Goal: Book appointment/travel/reservation

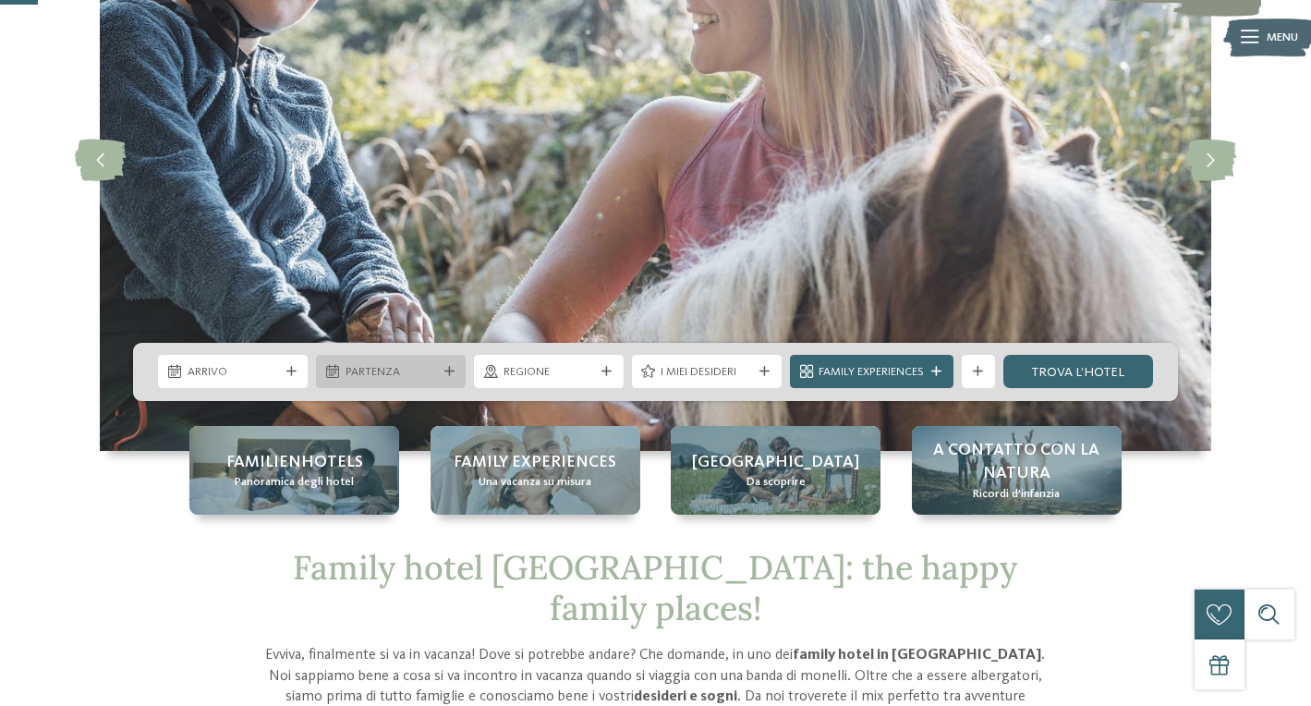
scroll to position [219, 0]
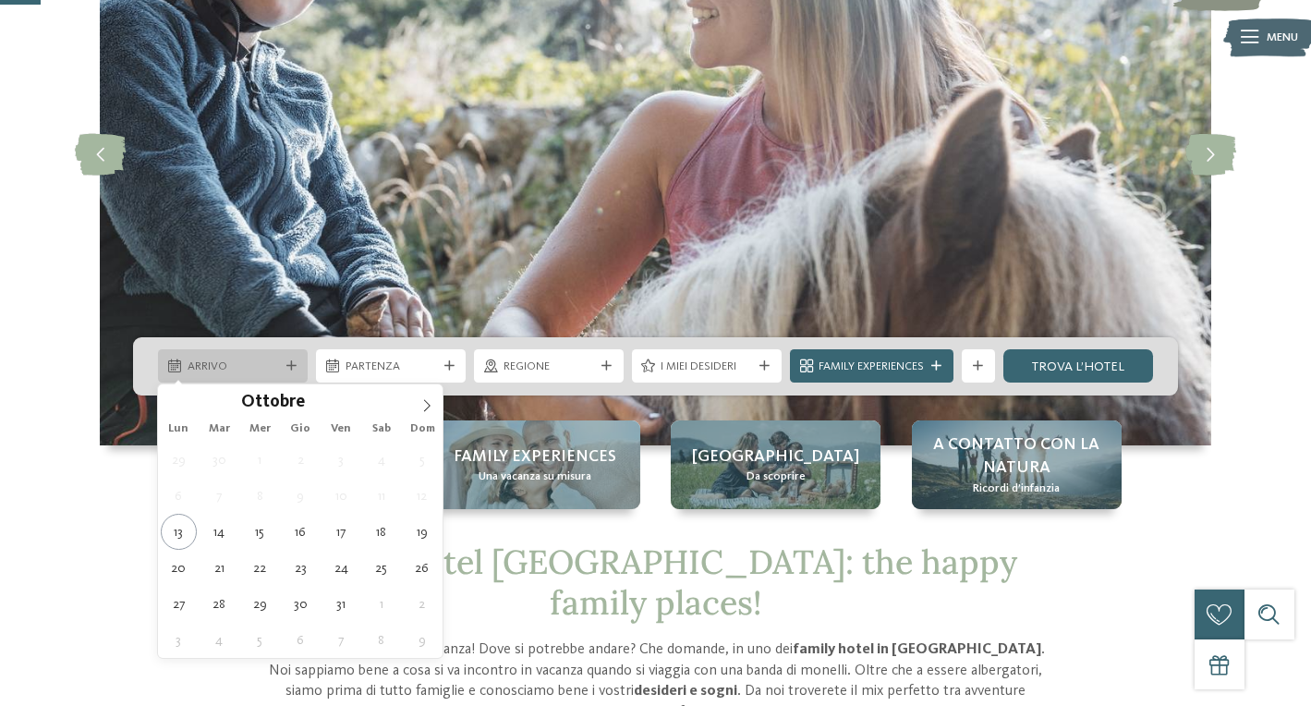
click at [290, 368] on icon at bounding box center [291, 366] width 10 height 10
click at [429, 406] on icon at bounding box center [426, 405] width 13 height 13
type input "****"
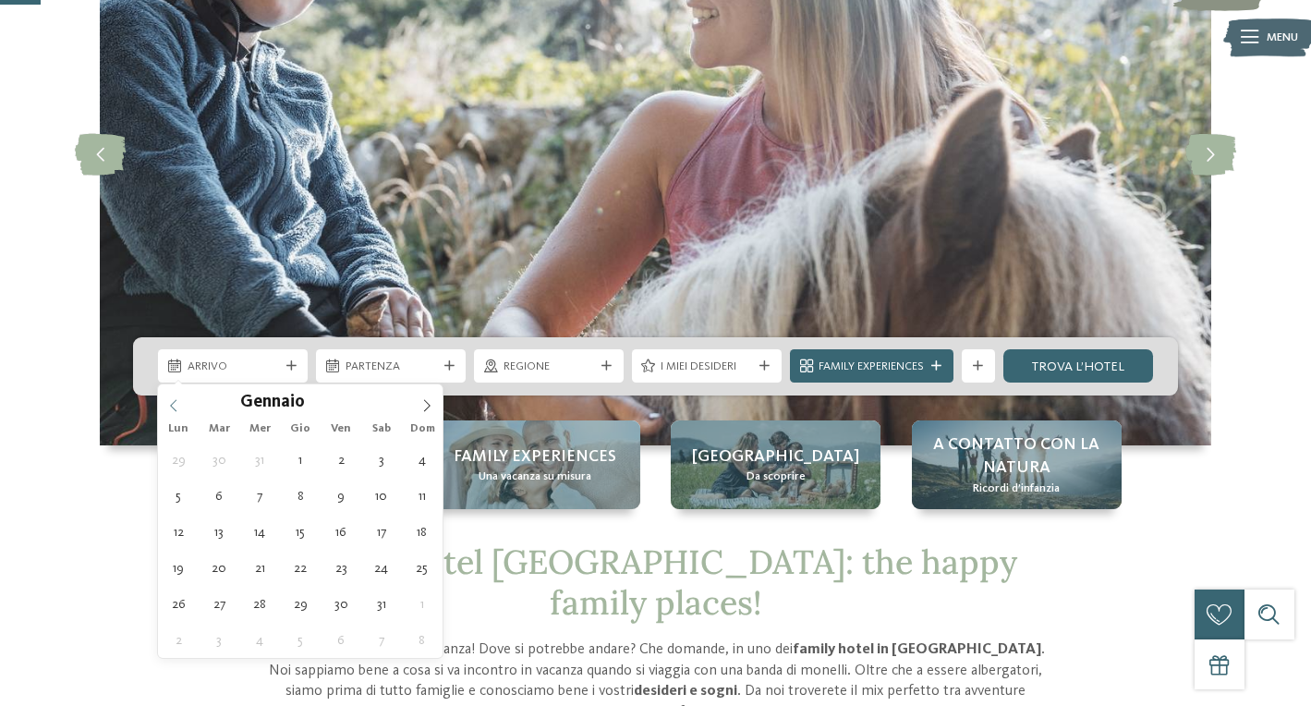
click at [168, 407] on icon at bounding box center [173, 405] width 13 height 13
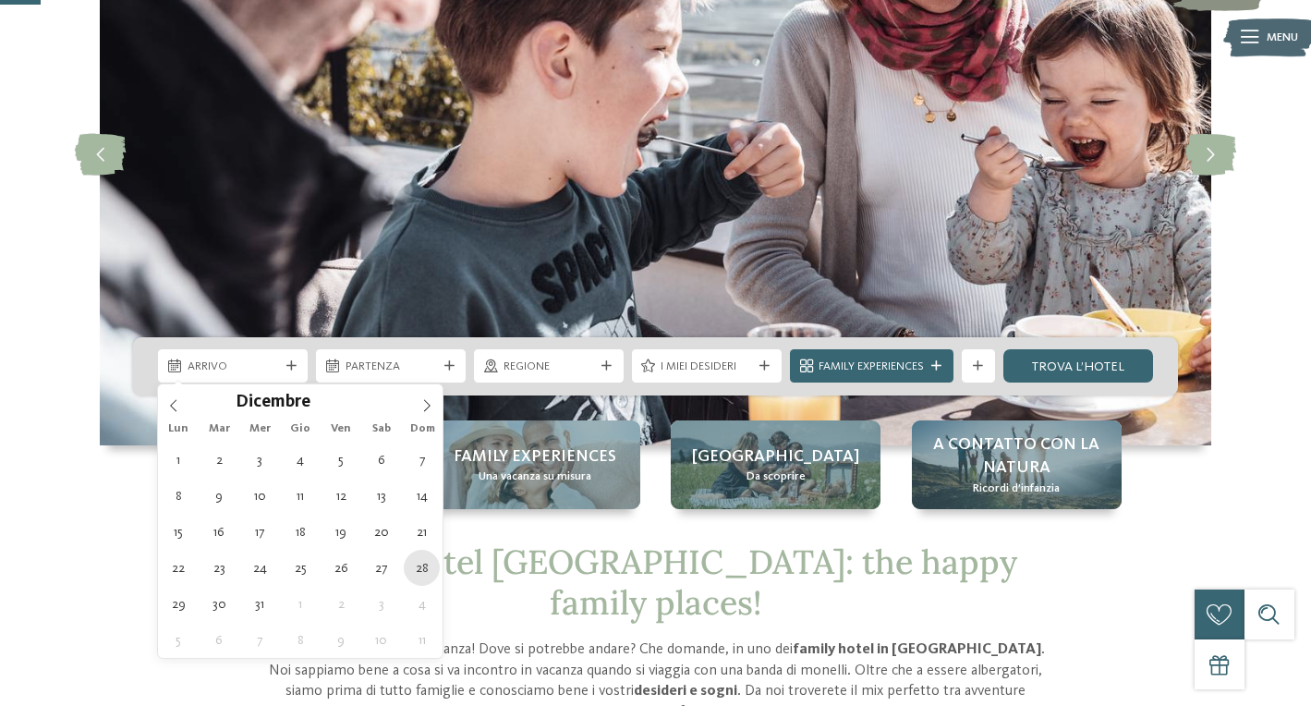
type div "[DATE]"
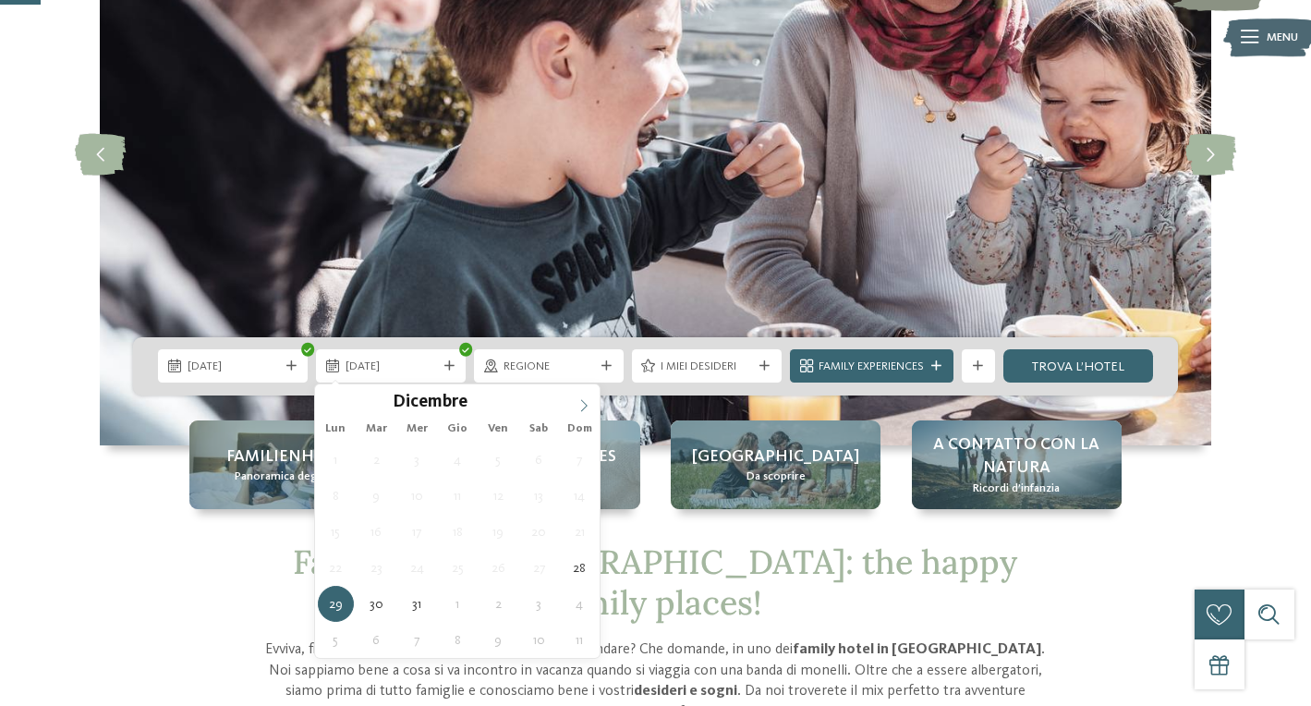
type input "****"
click at [590, 404] on icon at bounding box center [583, 405] width 13 height 13
type div "[DATE]"
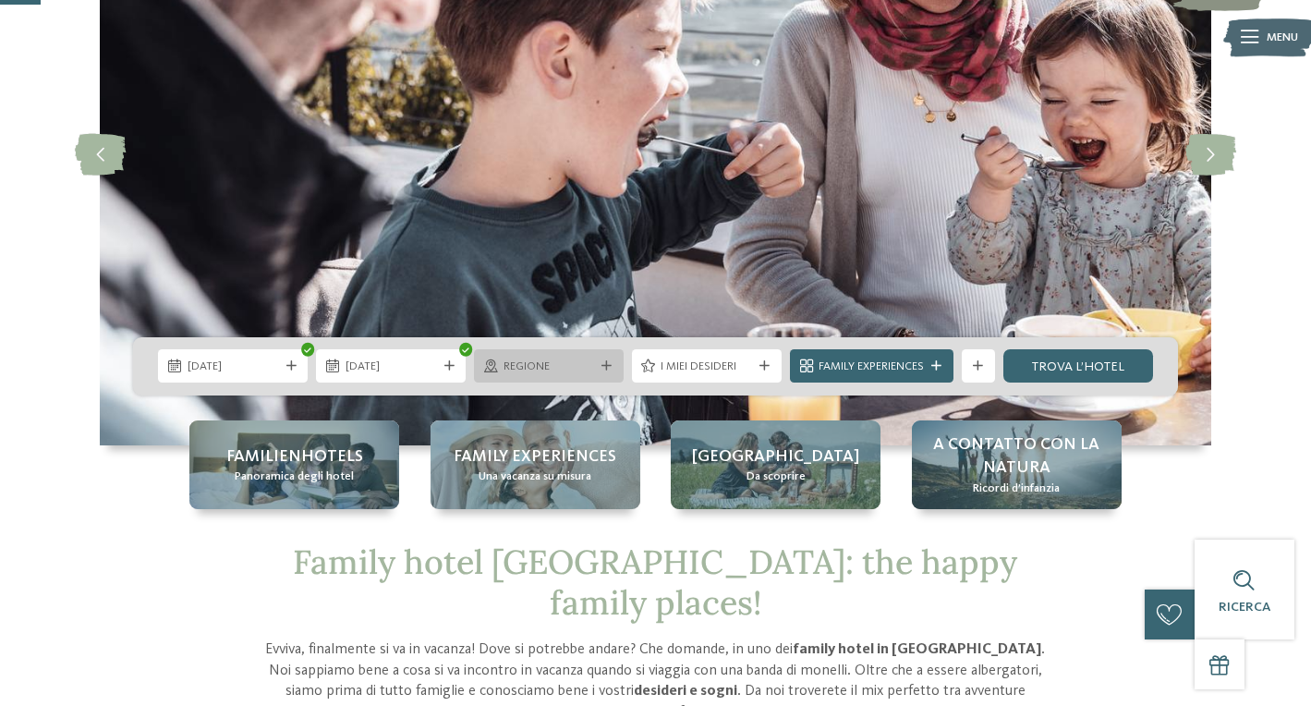
click at [598, 368] on div at bounding box center [606, 366] width 17 height 10
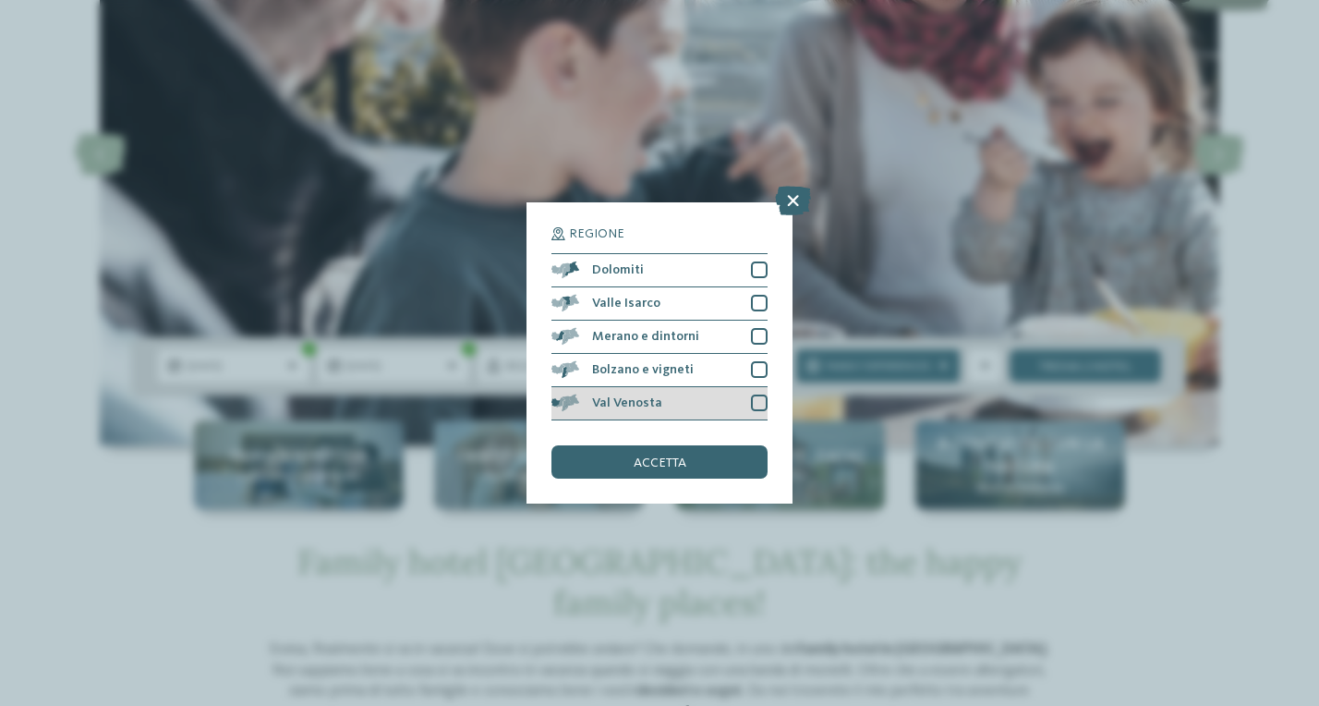
click at [613, 387] on div "Val Venosta" at bounding box center [659, 403] width 216 height 33
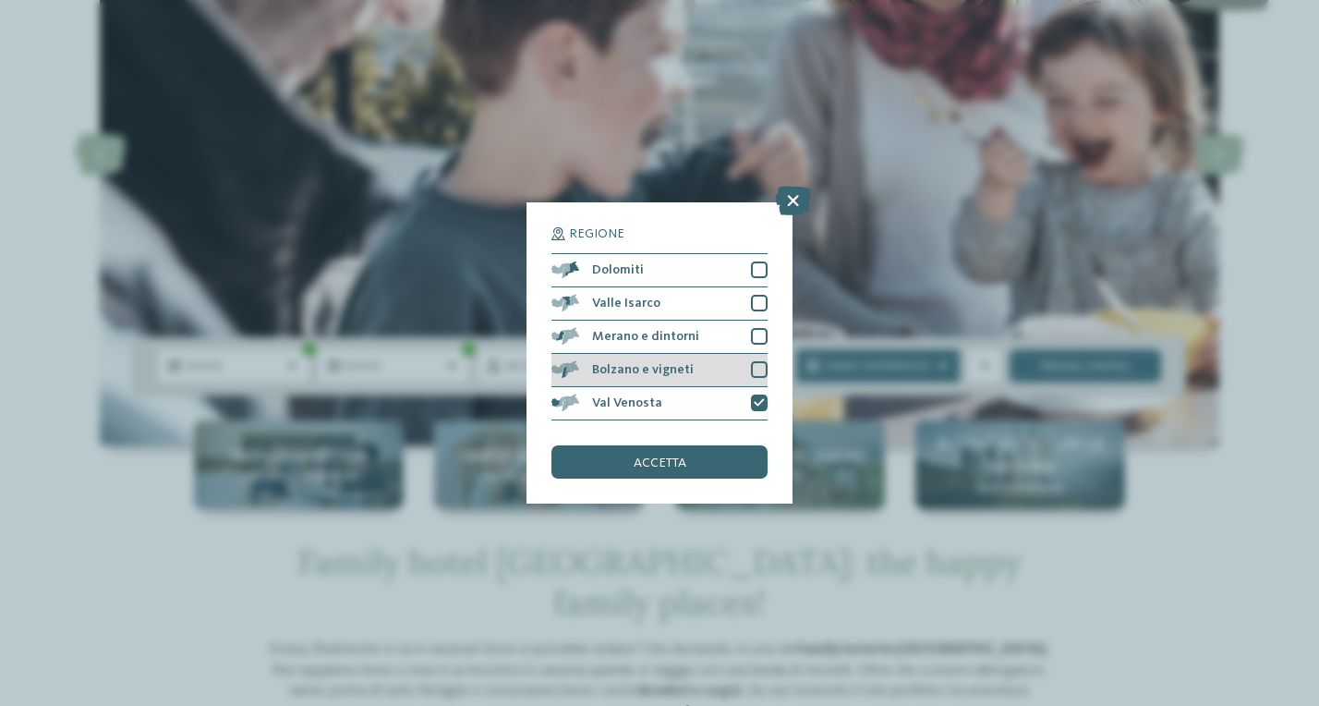
click at [616, 354] on div "Bolzano e vigneti" at bounding box center [659, 370] width 216 height 33
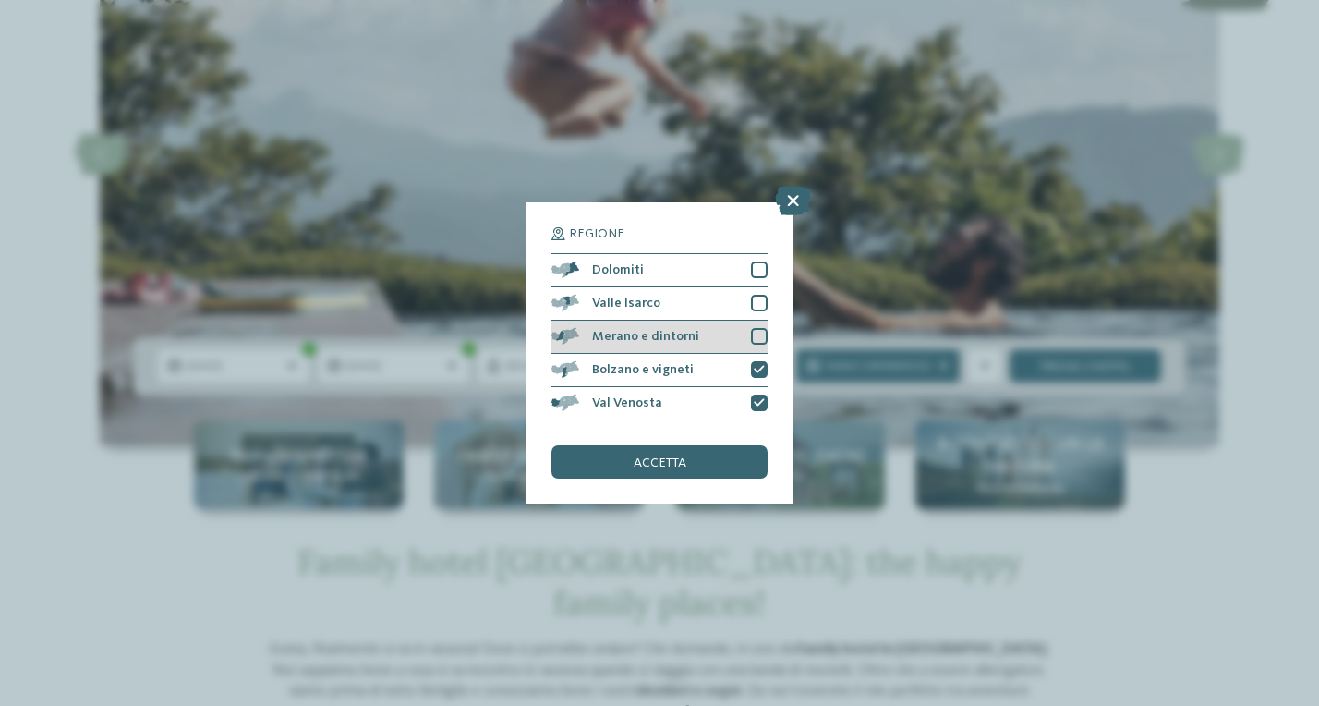
click at [619, 320] on div "Merano e dintorni" at bounding box center [659, 336] width 216 height 33
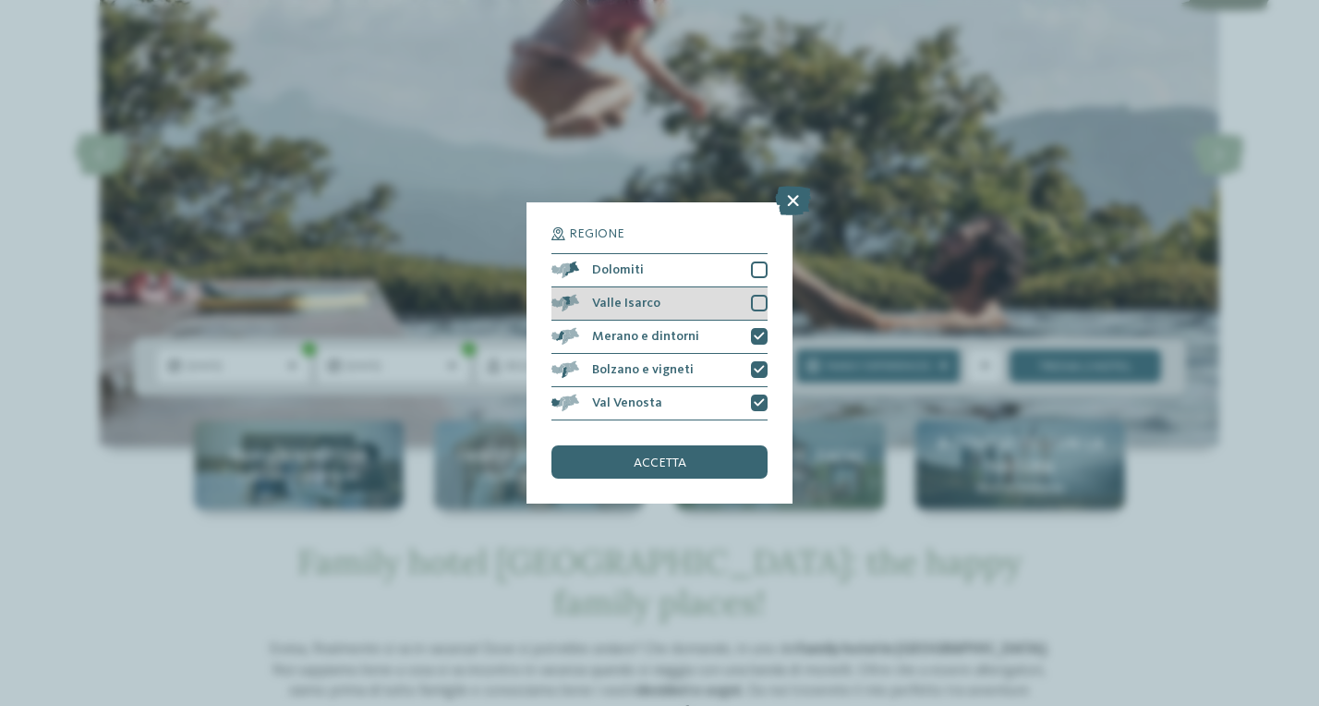
click at [620, 287] on div "Valle Isarco" at bounding box center [659, 303] width 216 height 33
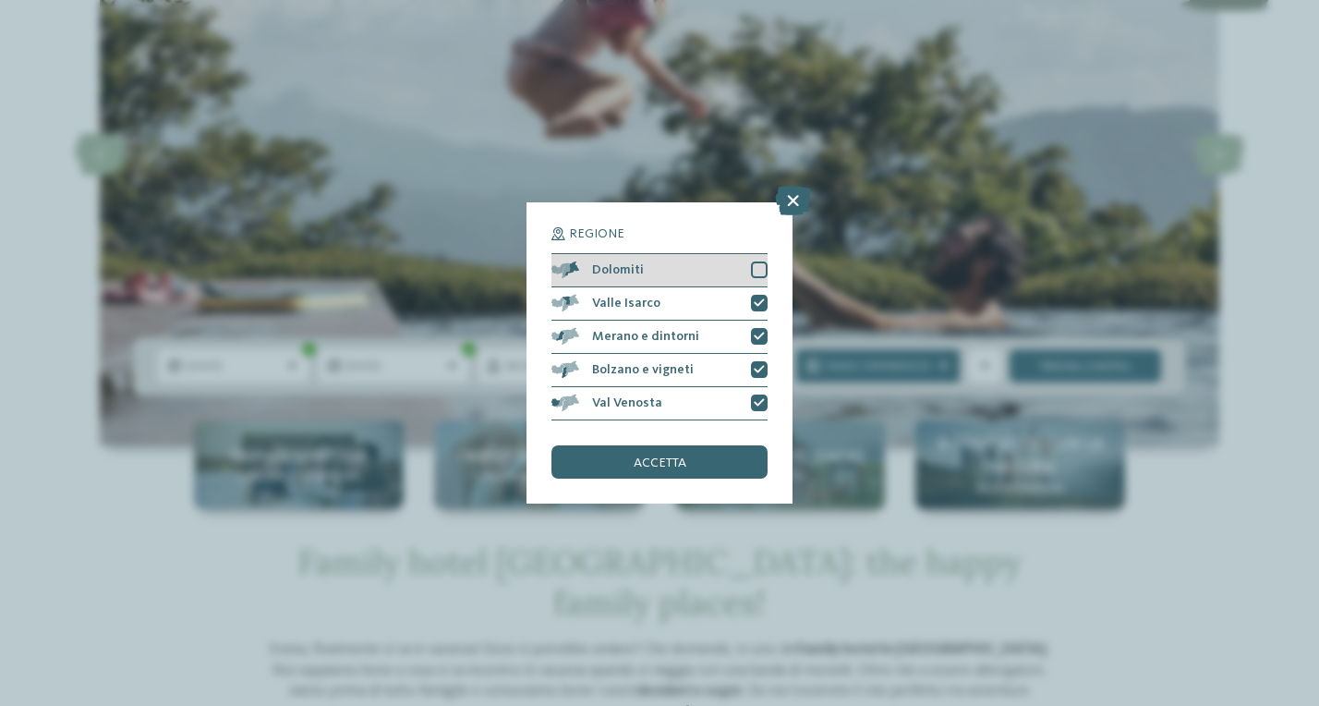
click at [622, 263] on span "Dolomiti" at bounding box center [618, 269] width 52 height 13
click at [651, 456] on span "accetta" at bounding box center [660, 462] width 53 height 13
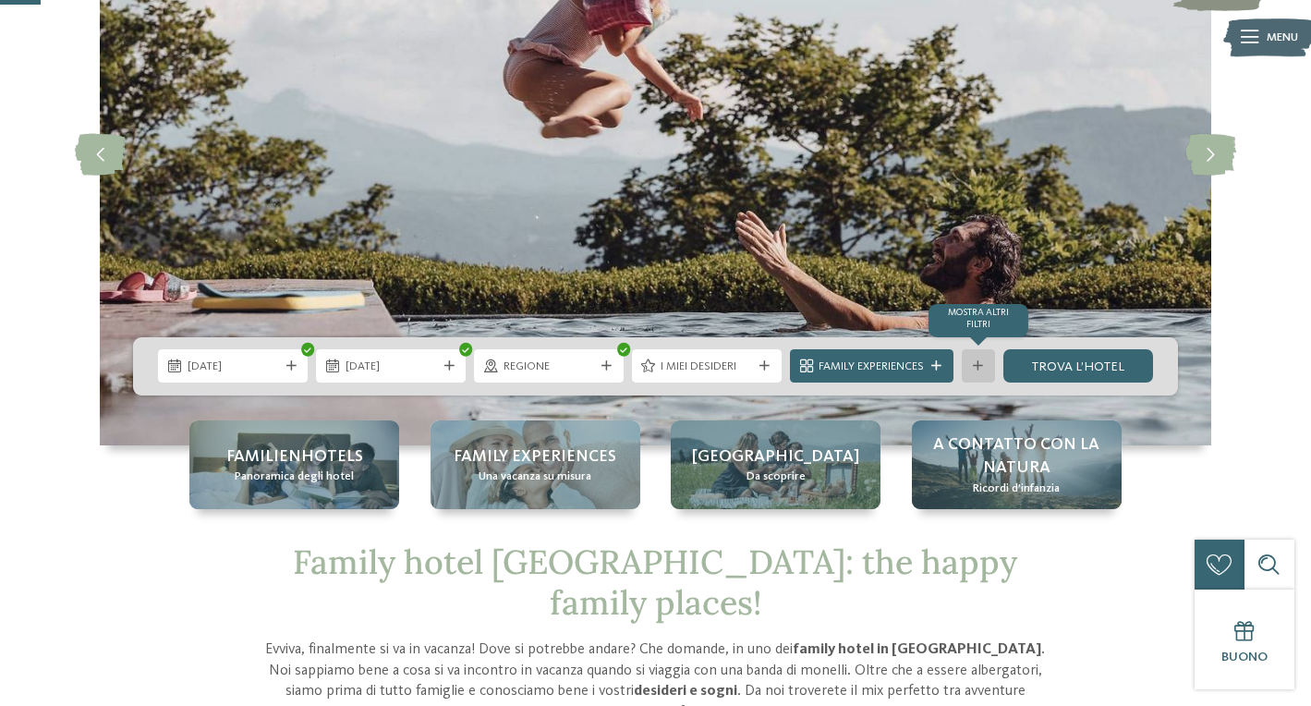
click at [974, 367] on icon at bounding box center [977, 366] width 10 height 10
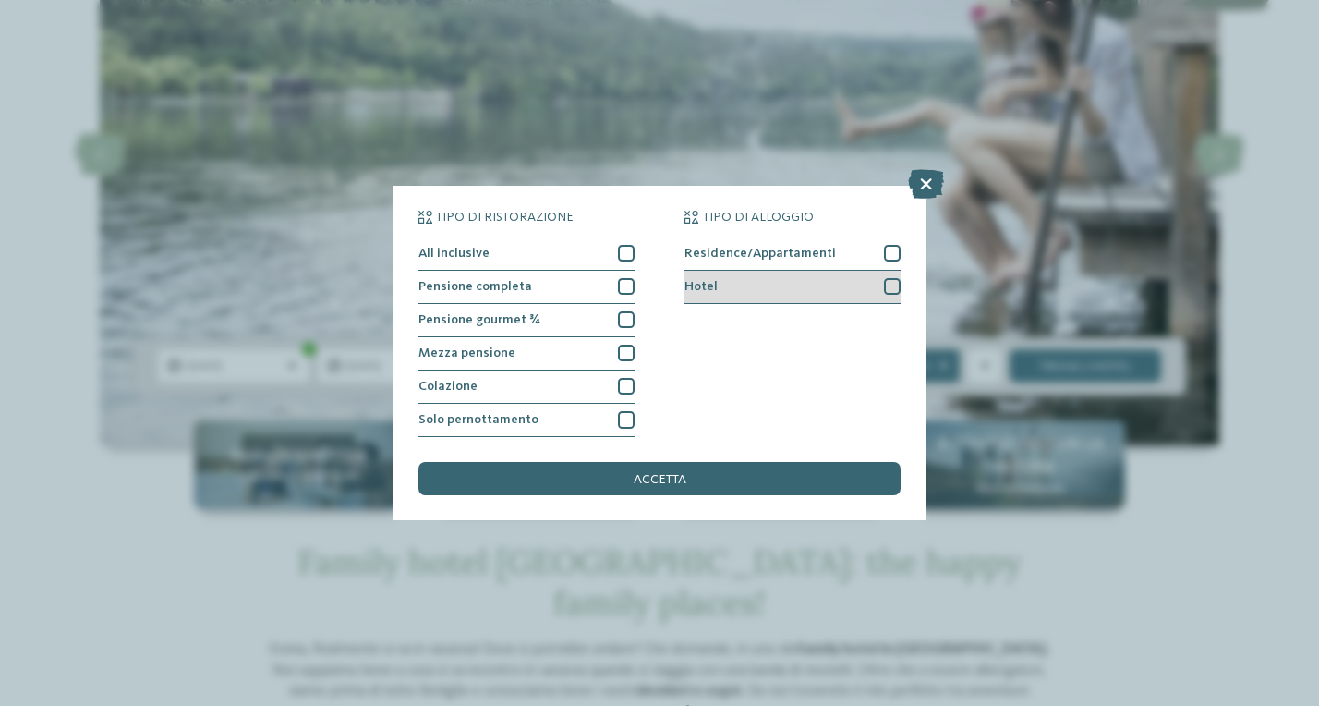
click at [893, 278] on div at bounding box center [892, 286] width 17 height 17
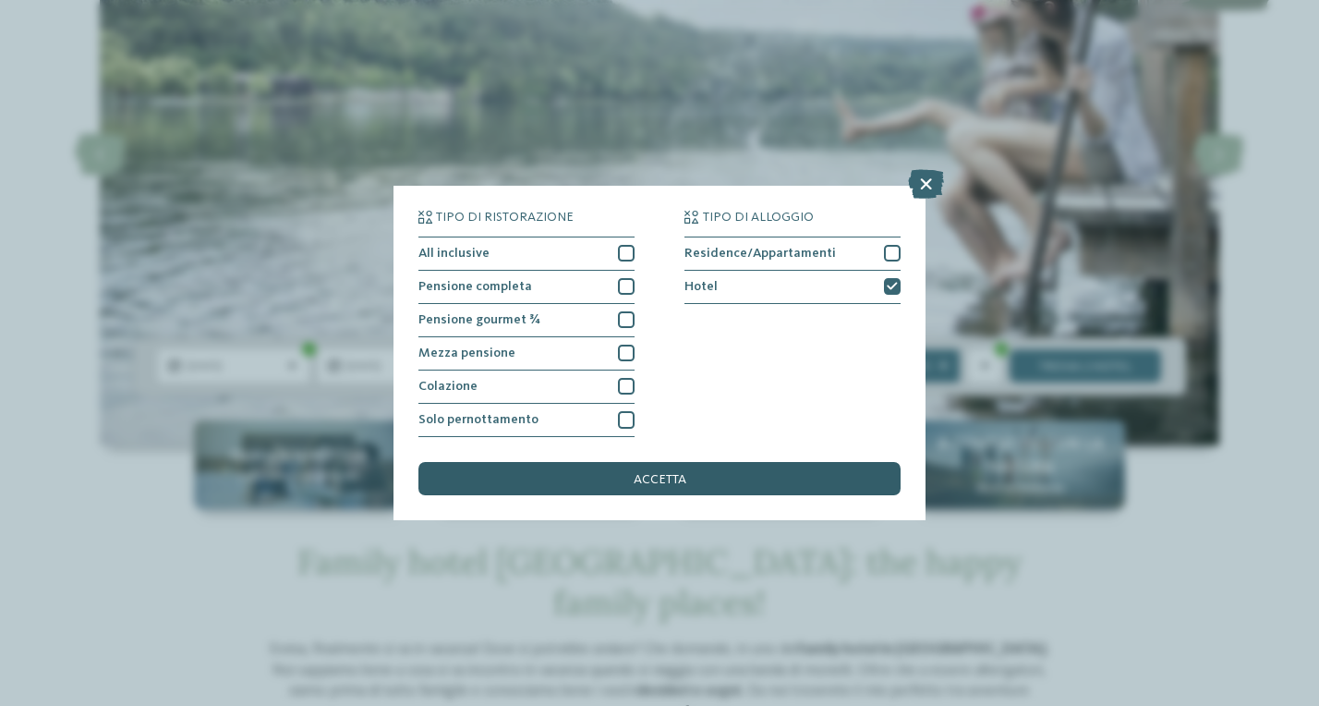
click at [663, 462] on div "accetta" at bounding box center [659, 478] width 482 height 33
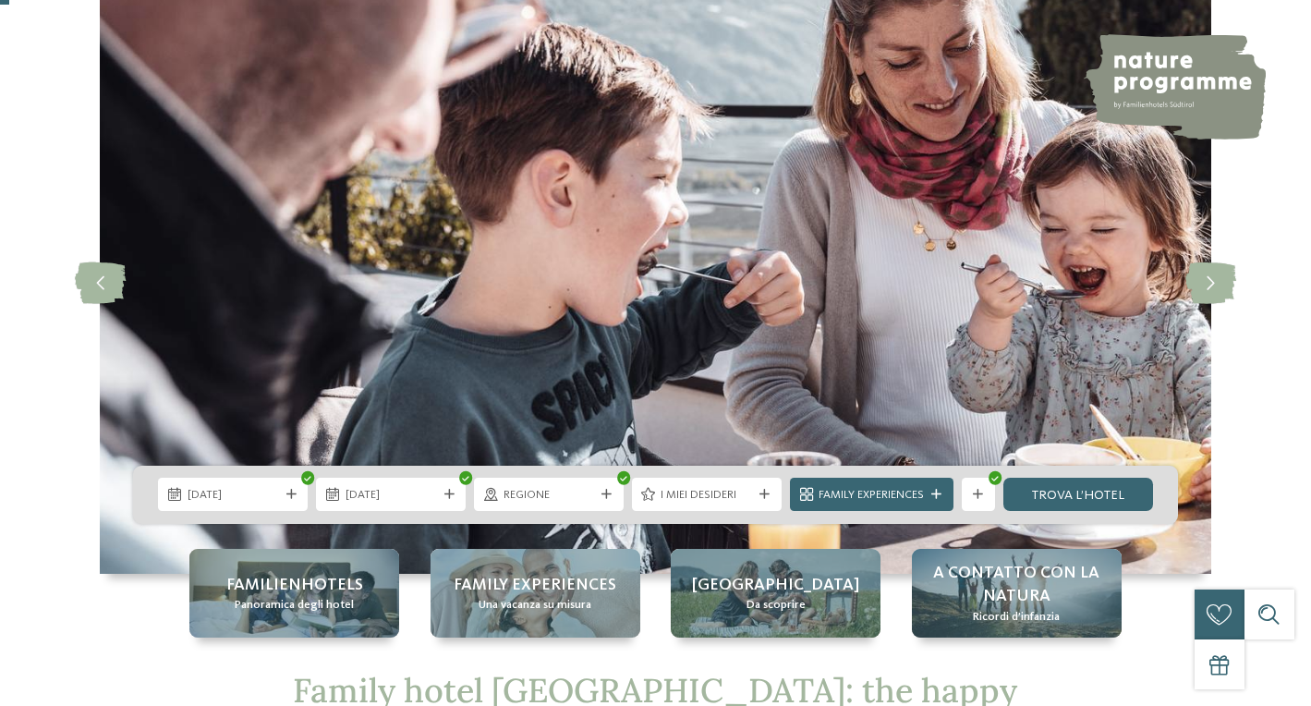
scroll to position [43, 0]
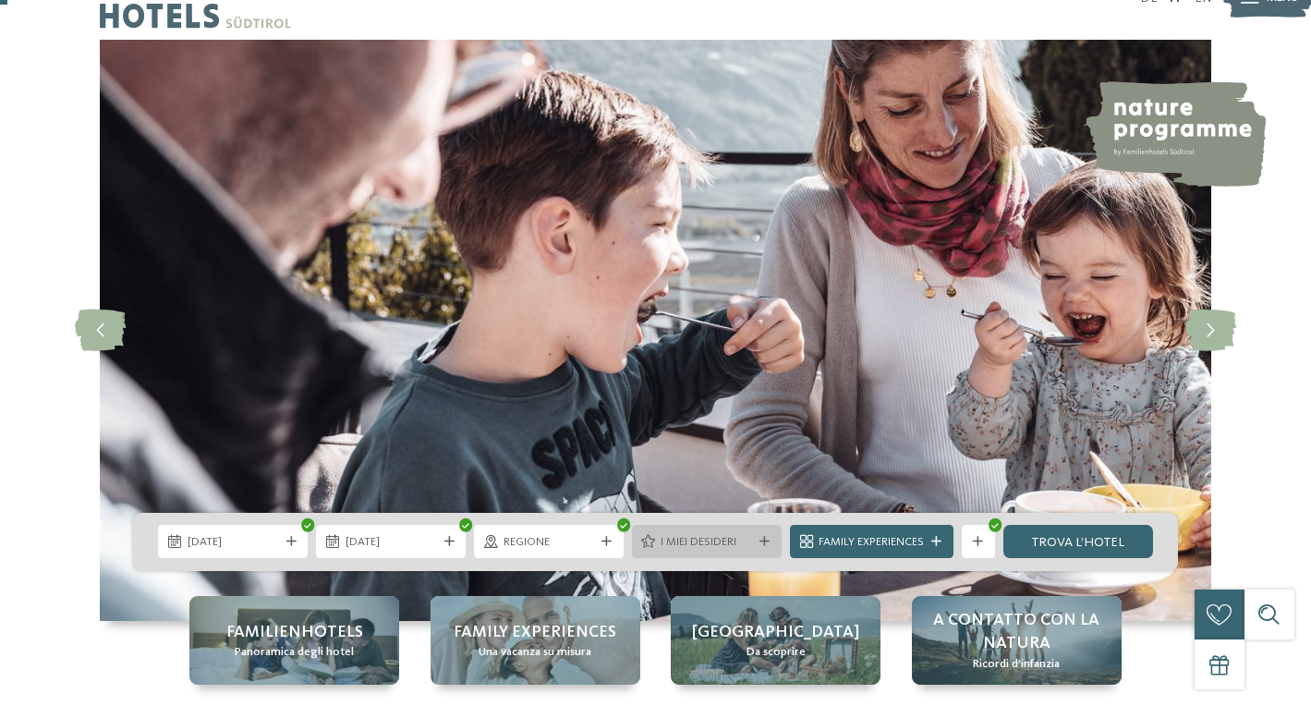
click at [733, 534] on span "I miei desideri" at bounding box center [705, 542] width 91 height 17
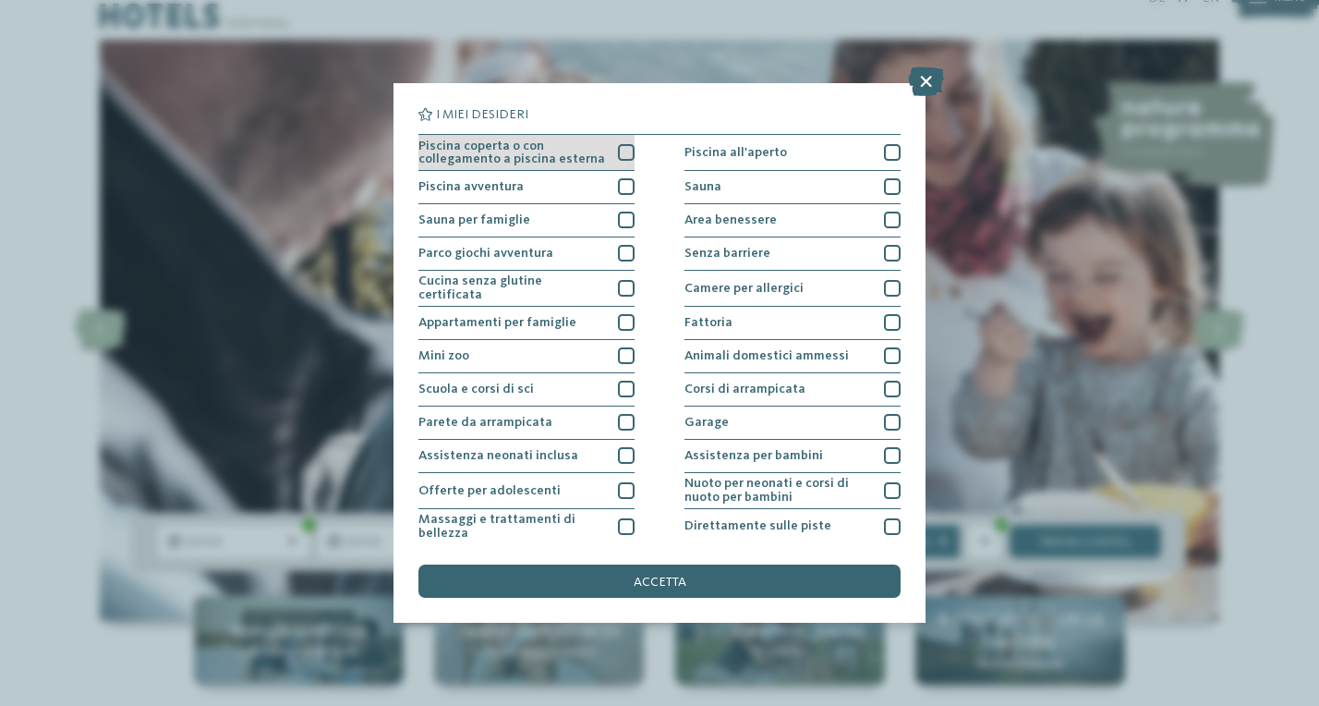
click at [628, 151] on div at bounding box center [626, 152] width 17 height 17
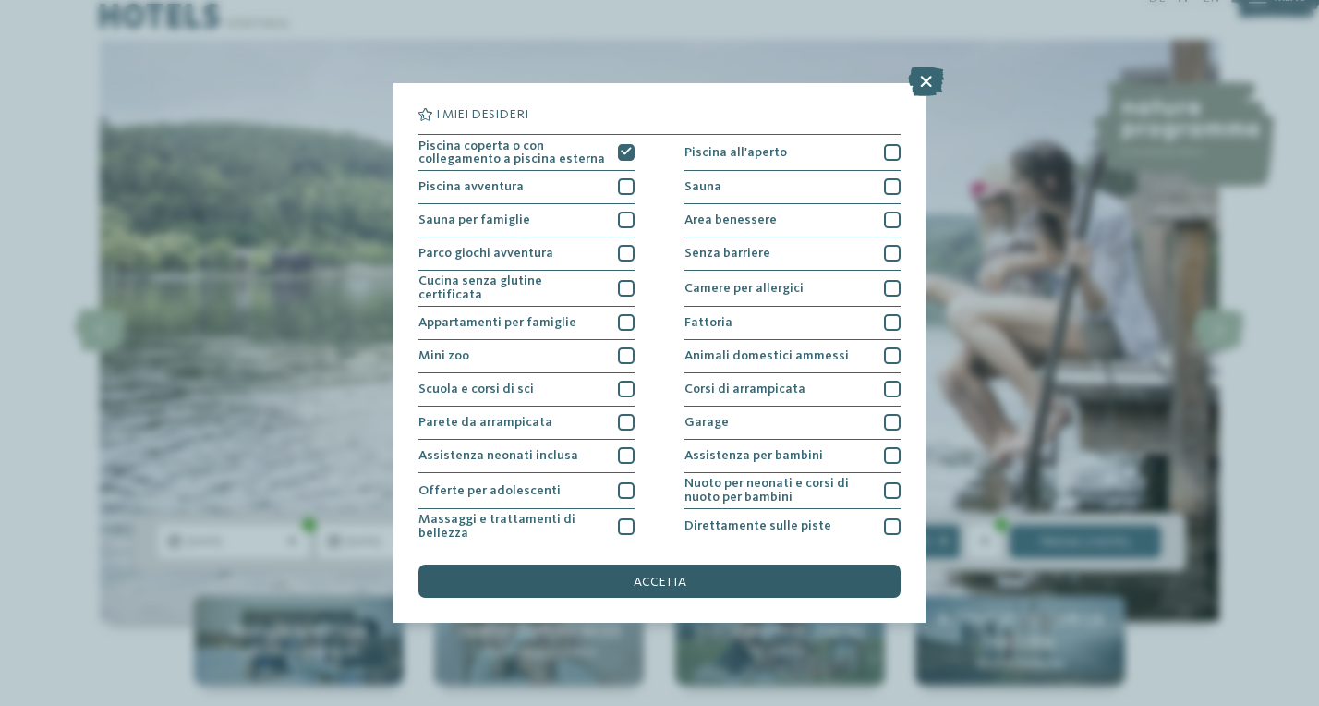
click at [657, 575] on span "accetta" at bounding box center [660, 581] width 53 height 13
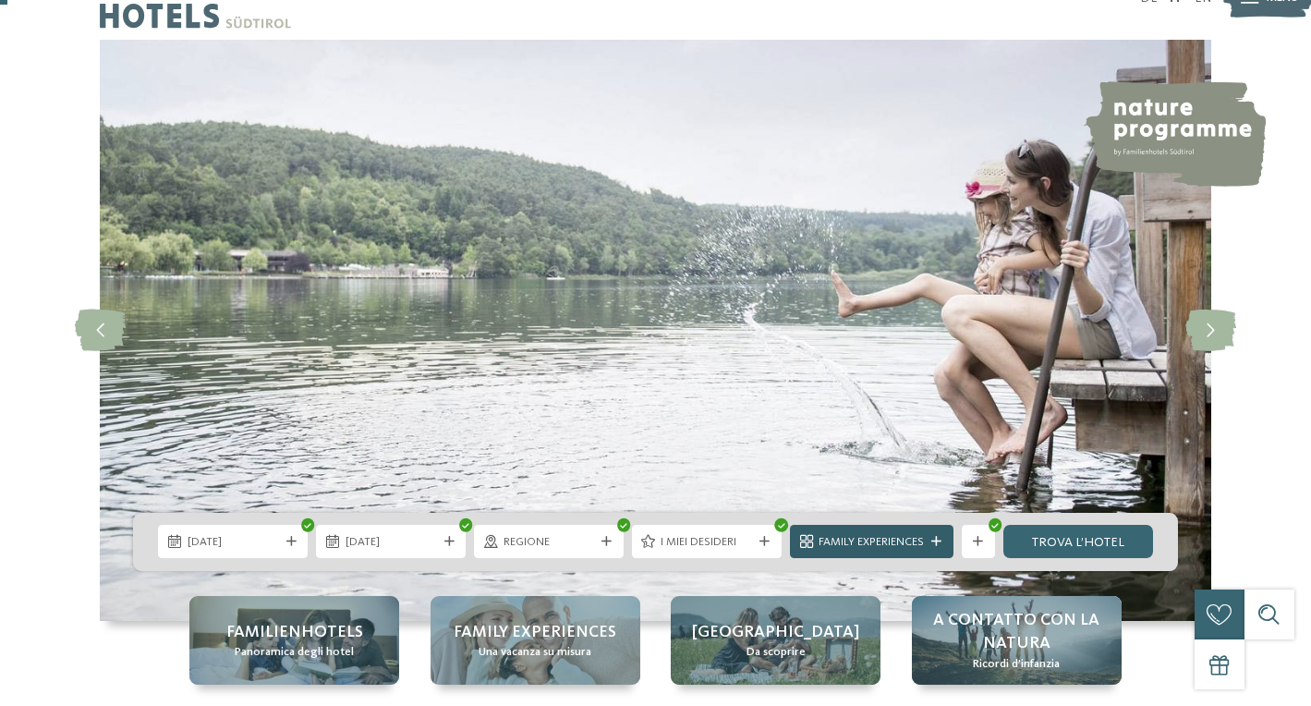
click at [883, 545] on span "Family Experiences" at bounding box center [870, 542] width 105 height 17
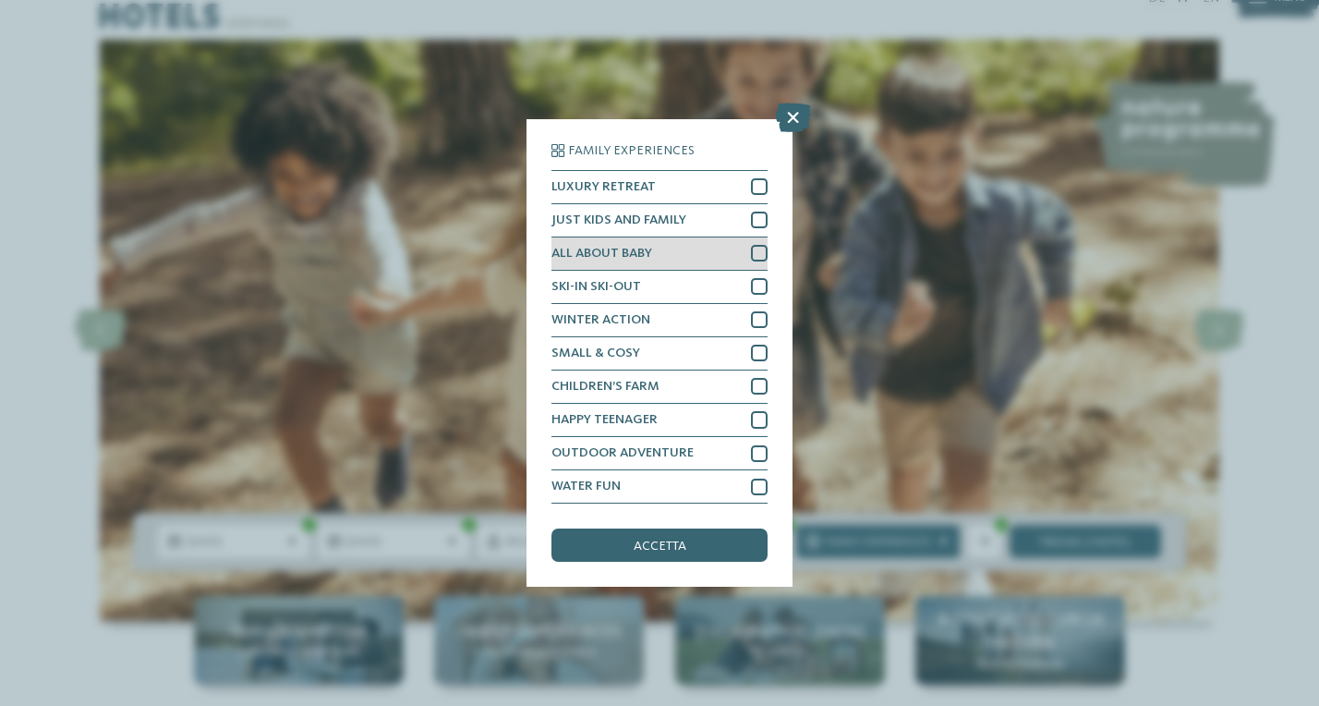
click at [762, 237] on div "ALL ABOUT BABY" at bounding box center [659, 253] width 216 height 33
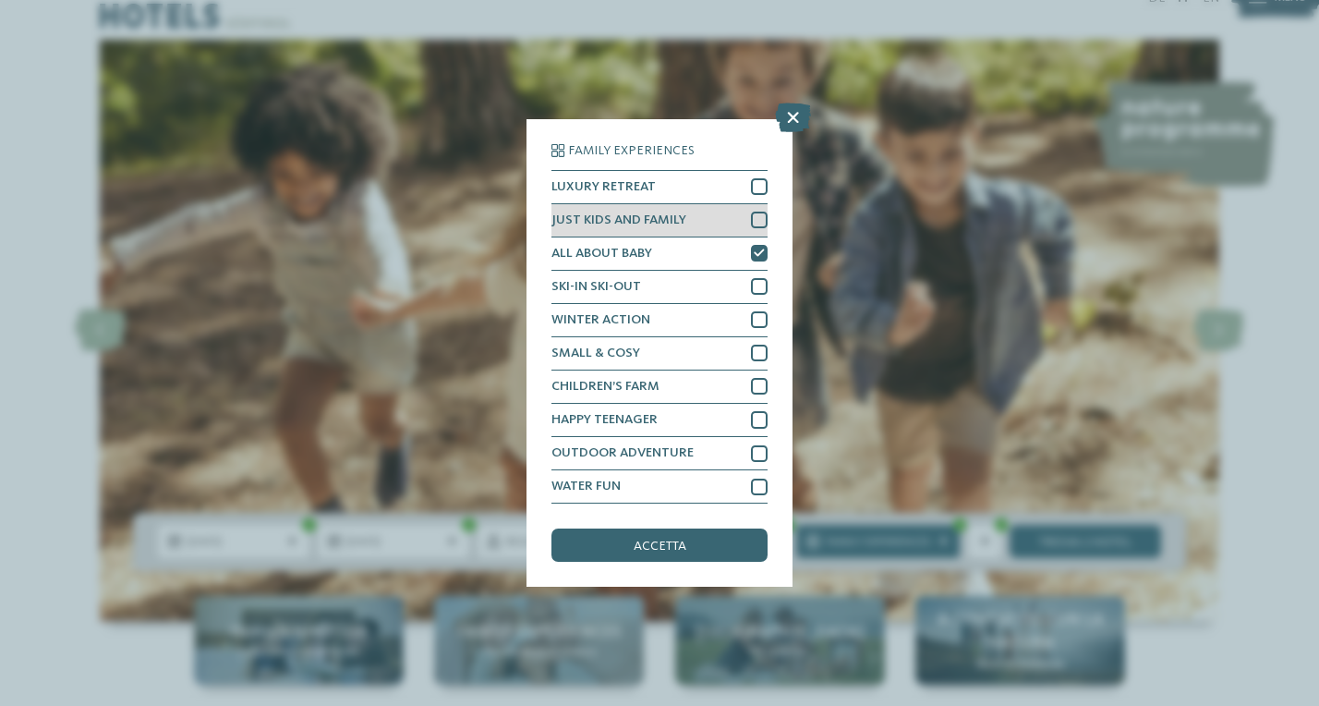
click at [761, 211] on div at bounding box center [759, 219] width 17 height 17
click at [670, 539] on span "accetta" at bounding box center [660, 545] width 53 height 13
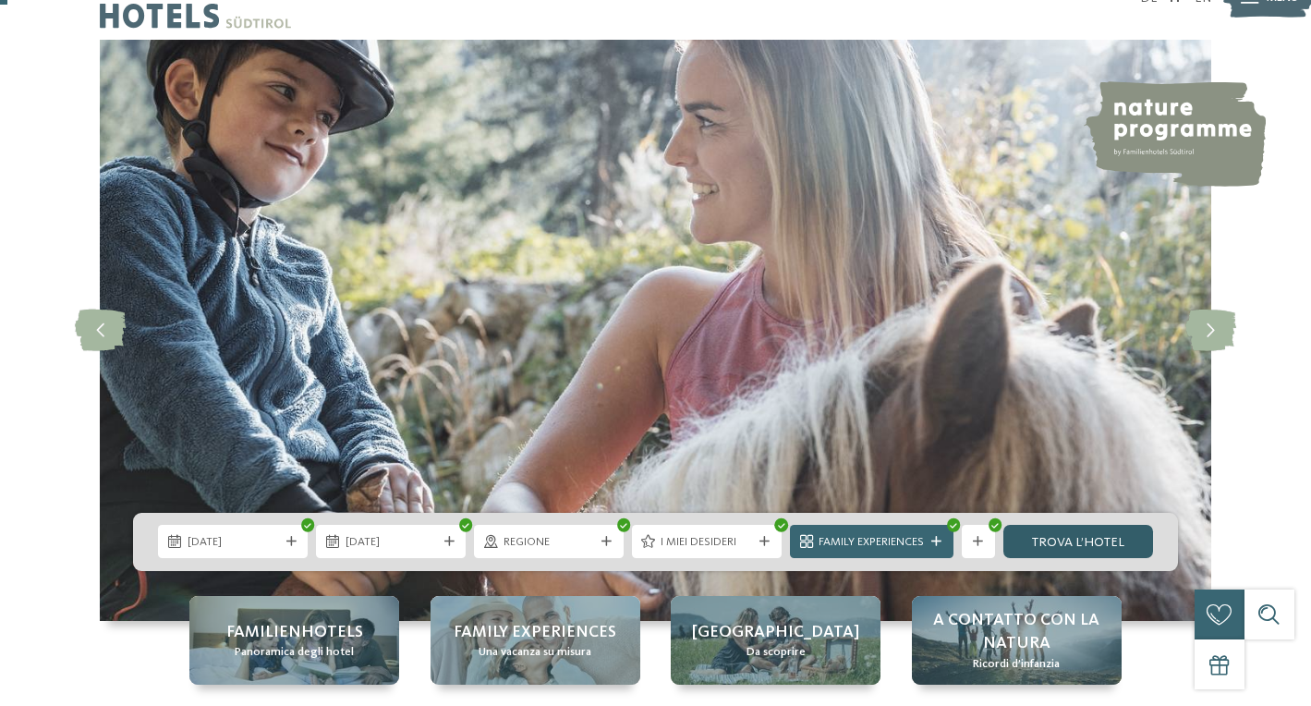
click at [1070, 541] on link "trova l’hotel" at bounding box center [1078, 541] width 150 height 33
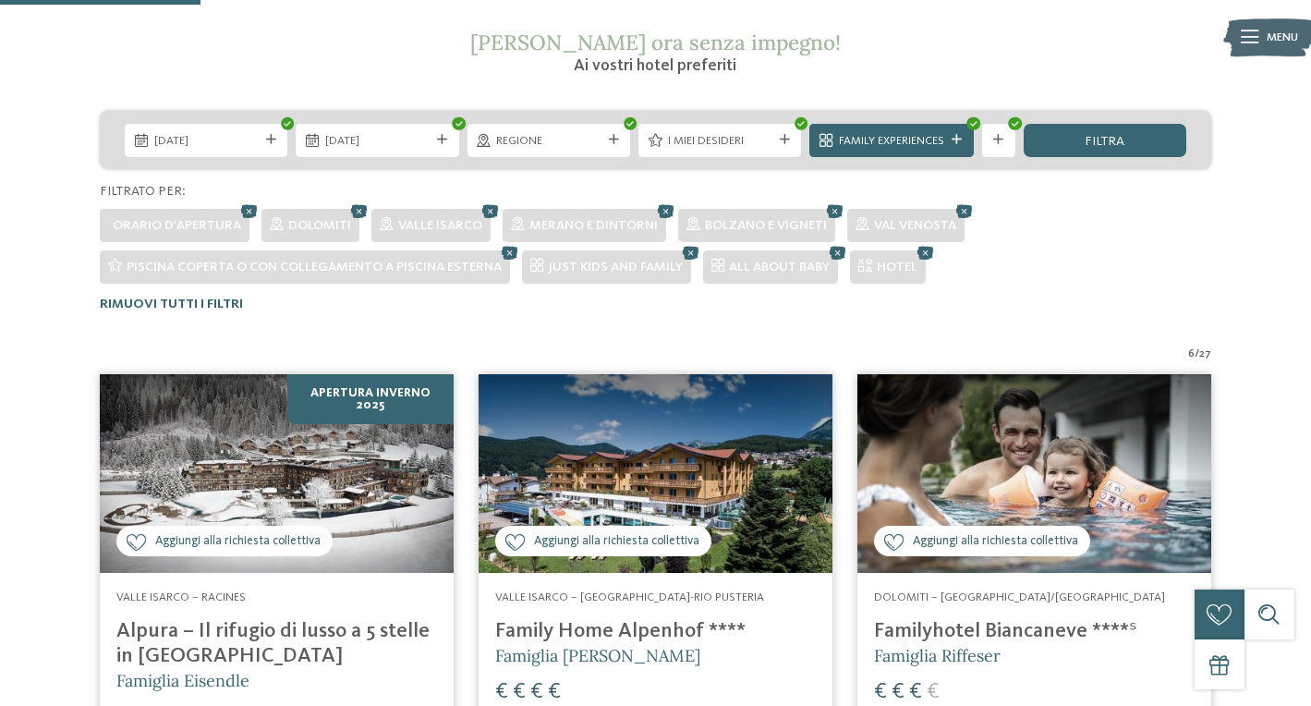
scroll to position [316, 0]
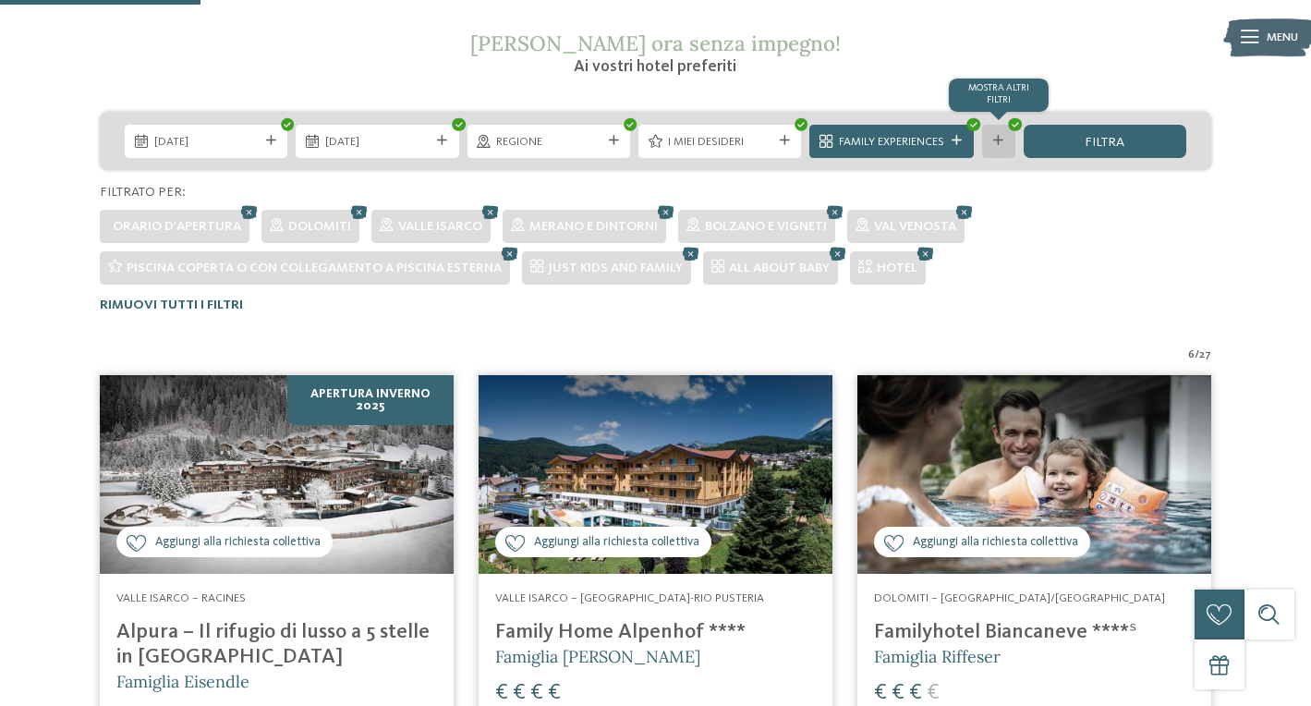
click at [991, 139] on div at bounding box center [998, 141] width 17 height 10
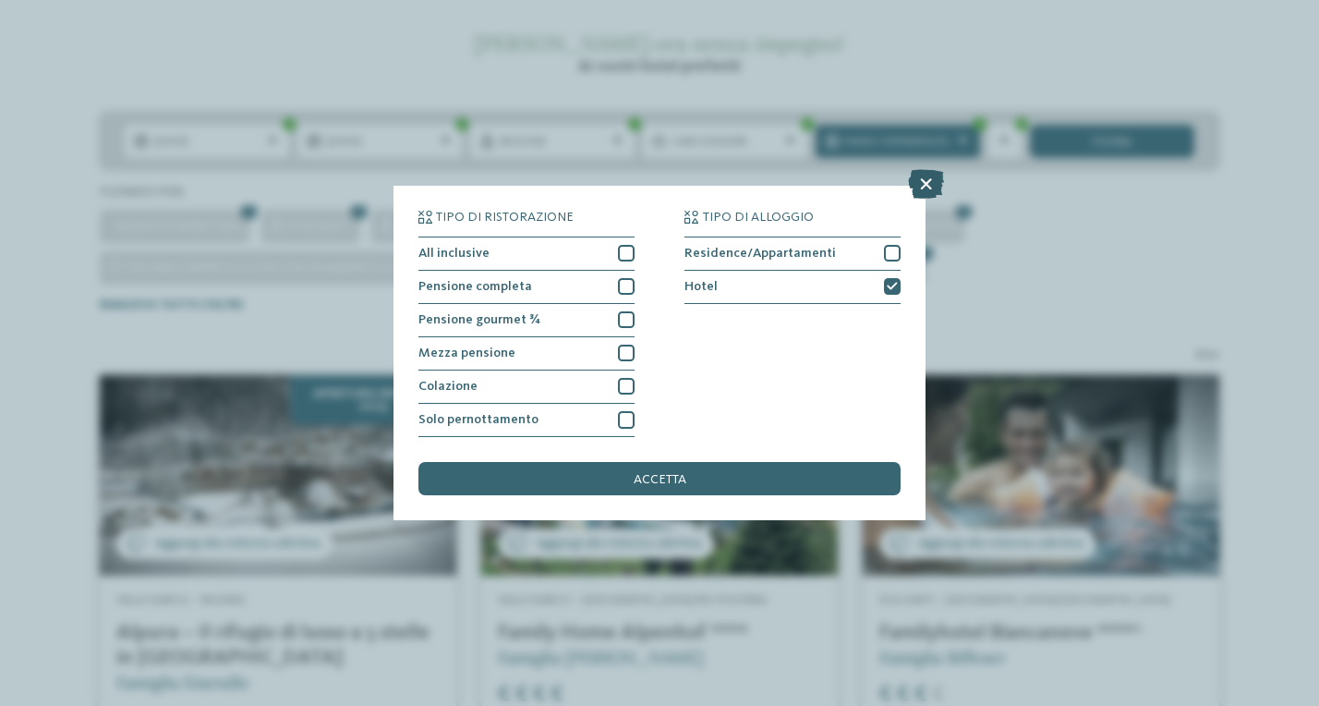
click at [928, 169] on icon at bounding box center [926, 184] width 36 height 30
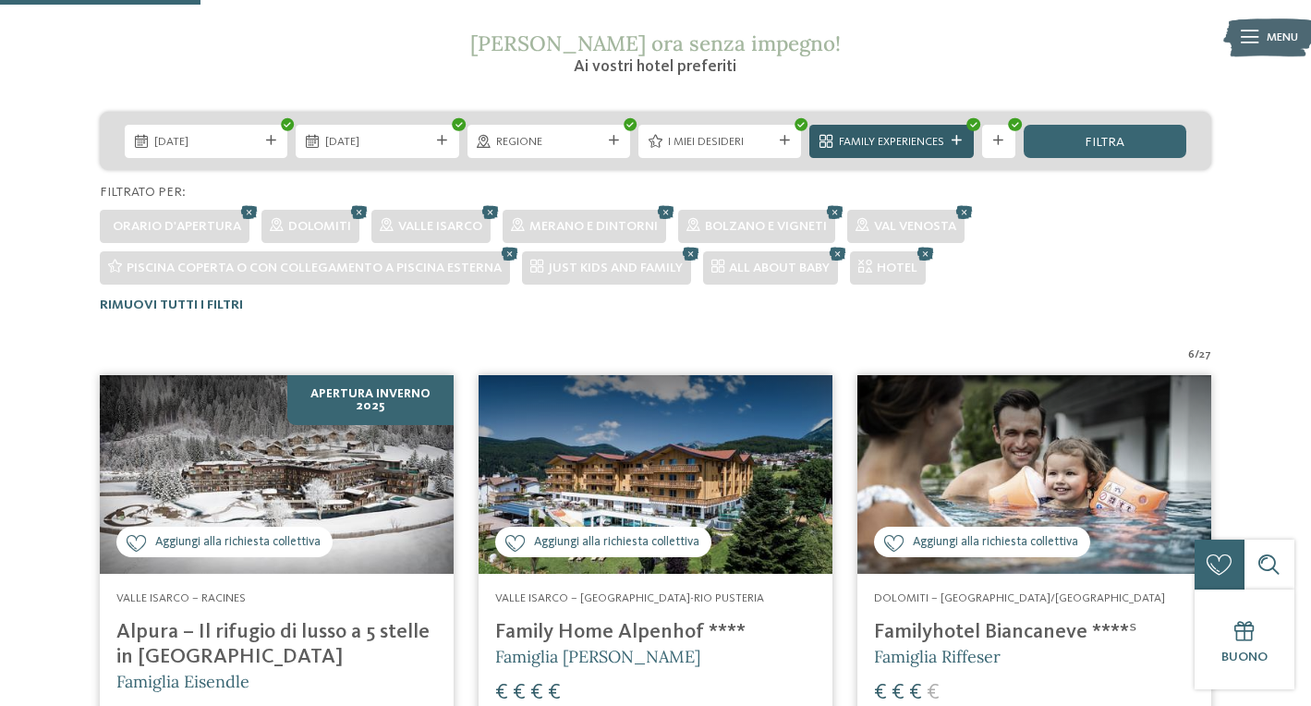
click at [957, 136] on icon at bounding box center [956, 141] width 10 height 10
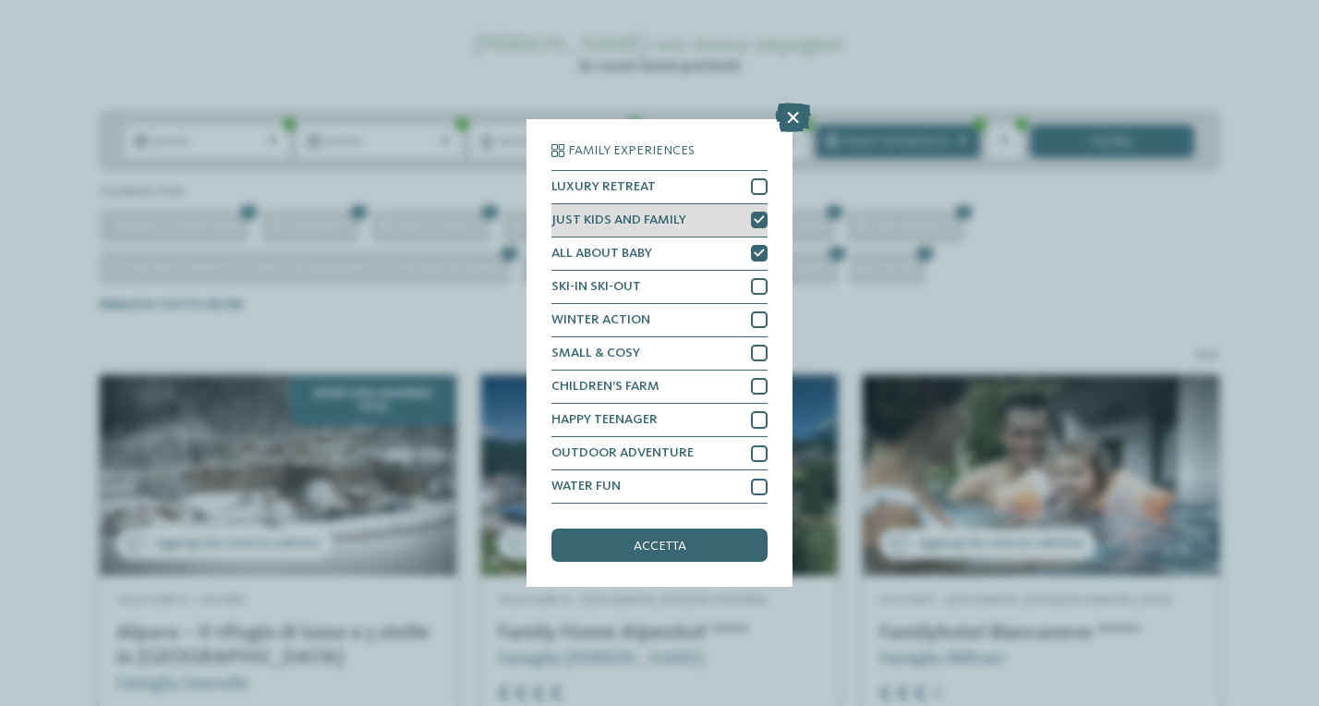
click at [759, 215] on icon at bounding box center [759, 220] width 11 height 10
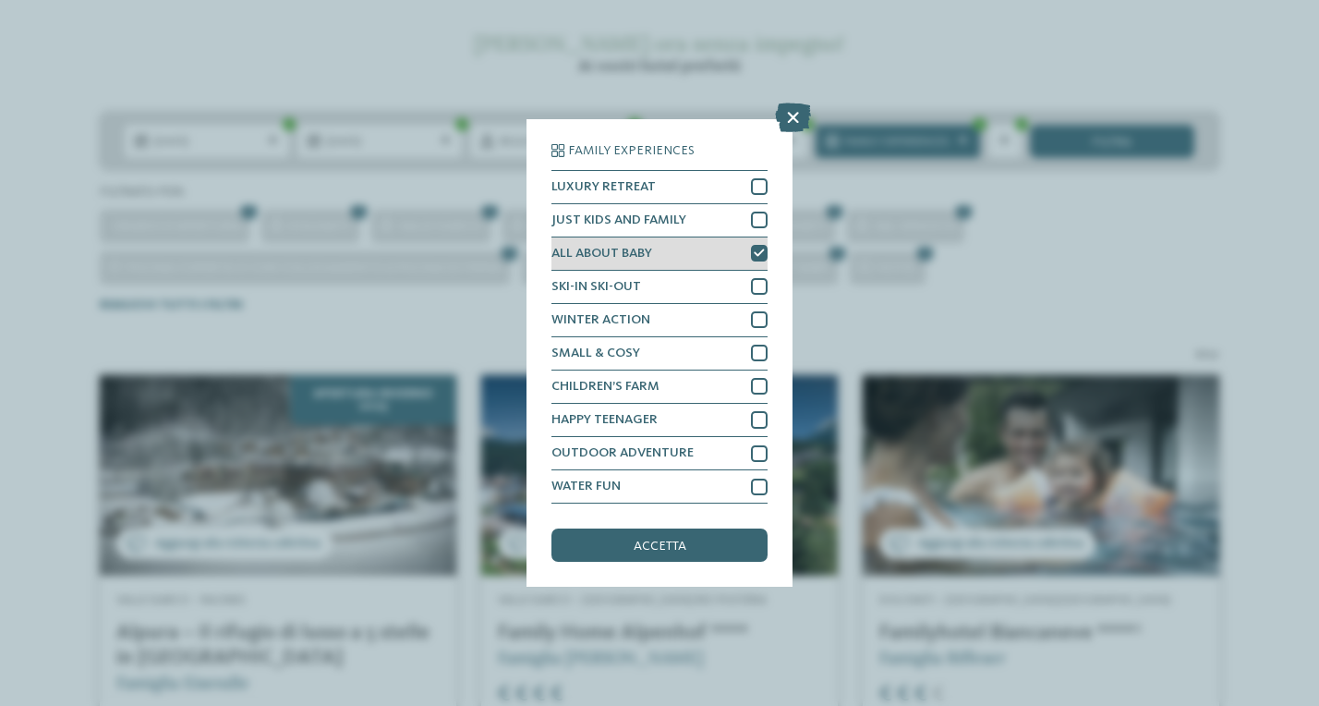
click at [759, 245] on div at bounding box center [759, 253] width 17 height 17
click at [663, 539] on span "accetta" at bounding box center [660, 545] width 53 height 13
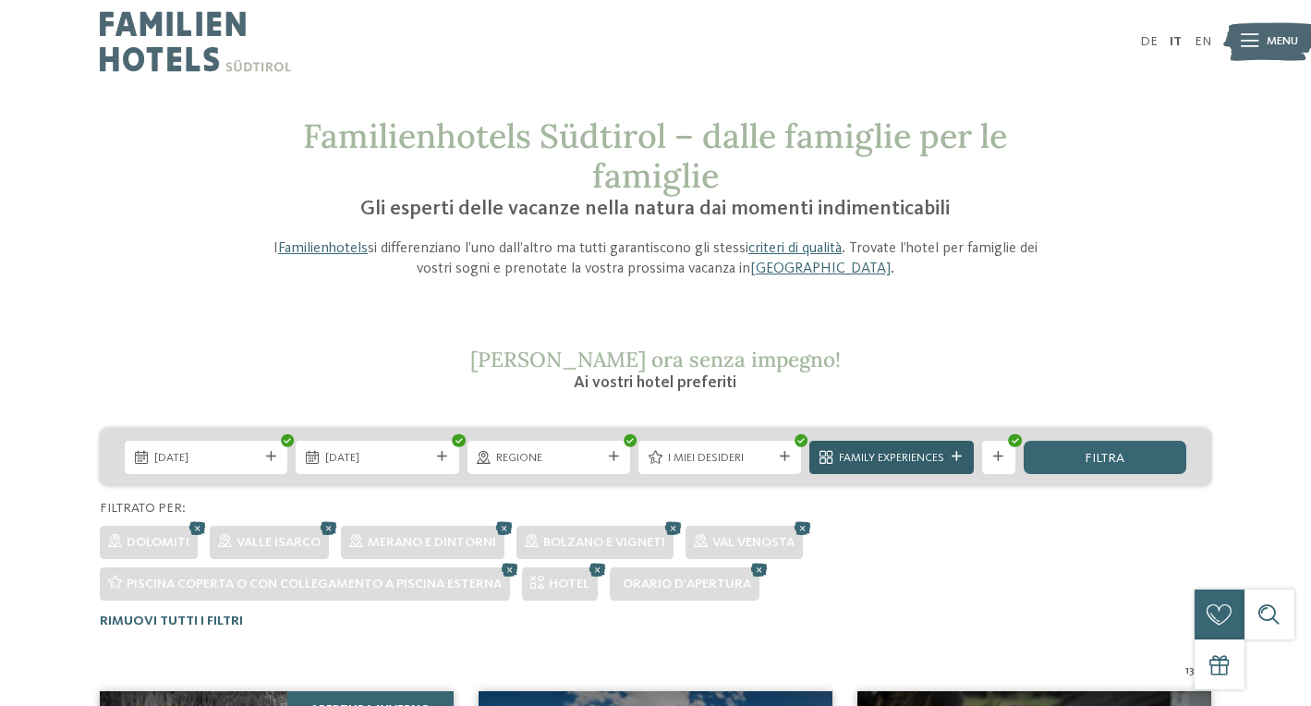
scroll to position [0, 0]
click at [922, 458] on span "Family Experiences" at bounding box center [891, 458] width 105 height 17
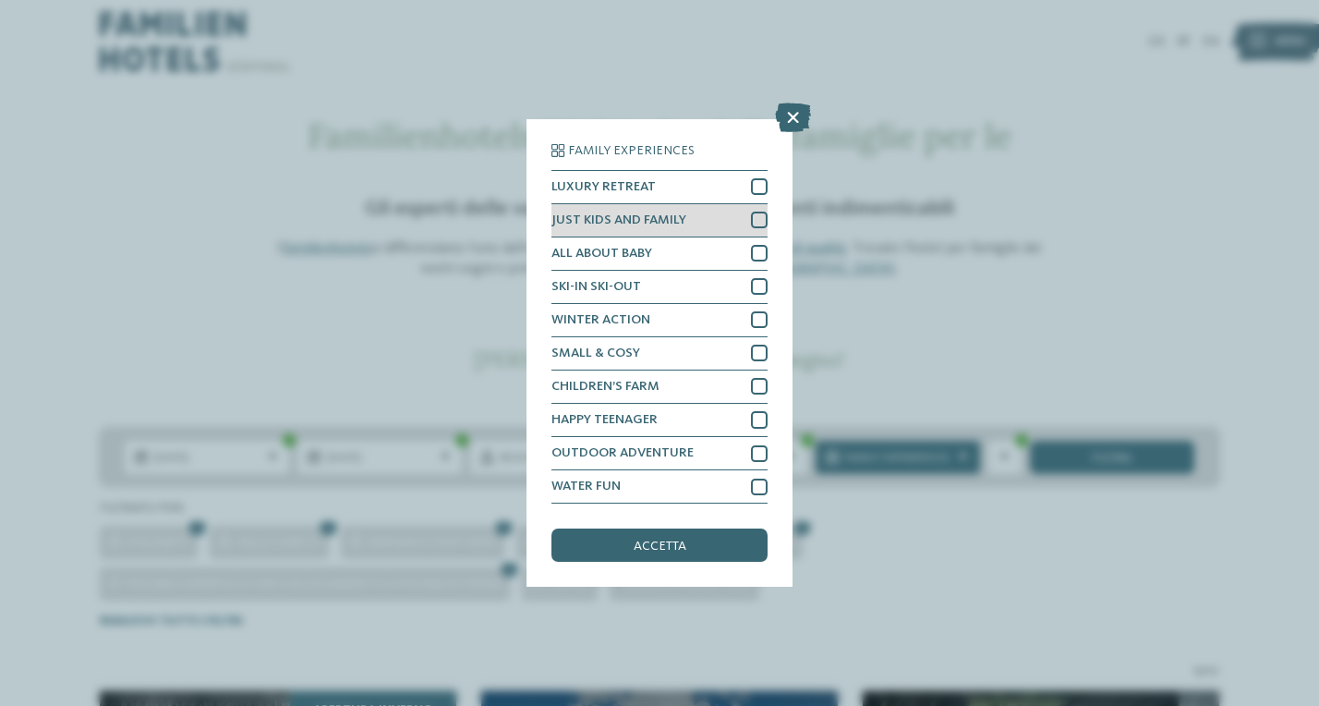
click at [699, 204] on div "JUST KIDS AND FAMILY" at bounding box center [659, 220] width 216 height 33
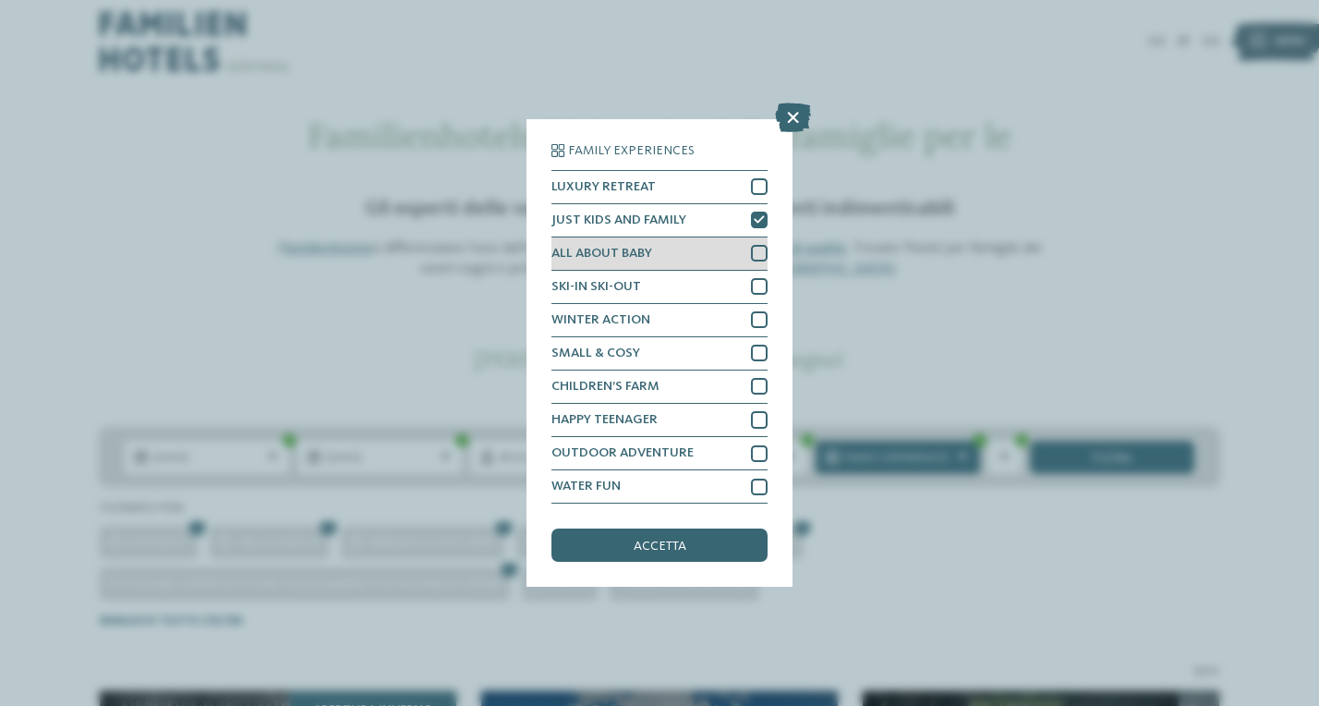
click at [698, 237] on div "ALL ABOUT BABY" at bounding box center [659, 253] width 216 height 33
click at [662, 528] on div "accetta" at bounding box center [659, 544] width 216 height 33
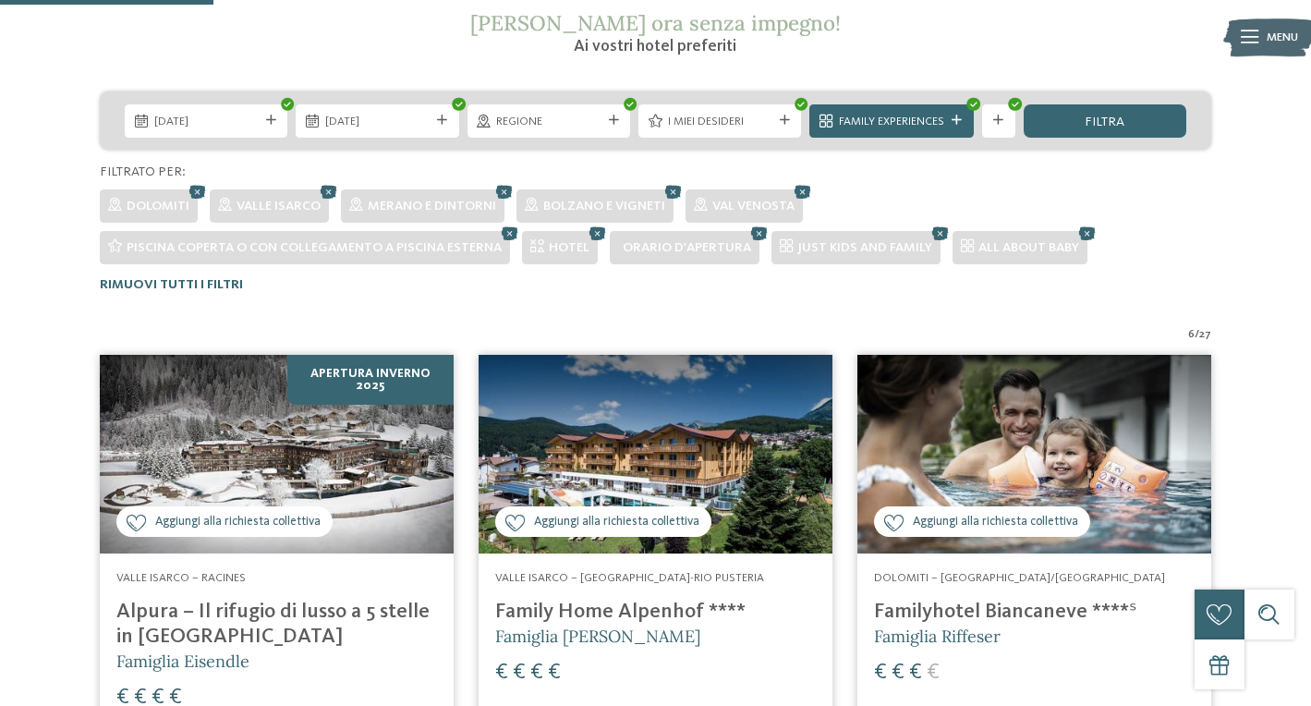
scroll to position [333, 0]
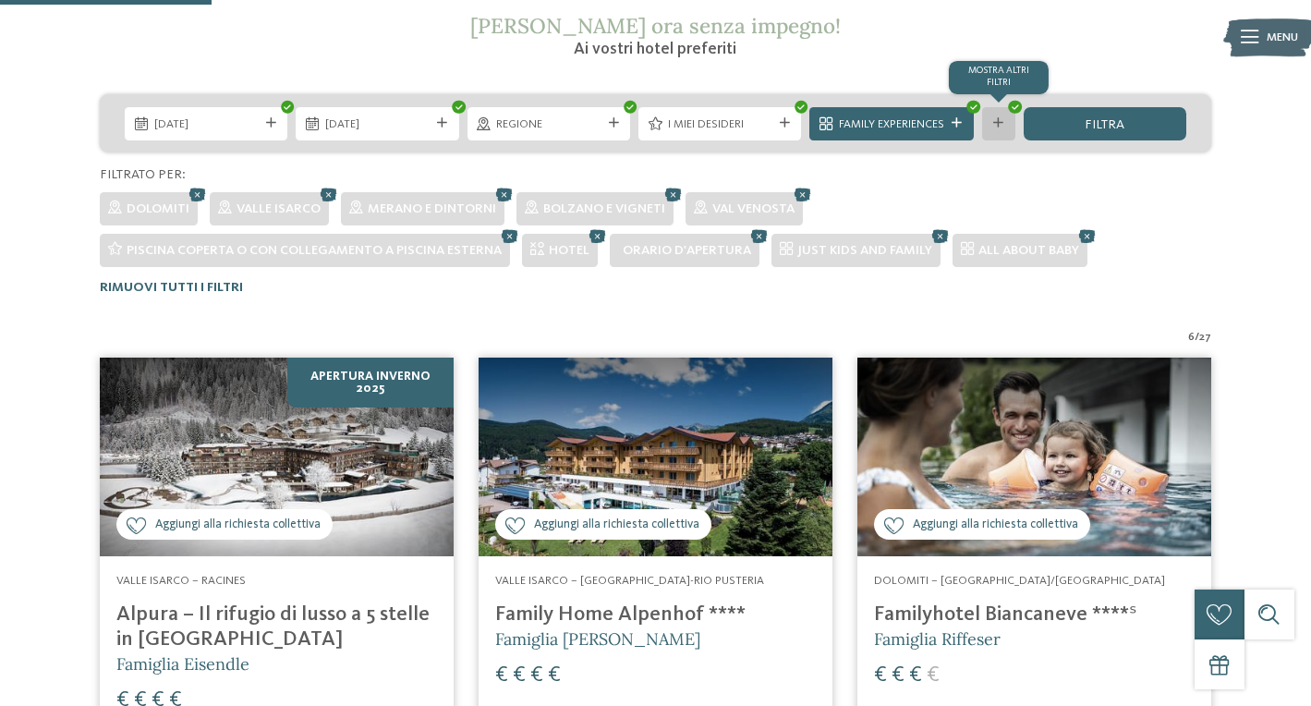
click at [993, 126] on icon at bounding box center [998, 123] width 10 height 10
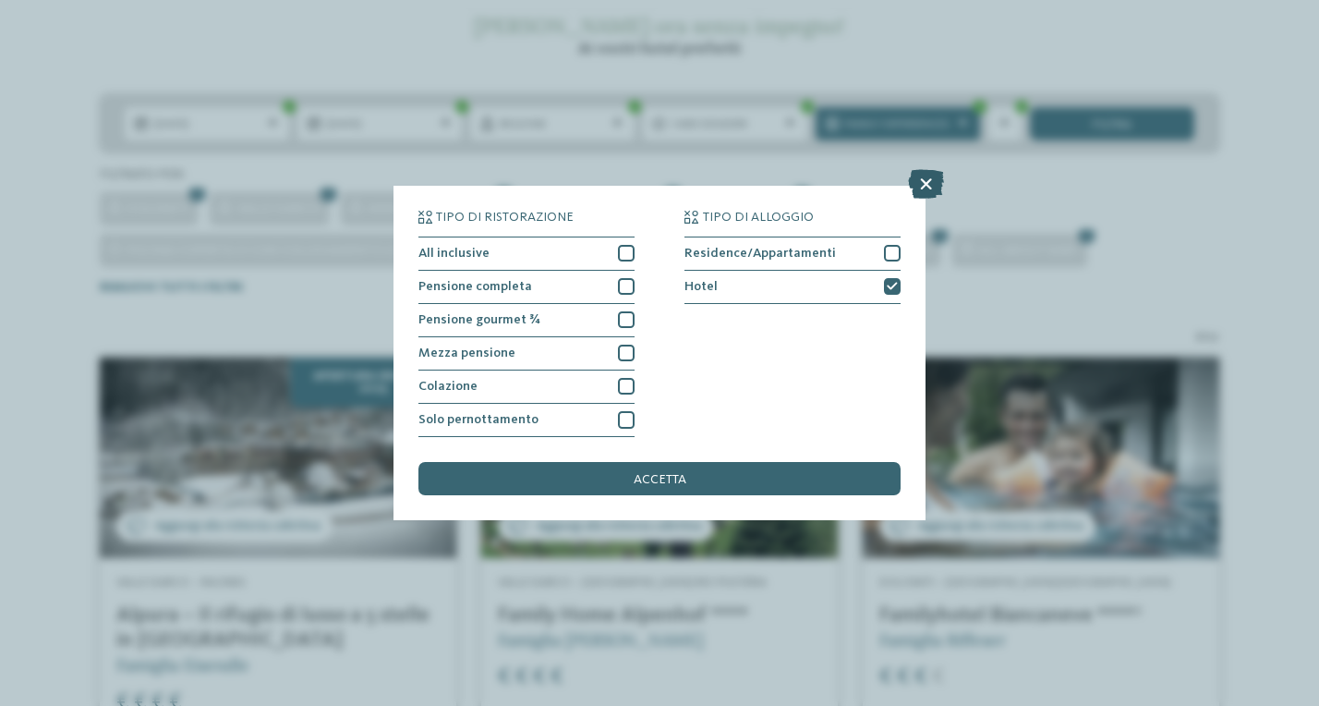
click at [930, 169] on icon at bounding box center [926, 184] width 36 height 30
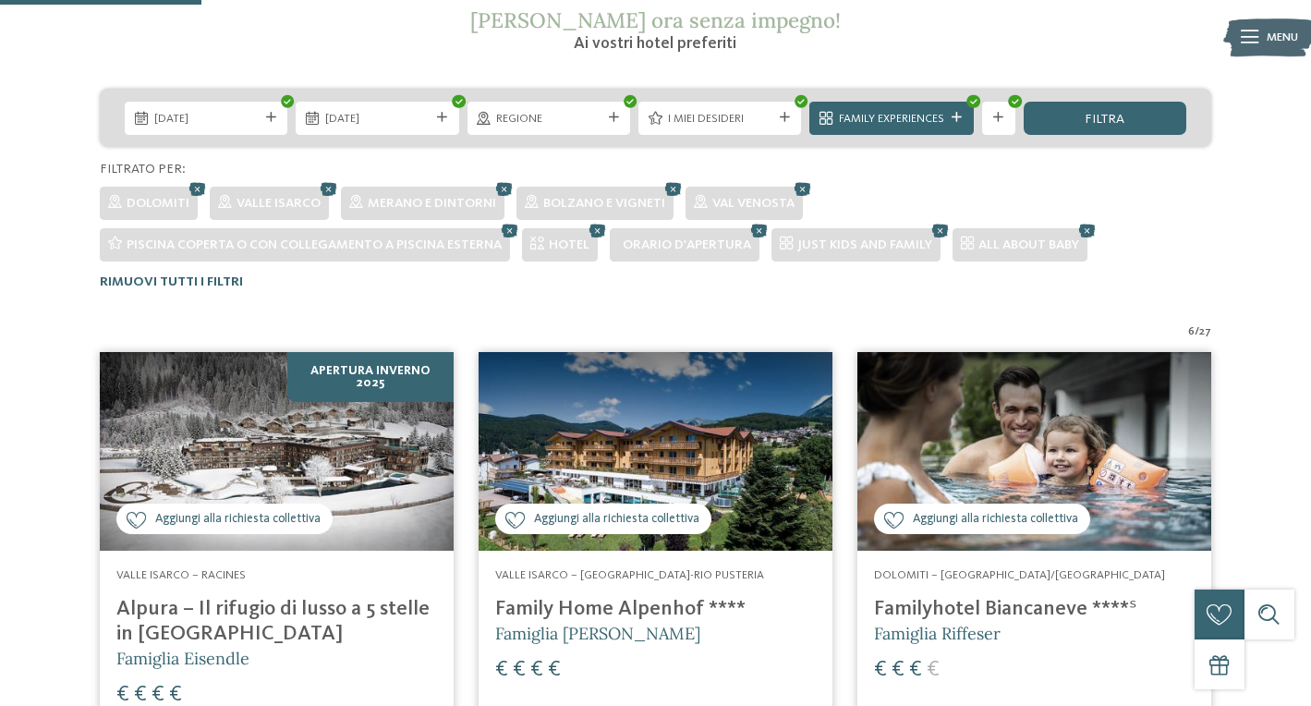
scroll to position [317, 0]
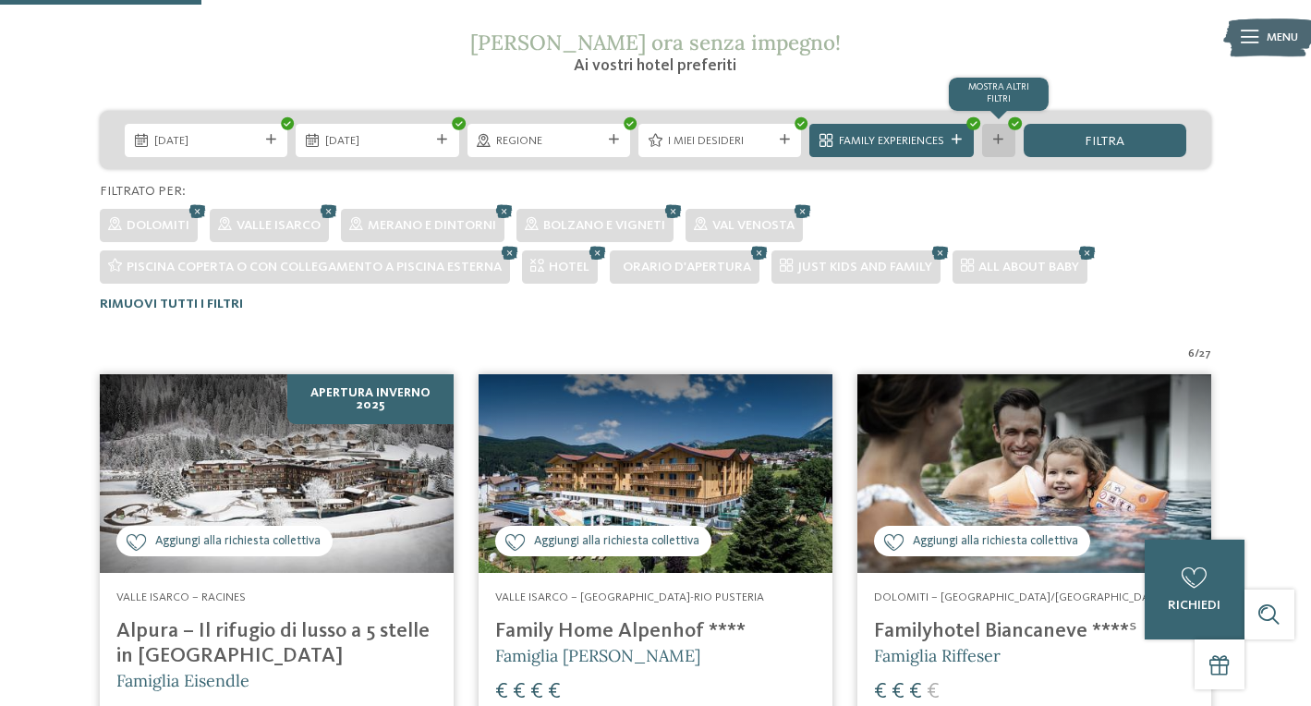
click at [1001, 140] on icon at bounding box center [998, 140] width 10 height 10
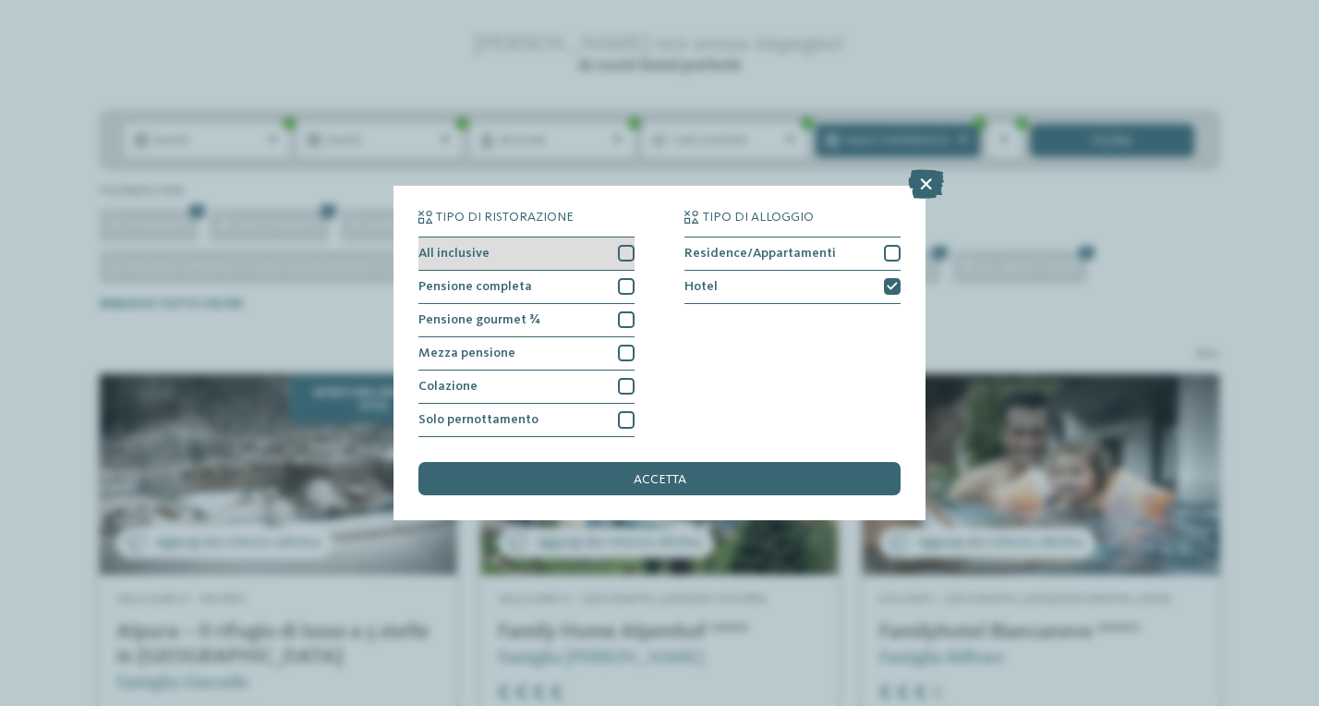
click at [631, 245] on div at bounding box center [626, 253] width 17 height 17
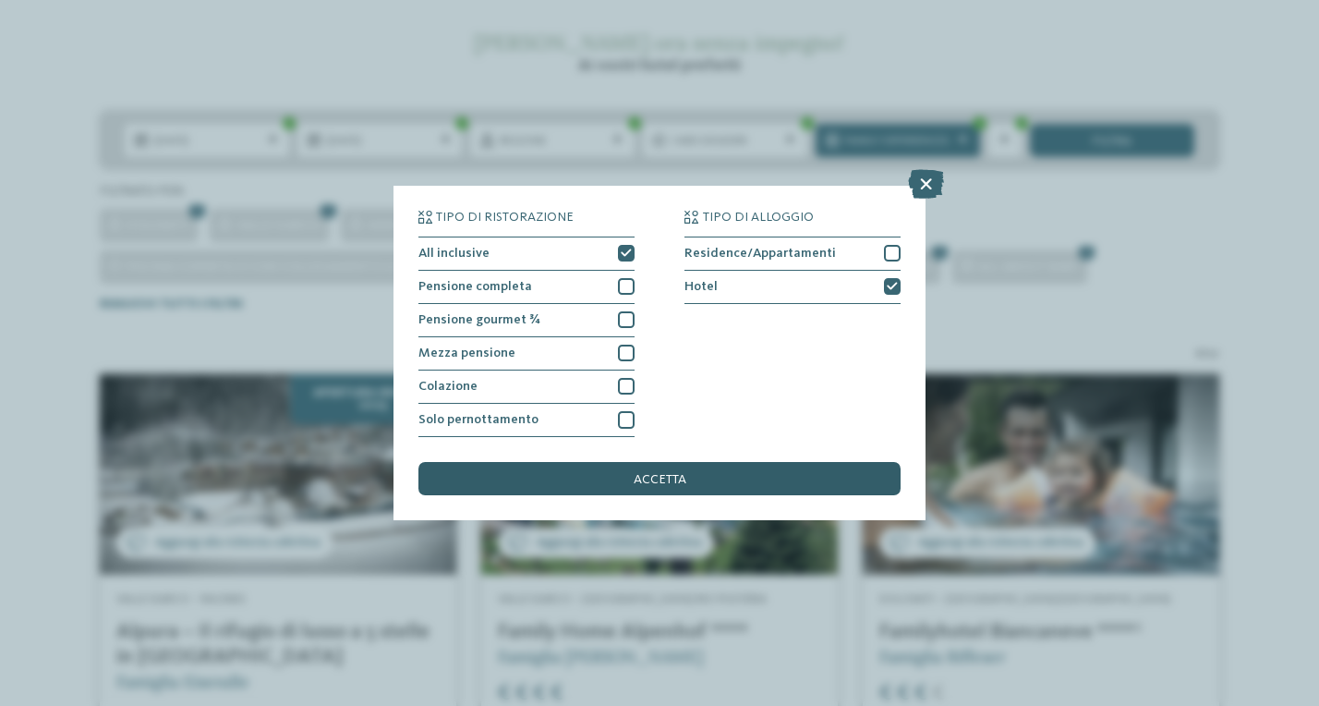
click at [647, 473] on span "accetta" at bounding box center [660, 479] width 53 height 13
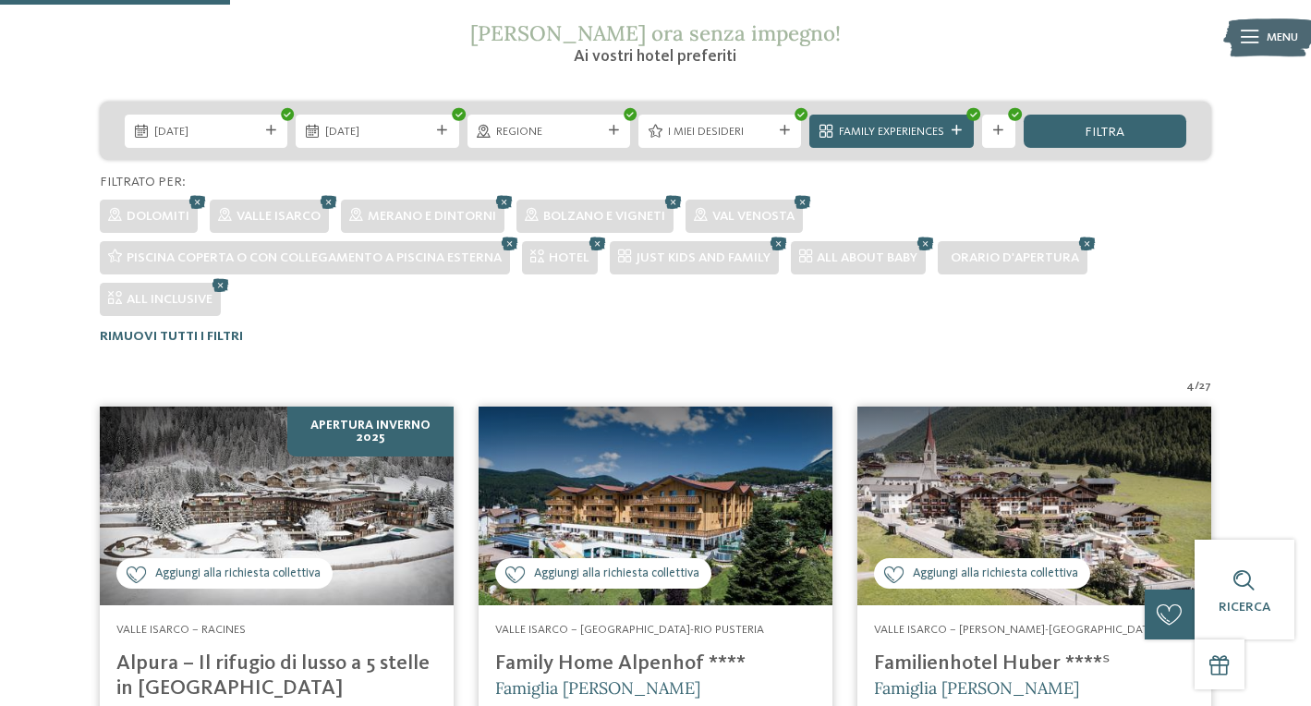
scroll to position [316, 0]
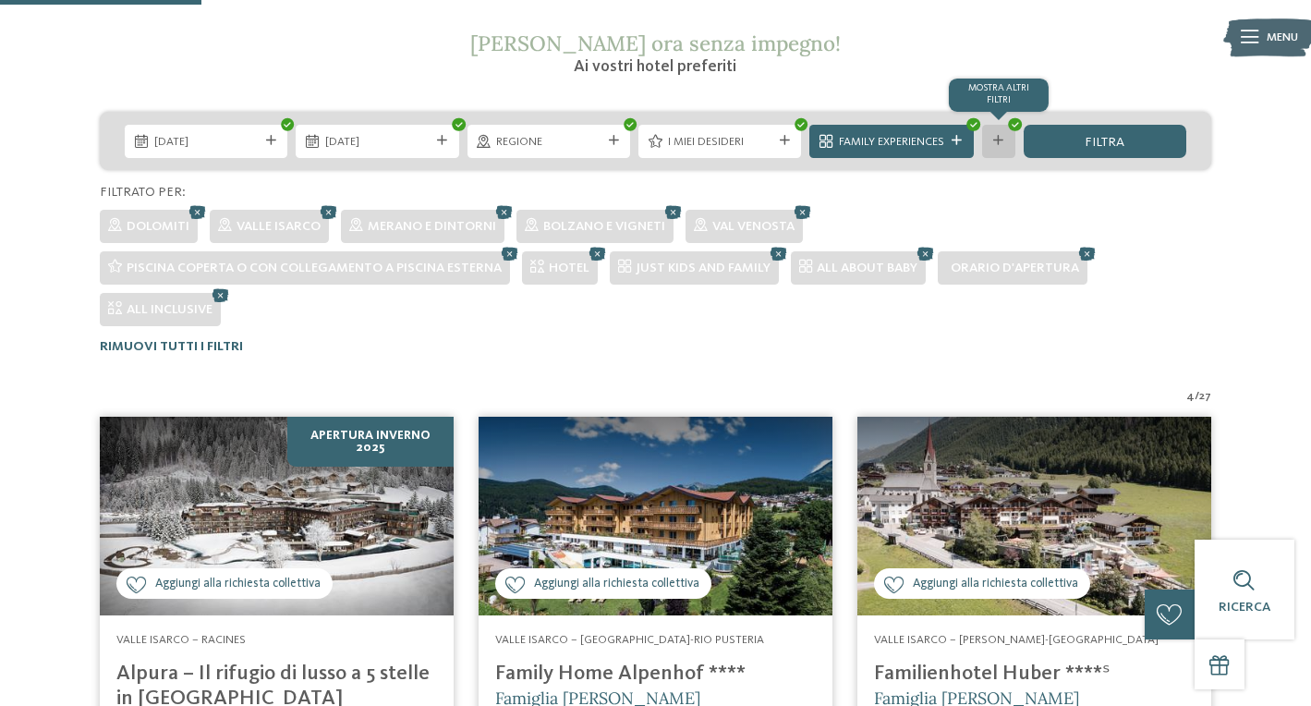
click at [997, 145] on div "mostra altri filtri" at bounding box center [998, 141] width 33 height 33
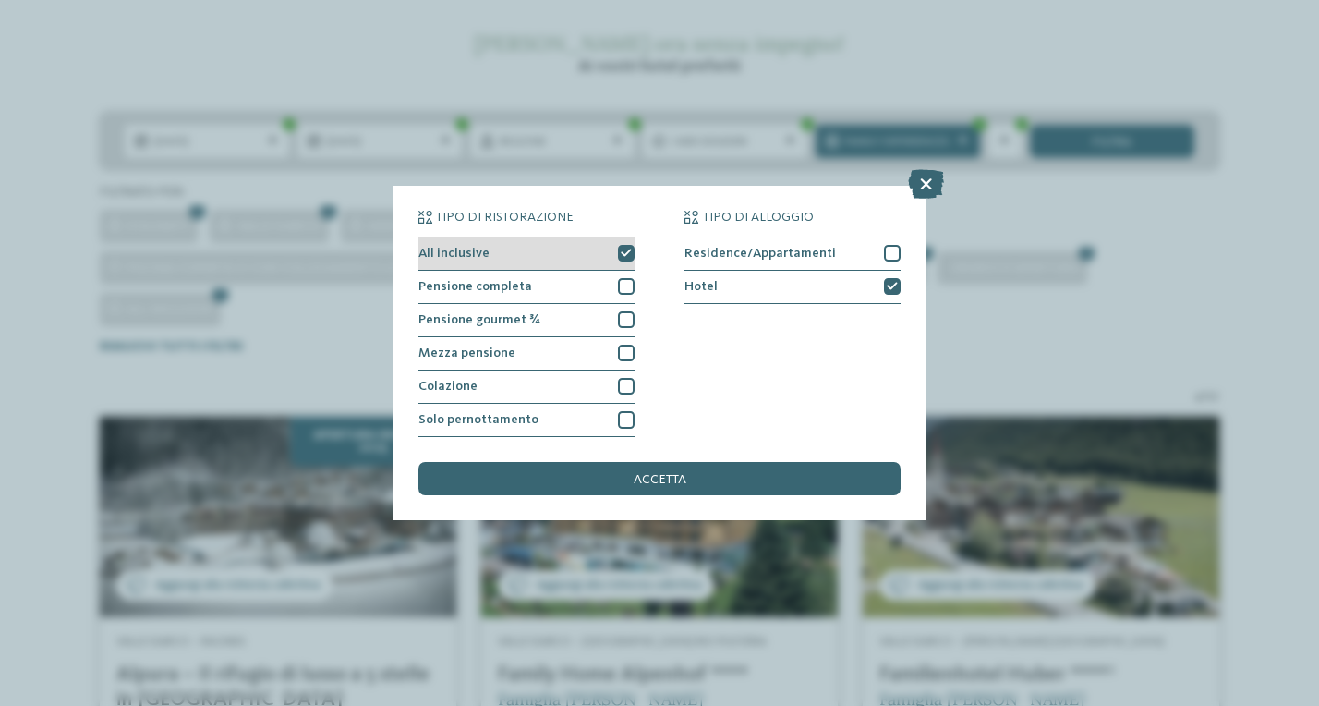
click at [626, 248] on icon at bounding box center [626, 253] width 11 height 10
click at [628, 278] on div at bounding box center [626, 286] width 17 height 17
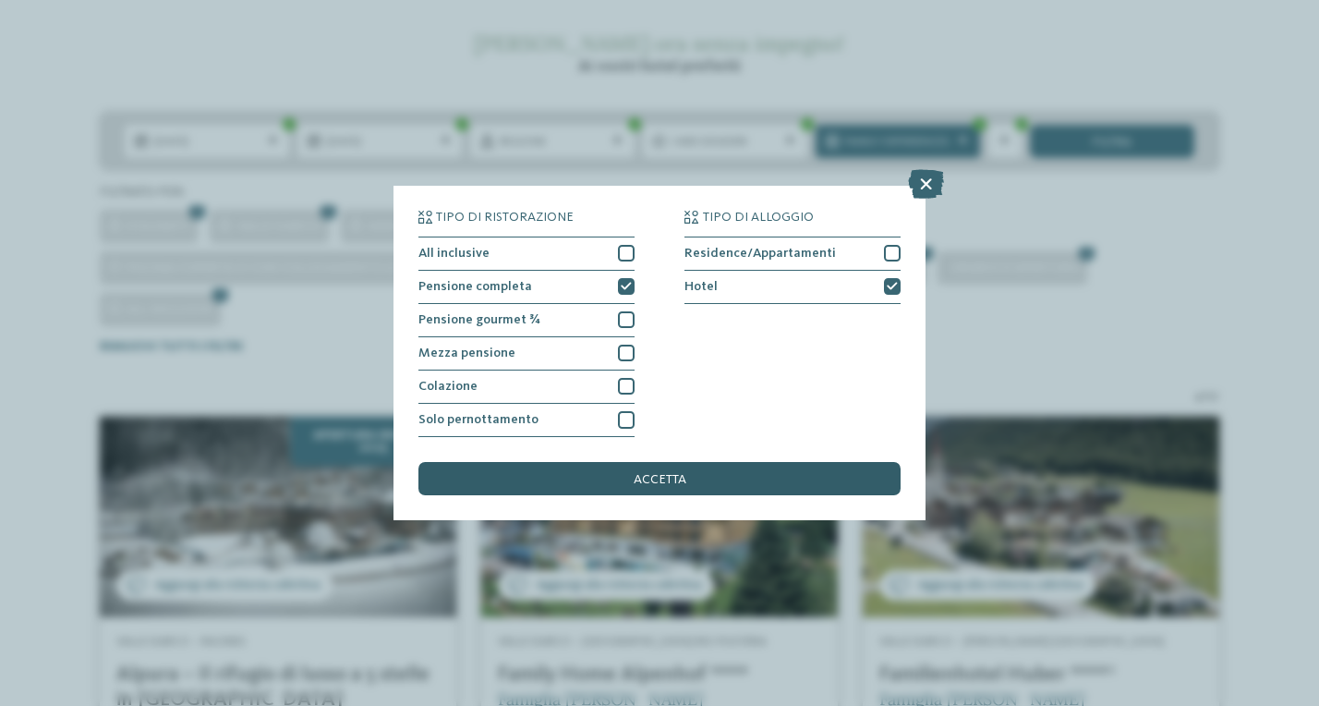
click at [655, 473] on span "accetta" at bounding box center [660, 479] width 53 height 13
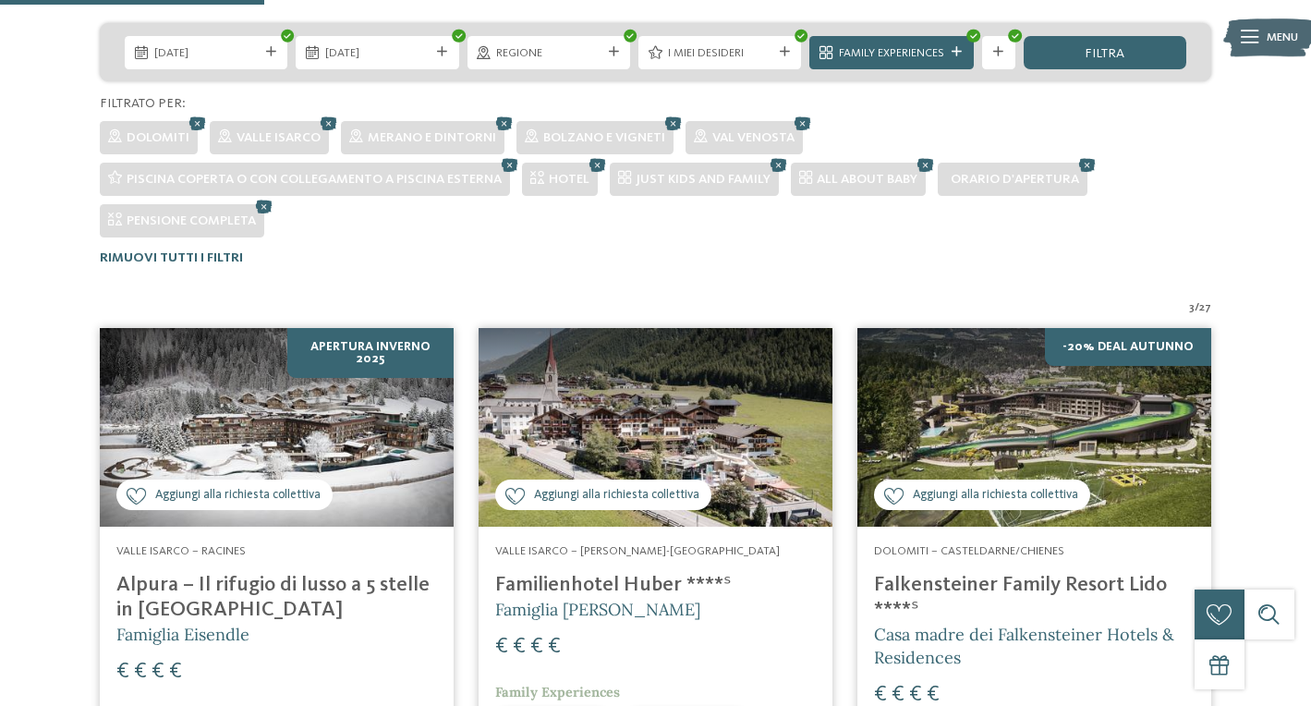
scroll to position [199, 0]
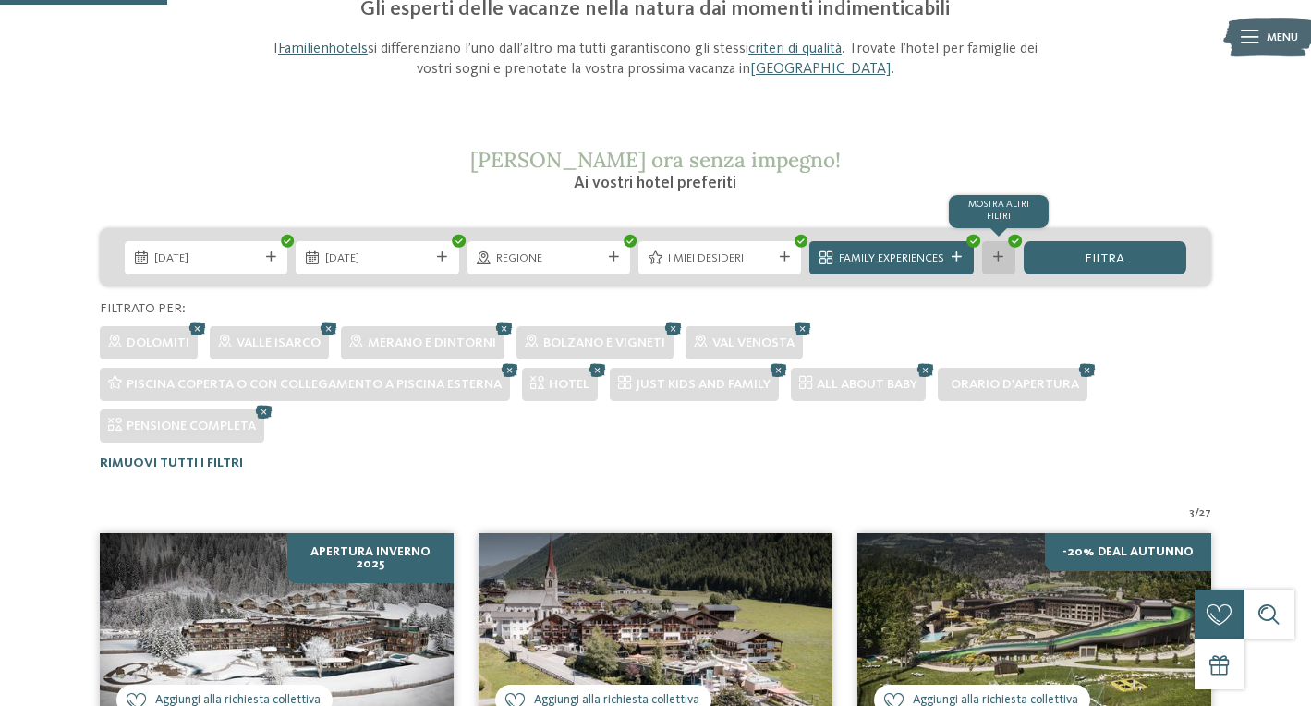
click at [992, 255] on div at bounding box center [998, 257] width 17 height 10
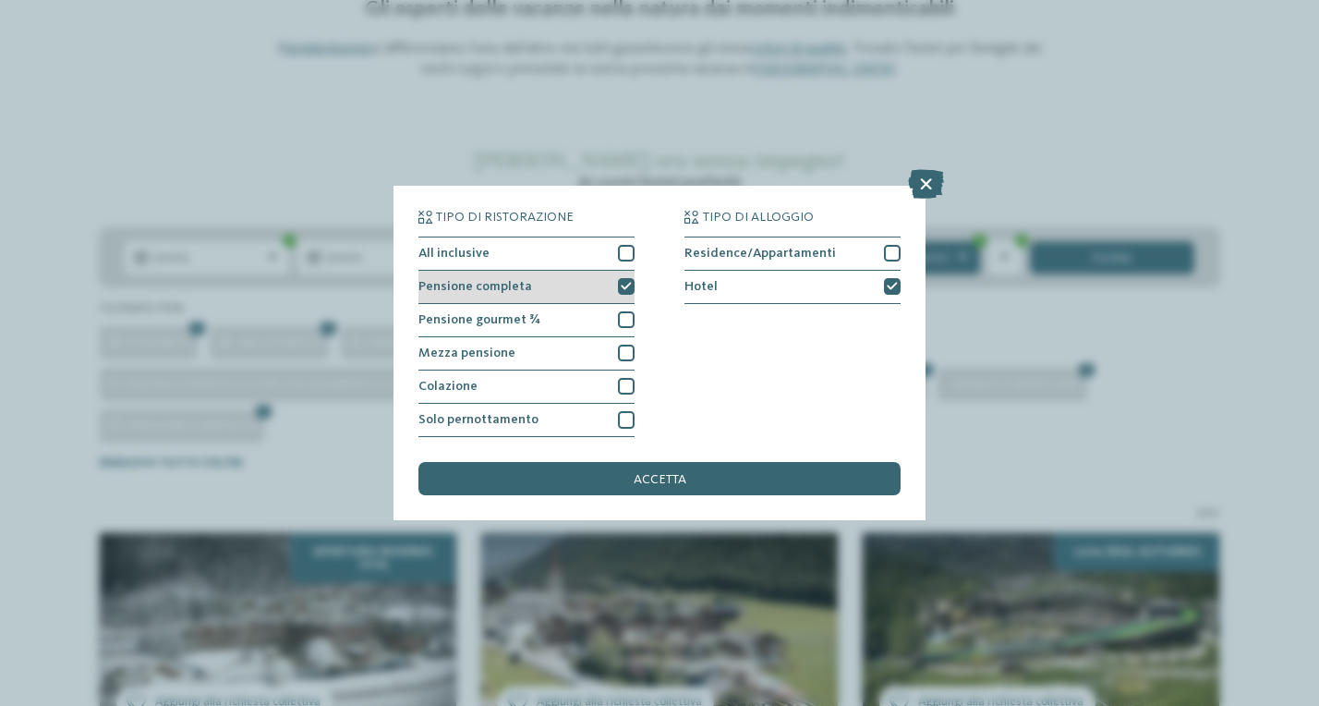
click at [631, 282] on icon at bounding box center [626, 287] width 11 height 10
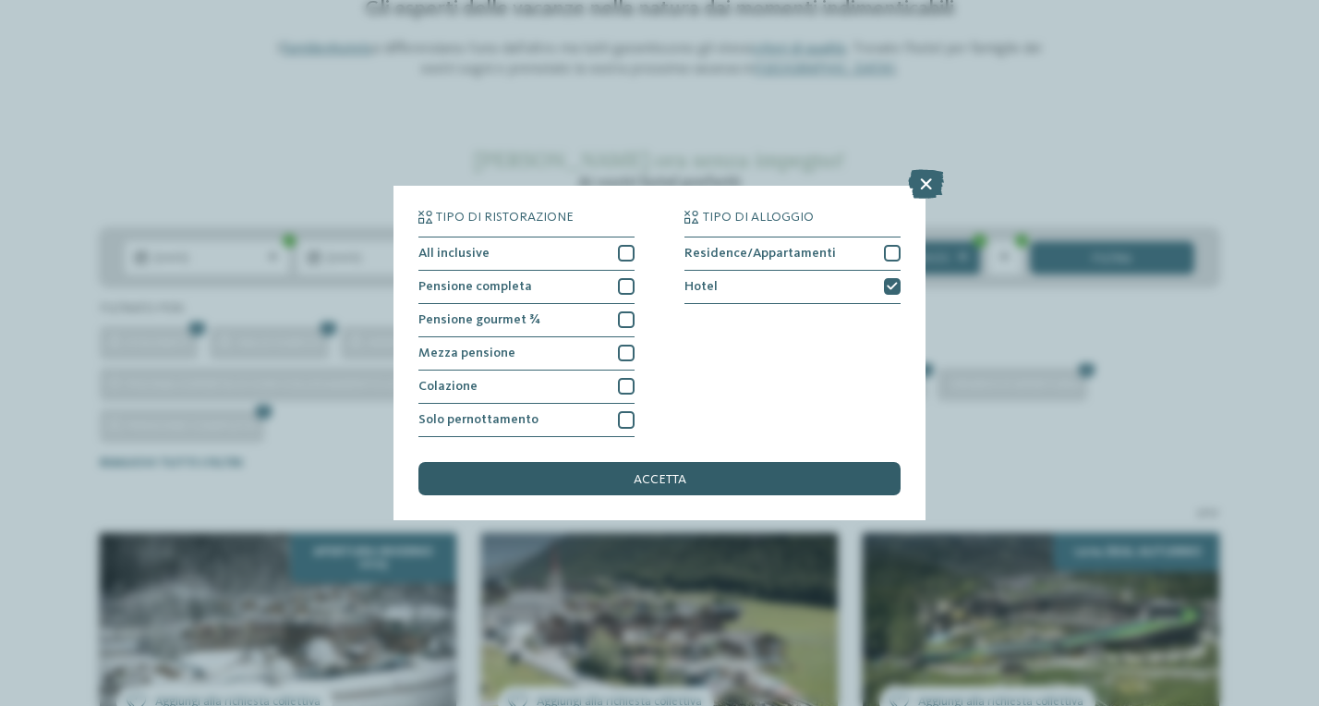
click at [674, 473] on span "accetta" at bounding box center [660, 479] width 53 height 13
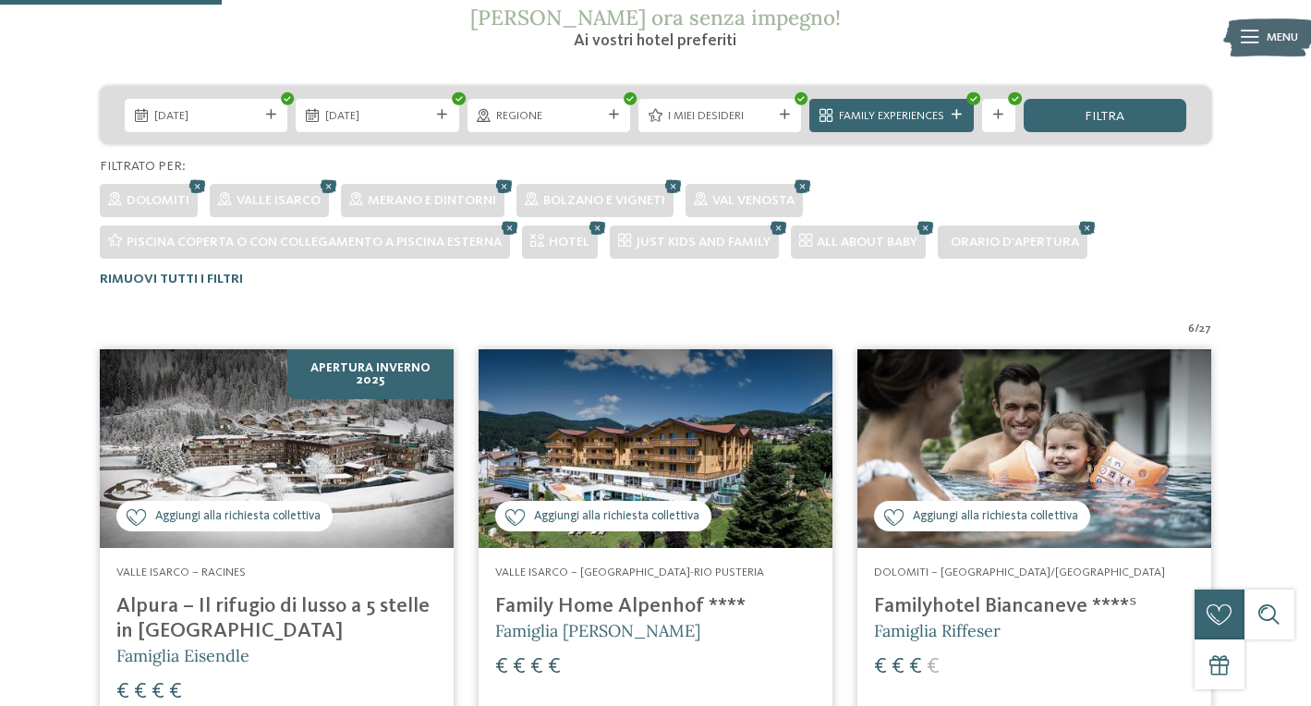
scroll to position [339, 0]
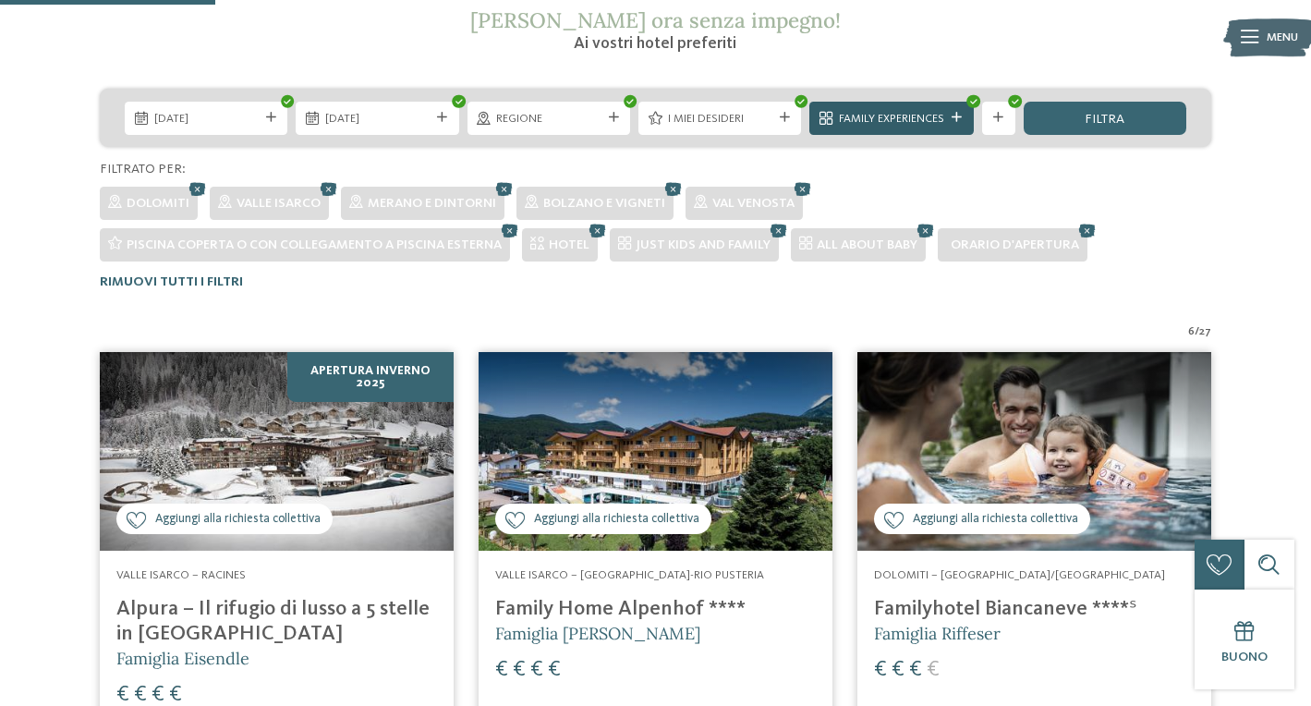
click at [945, 115] on div "Family Experiences" at bounding box center [892, 118] width 114 height 18
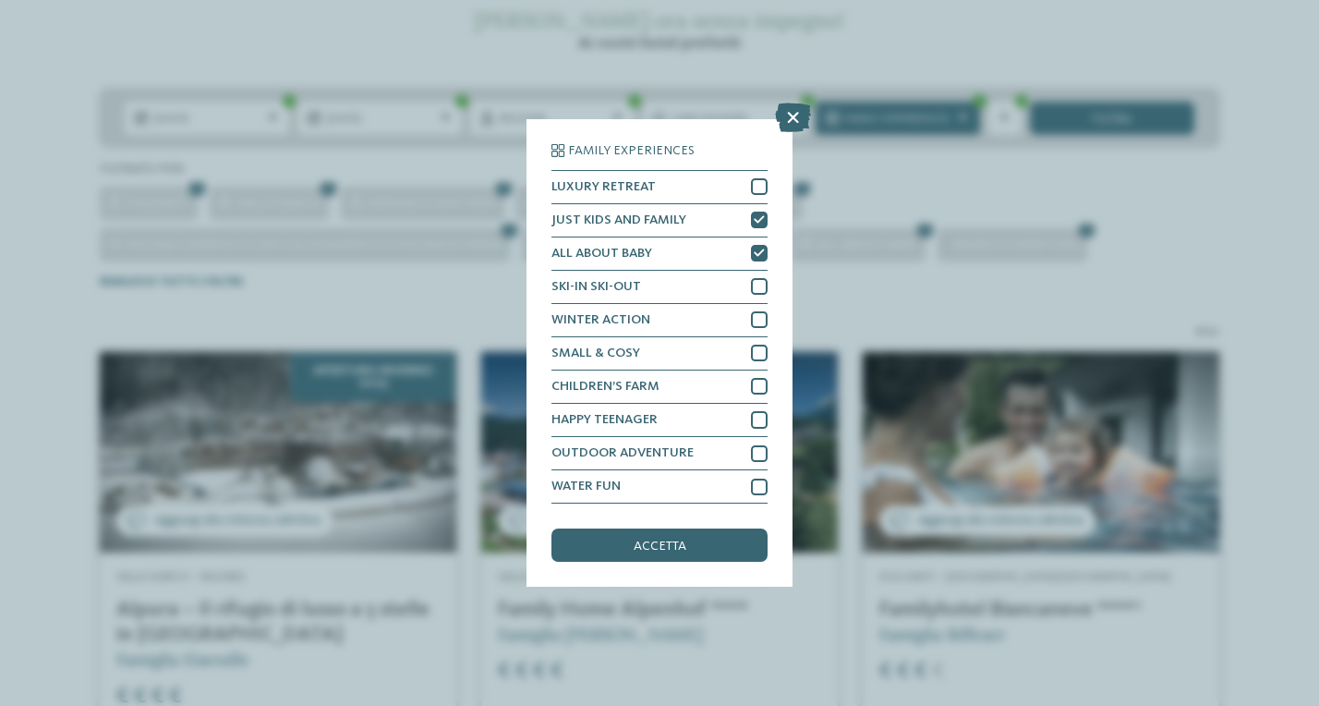
click at [973, 163] on div "Family Experiences LUXURY RETREAT JUST KIDS AND FAMILY" at bounding box center [659, 353] width 1319 height 706
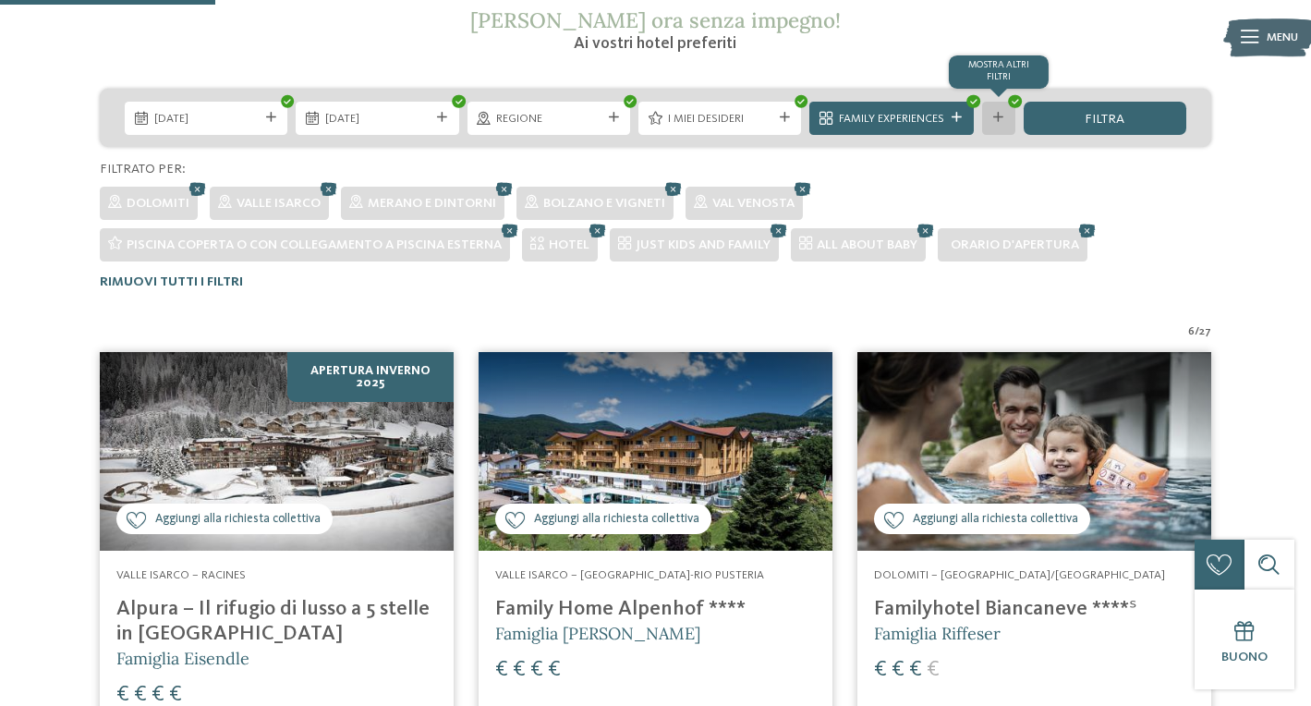
click at [999, 125] on div "mostra altri filtri" at bounding box center [998, 118] width 33 height 33
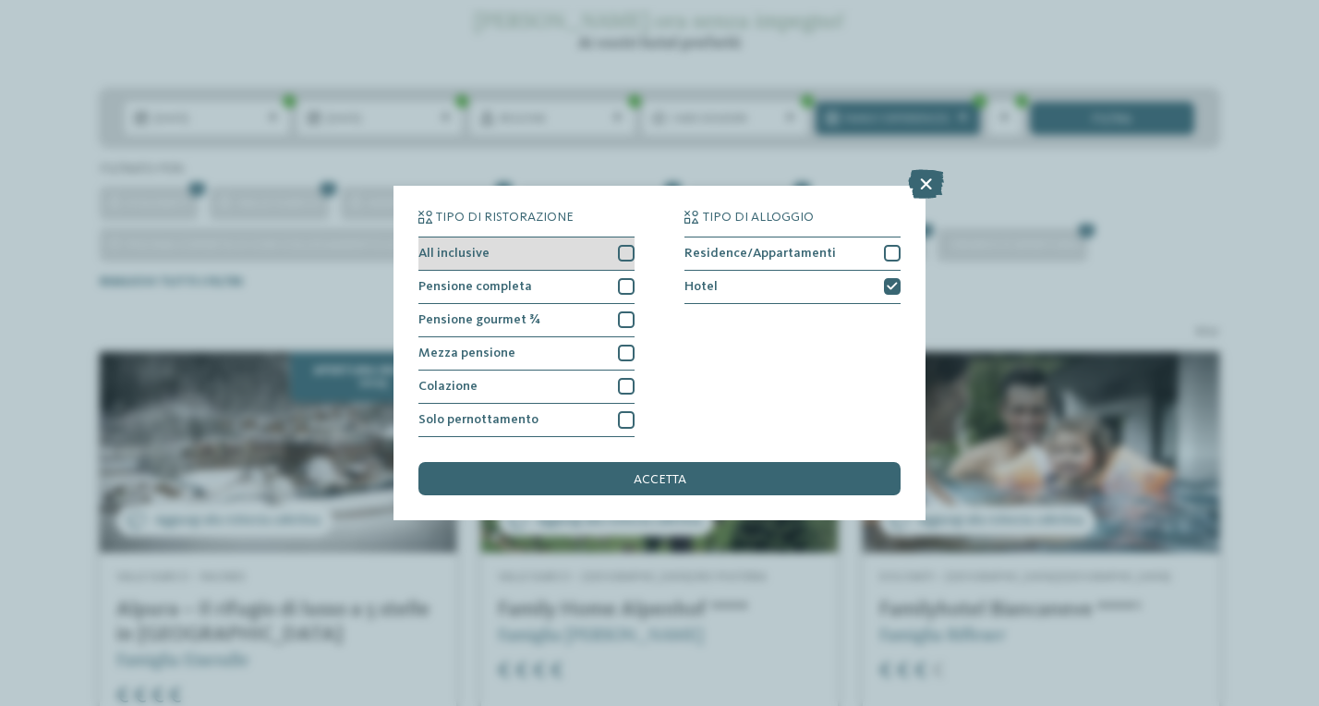
click at [630, 245] on div at bounding box center [626, 253] width 17 height 17
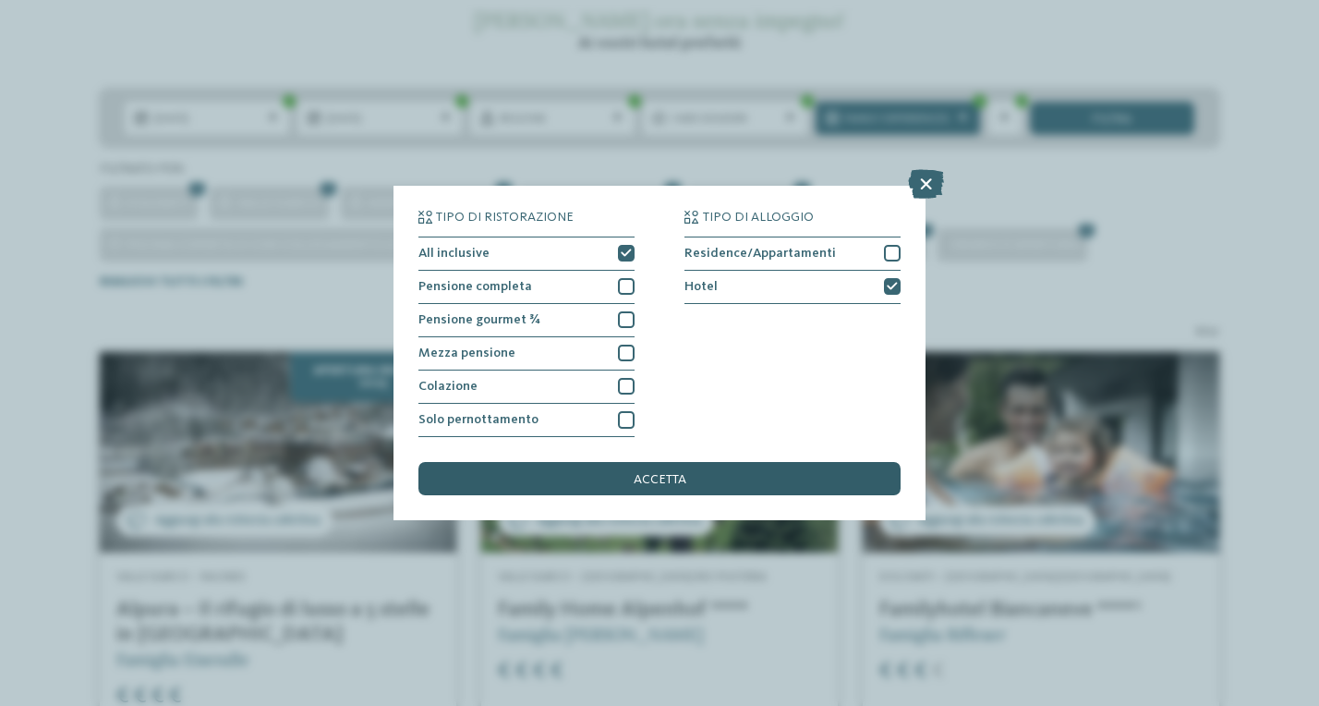
click at [619, 462] on div "accetta" at bounding box center [659, 478] width 482 height 33
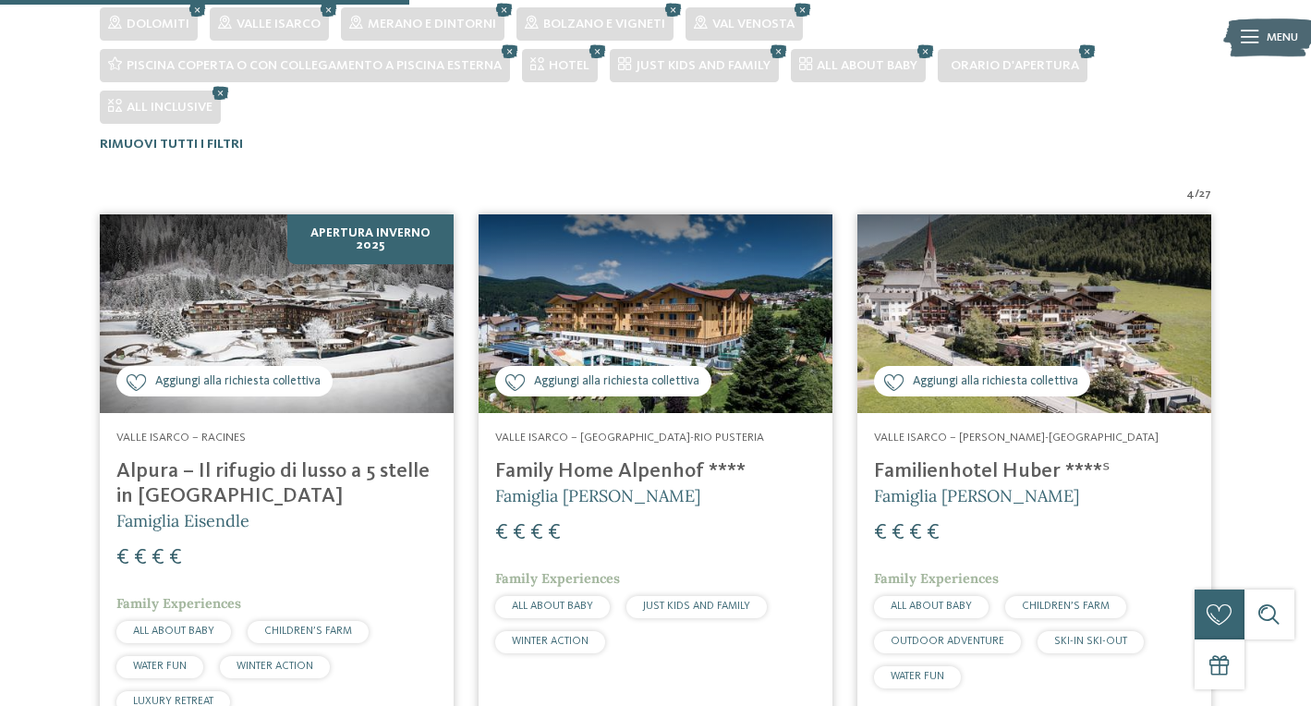
scroll to position [185, 0]
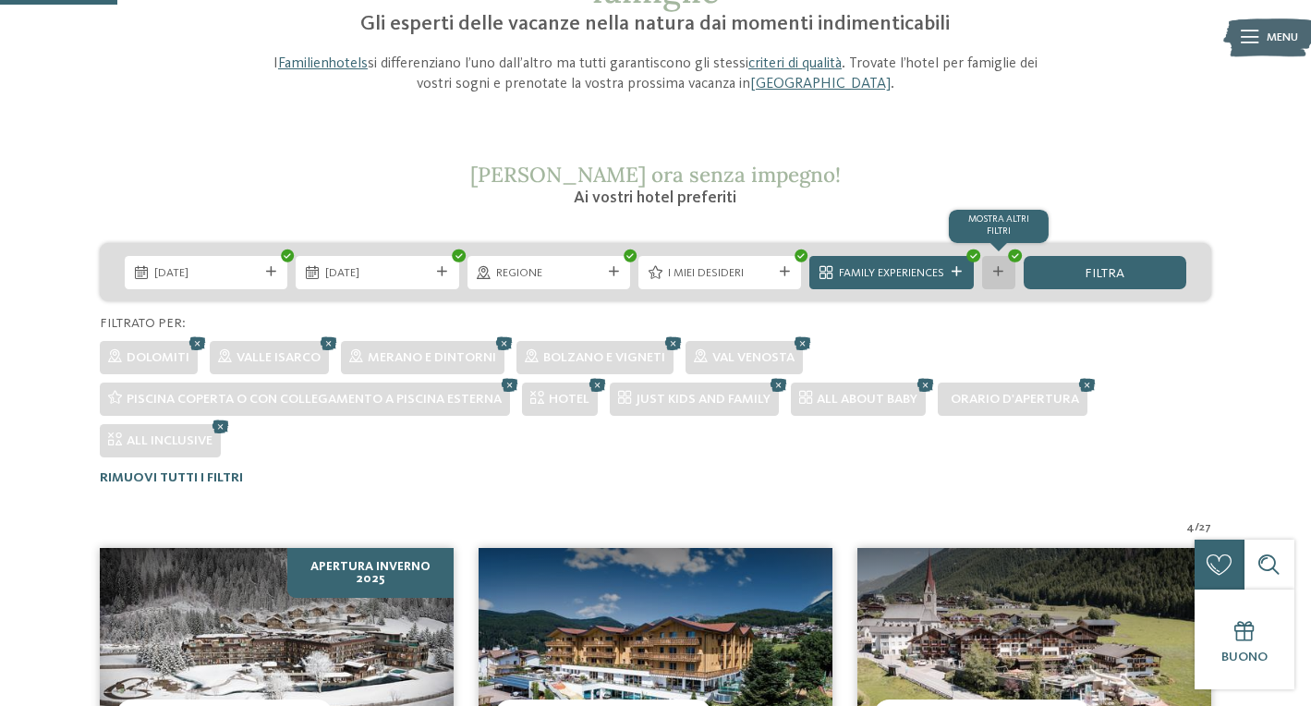
click at [1014, 273] on div "mostra altri filtri" at bounding box center [998, 272] width 33 height 33
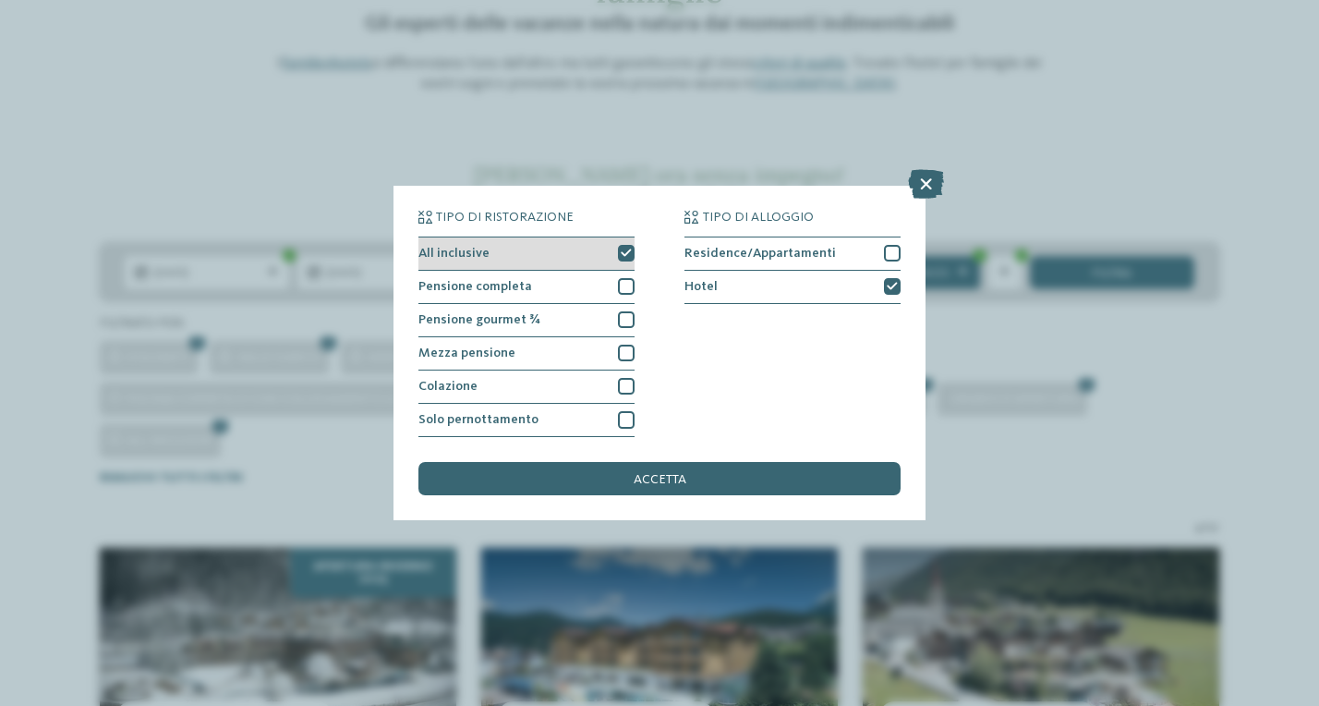
click at [626, 245] on div at bounding box center [626, 253] width 17 height 17
click at [623, 278] on div at bounding box center [626, 286] width 17 height 17
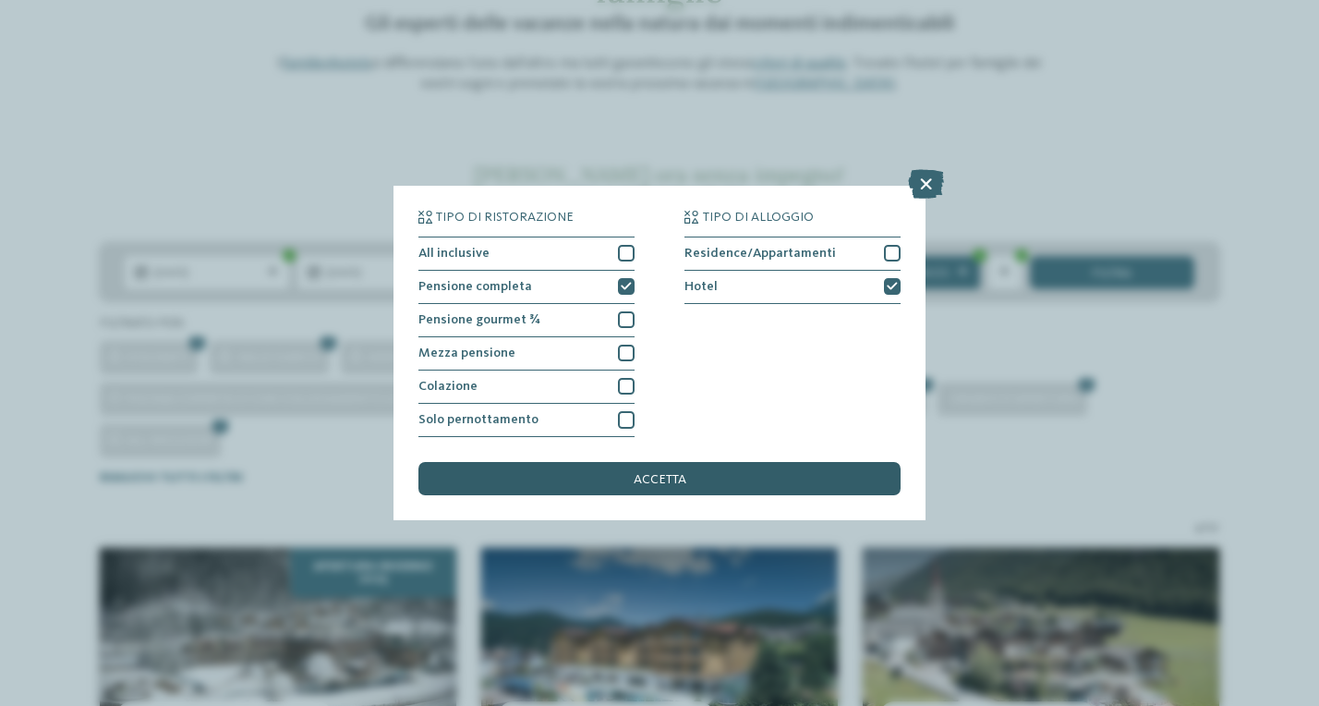
click at [627, 462] on div "accetta" at bounding box center [659, 478] width 482 height 33
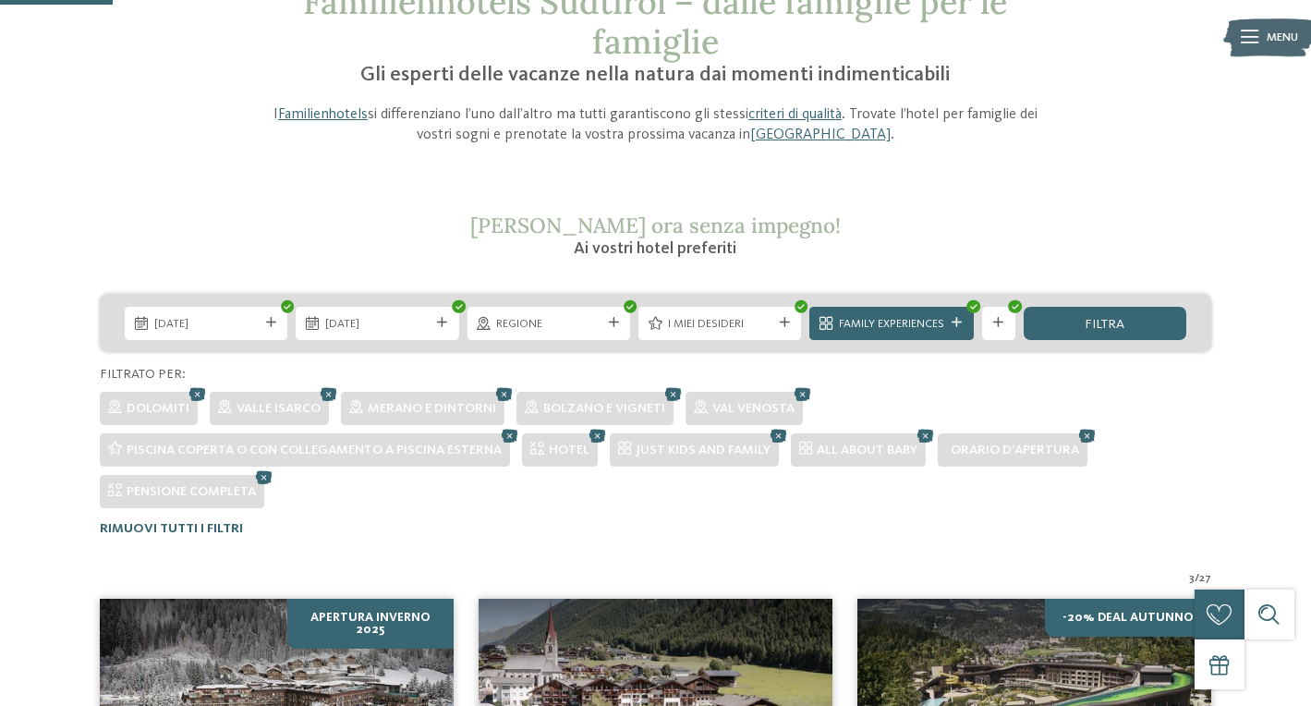
scroll to position [134, 0]
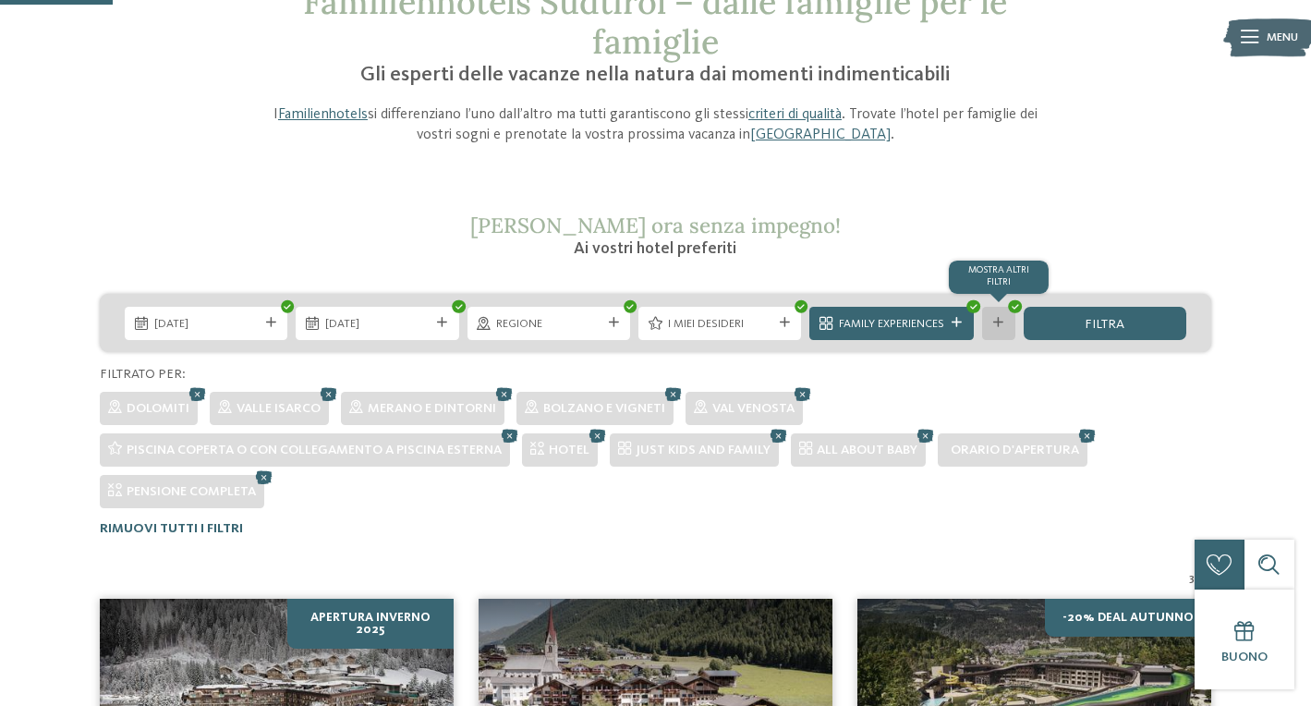
click at [996, 323] on icon at bounding box center [998, 323] width 10 height 10
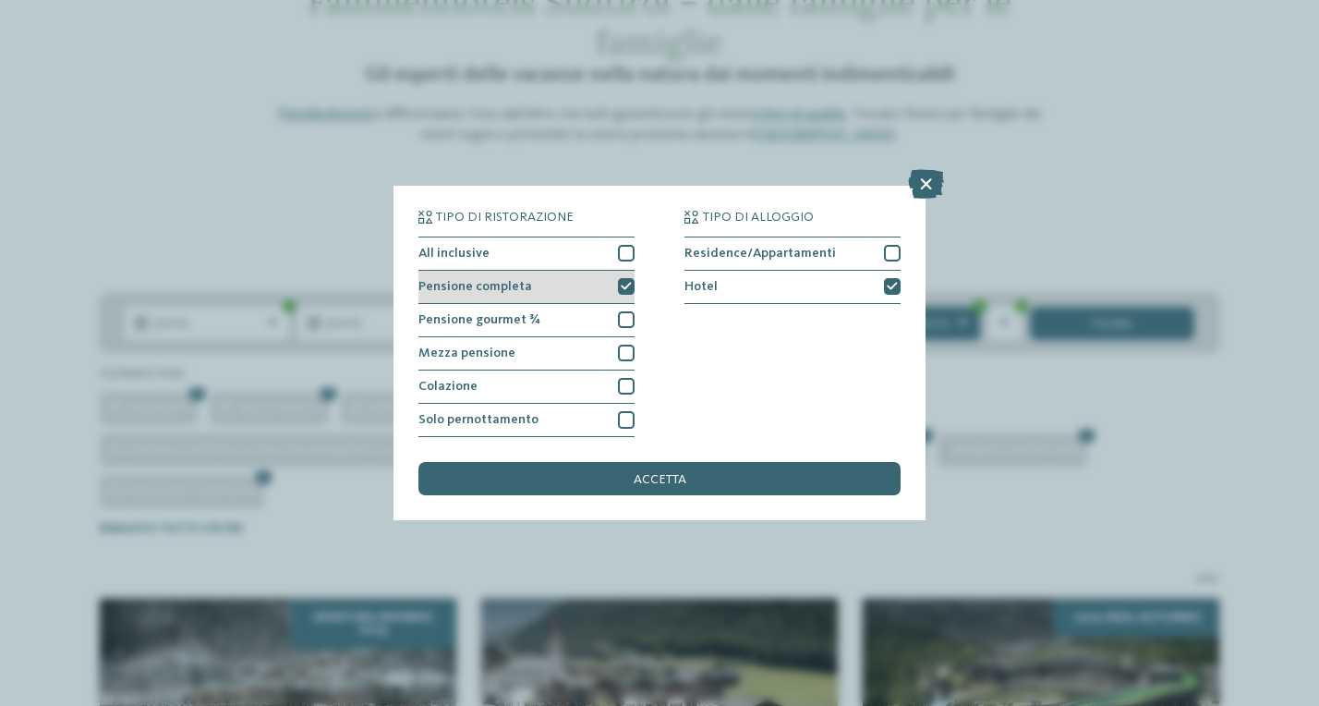
click at [630, 282] on icon at bounding box center [626, 287] width 11 height 10
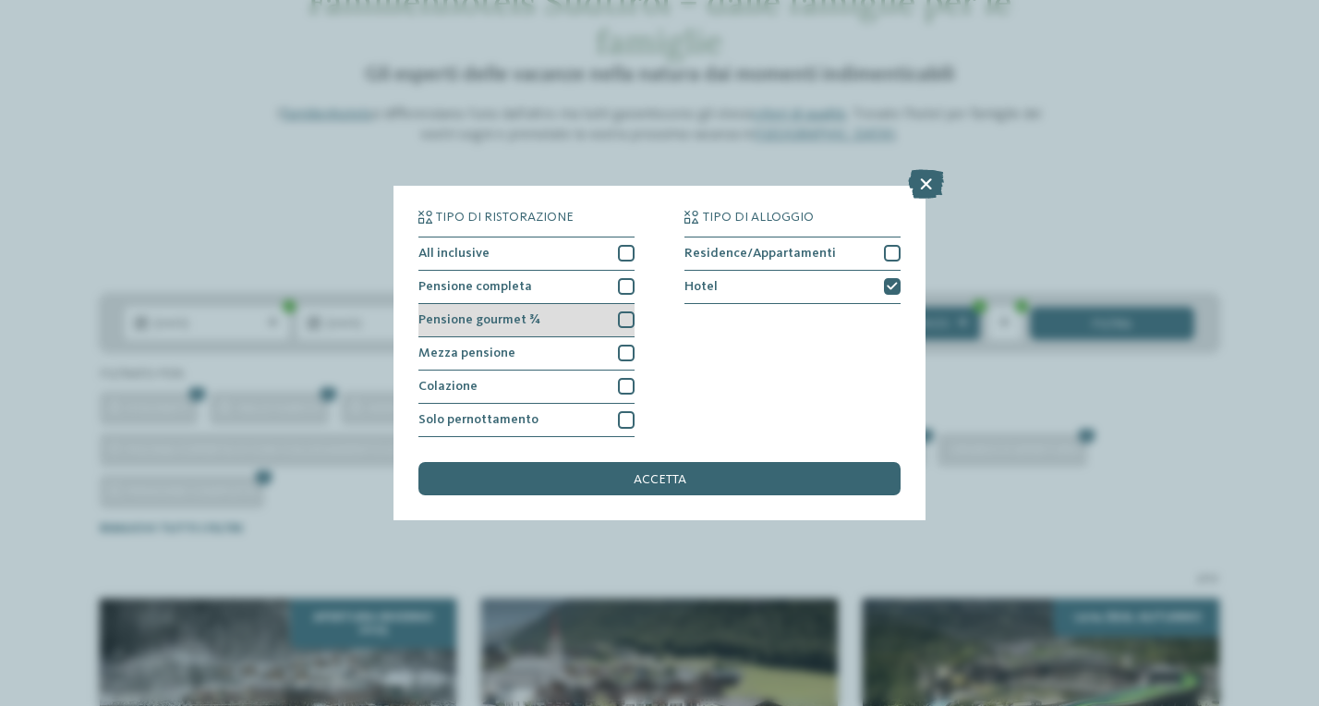
click at [623, 311] on div at bounding box center [626, 319] width 17 height 17
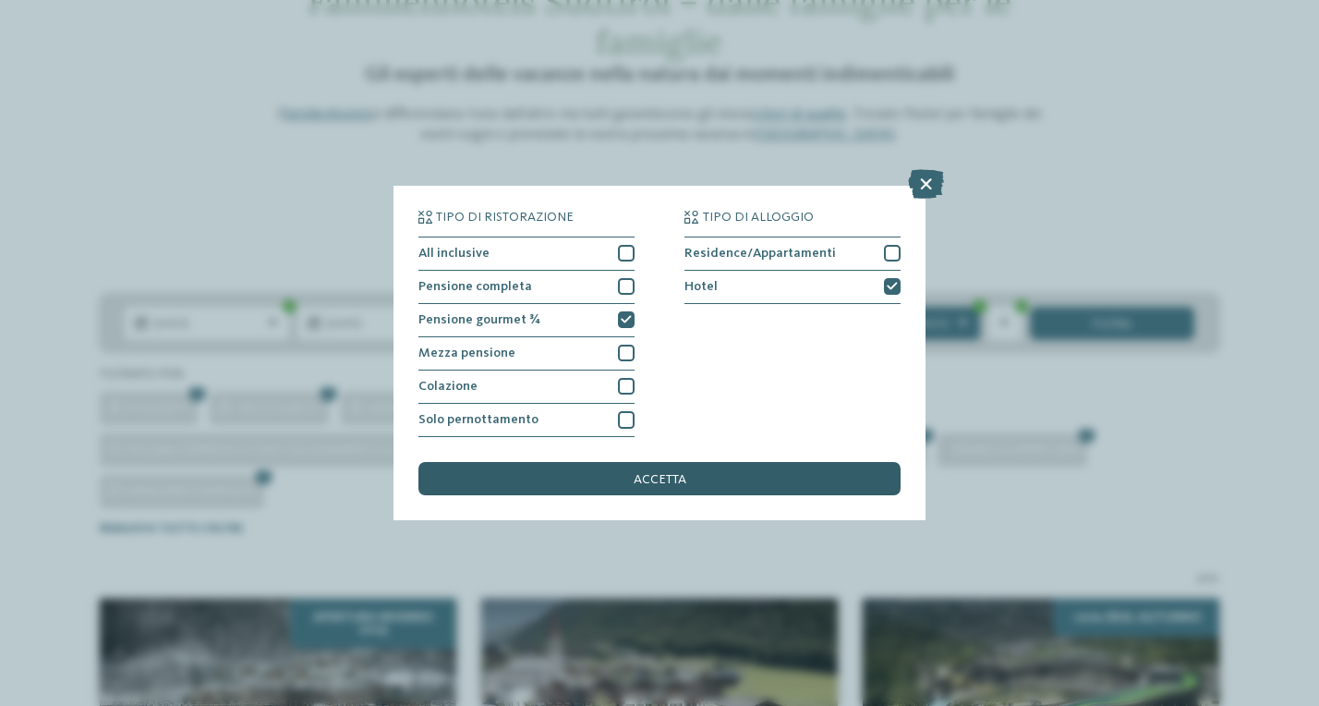
click at [644, 473] on span "accetta" at bounding box center [660, 479] width 53 height 13
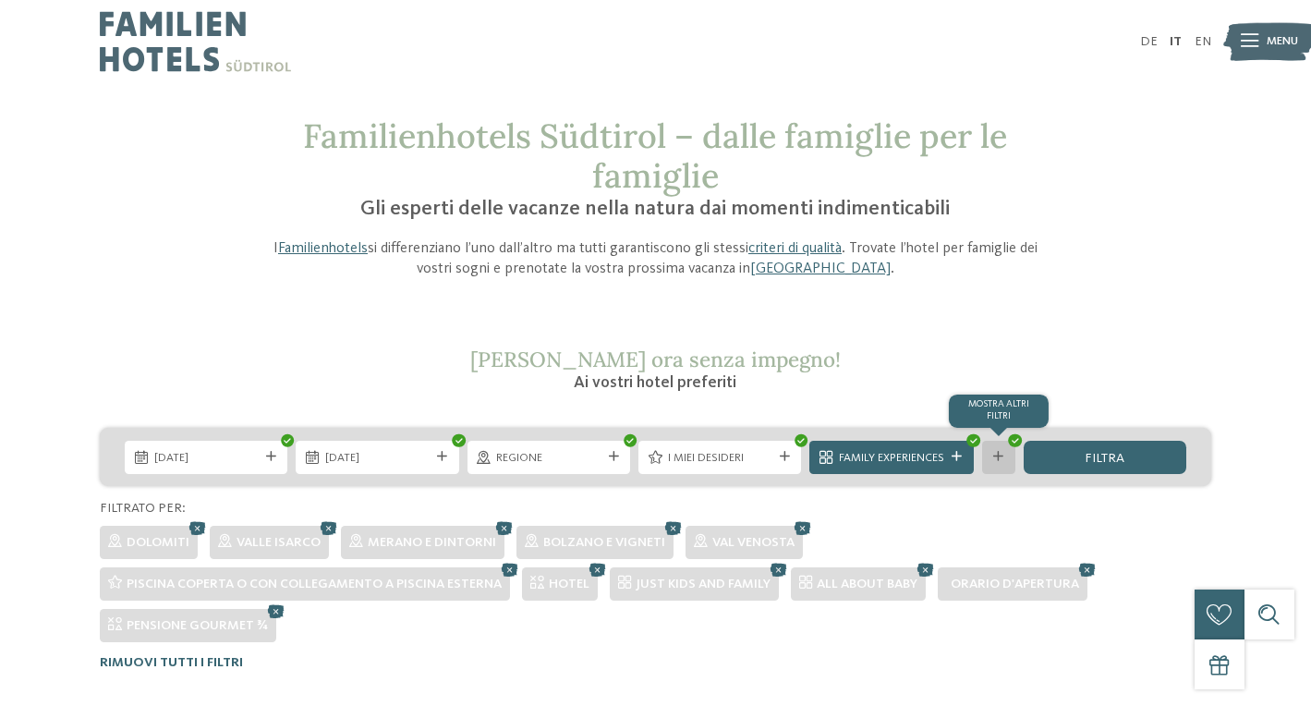
scroll to position [0, 0]
click at [999, 457] on icon at bounding box center [998, 457] width 10 height 10
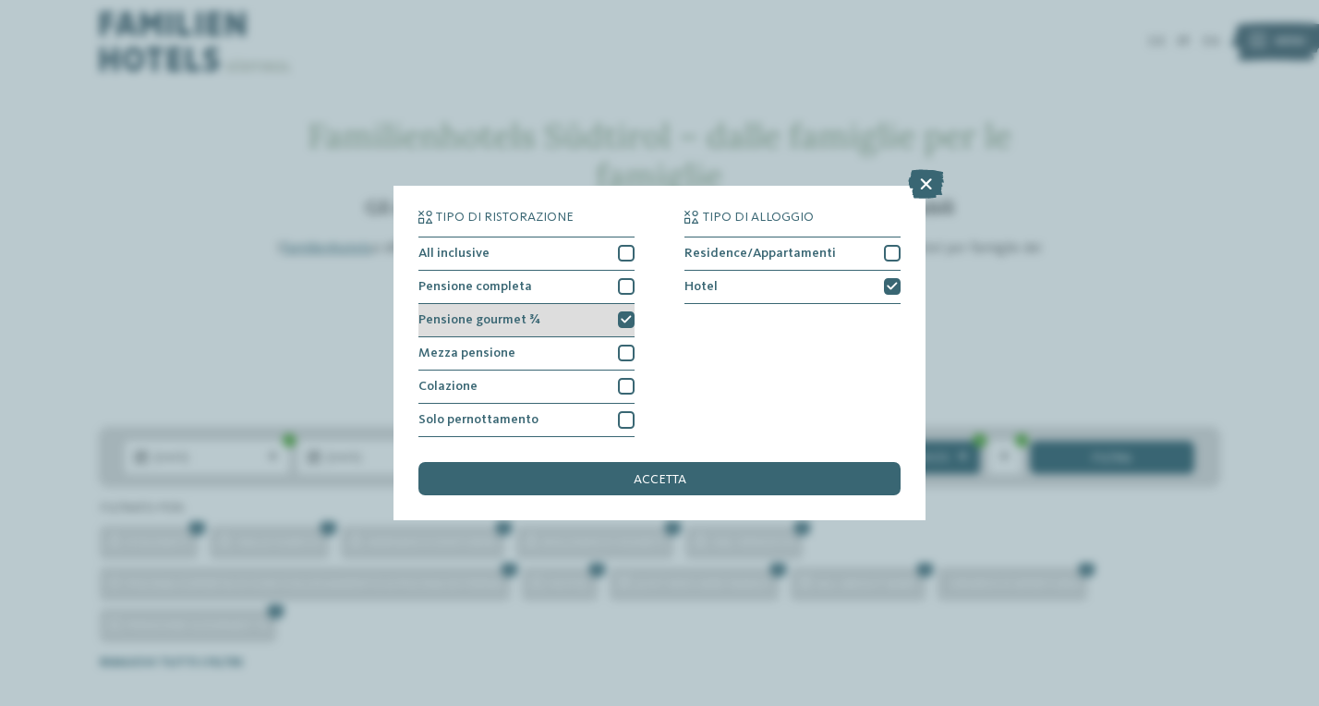
click at [628, 315] on icon at bounding box center [626, 320] width 11 height 10
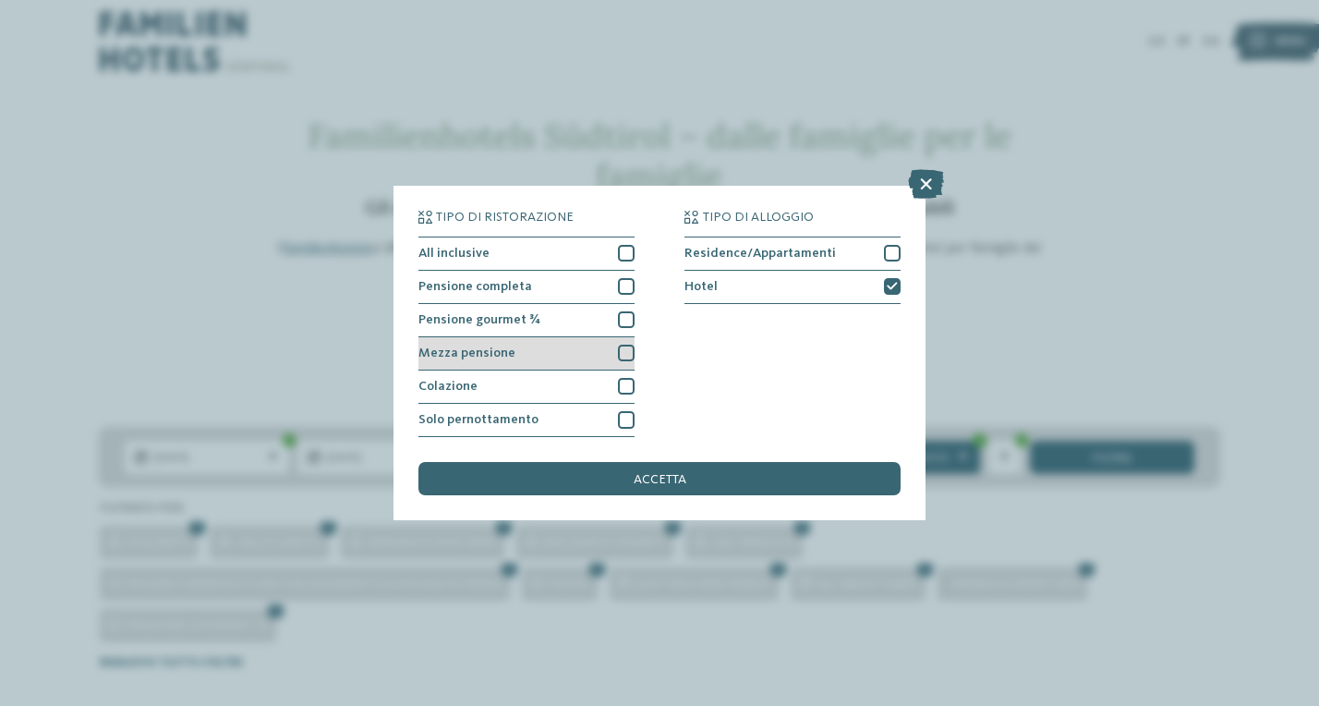
click at [622, 344] on div at bounding box center [626, 352] width 17 height 17
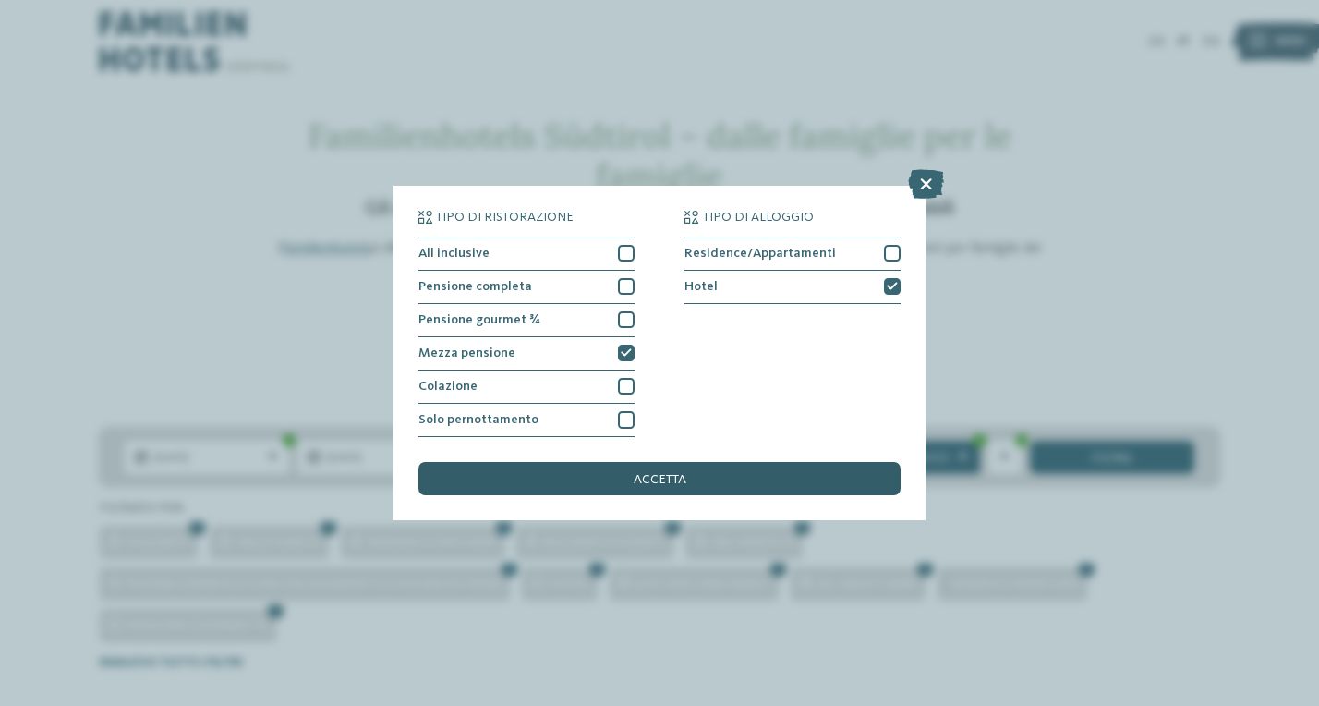
click at [622, 462] on div "accetta" at bounding box center [659, 478] width 482 height 33
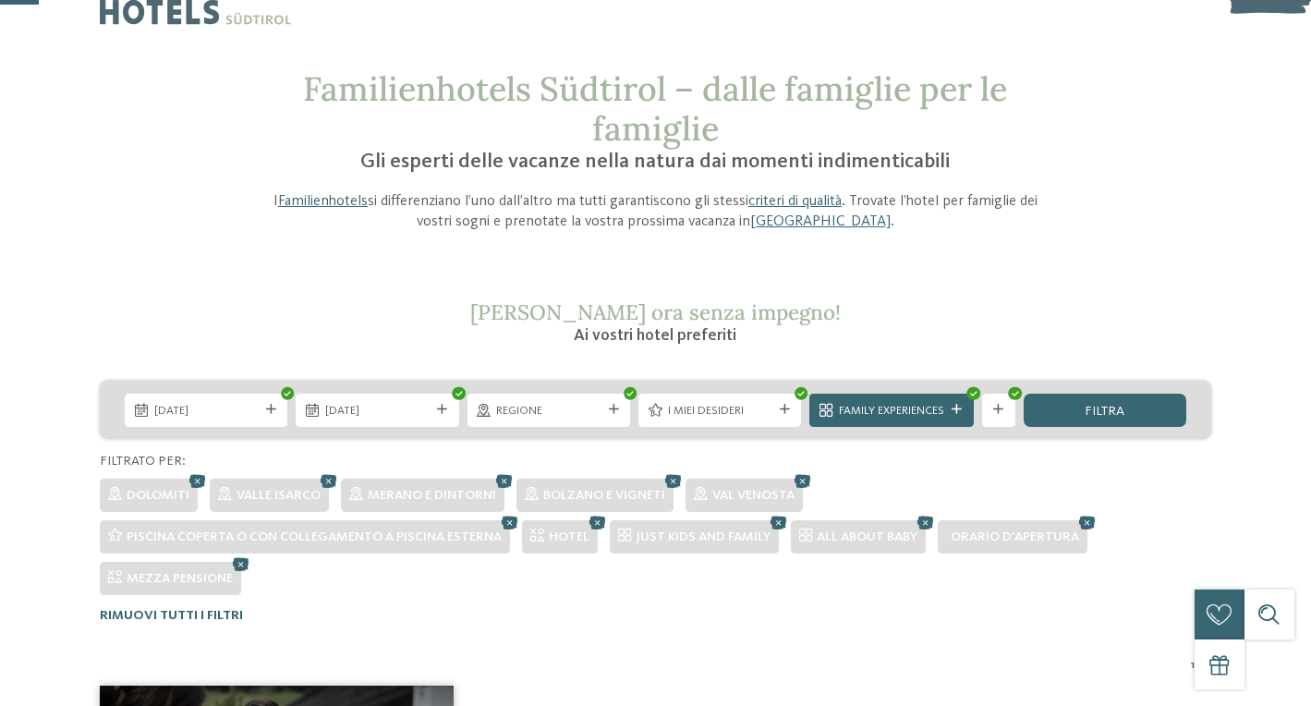
scroll to position [43, 0]
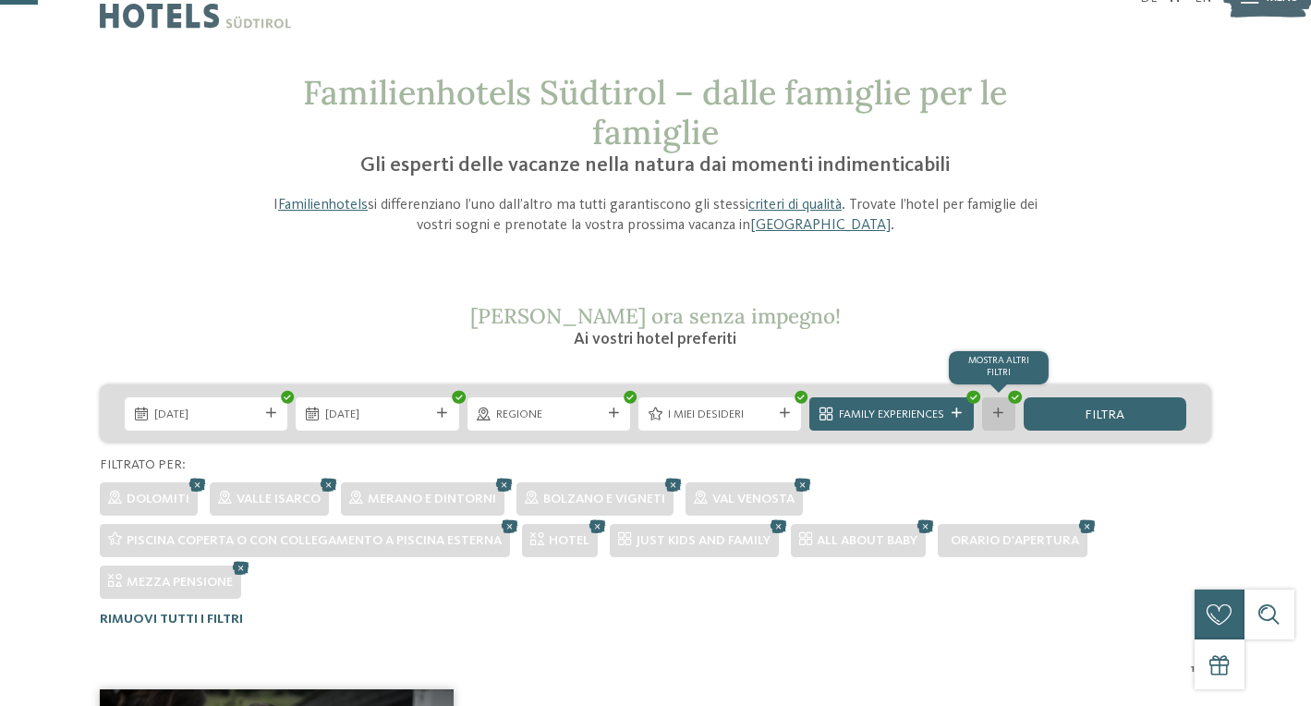
click at [1004, 419] on div "mostra altri filtri" at bounding box center [998, 413] width 33 height 33
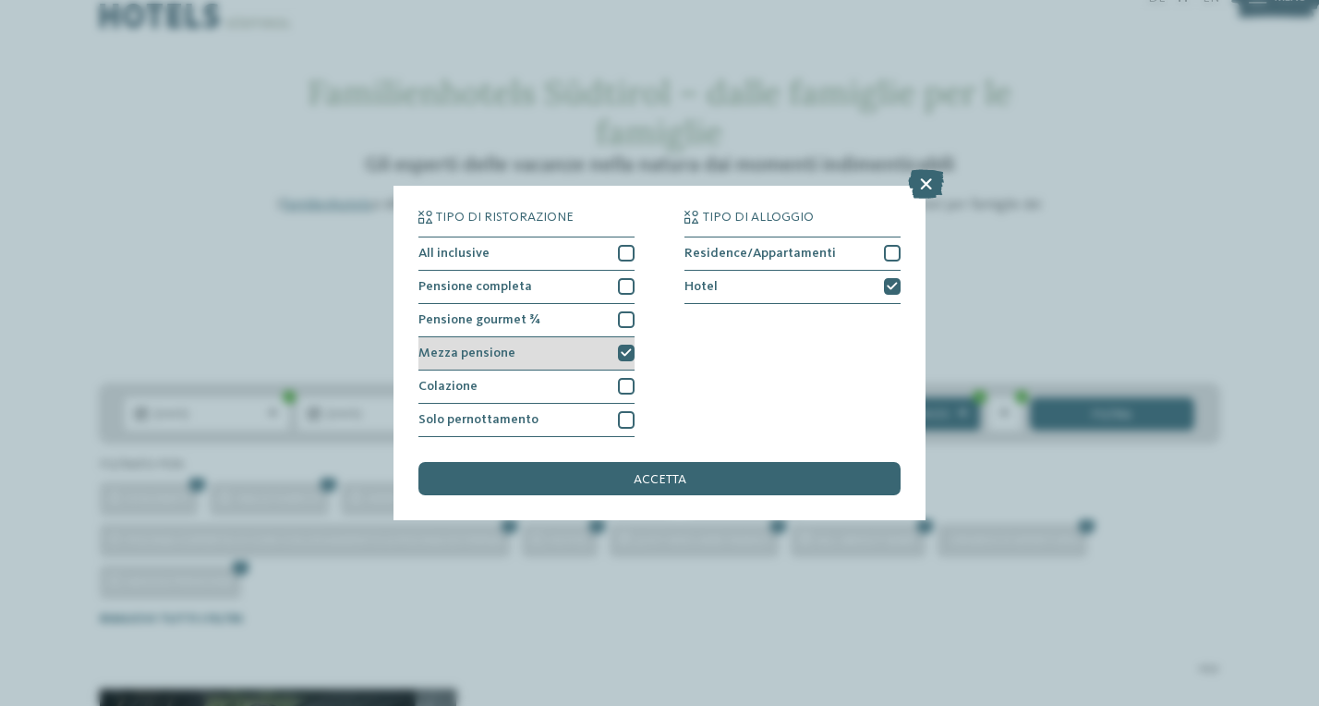
click at [631, 344] on div at bounding box center [626, 352] width 17 height 17
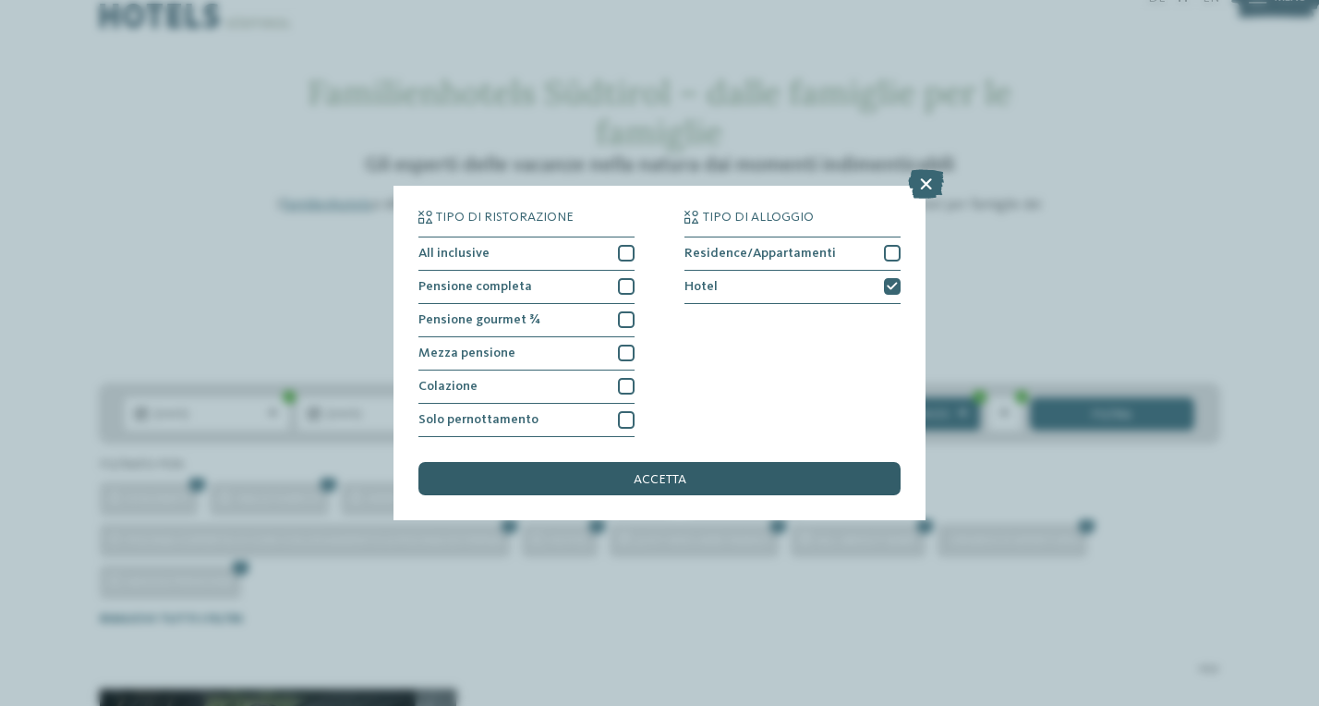
click at [669, 473] on span "accetta" at bounding box center [660, 479] width 53 height 13
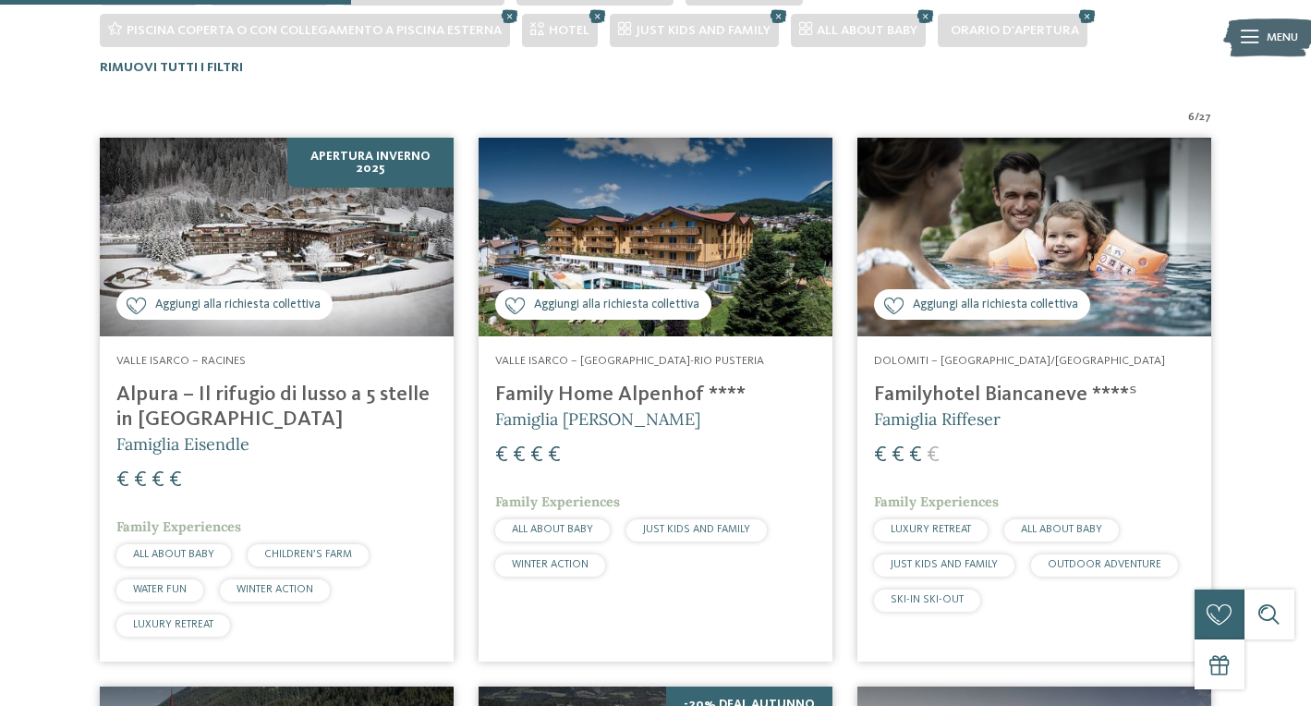
scroll to position [551, 0]
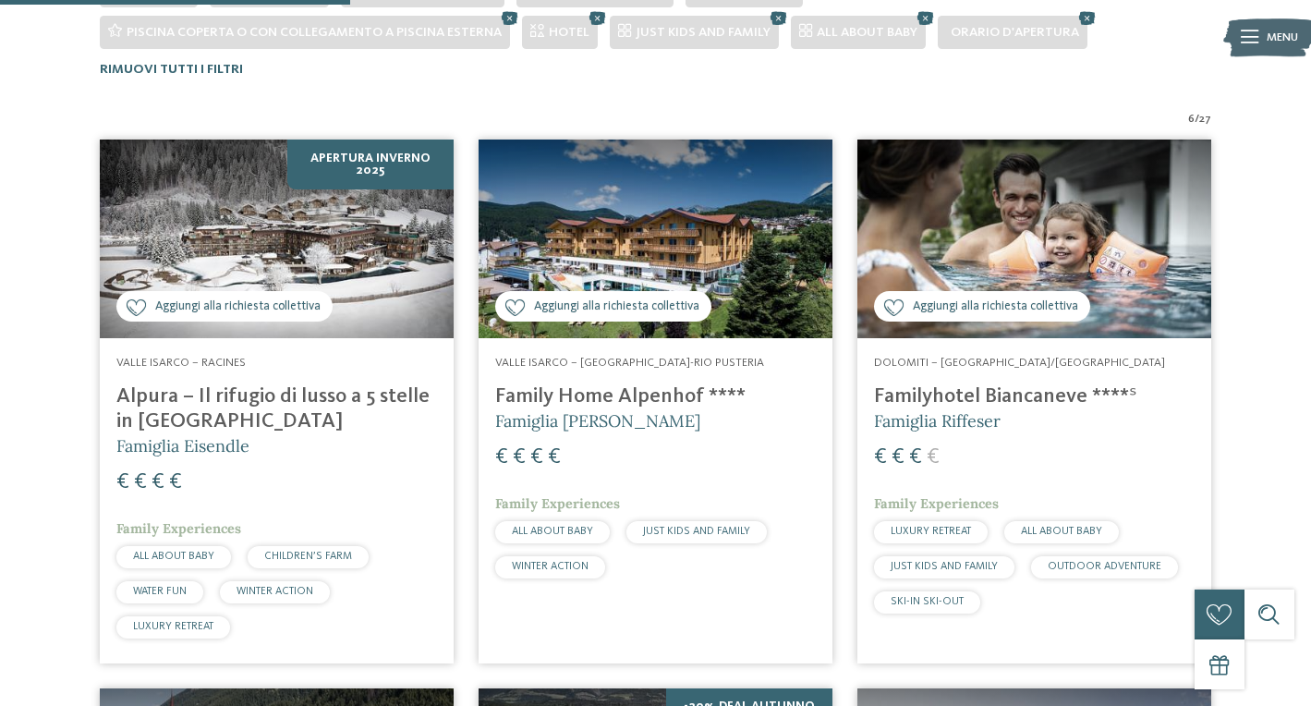
click at [370, 467] on div "€ € € €" at bounding box center [276, 482] width 320 height 30
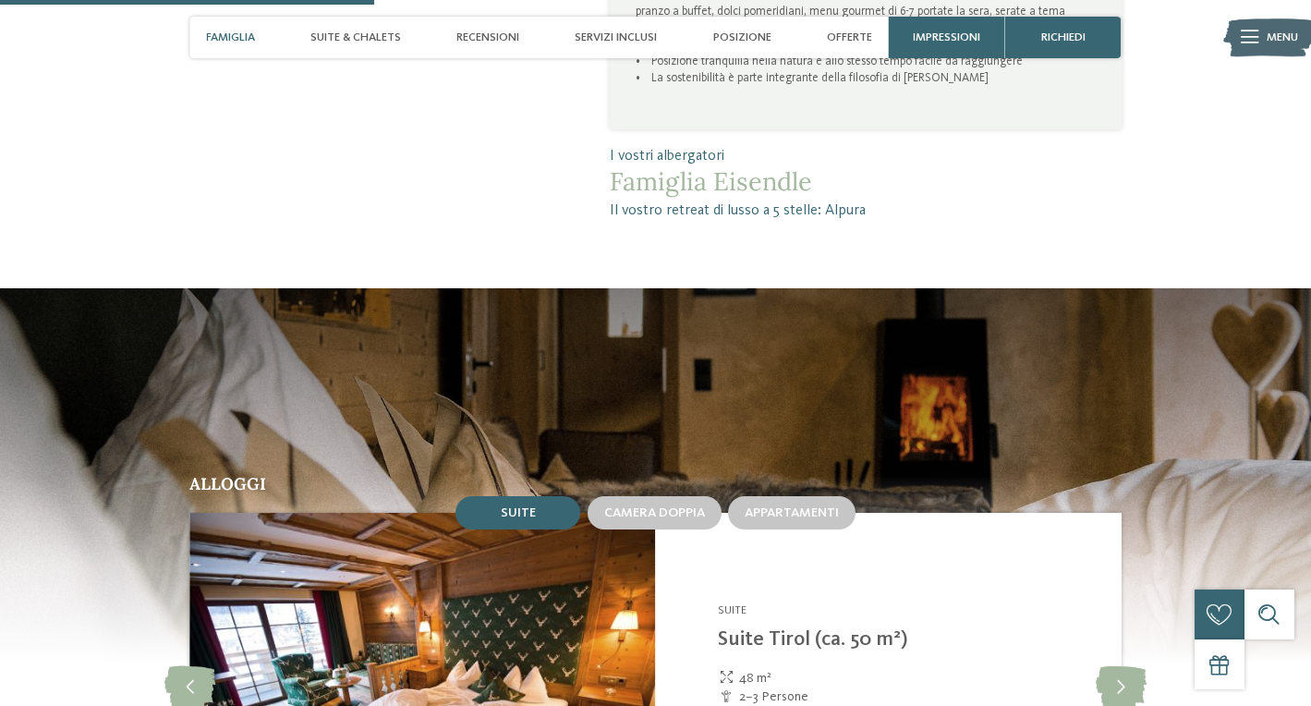
scroll to position [1521, 1]
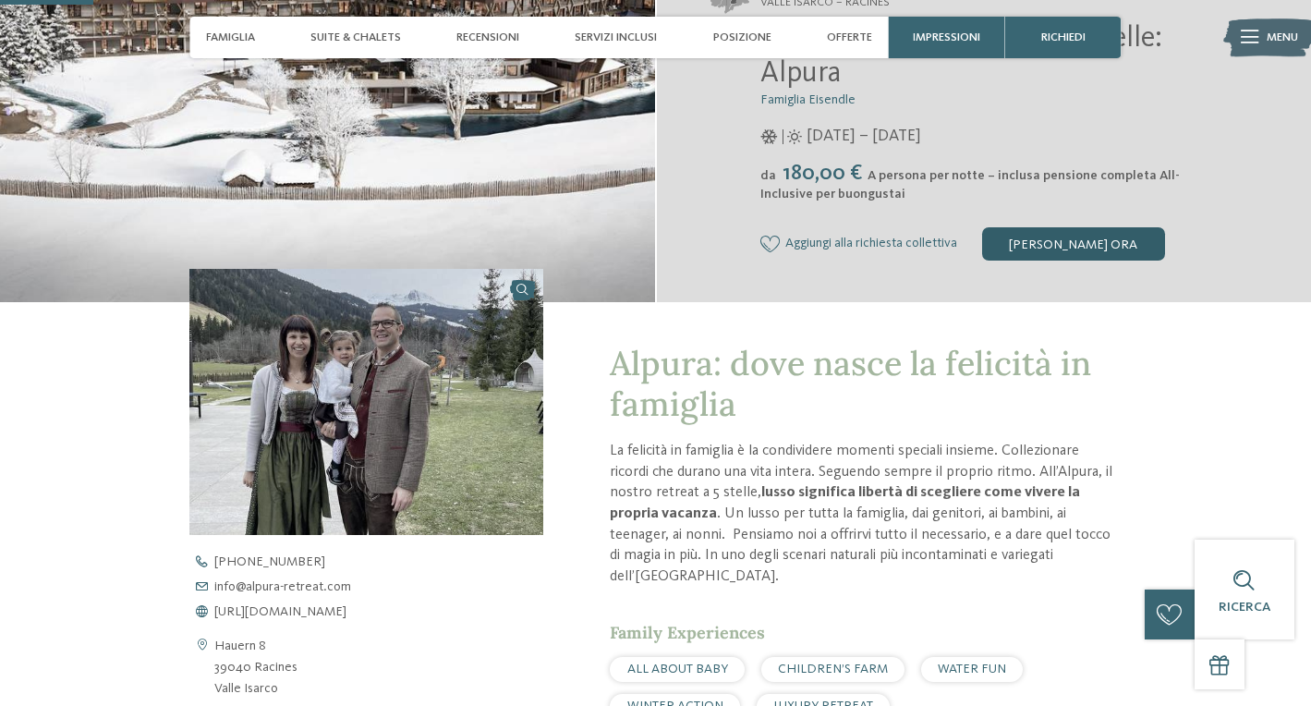
click at [1078, 237] on div "[PERSON_NAME] ora" at bounding box center [1073, 243] width 183 height 33
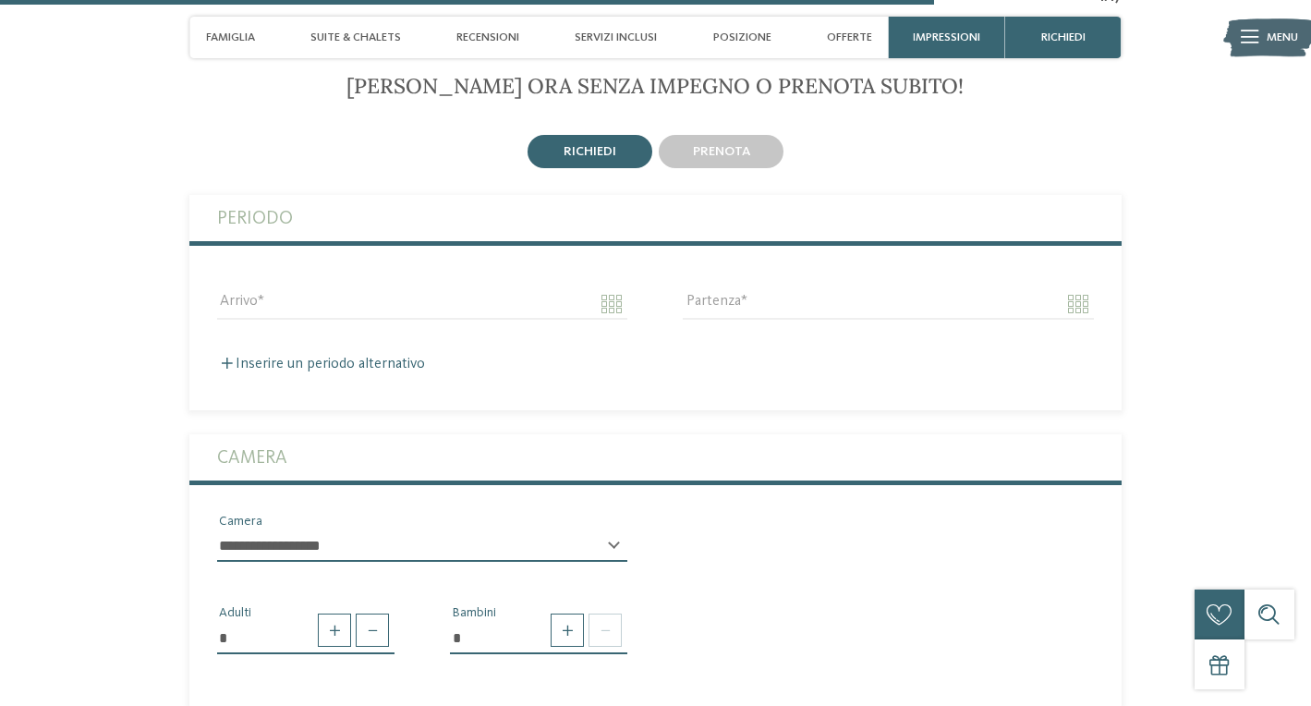
scroll to position [3871, 0]
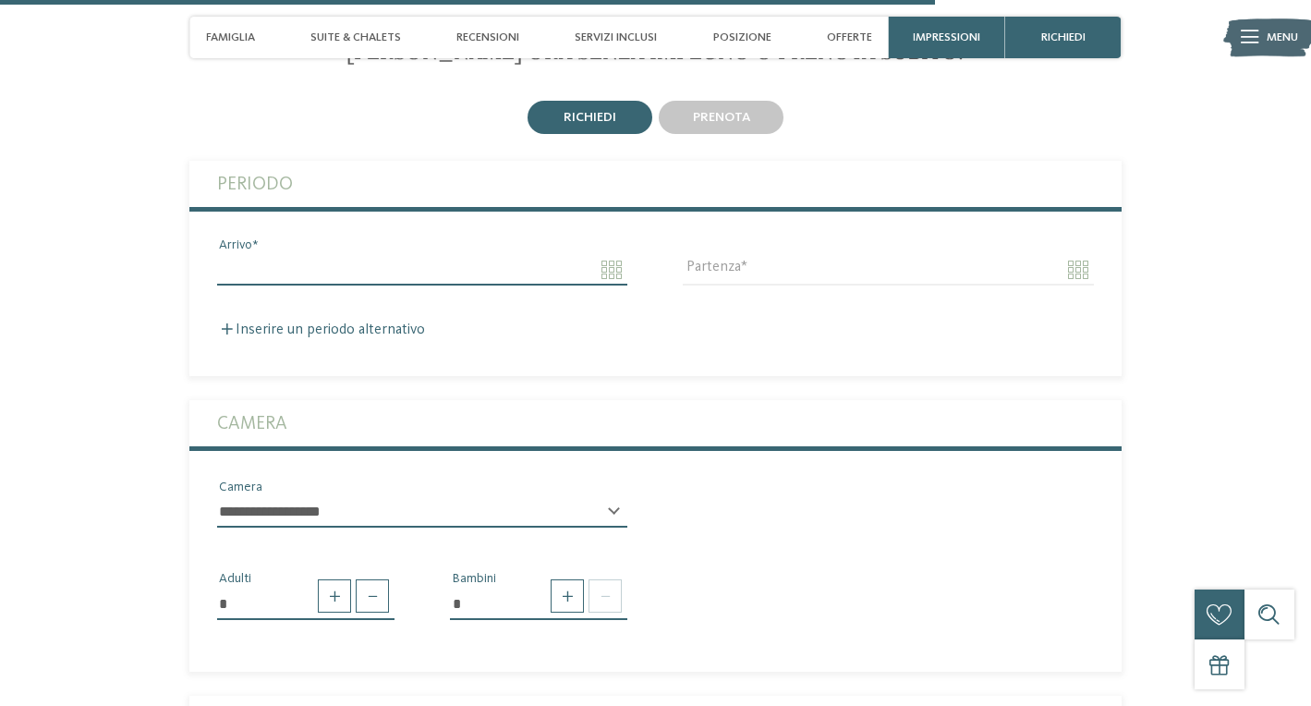
click at [558, 254] on input "Arrivo" at bounding box center [422, 269] width 410 height 31
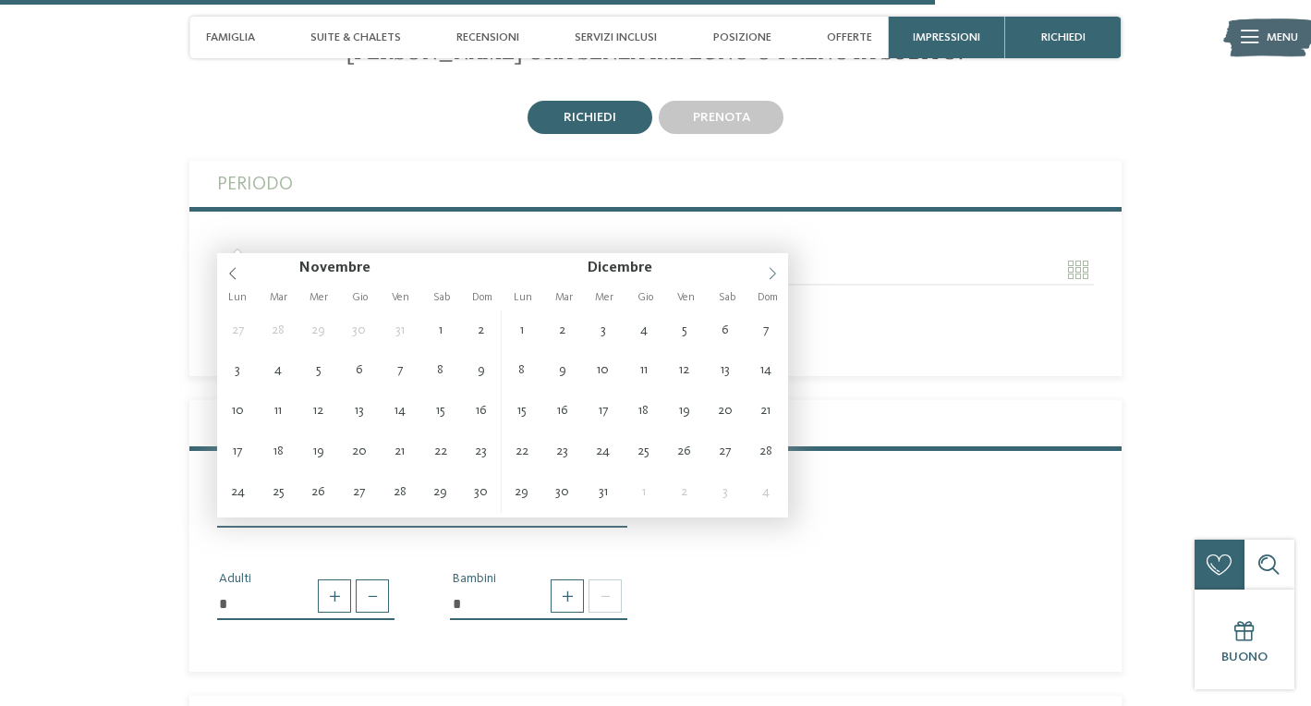
click at [773, 272] on icon at bounding box center [772, 273] width 13 height 13
type input "**********"
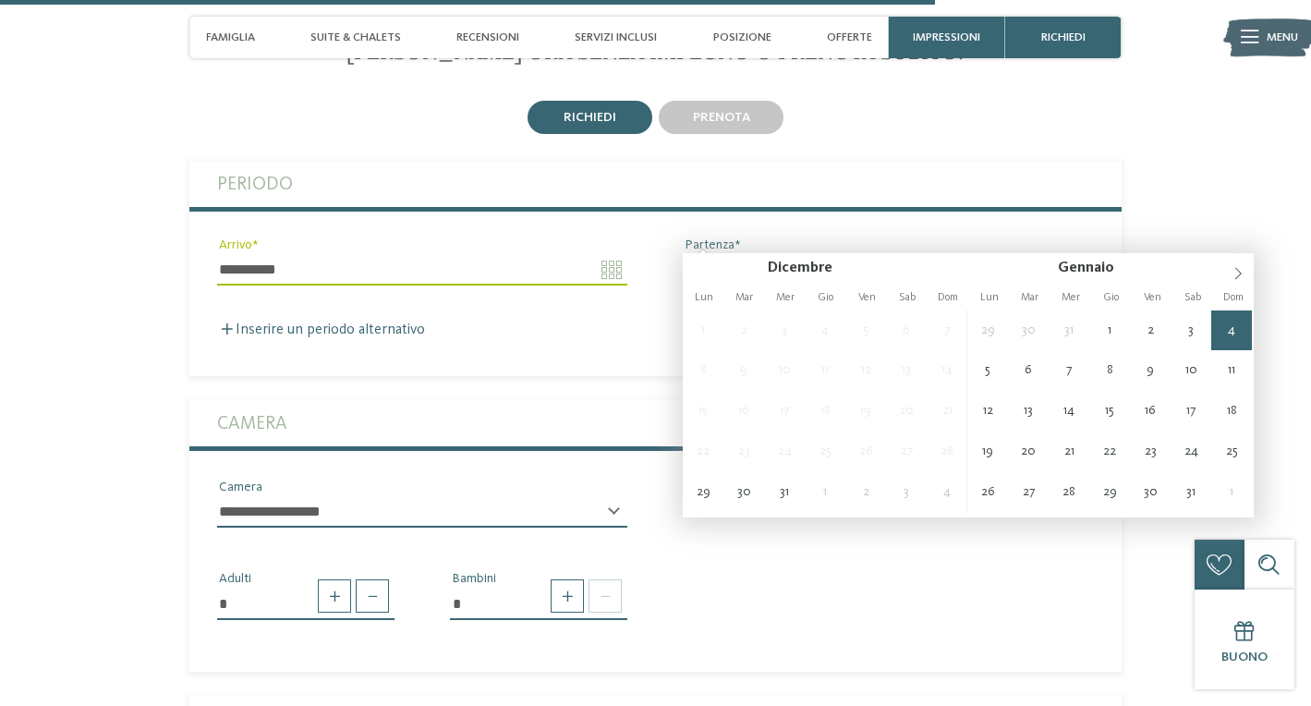
type input "**********"
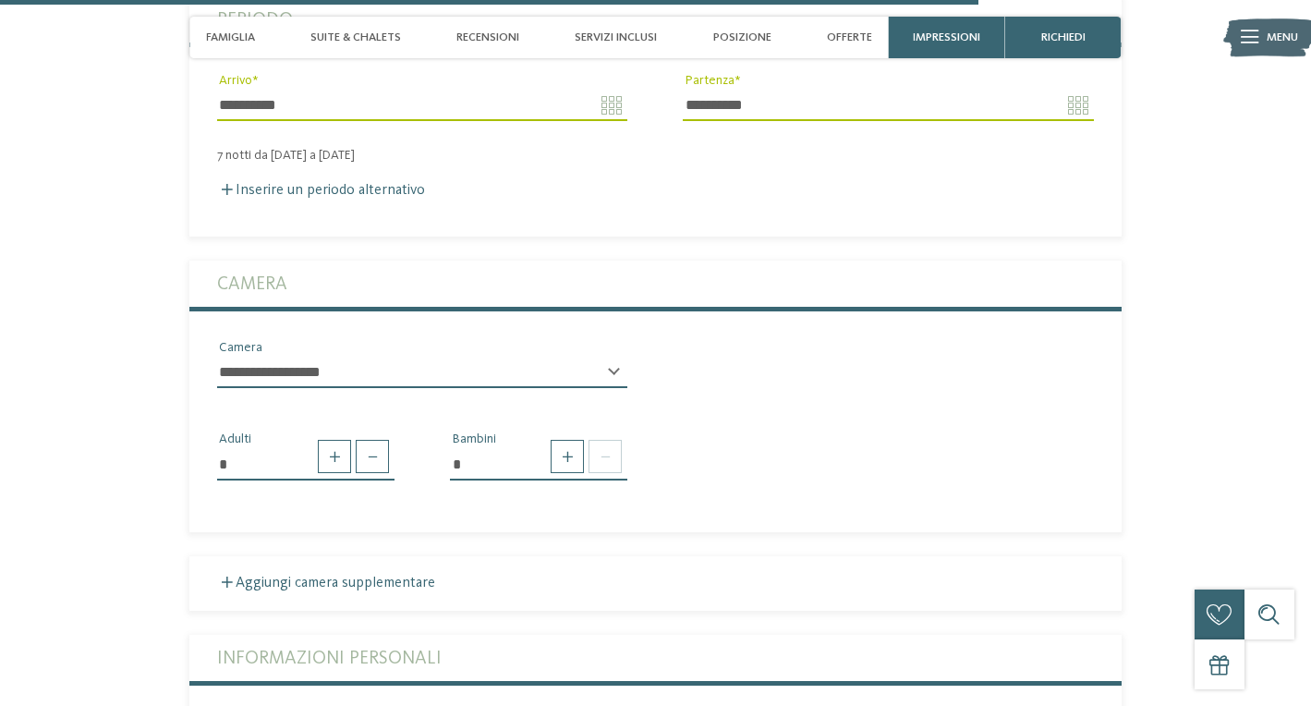
scroll to position [4077, 0]
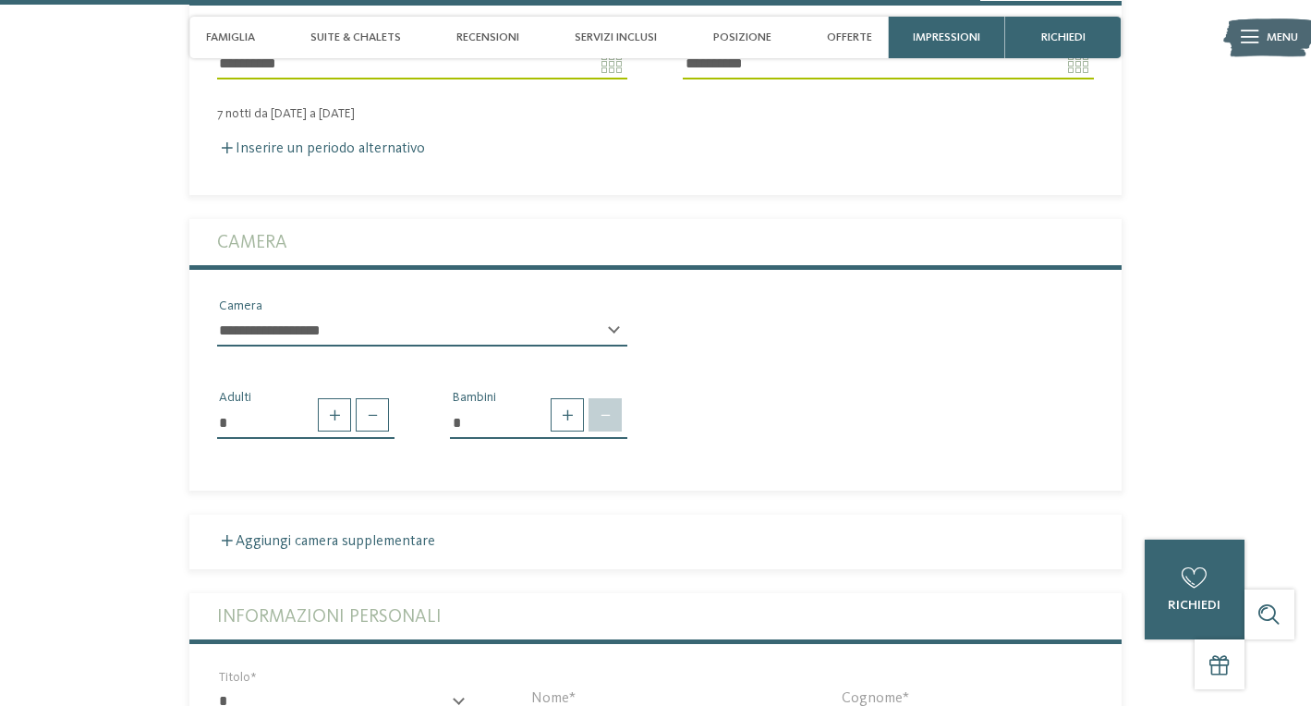
click at [606, 398] on span at bounding box center [604, 414] width 33 height 33
click at [509, 406] on input "*" at bounding box center [538, 421] width 177 height 31
click at [493, 406] on input "*" at bounding box center [538, 421] width 177 height 31
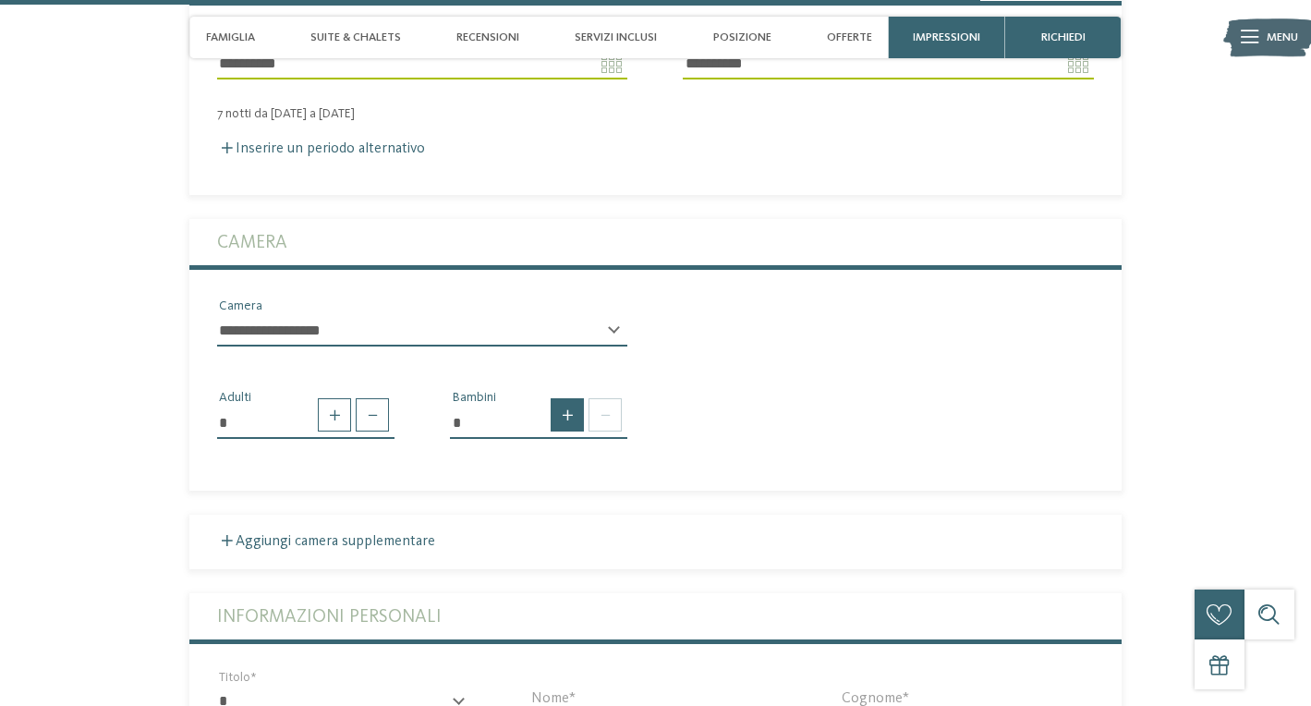
click at [564, 398] on span at bounding box center [566, 414] width 33 height 33
type input "*"
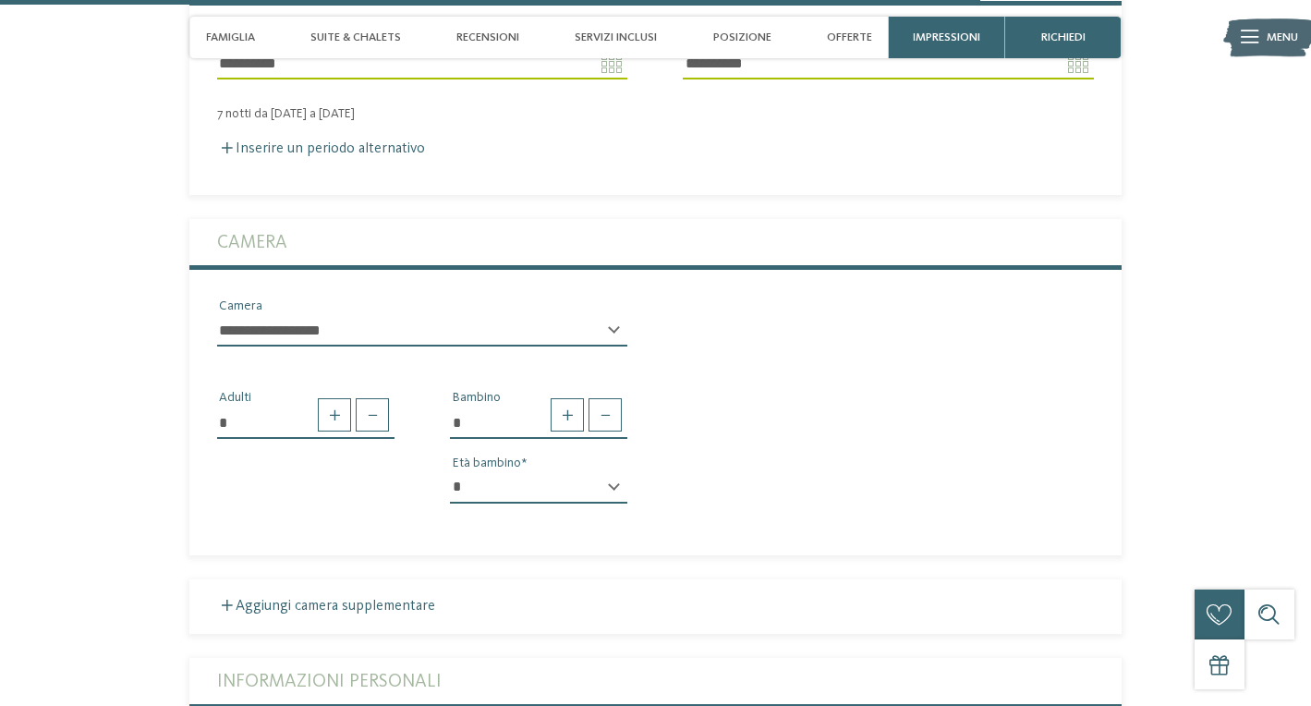
select select "*"
click at [104, 484] on section "Richiedi ora senza impegno o prenota subito! richiedi prenota 7" at bounding box center [655, 531] width 1131 height 1396
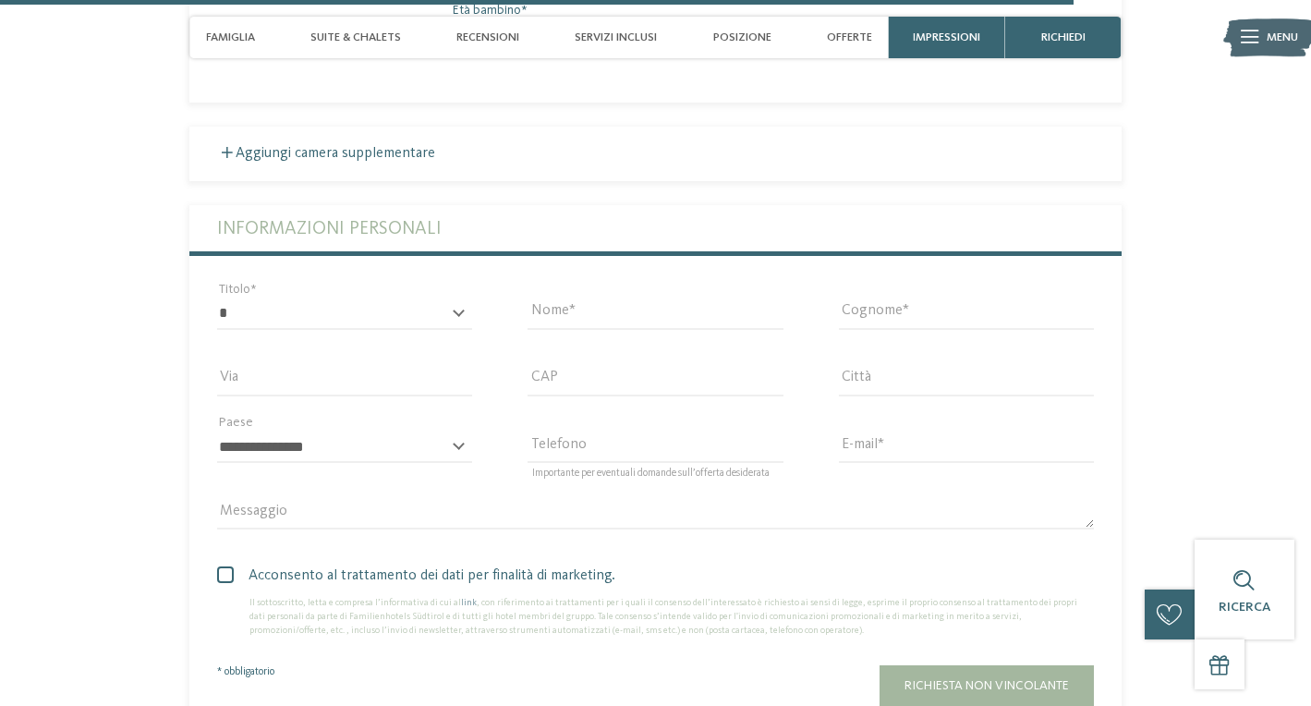
scroll to position [4531, 0]
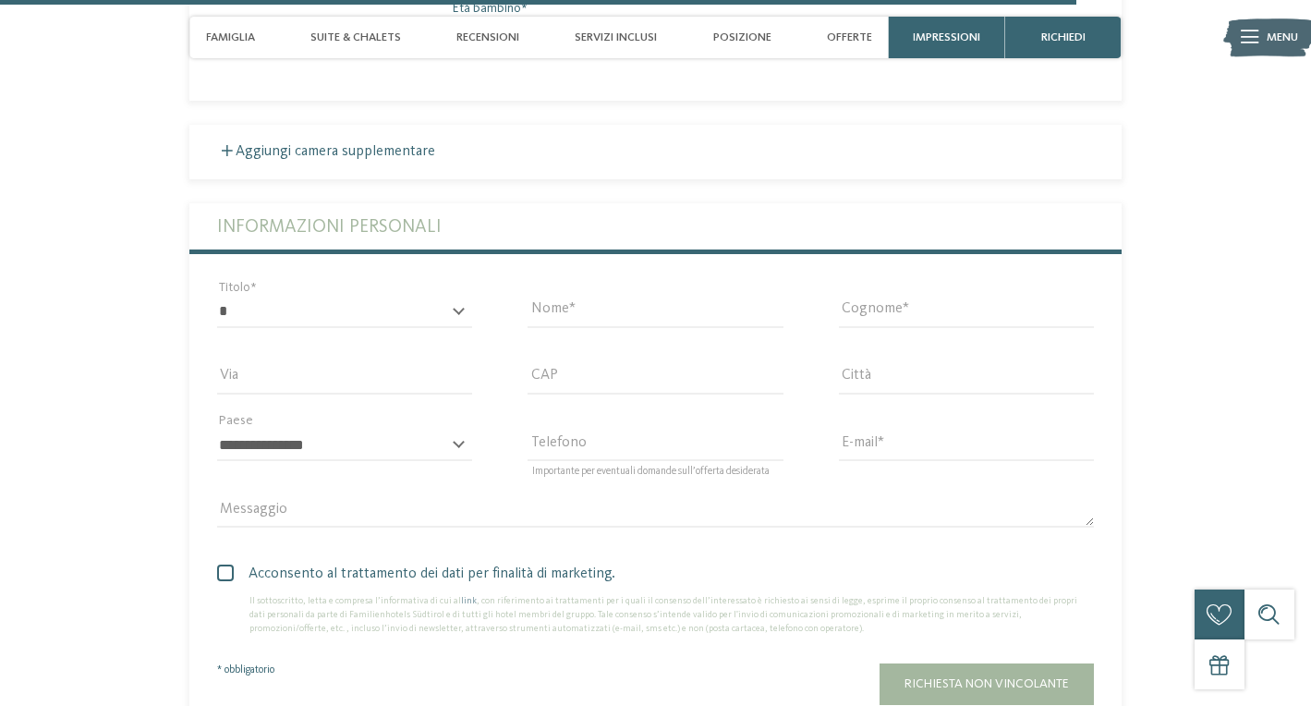
click at [359, 302] on div "* ****** ******* ******** ****** Titolo" at bounding box center [344, 320] width 255 height 48
select select "*"
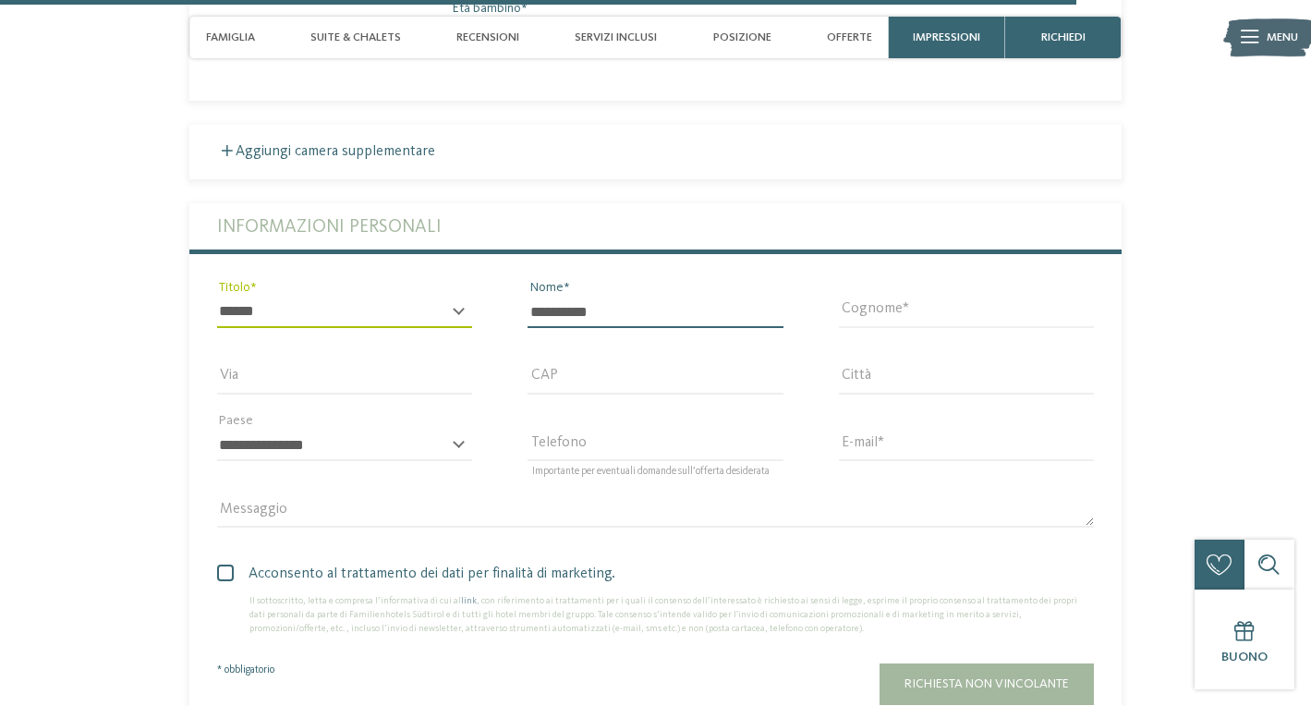
type input "*********"
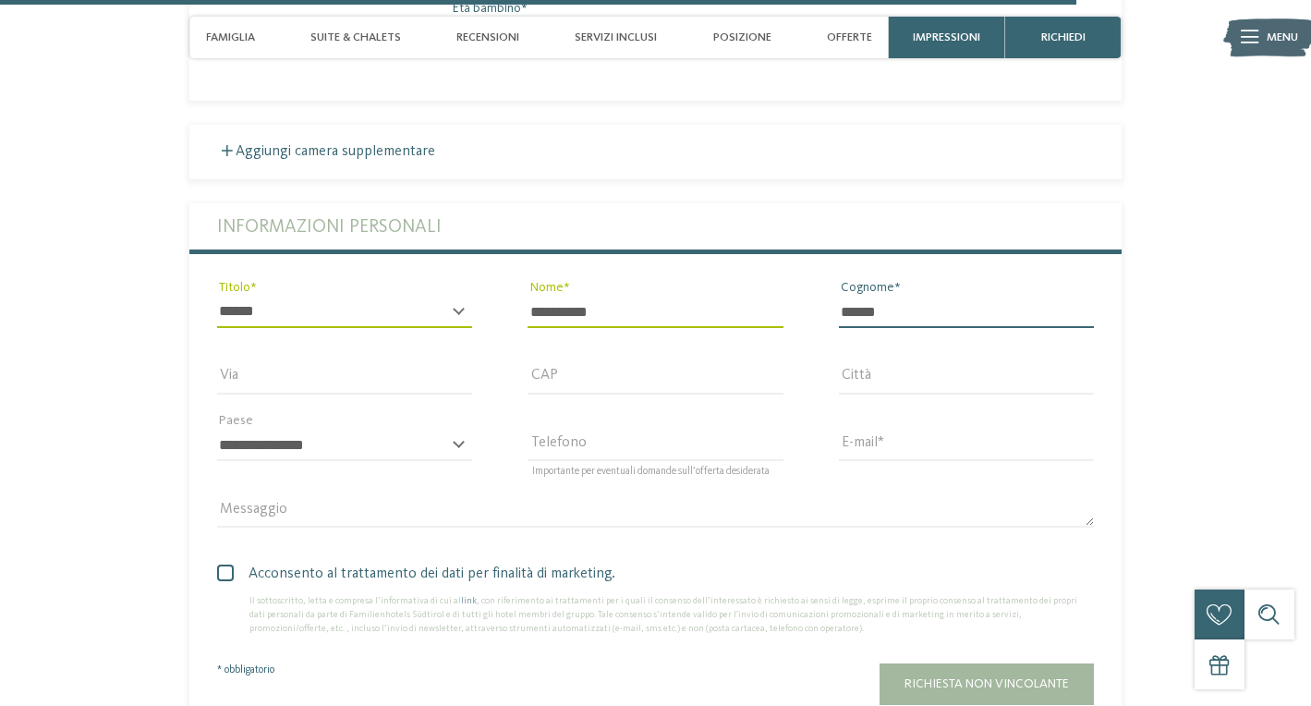
type input "******"
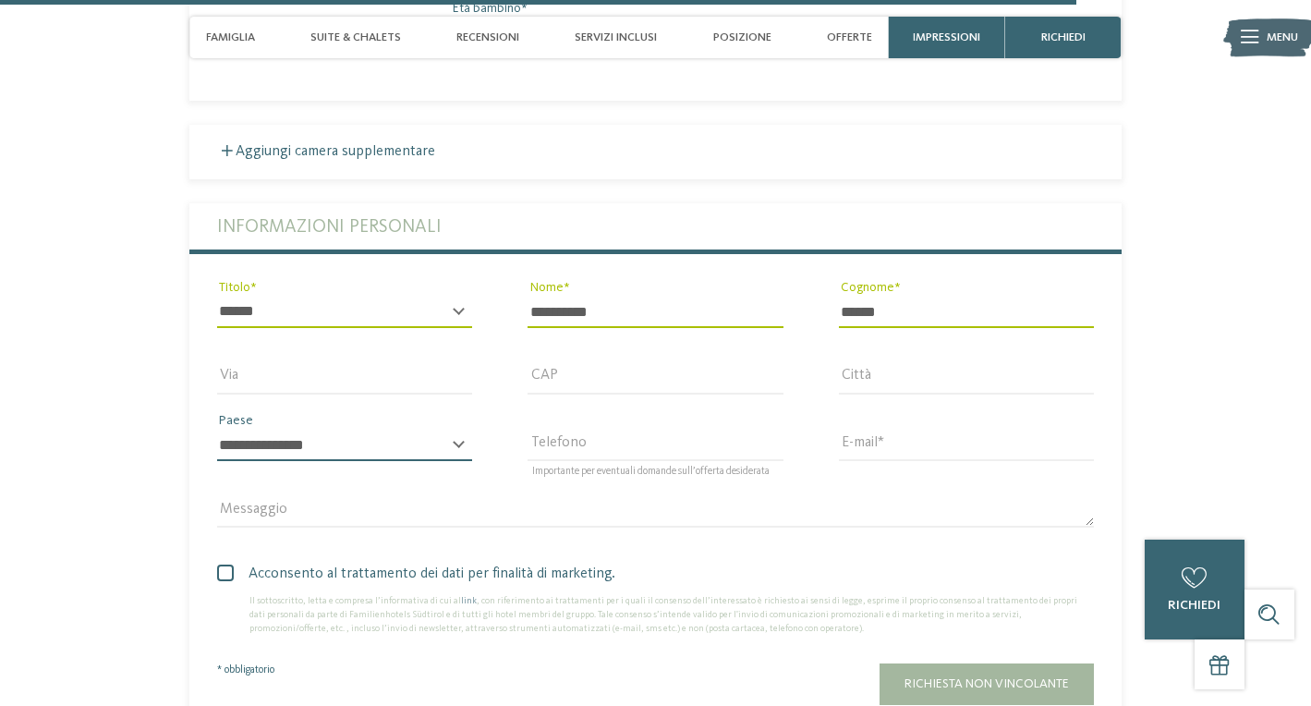
select select "**"
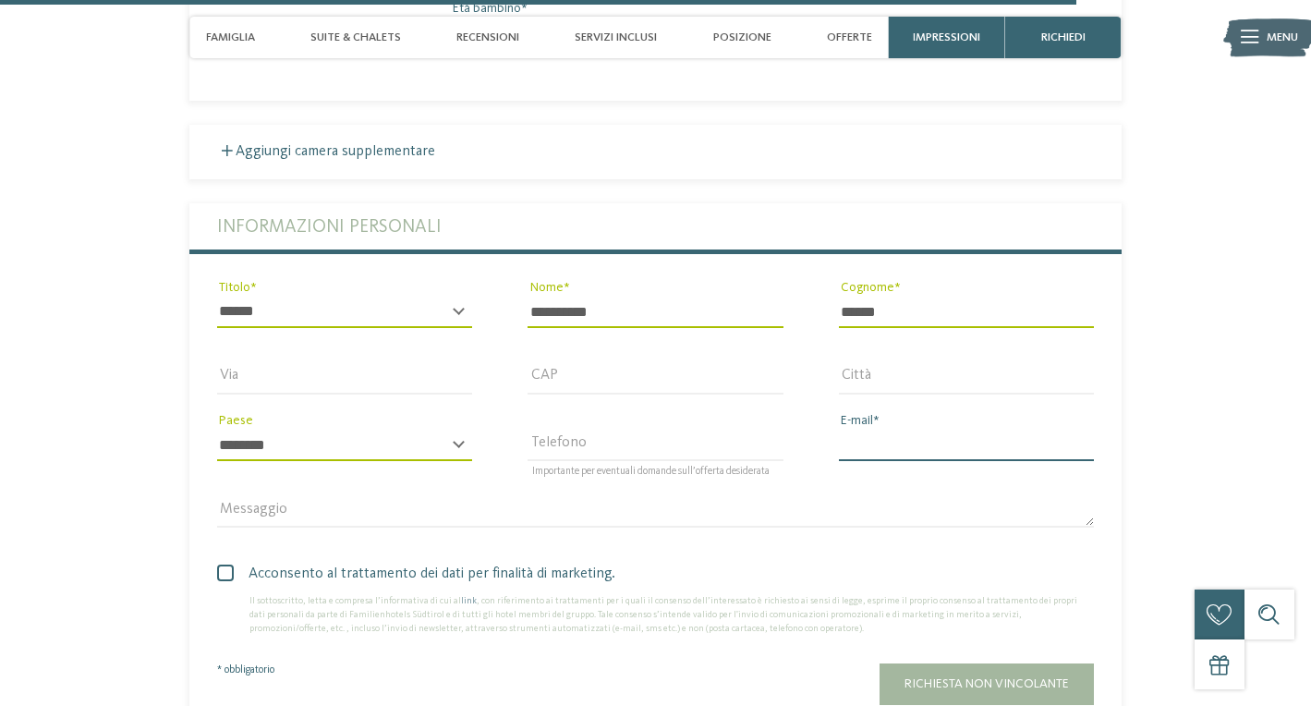
type input "*"
type input "**********"
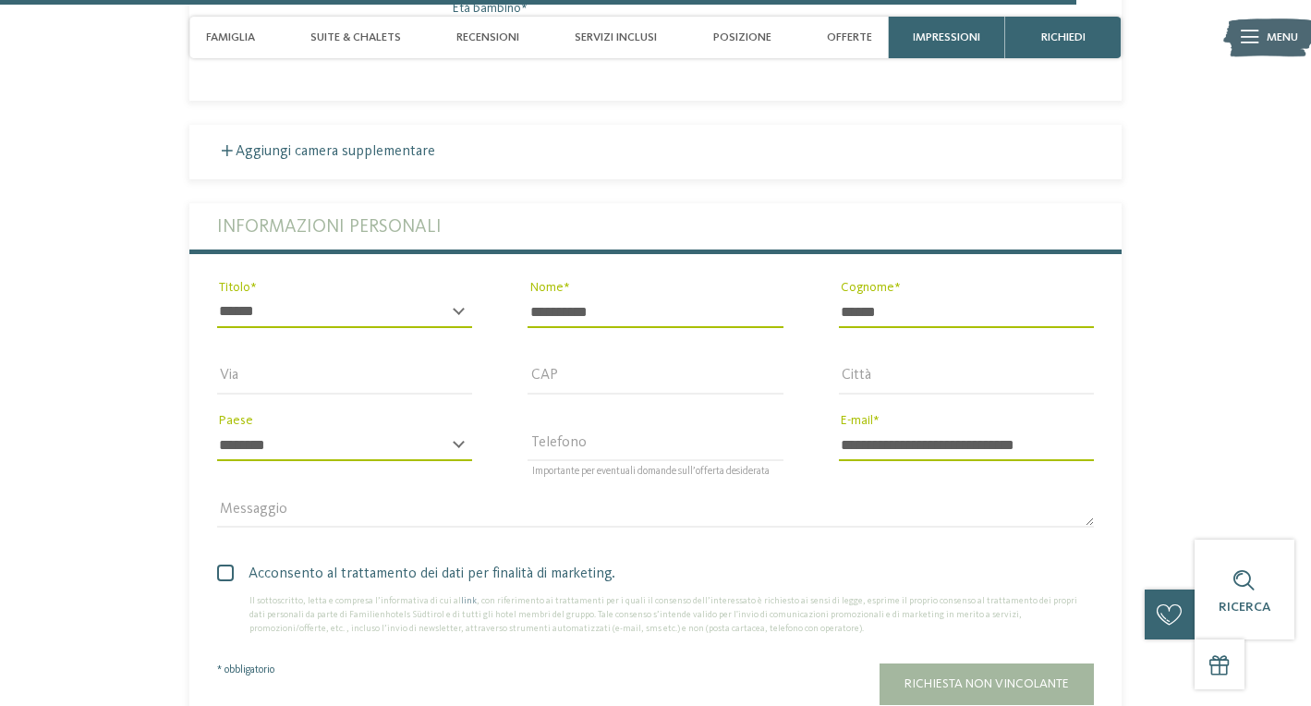
click at [223, 564] on span at bounding box center [225, 572] width 17 height 17
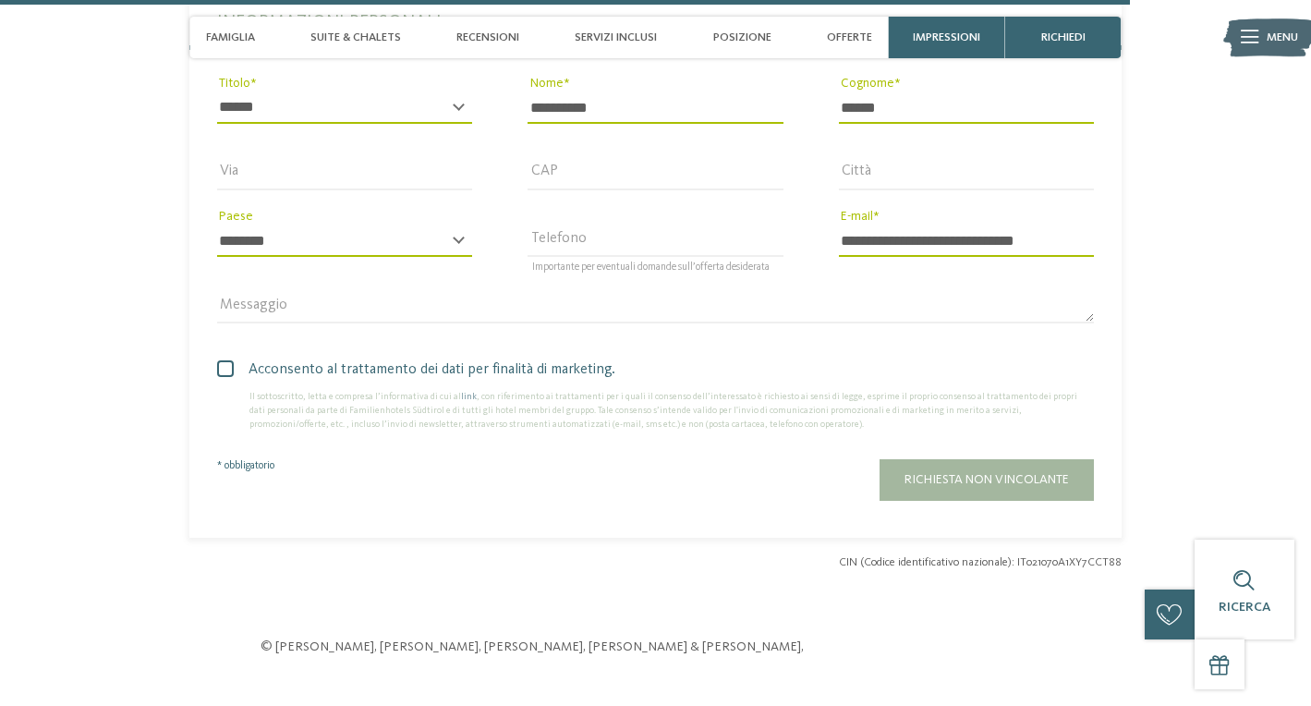
scroll to position [4729, 0]
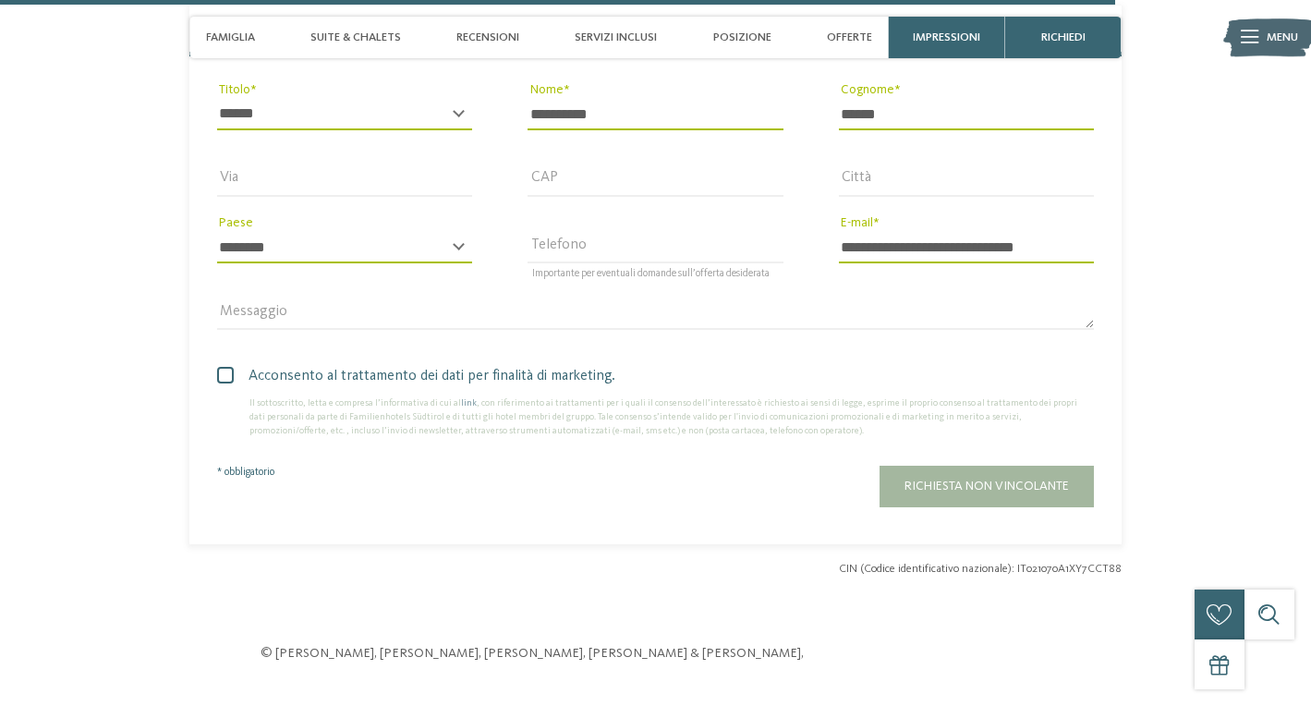
click at [719, 489] on fieldset "Informazioni personali * ****** ******* ******** ****** Titolo ********* Nome *…" at bounding box center [655, 275] width 932 height 538
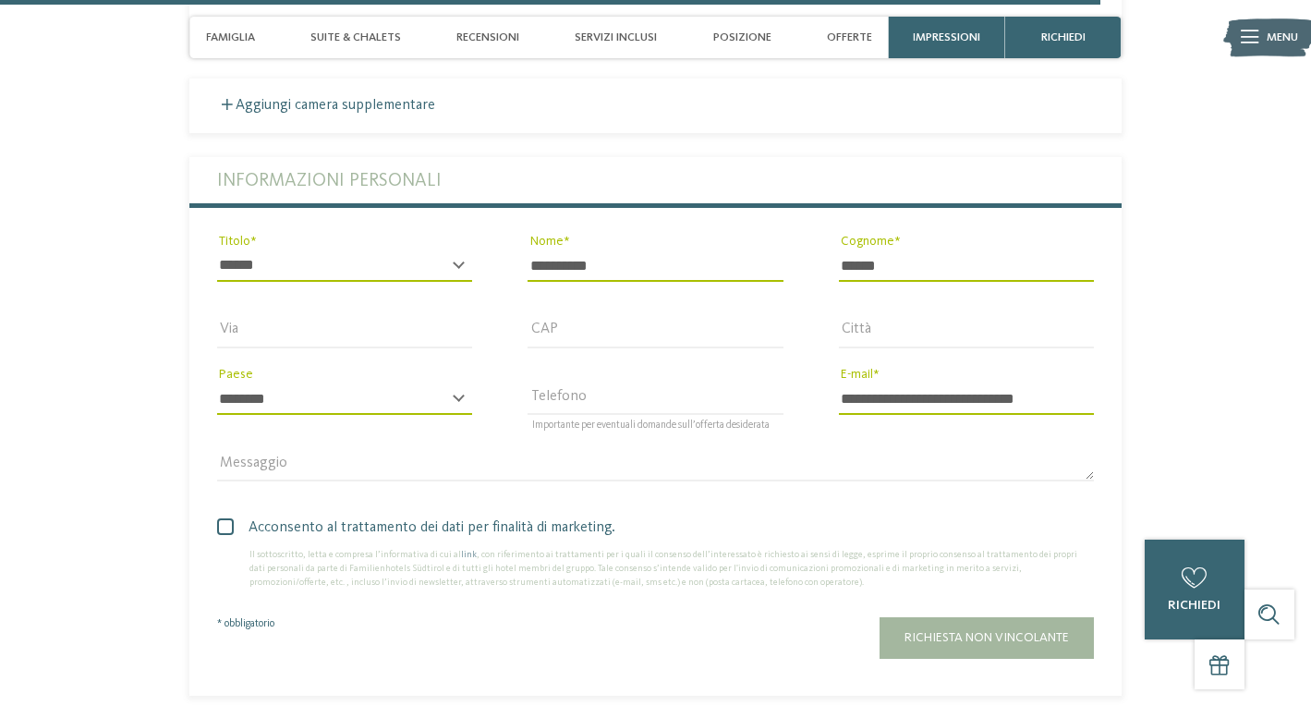
scroll to position [4683, 0]
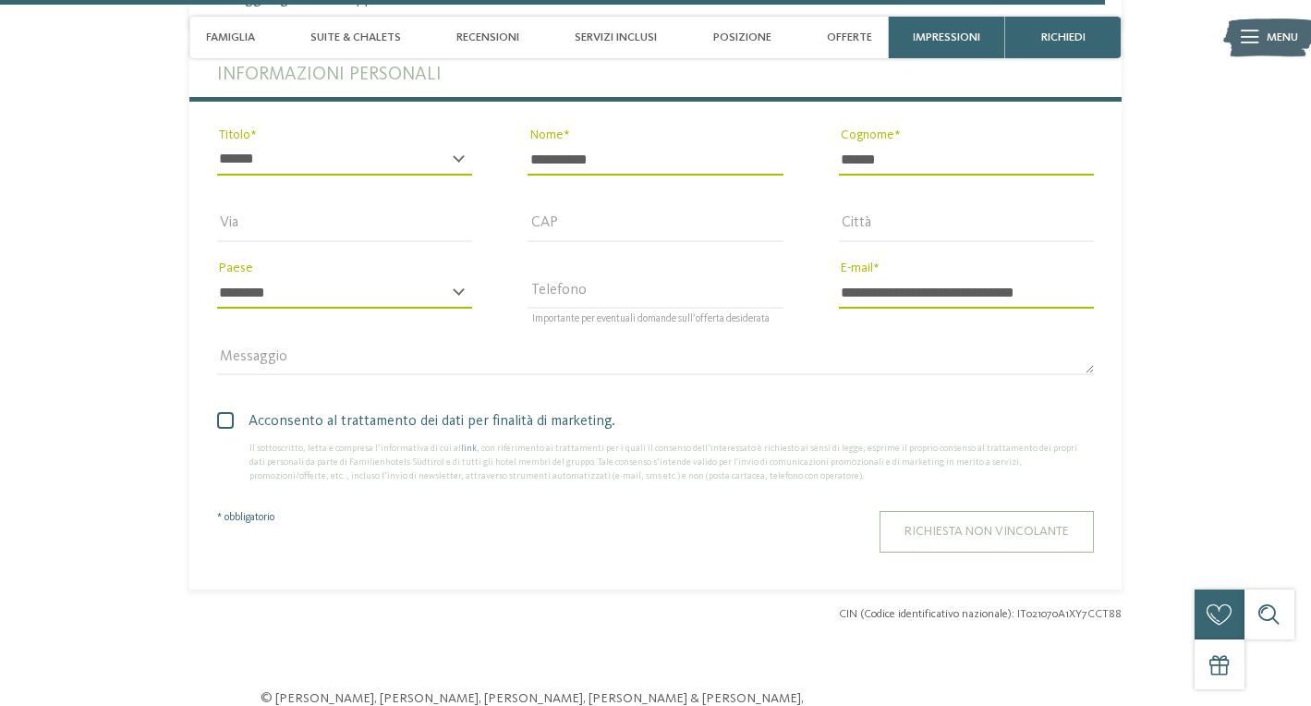
click at [981, 525] on span "Richiesta non vincolante" at bounding box center [986, 531] width 164 height 13
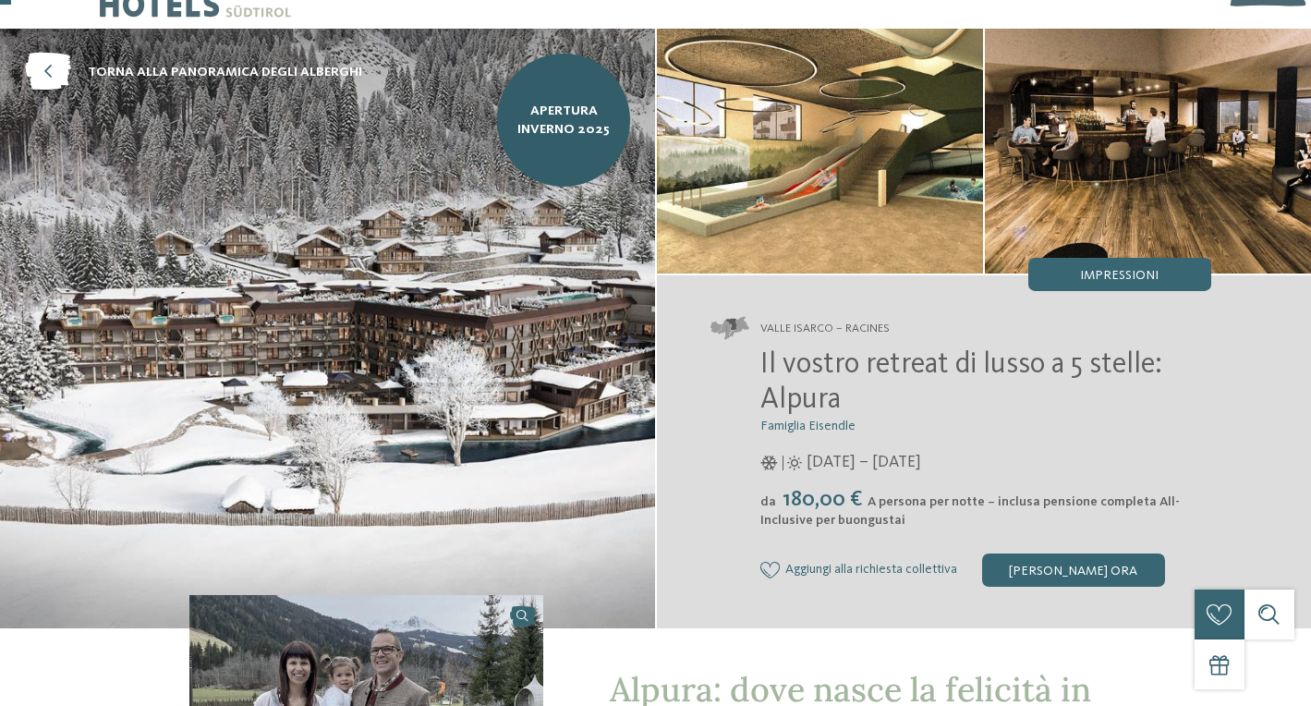
scroll to position [0, 0]
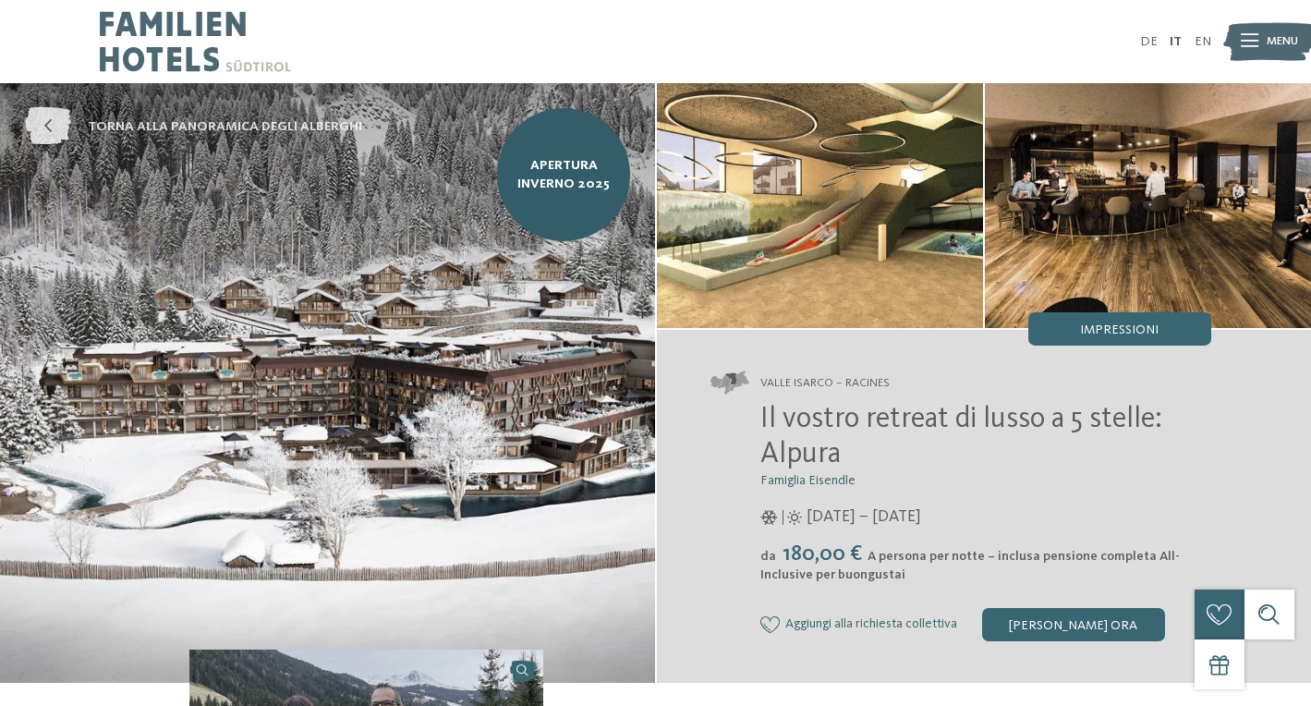
click at [48, 123] on icon at bounding box center [48, 127] width 46 height 38
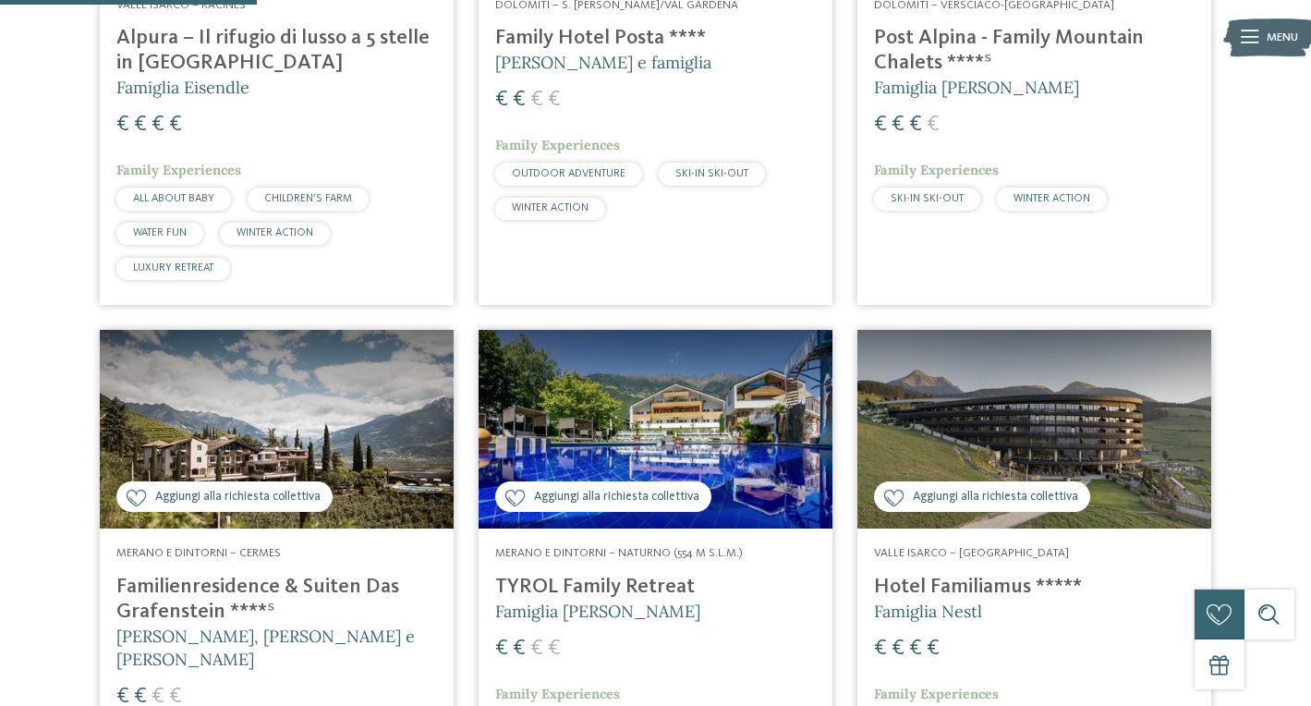
scroll to position [836, 0]
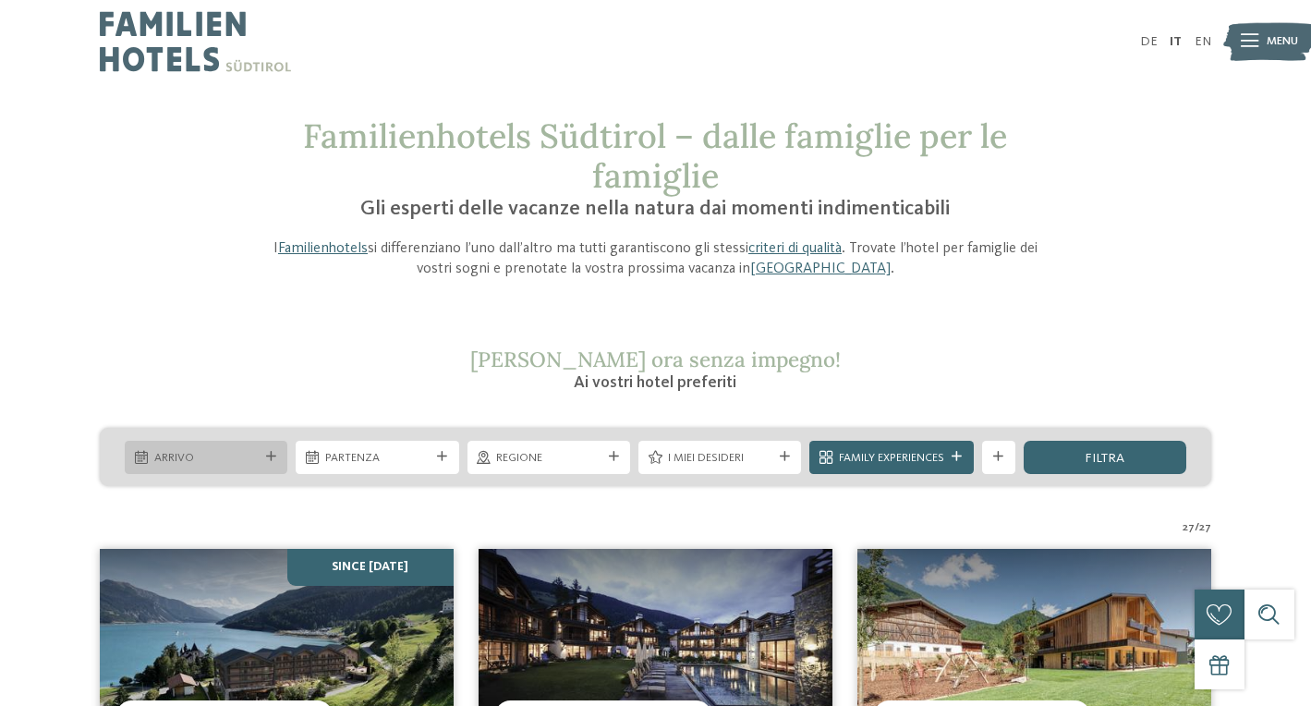
click at [269, 461] on div "Arrivo" at bounding box center [206, 457] width 163 height 33
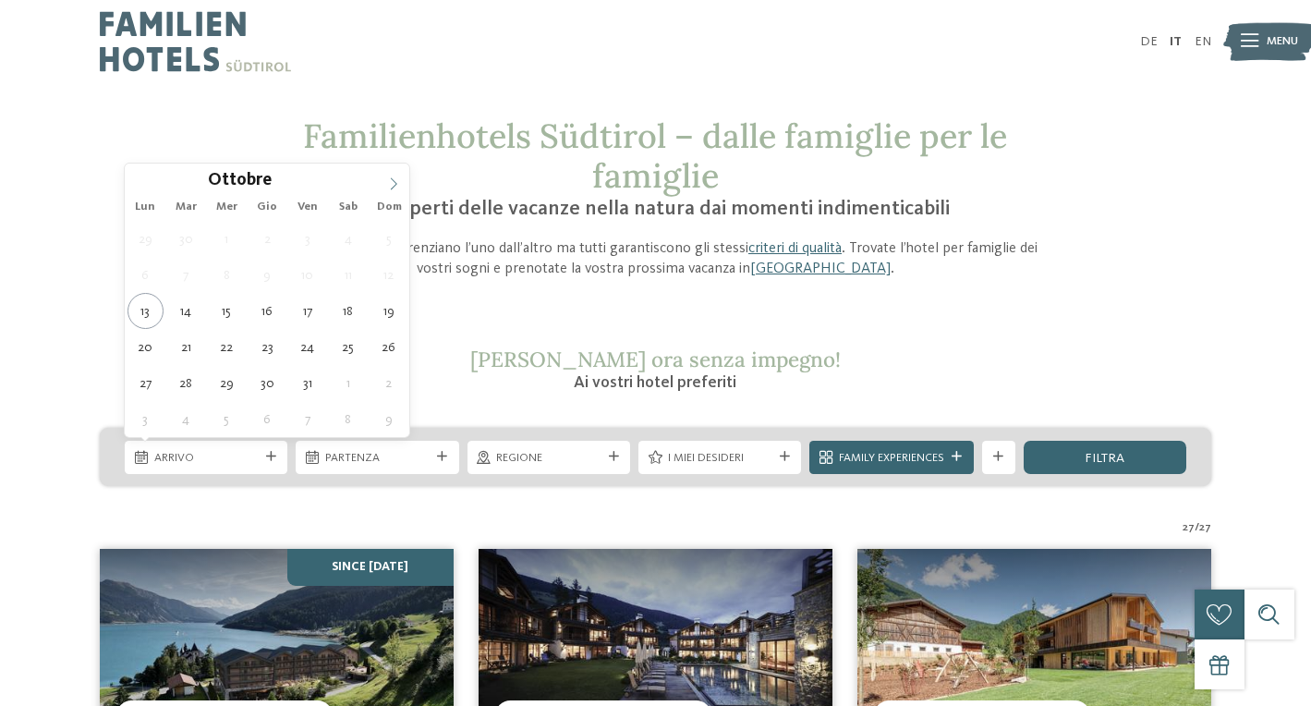
click at [394, 187] on icon at bounding box center [394, 184] width 6 height 12
type div "[DATE]"
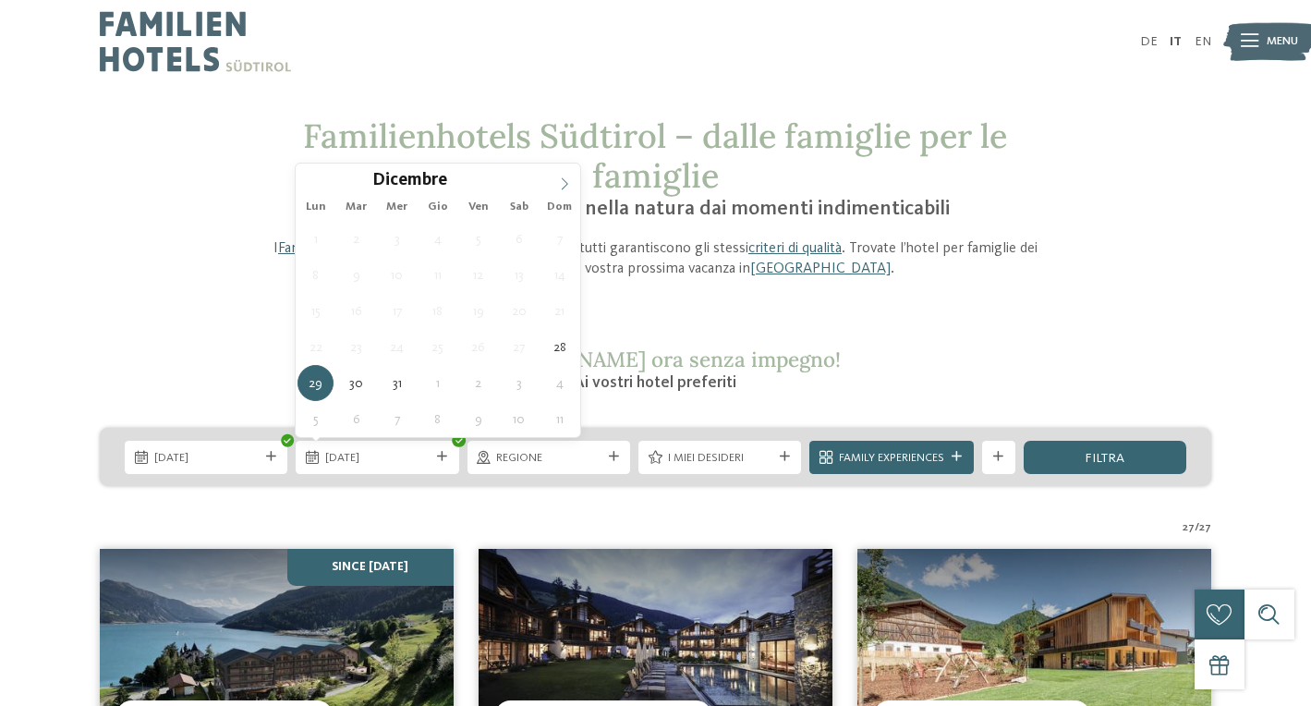
type input "****"
click at [558, 186] on icon at bounding box center [564, 183] width 13 height 13
type div "[DATE]"
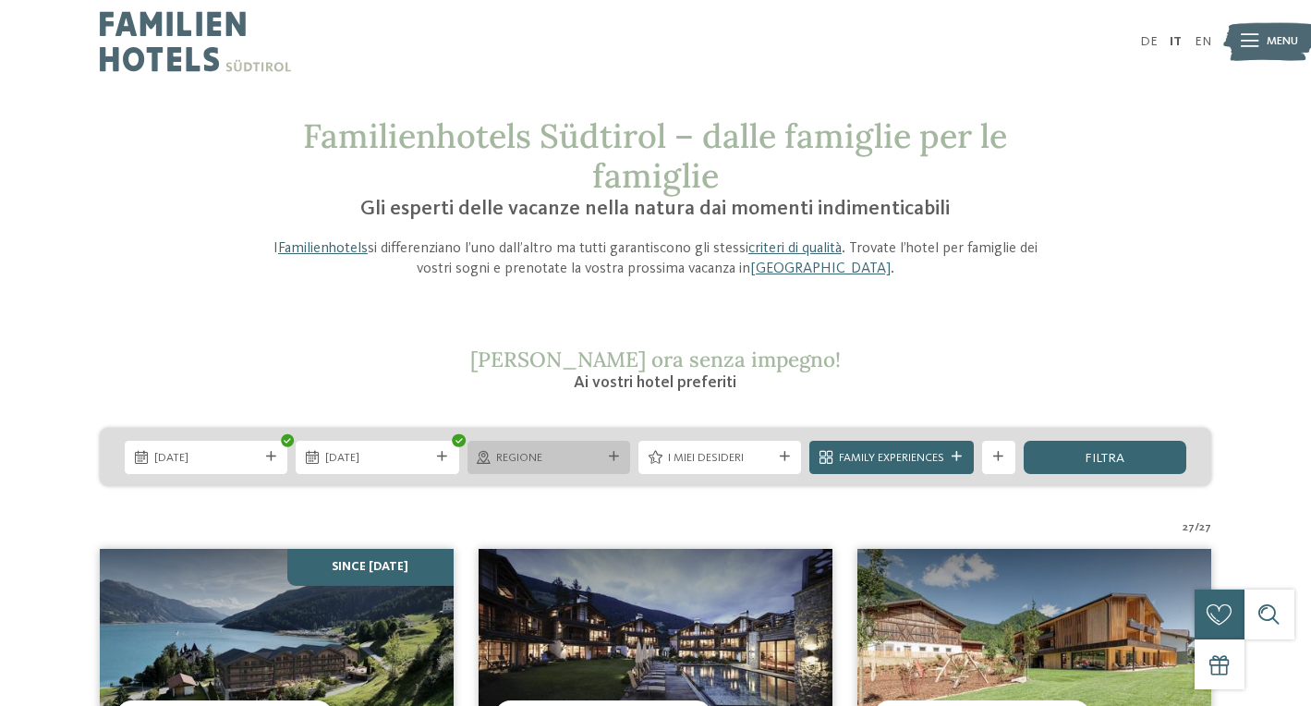
click at [590, 459] on span "Regione" at bounding box center [548, 458] width 104 height 17
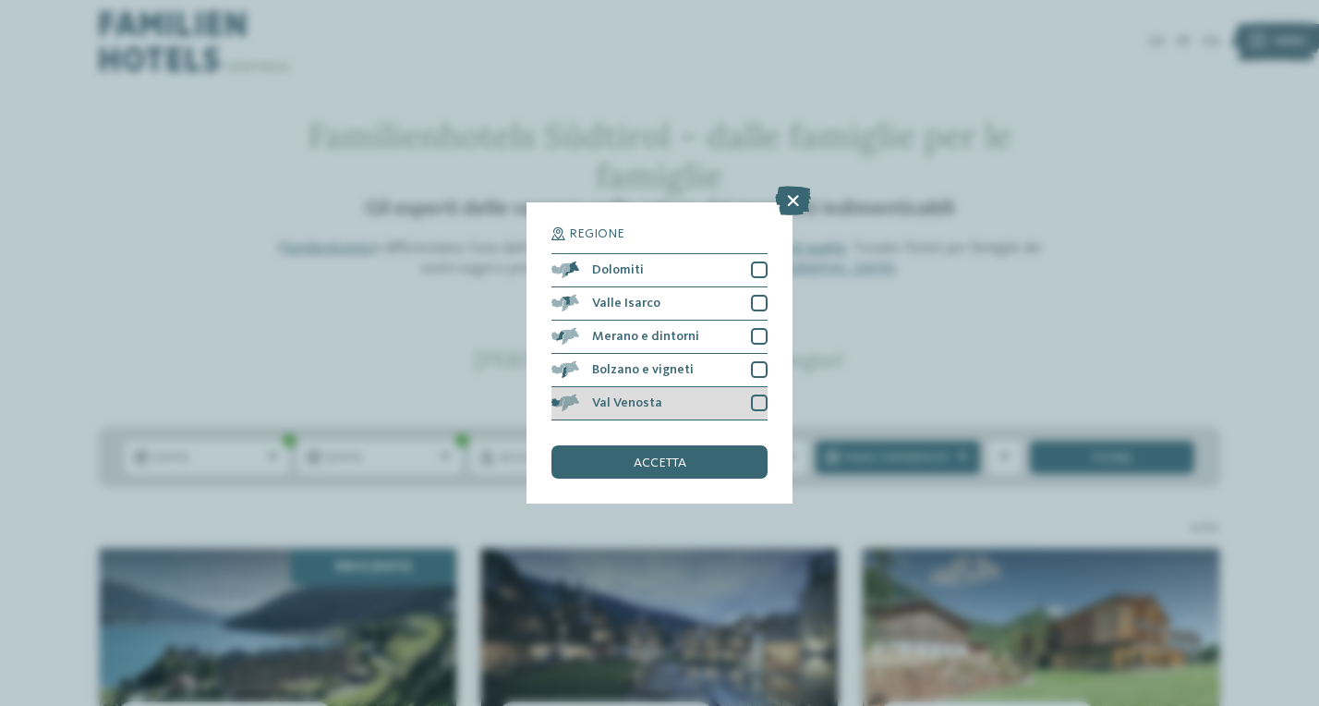
click at [624, 396] on span "Val Venosta" at bounding box center [627, 402] width 70 height 13
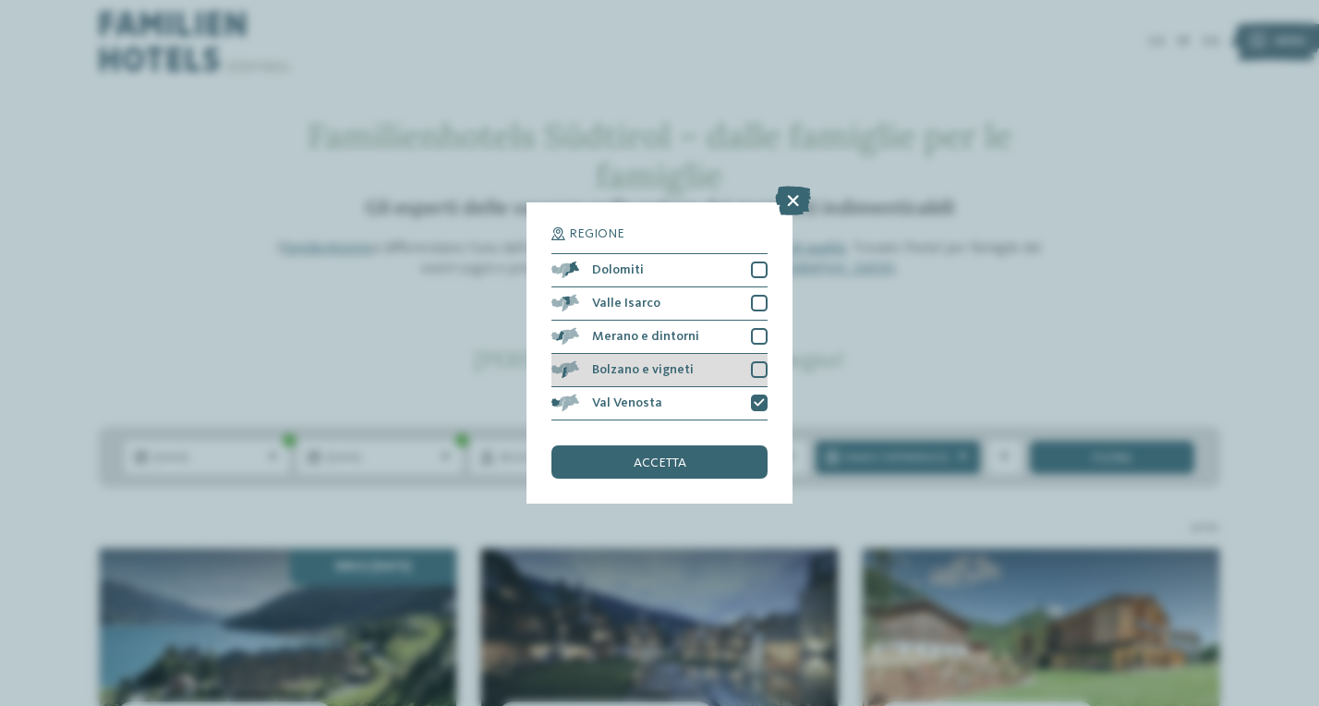
click at [628, 363] on span "Bolzano e vigneti" at bounding box center [643, 369] width 102 height 13
click at [628, 330] on span "Merano e dintorni" at bounding box center [645, 336] width 107 height 13
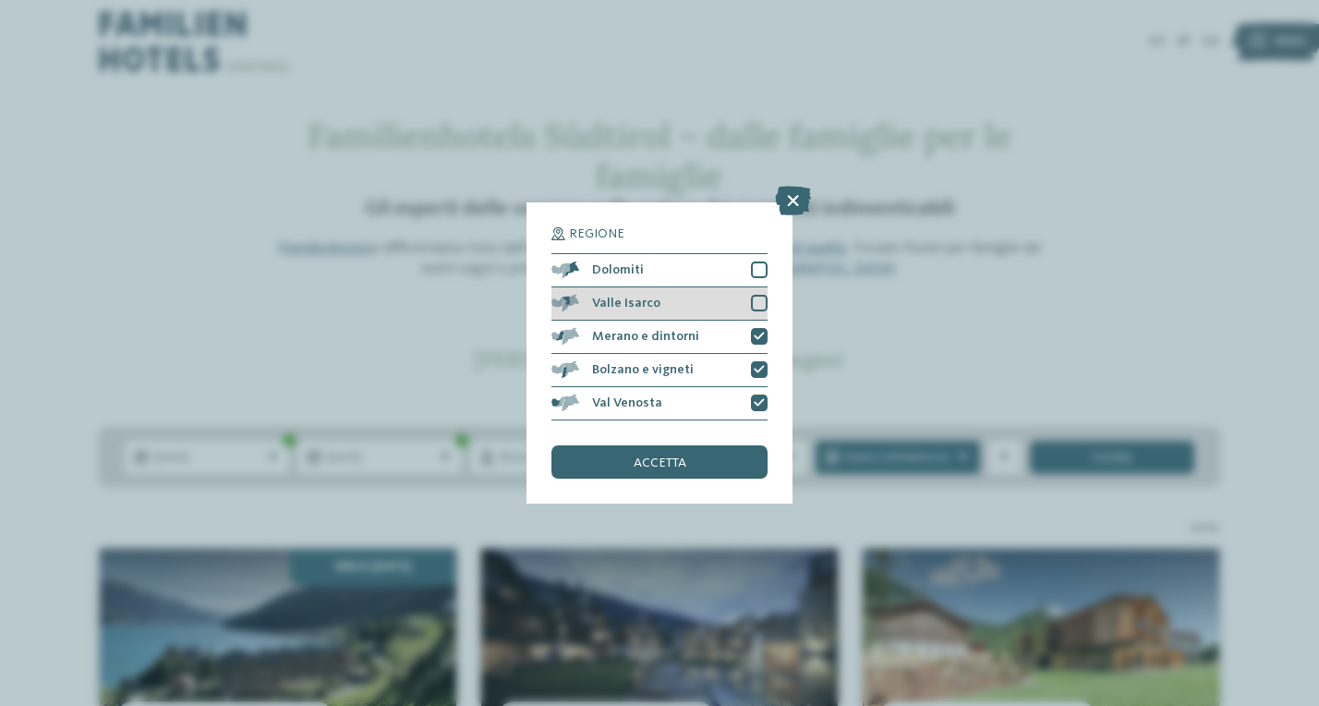
click at [627, 296] on span "Valle Isarco" at bounding box center [626, 302] width 68 height 13
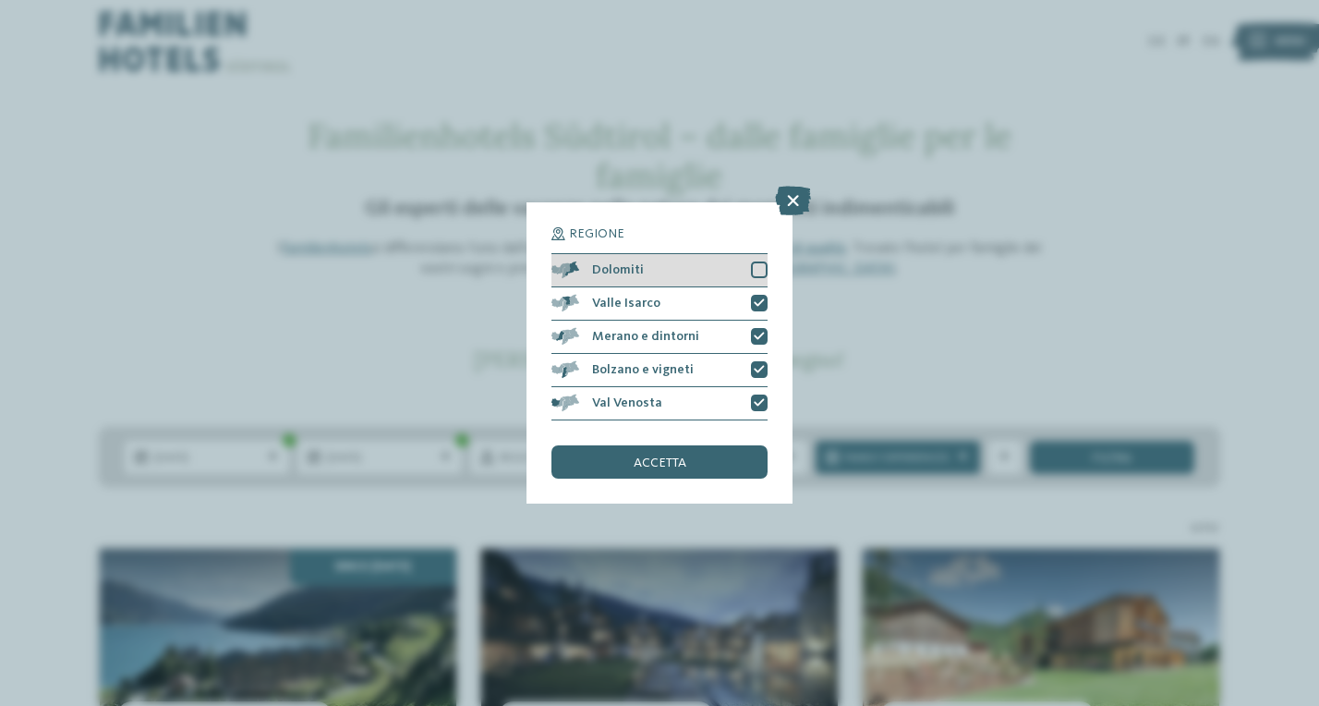
click at [627, 263] on span "Dolomiti" at bounding box center [618, 269] width 52 height 13
click at [661, 456] on span "accetta" at bounding box center [660, 462] width 53 height 13
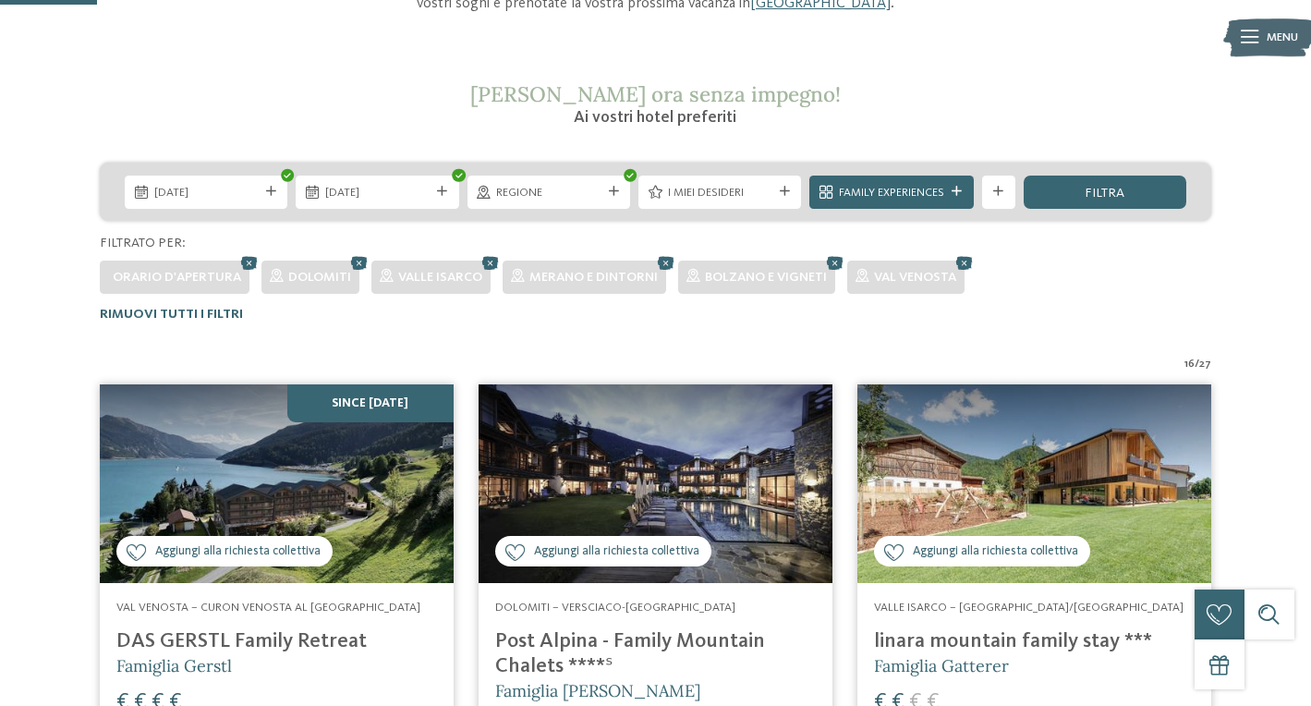
scroll to position [256, 0]
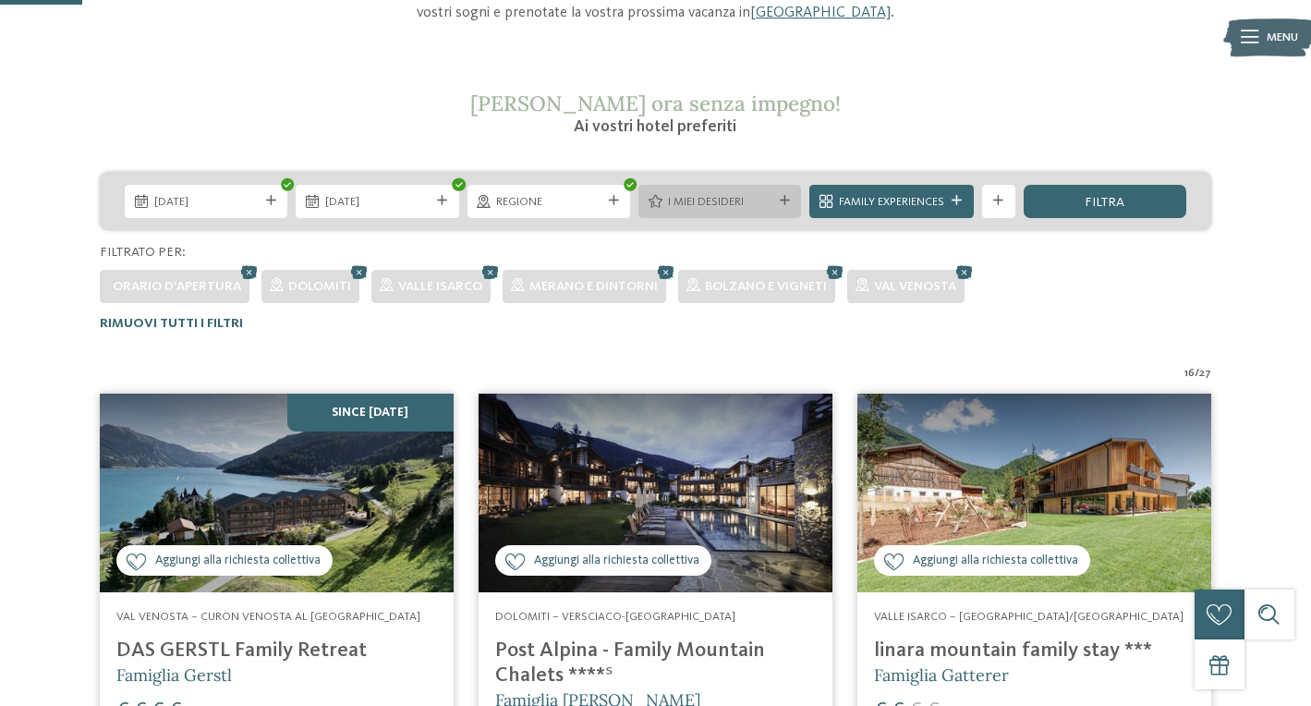
click at [729, 196] on span "I miei desideri" at bounding box center [720, 202] width 104 height 17
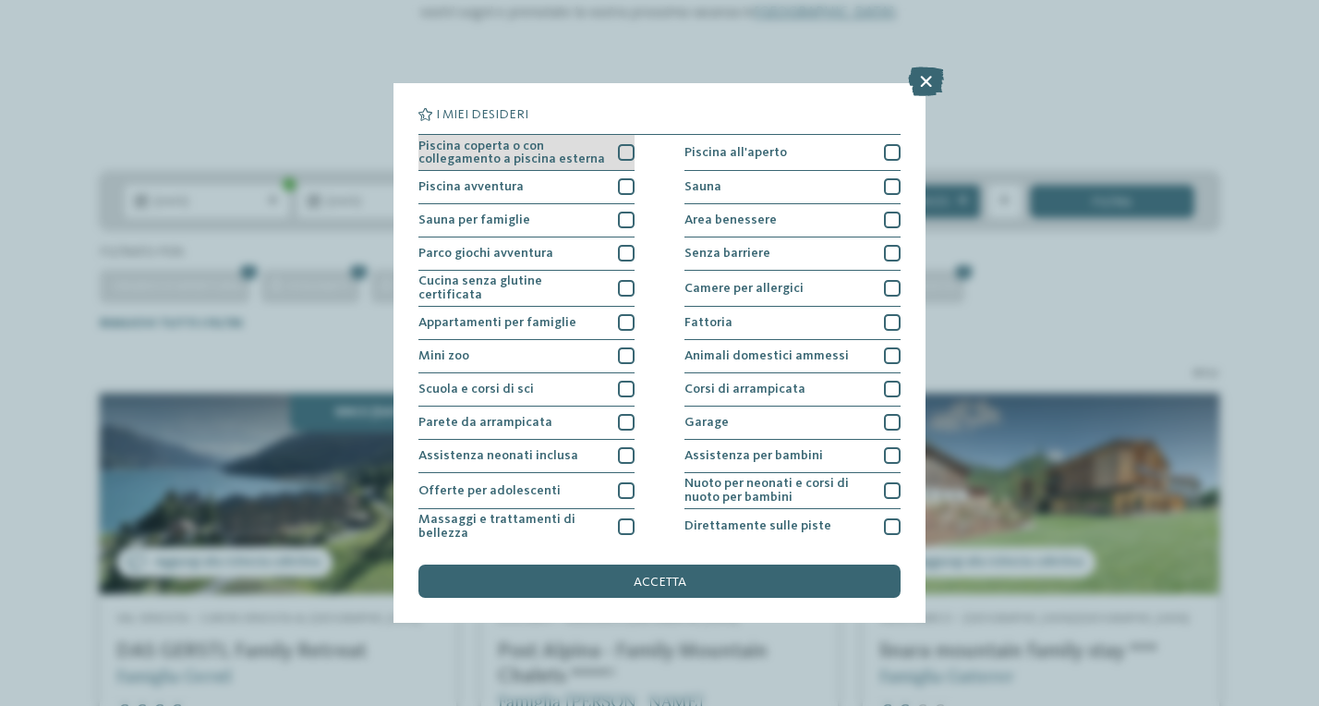
click at [629, 144] on div at bounding box center [626, 152] width 17 height 17
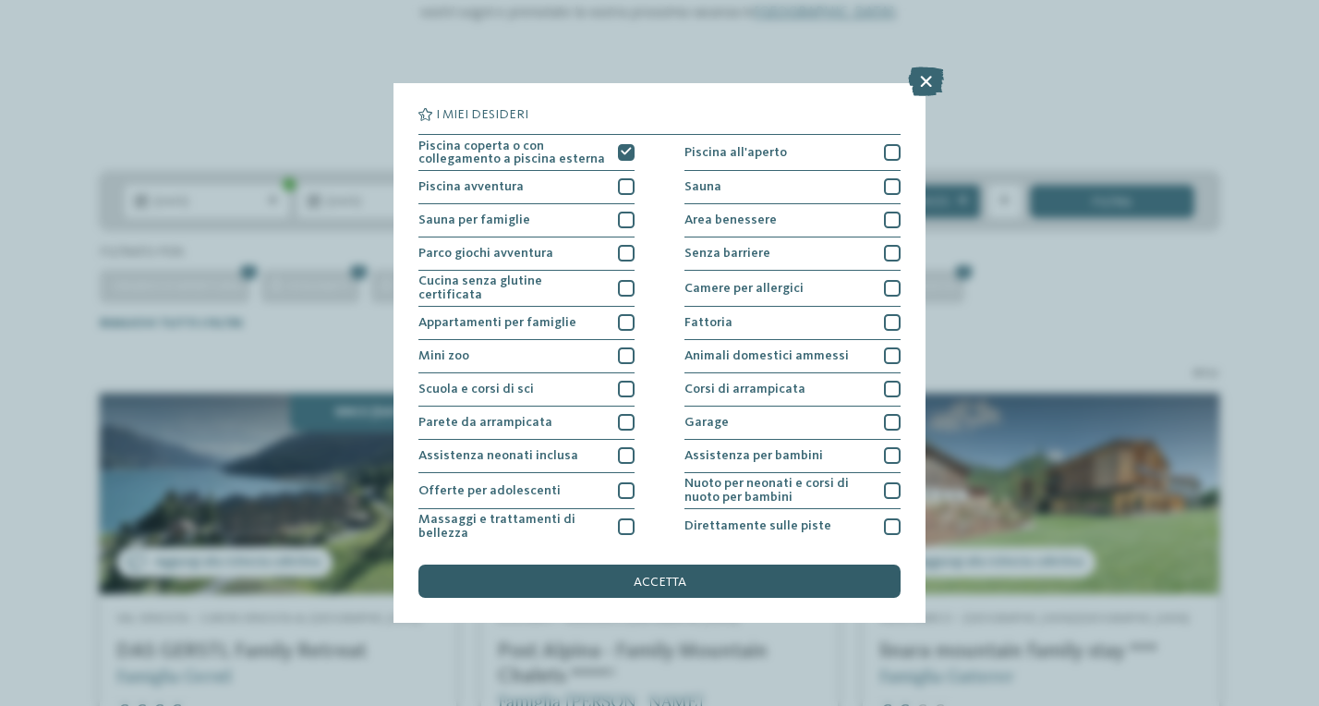
click at [658, 575] on span "accetta" at bounding box center [660, 581] width 53 height 13
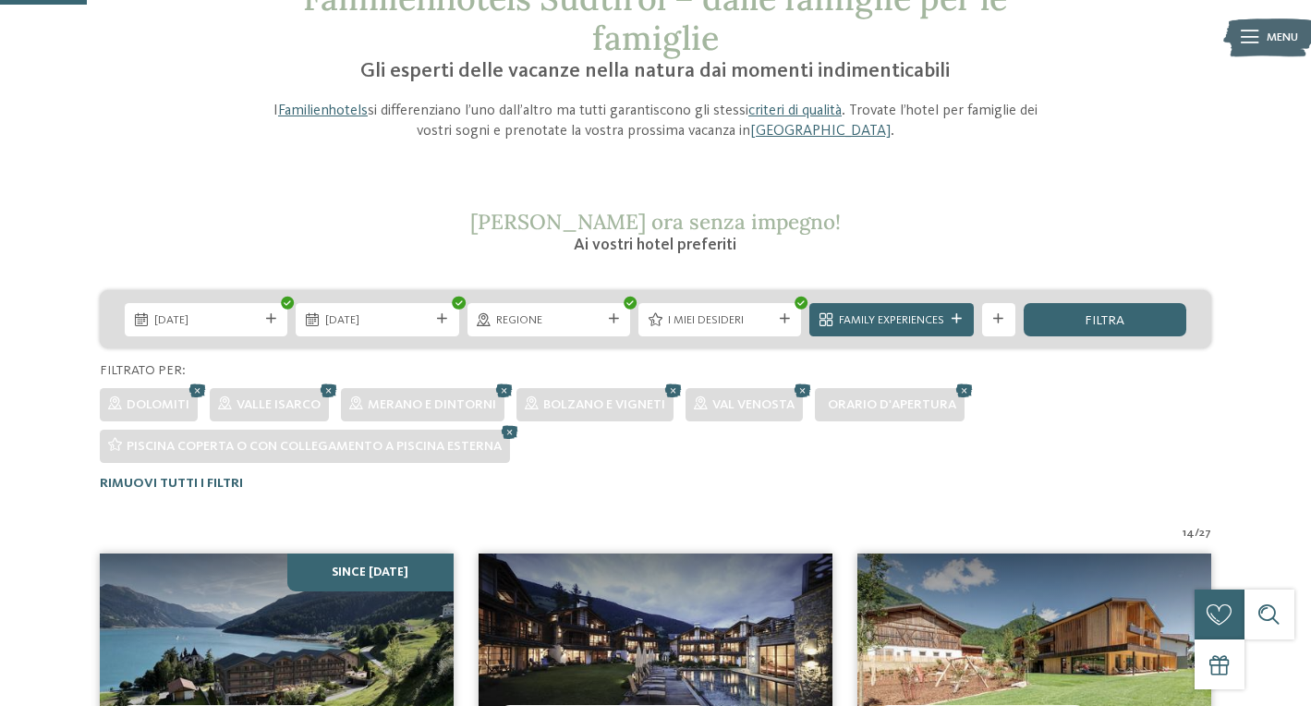
scroll to position [129, 0]
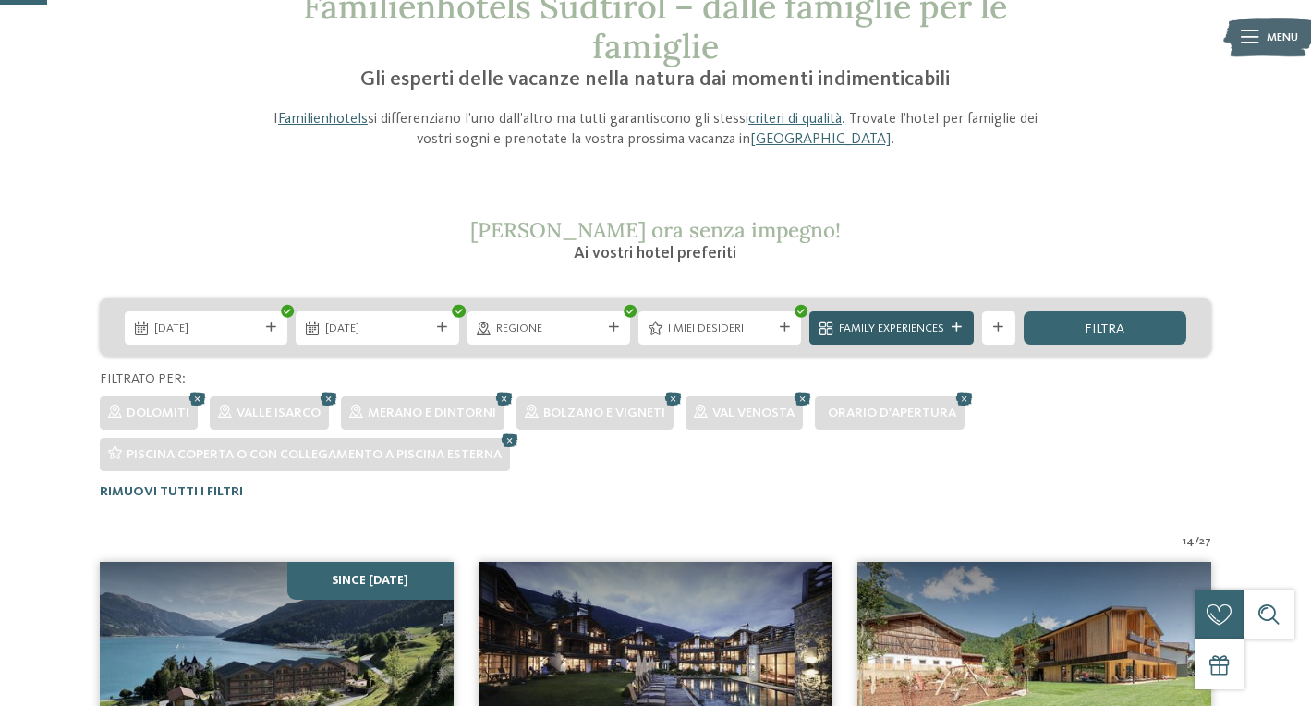
click at [891, 329] on span "Family Experiences" at bounding box center [891, 328] width 105 height 17
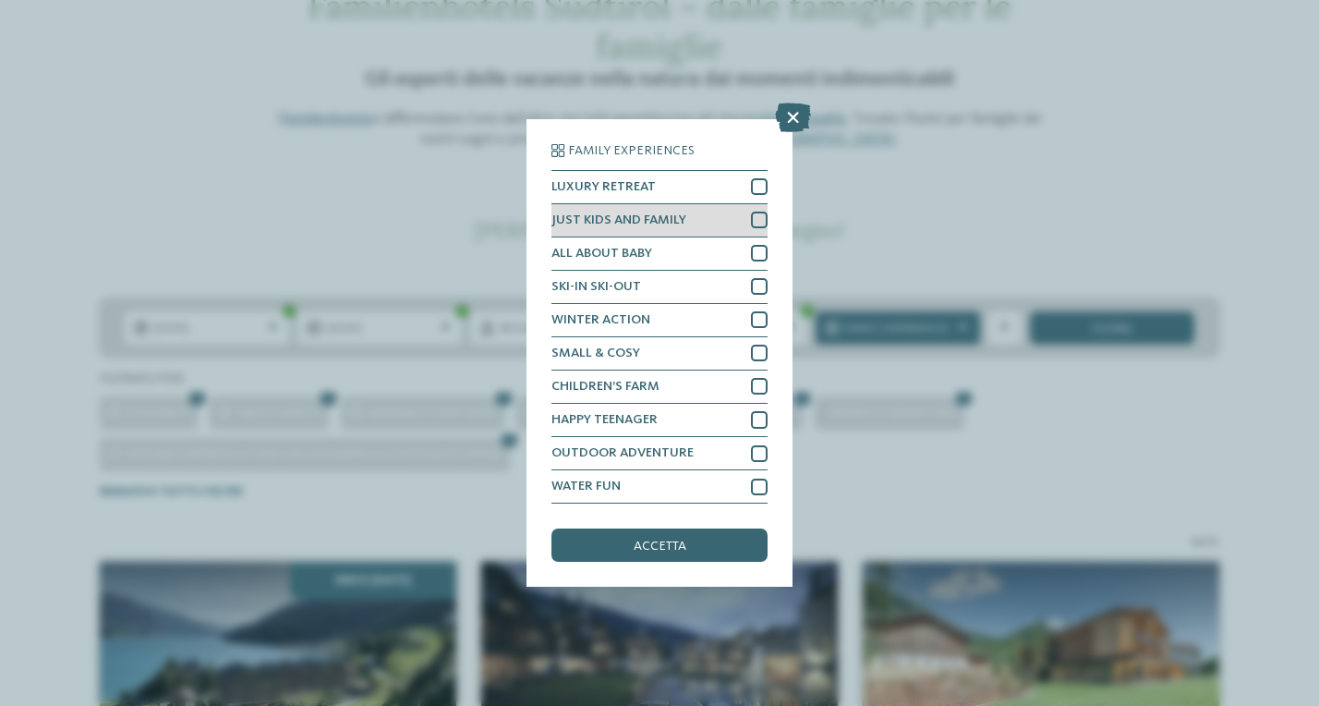
click at [761, 211] on div at bounding box center [759, 219] width 17 height 17
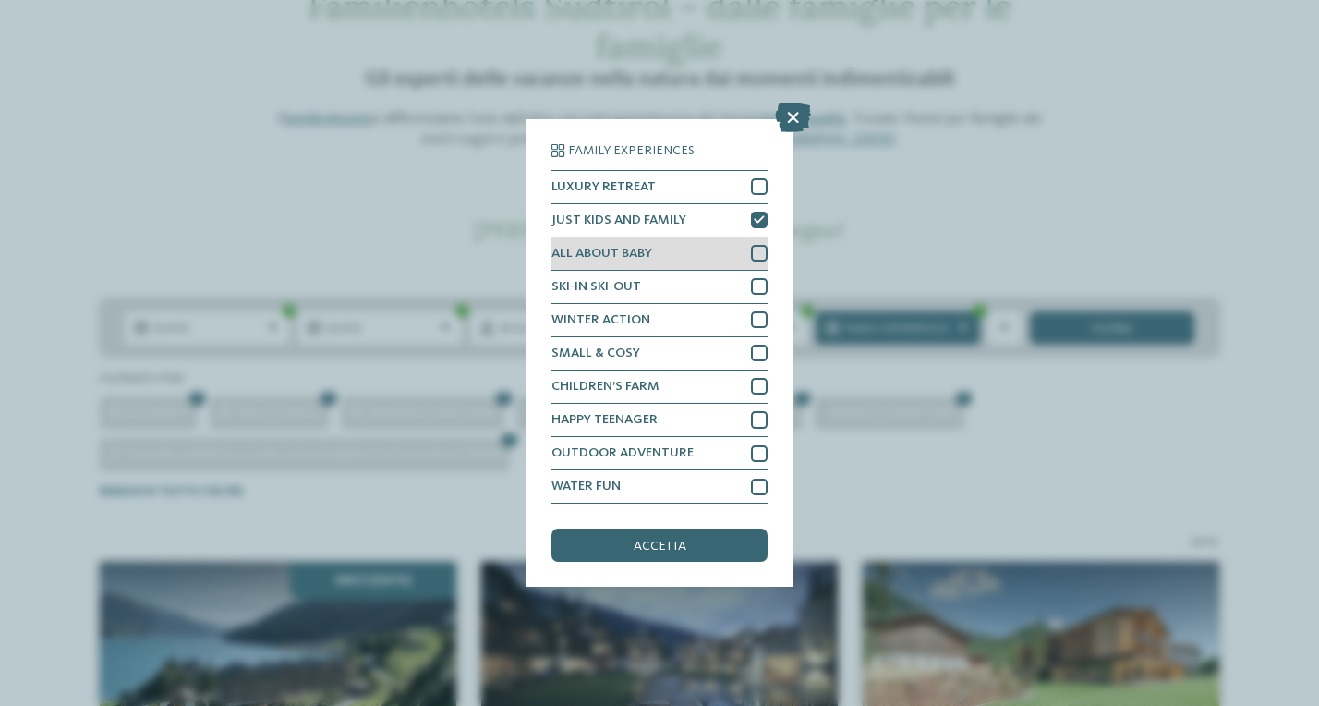
click at [759, 245] on div at bounding box center [759, 253] width 17 height 17
click at [661, 539] on span "accetta" at bounding box center [660, 545] width 53 height 13
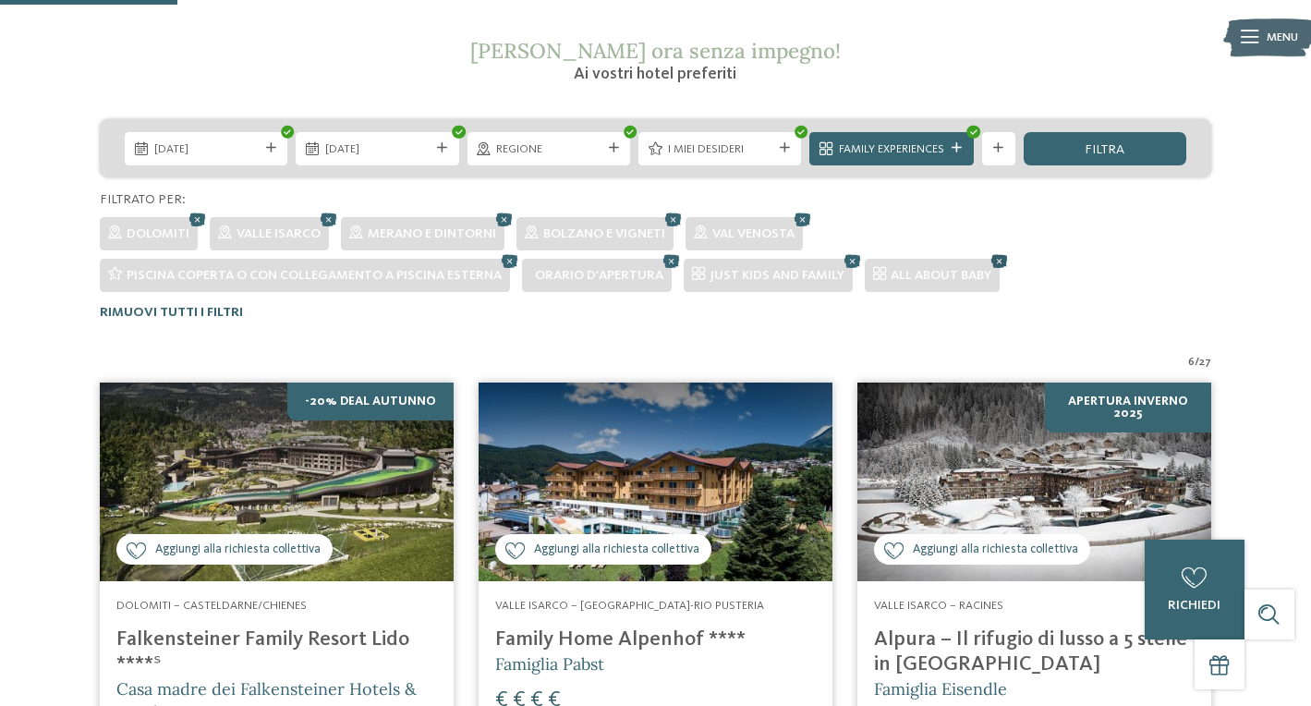
scroll to position [268, 0]
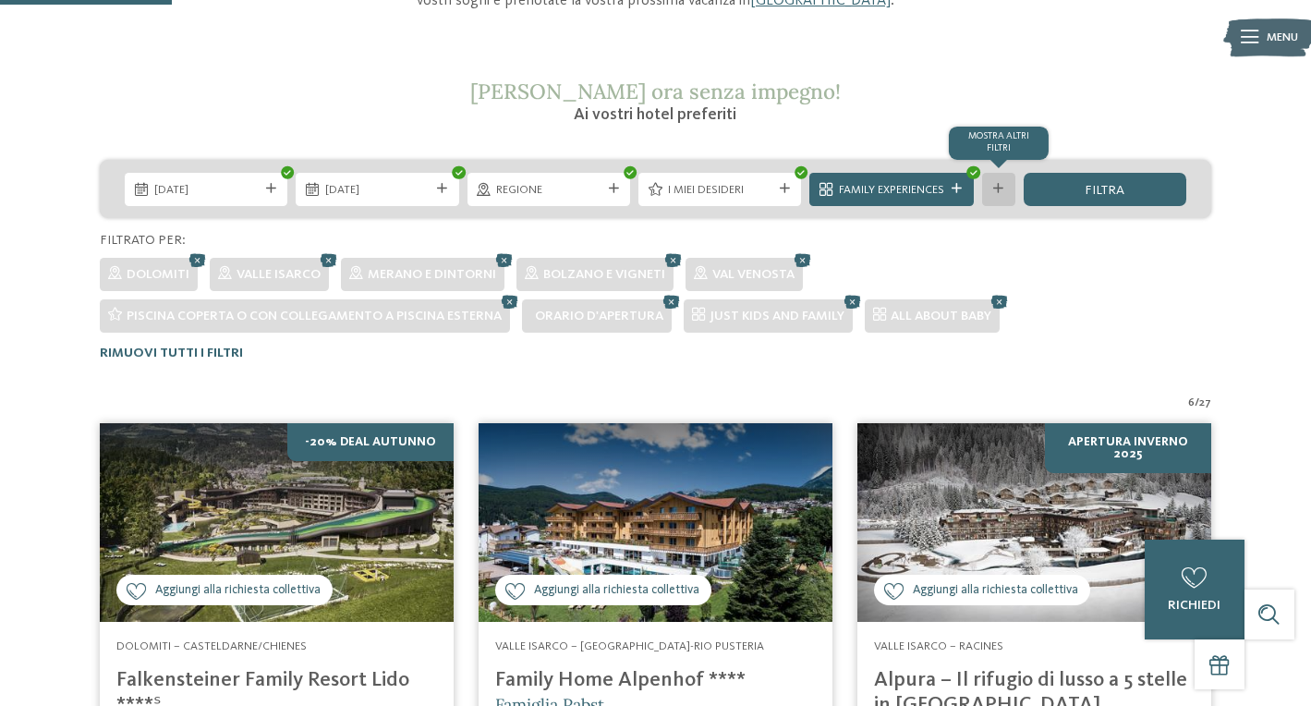
click at [999, 187] on icon at bounding box center [998, 189] width 10 height 10
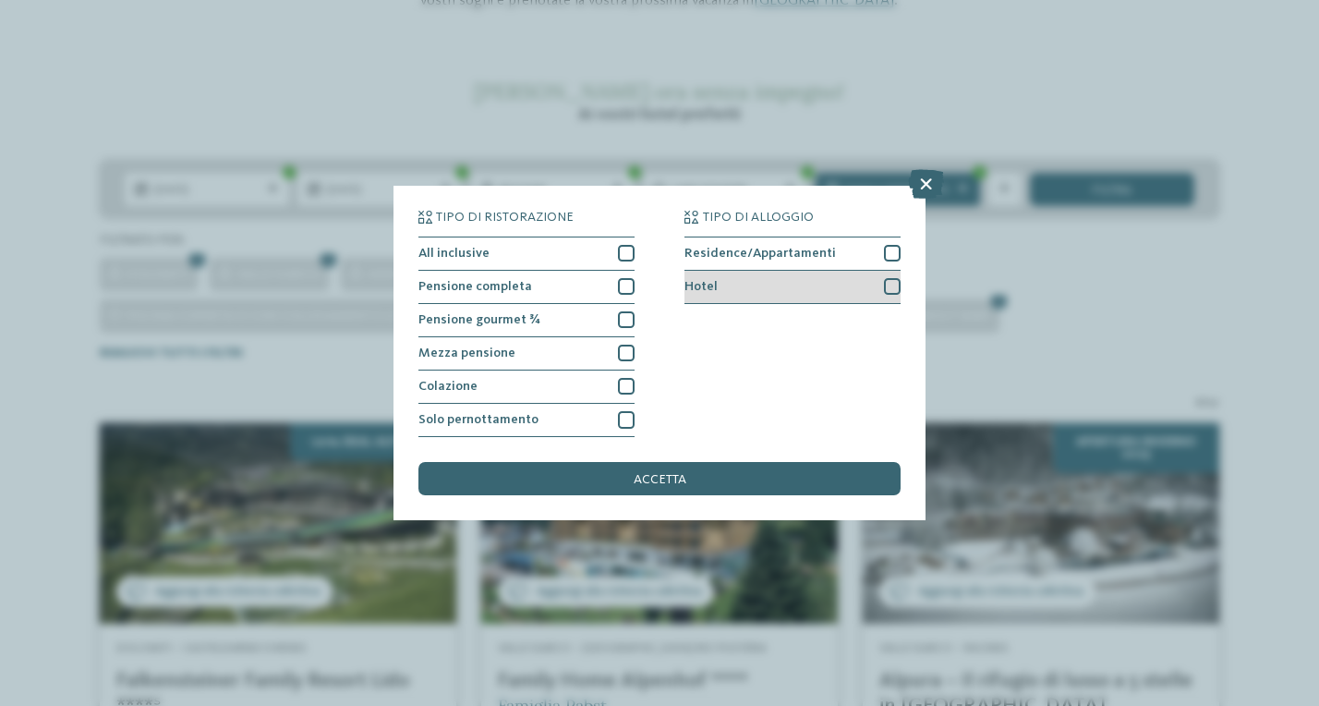
click at [824, 271] on div "Hotel" at bounding box center [792, 287] width 216 height 33
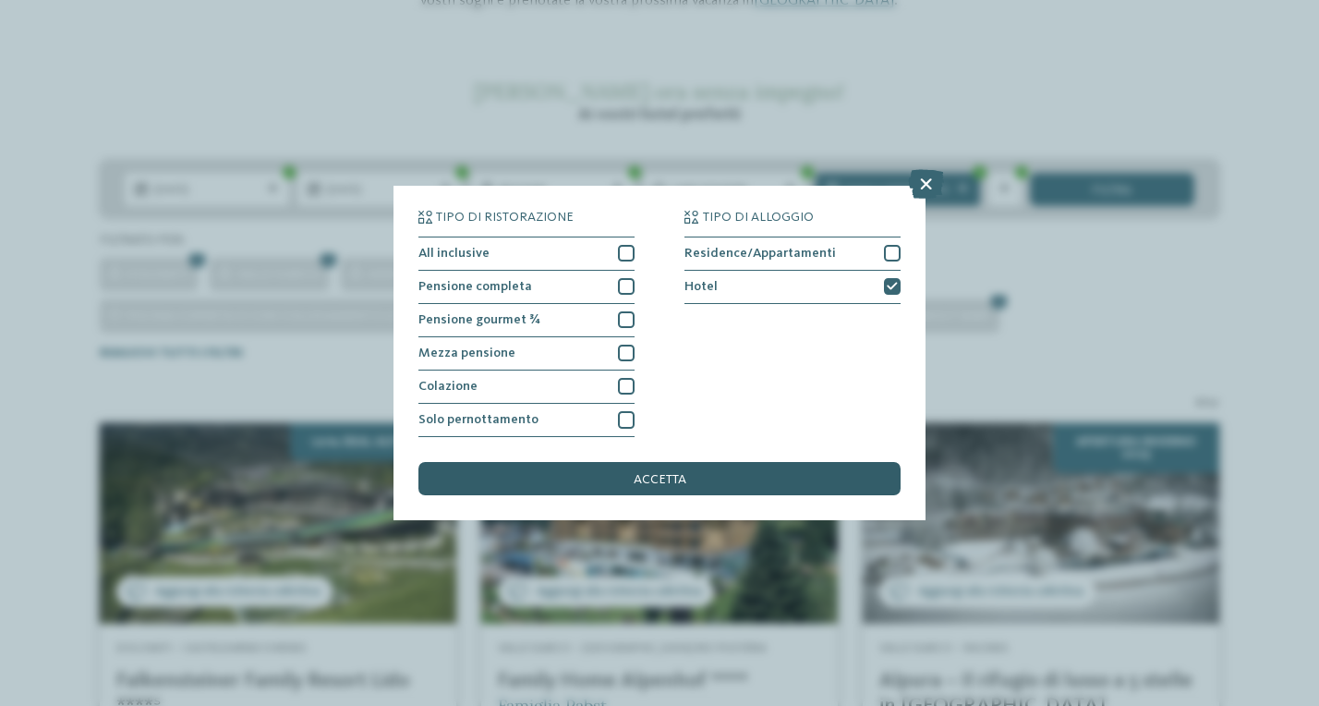
click at [695, 462] on div "accetta" at bounding box center [659, 478] width 482 height 33
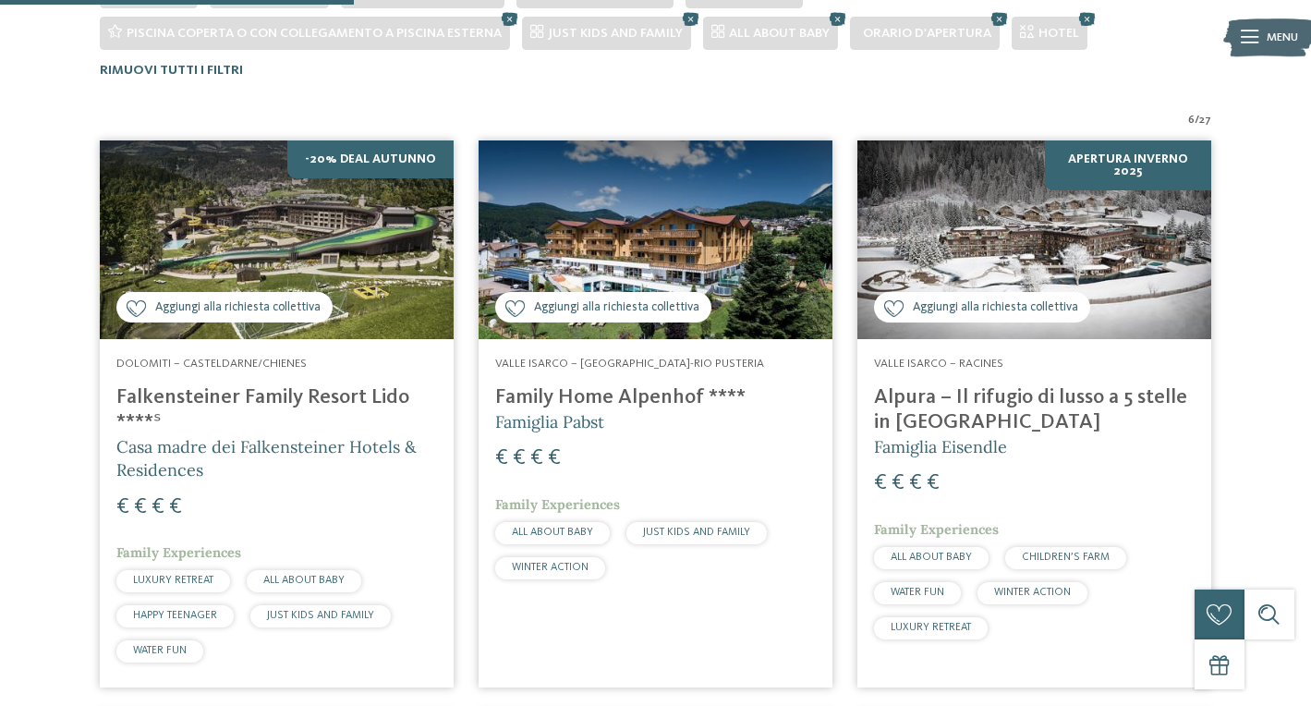
scroll to position [551, 0]
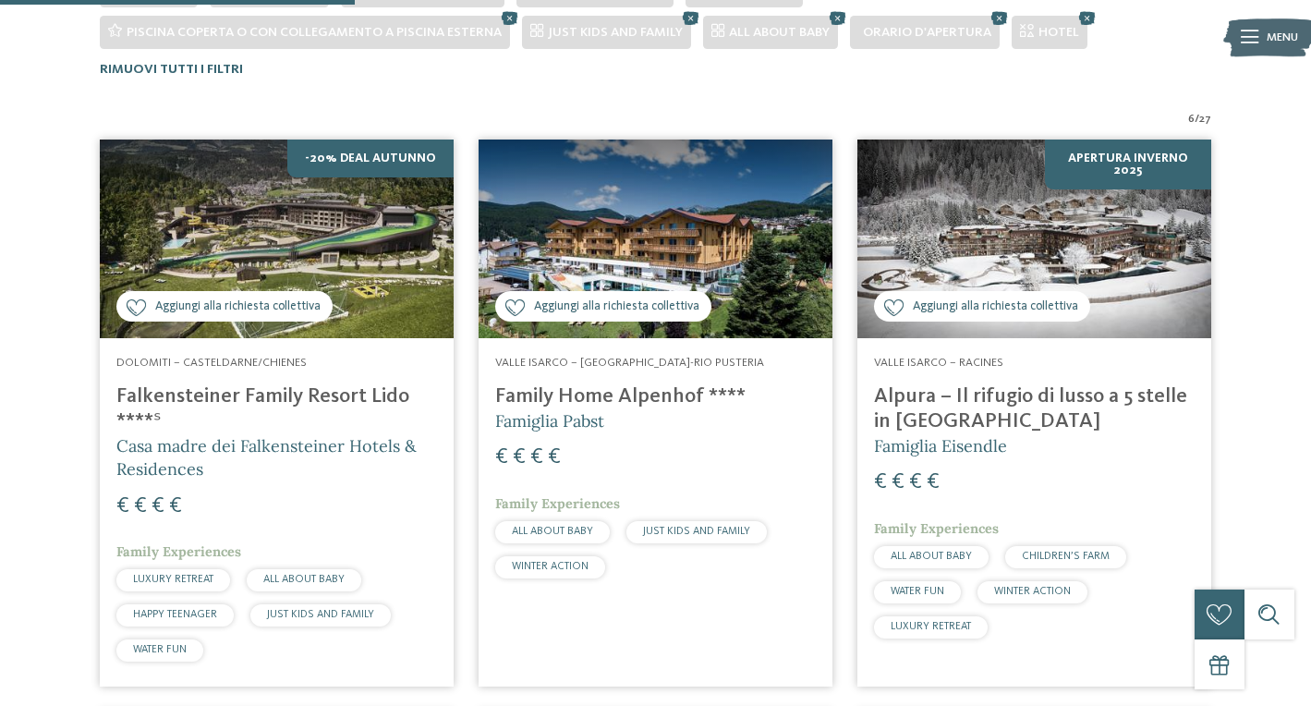
click at [140, 306] on icon at bounding box center [137, 307] width 20 height 17
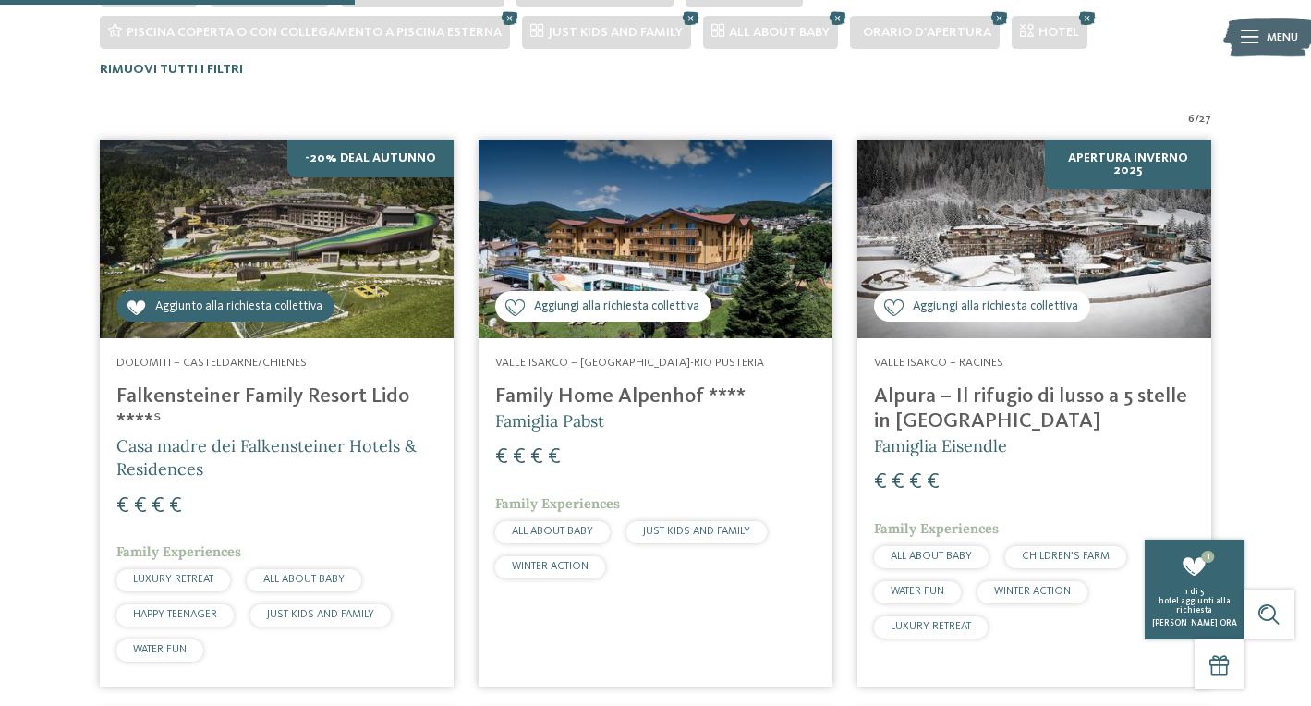
click at [513, 302] on icon at bounding box center [515, 307] width 20 height 17
click at [900, 302] on icon at bounding box center [894, 307] width 20 height 17
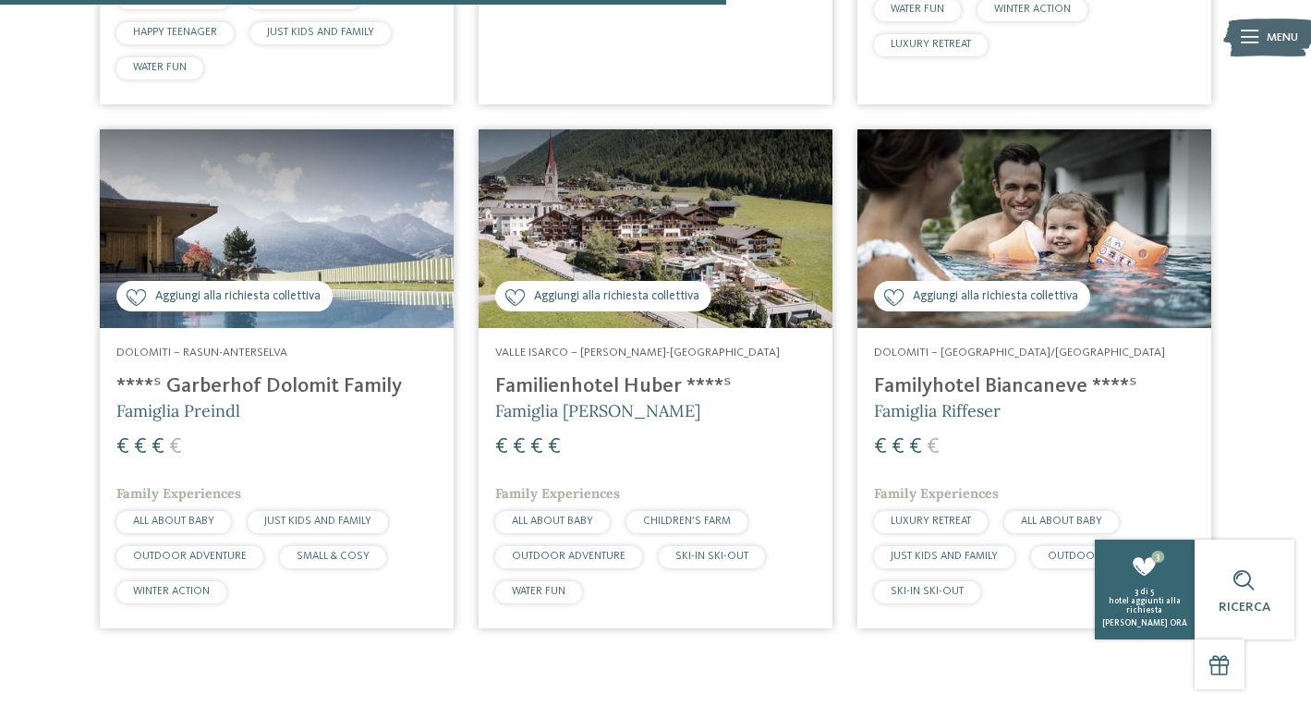
scroll to position [1148, 0]
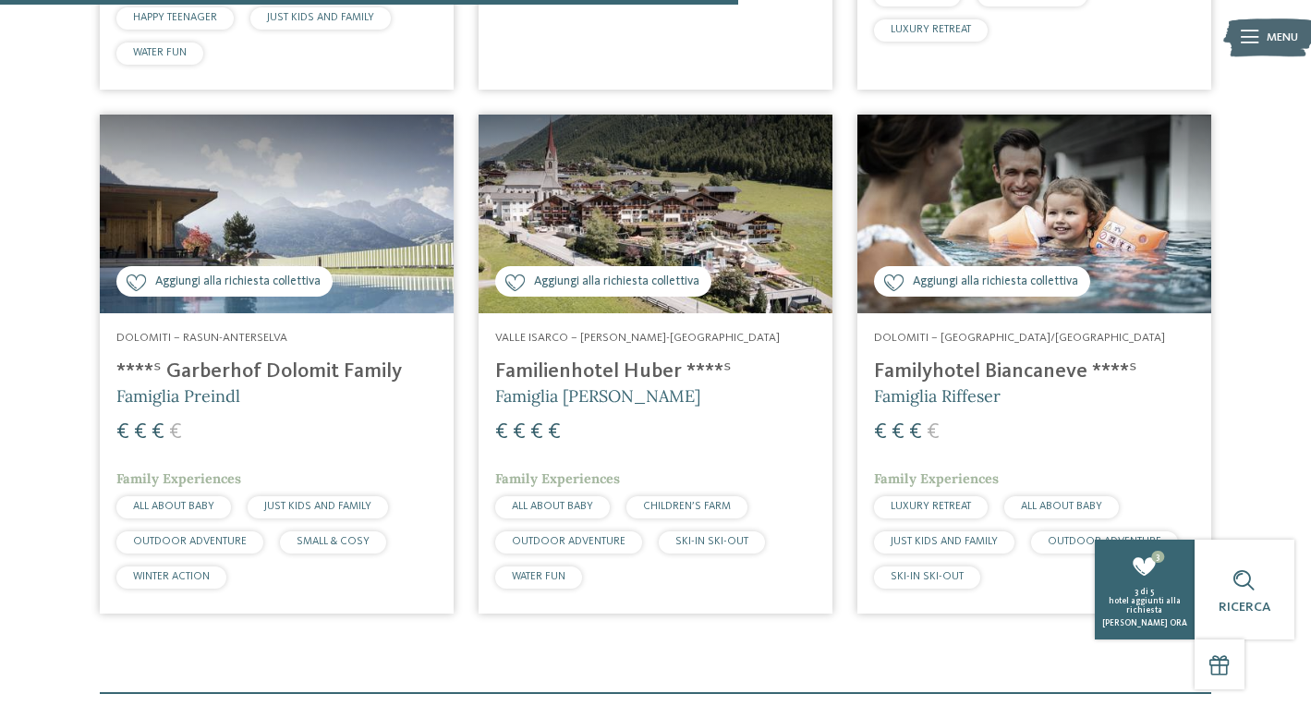
click at [898, 274] on icon at bounding box center [894, 282] width 20 height 17
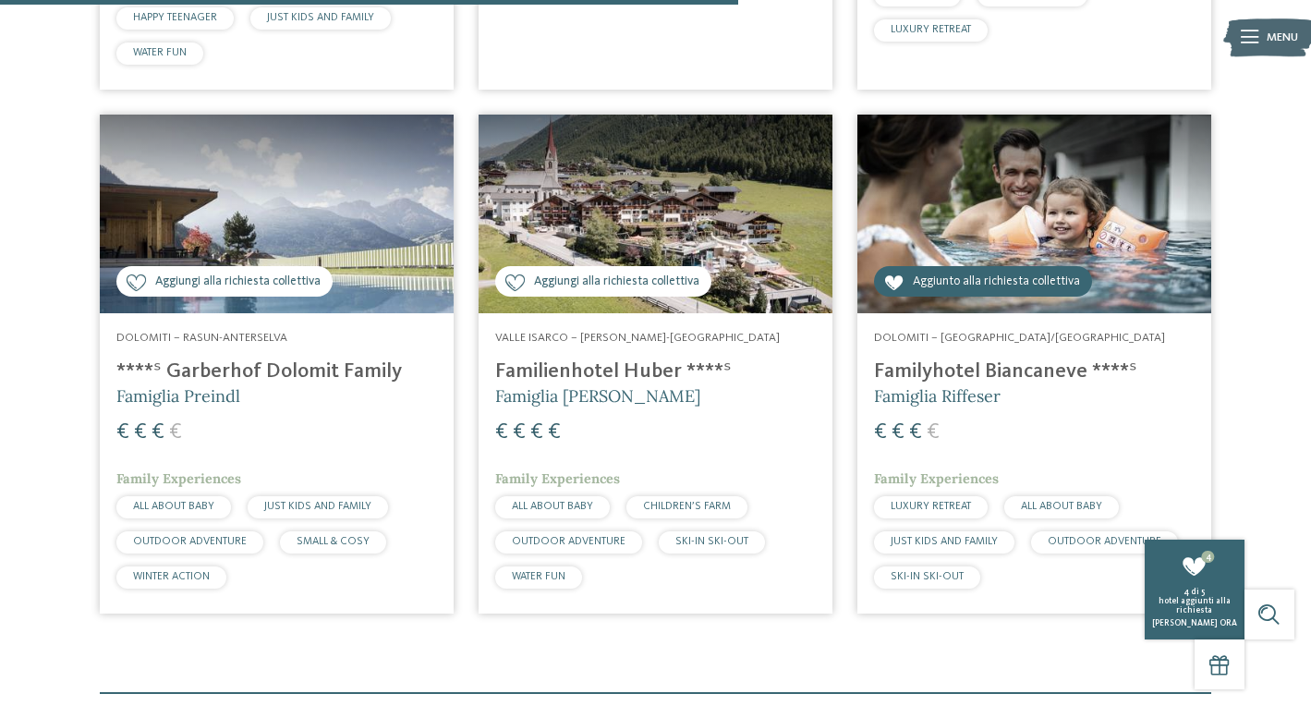
click at [599, 273] on span "Aggiungi alla richiesta collettiva" at bounding box center [616, 282] width 165 height 18
click at [243, 275] on span "Aggiungi alla richiesta collettiva" at bounding box center [237, 282] width 165 height 18
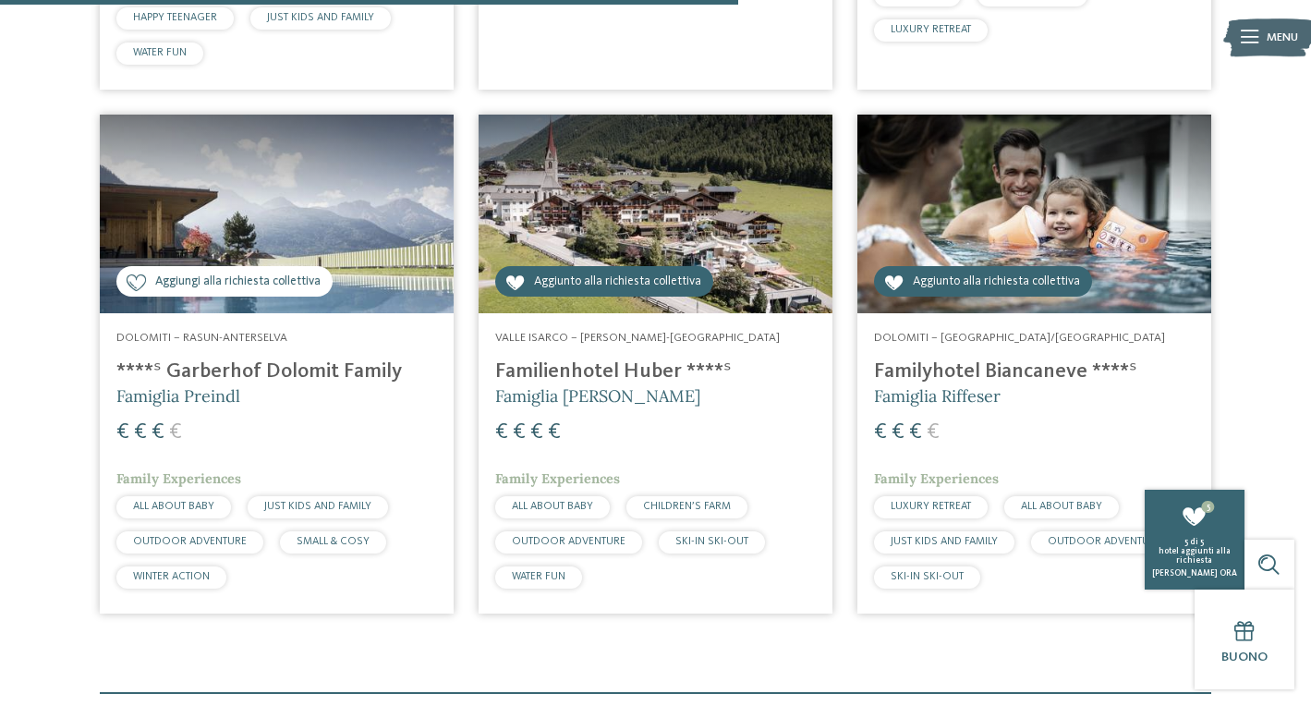
click at [136, 277] on icon at bounding box center [137, 282] width 20 height 17
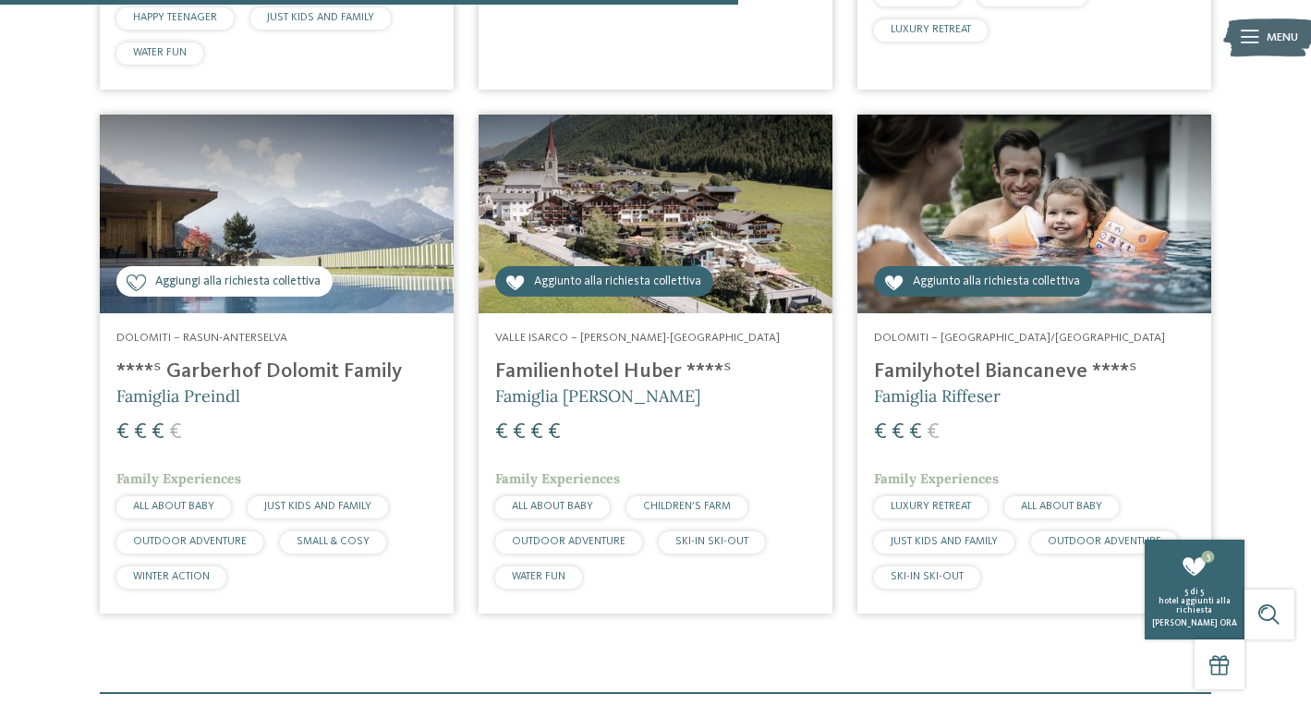
click at [136, 277] on icon at bounding box center [137, 282] width 20 height 17
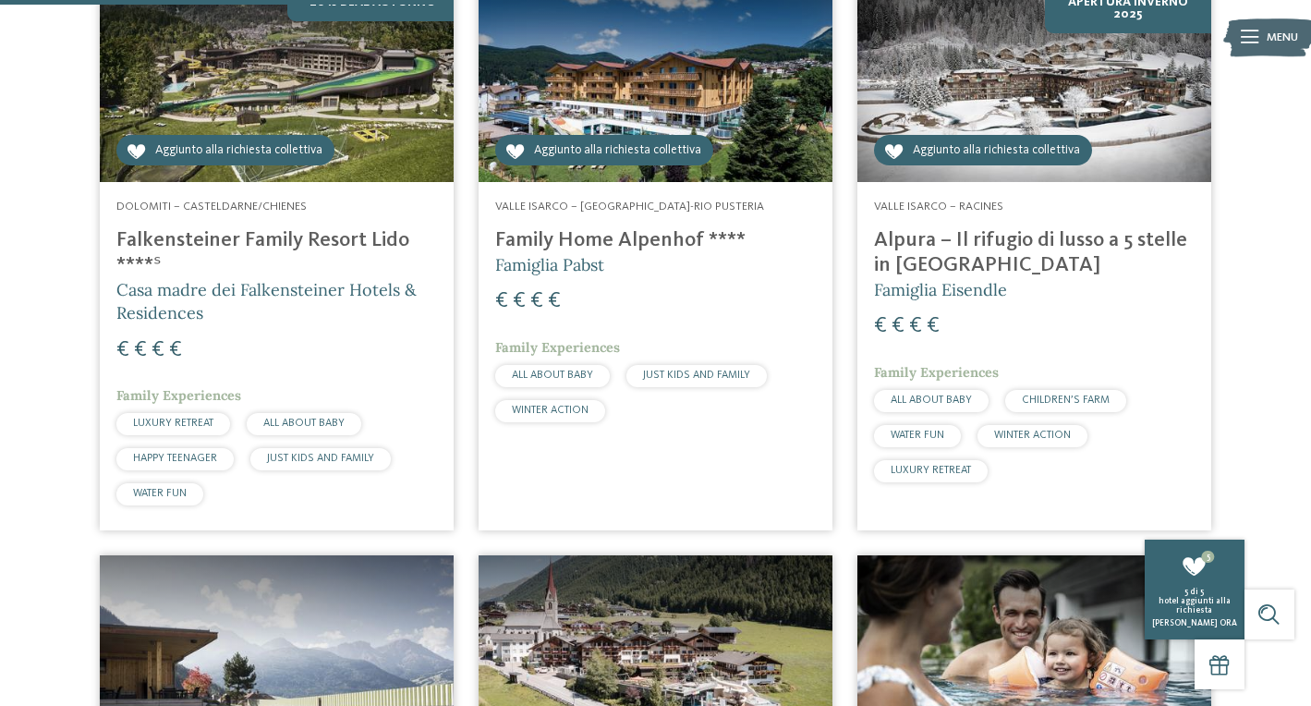
scroll to position [699, 0]
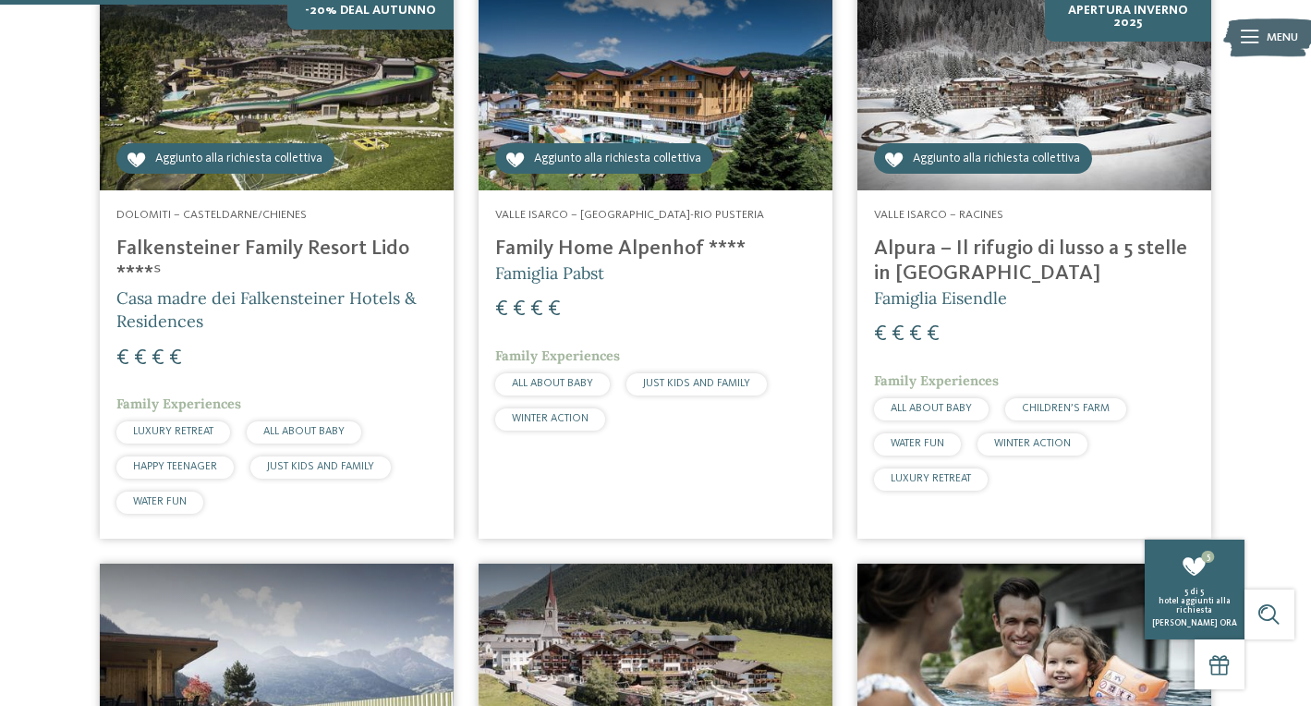
click at [896, 151] on icon at bounding box center [894, 159] width 20 height 17
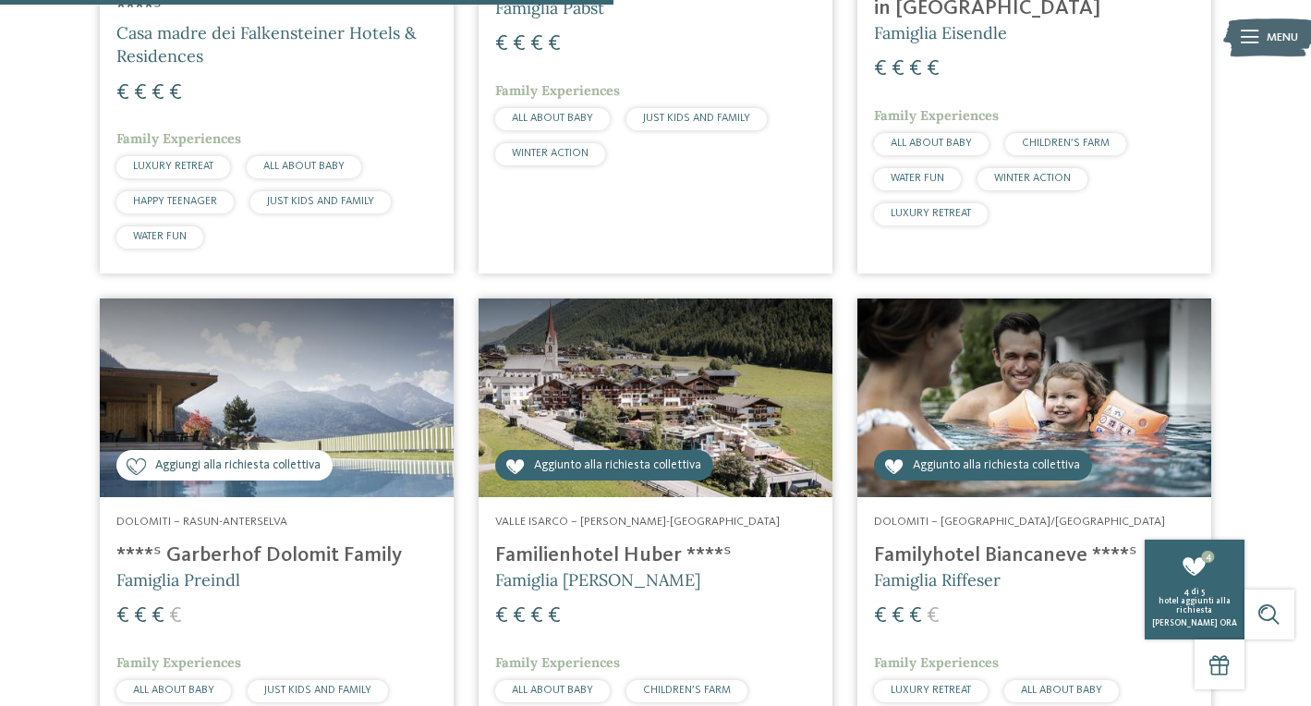
scroll to position [997, 0]
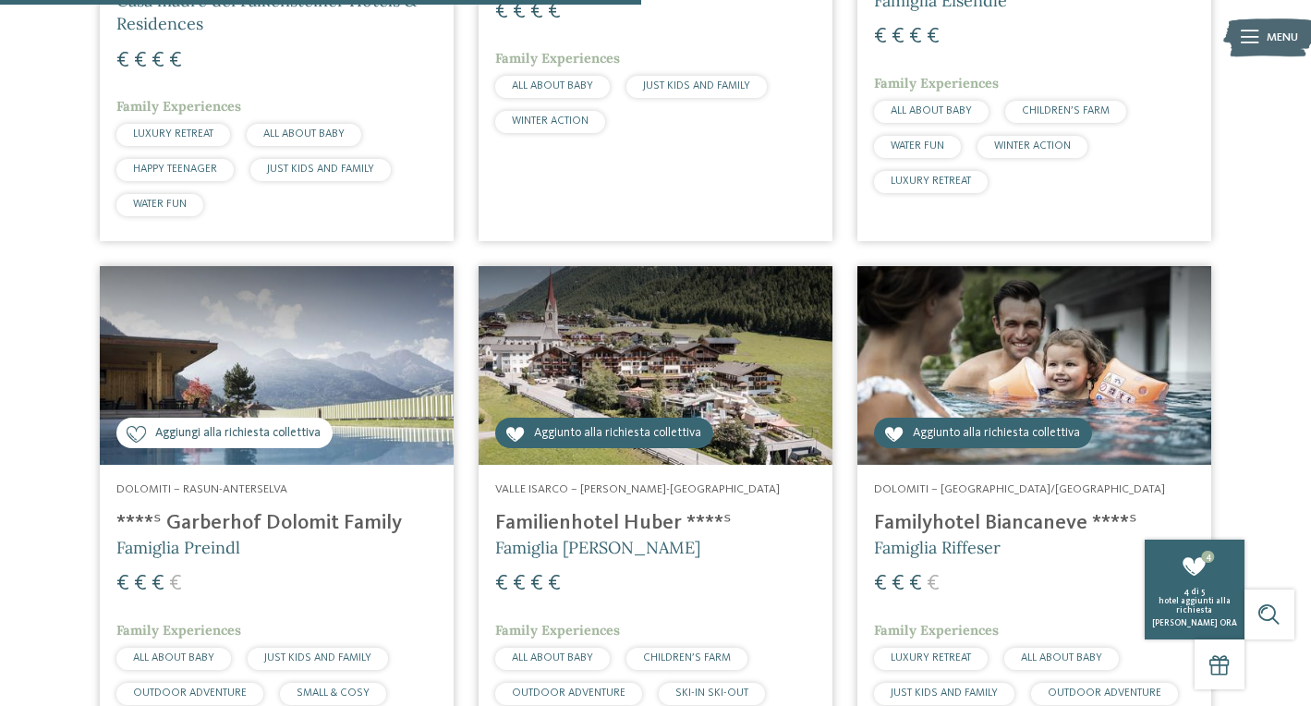
click at [308, 425] on span "Aggiungi alla richiesta collettiva" at bounding box center [237, 434] width 165 height 18
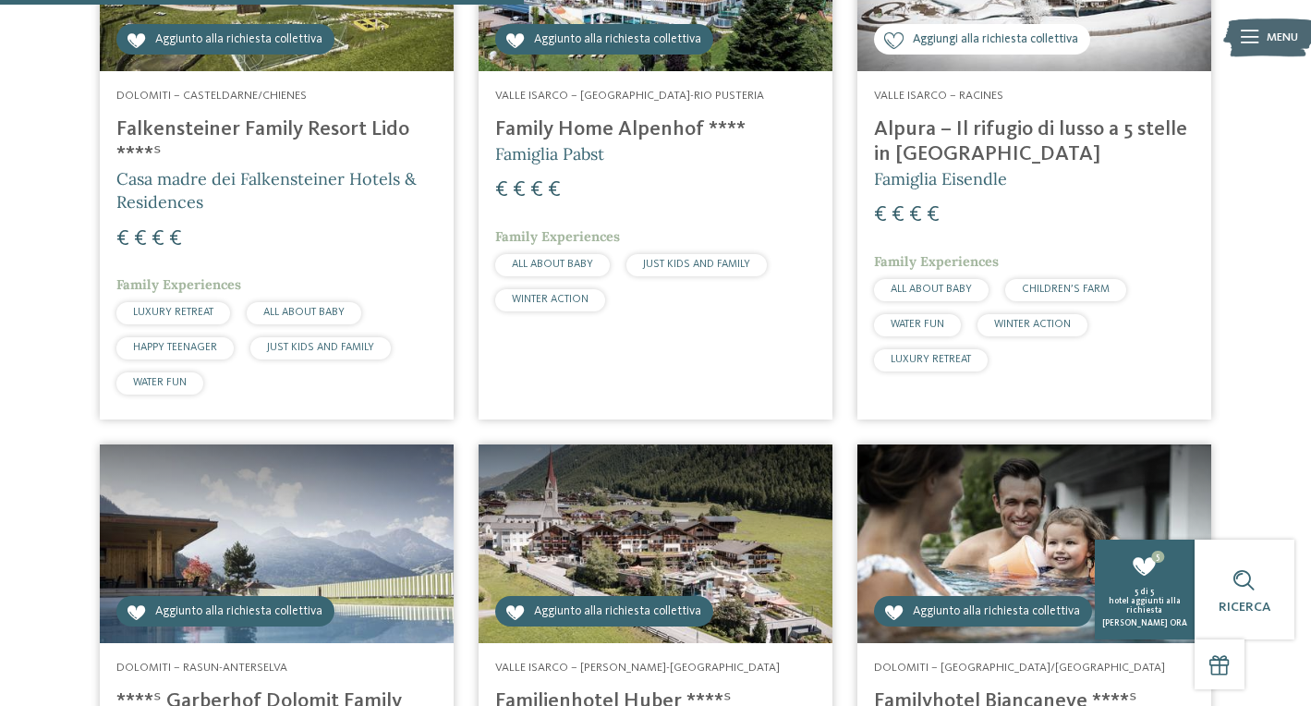
scroll to position [815, 0]
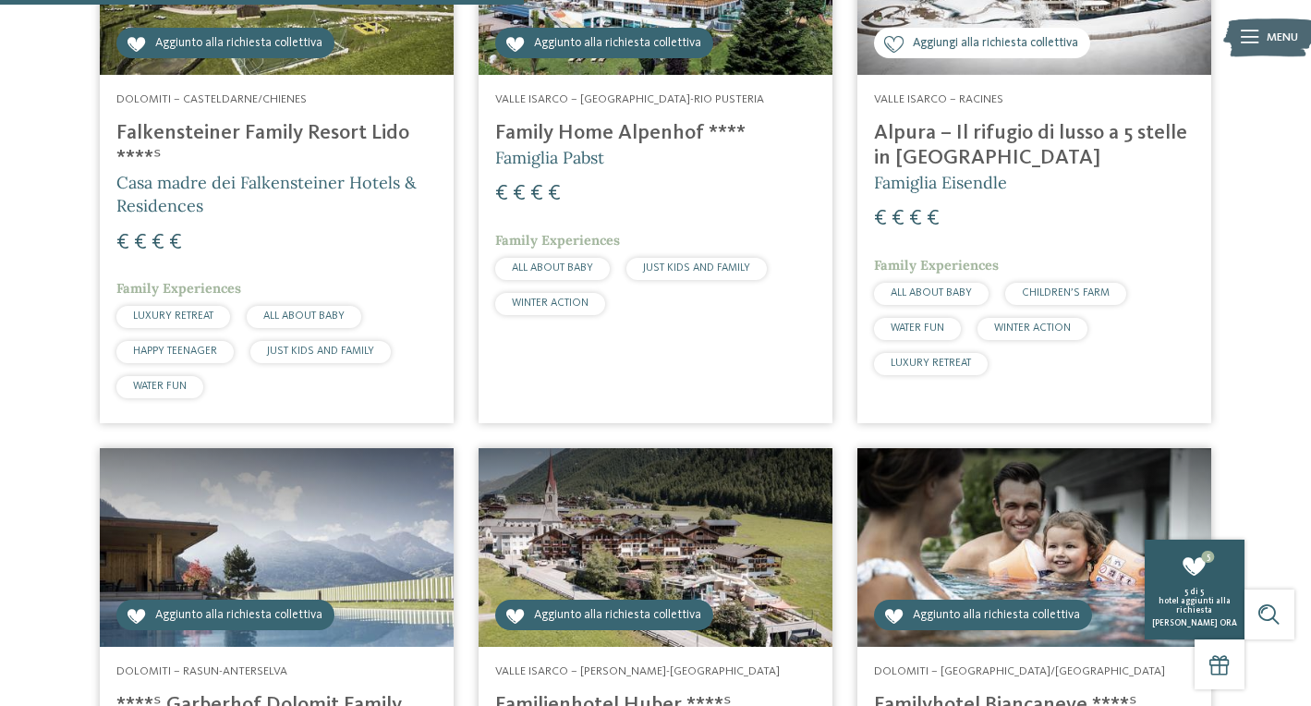
click at [1190, 614] on div "5 di 5 hotel aggiunti alla richiesta Richiedi ora" at bounding box center [1194, 607] width 100 height 41
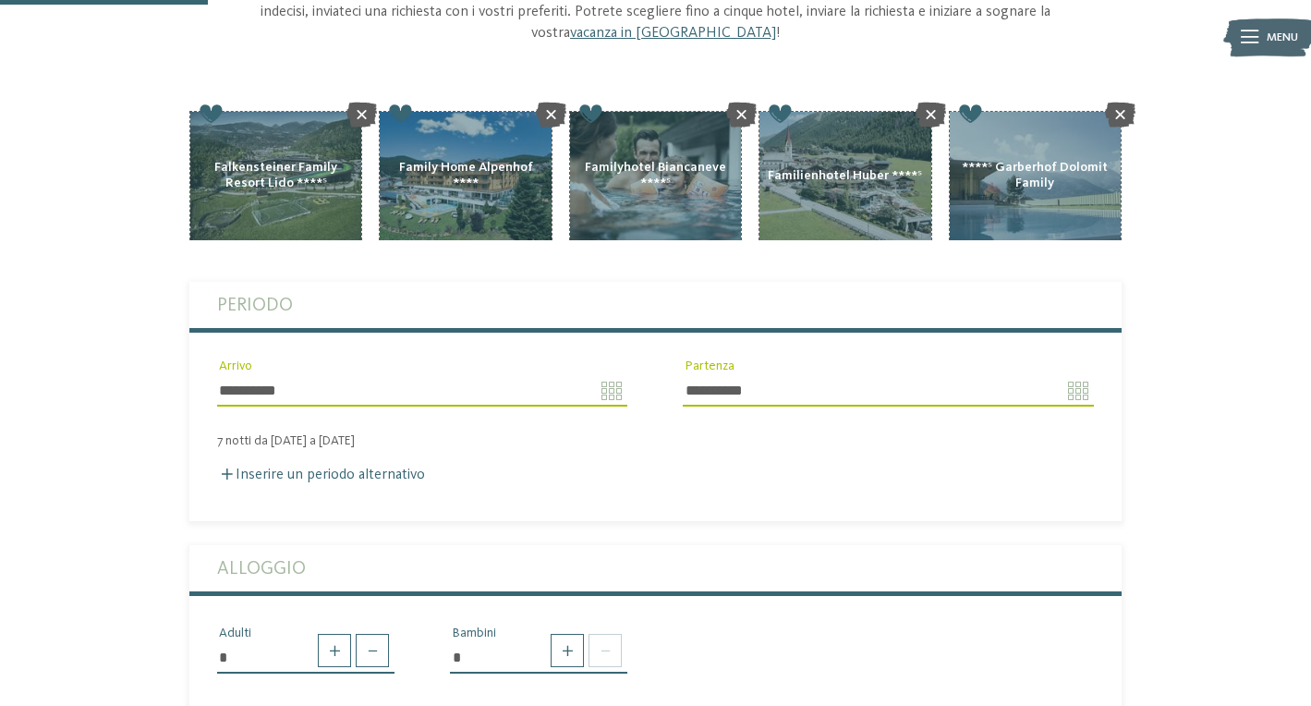
scroll to position [262, 0]
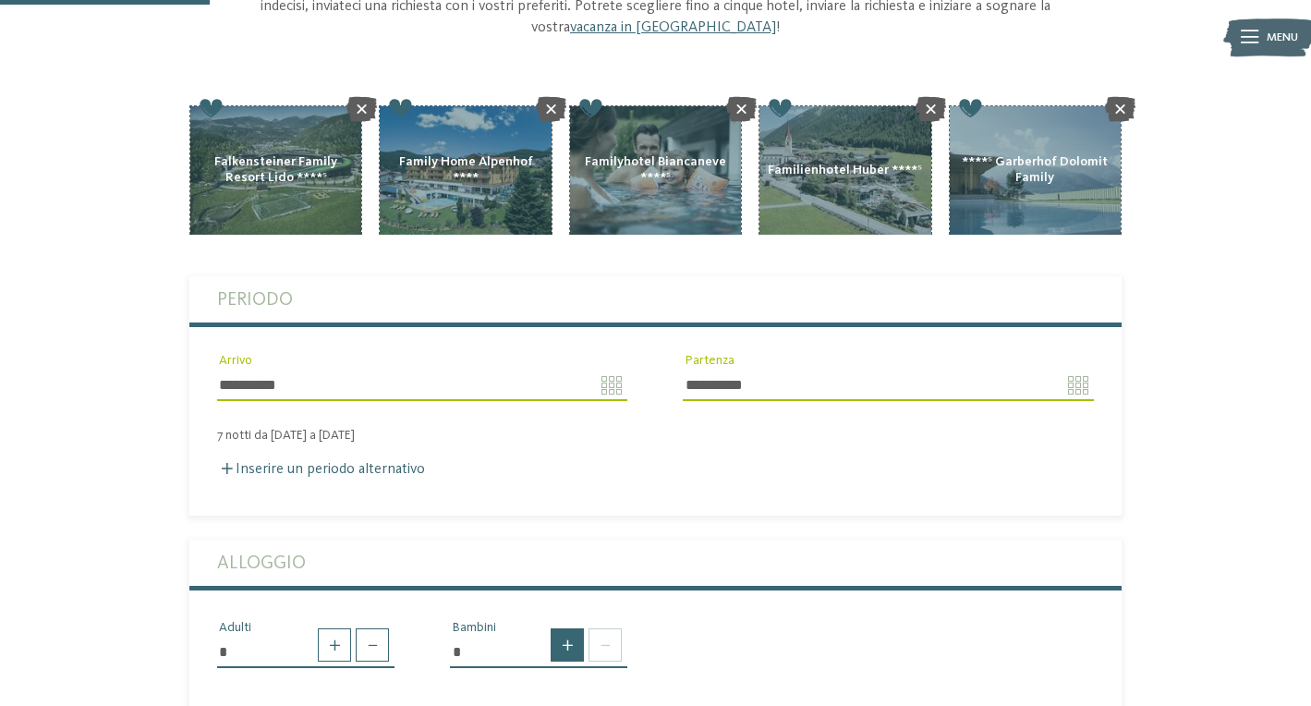
click at [569, 628] on span at bounding box center [566, 644] width 33 height 33
type input "*"
select select "*"
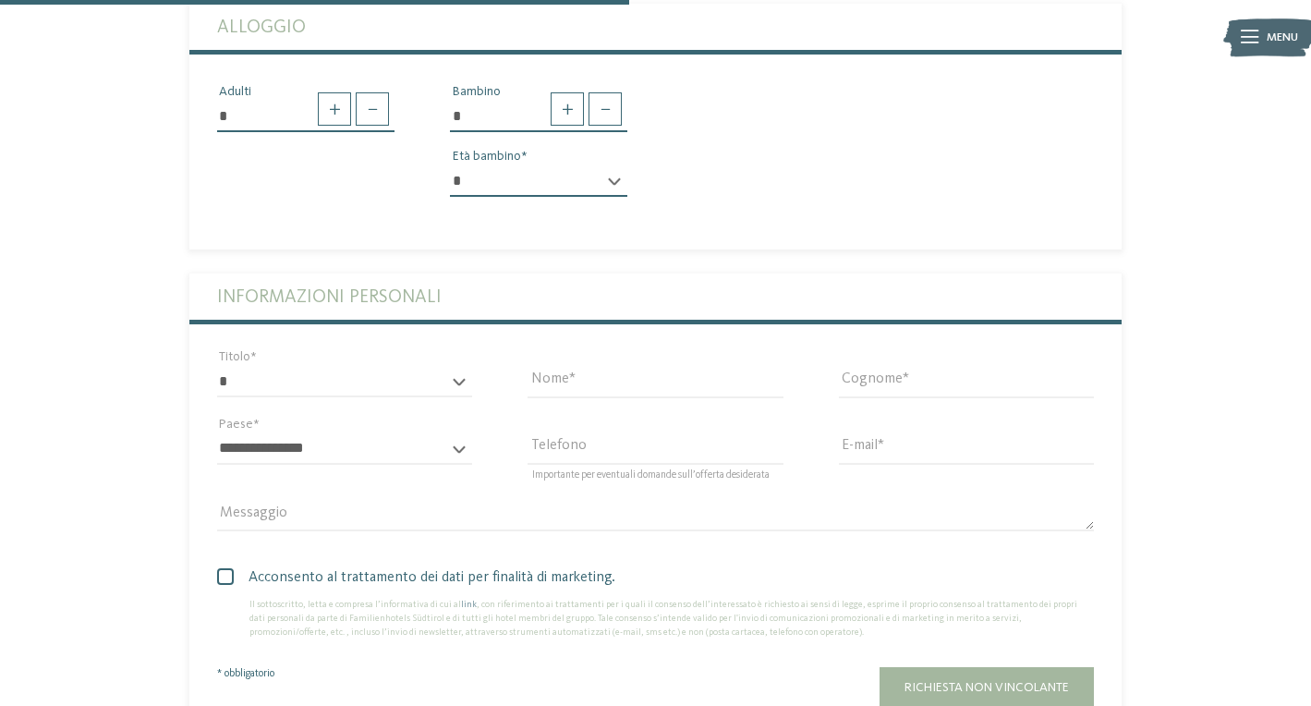
scroll to position [817, 0]
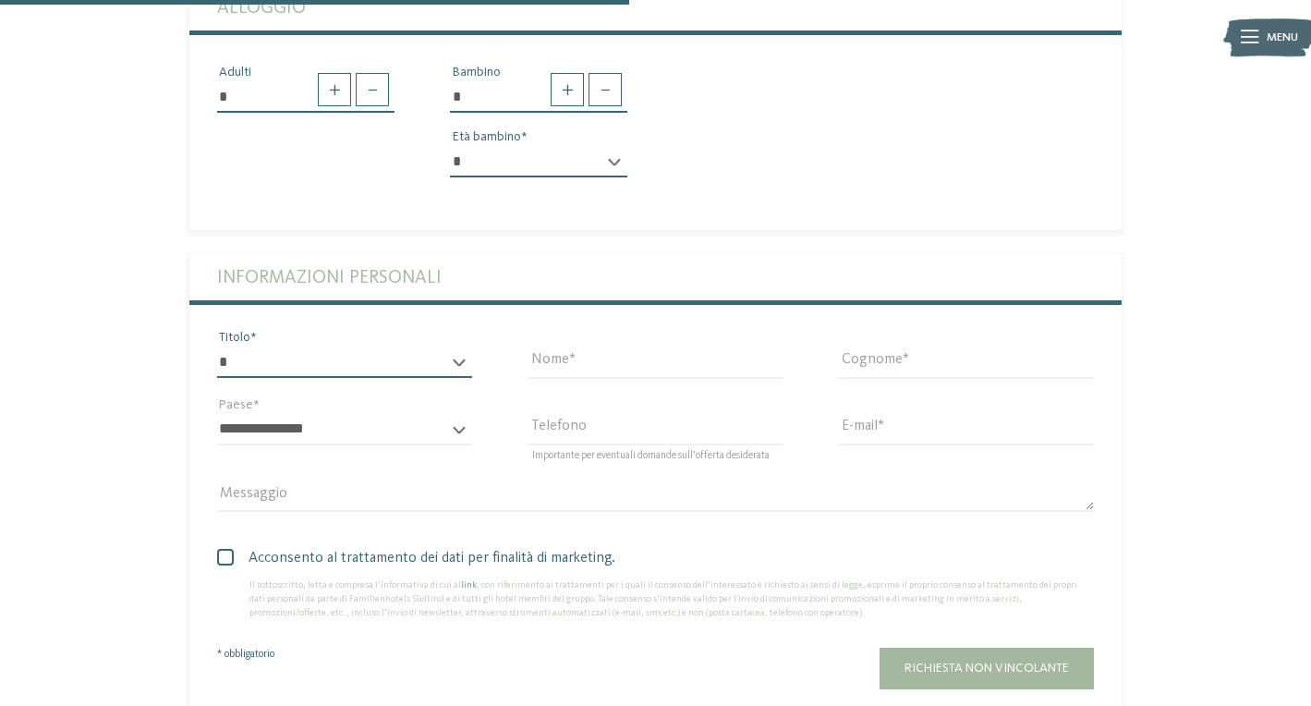
select select "*"
click at [509, 329] on div "Nome" at bounding box center [655, 362] width 310 height 66
type input "*********"
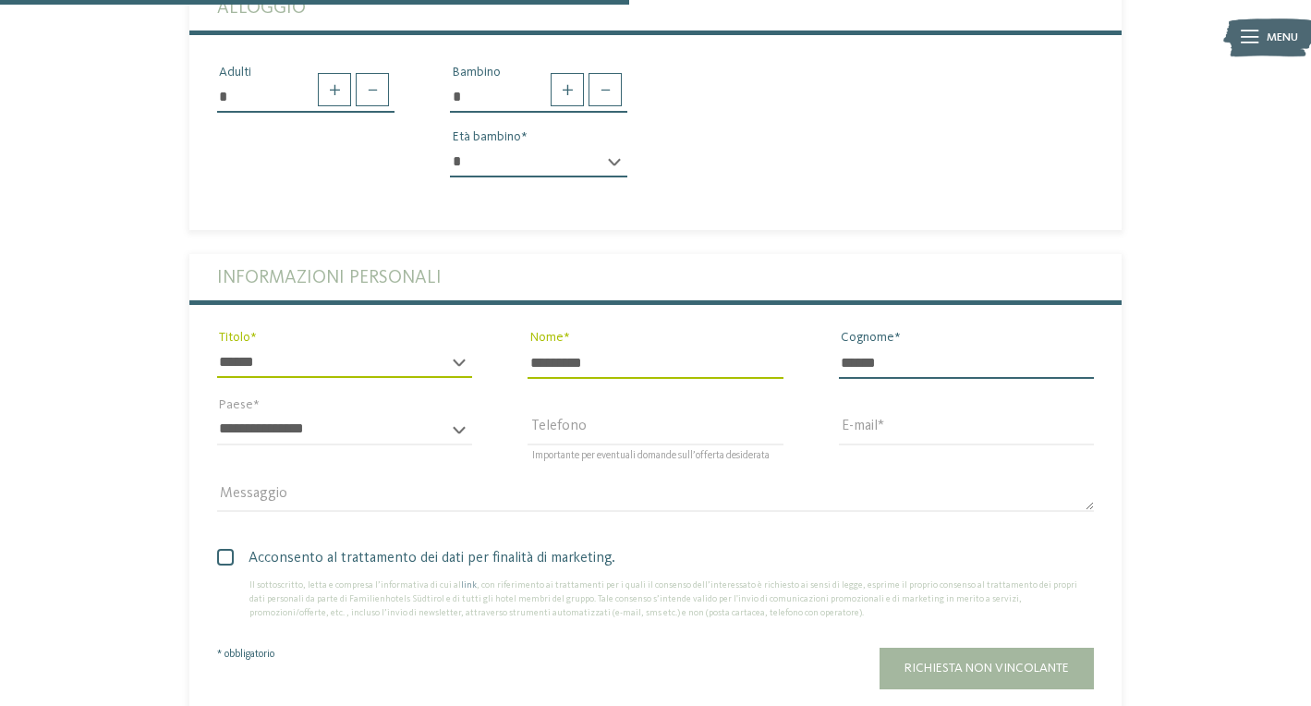
type input "******"
select select "**"
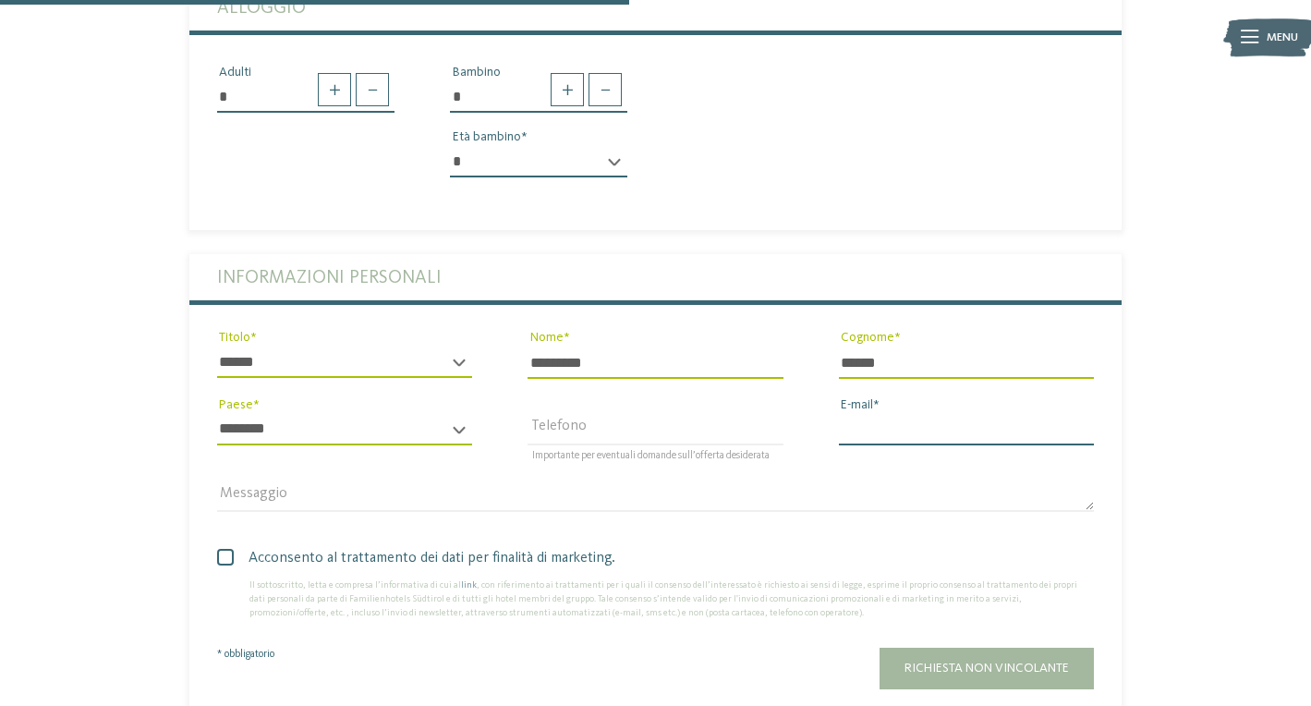
type input "**********"
click at [229, 549] on span at bounding box center [225, 557] width 17 height 17
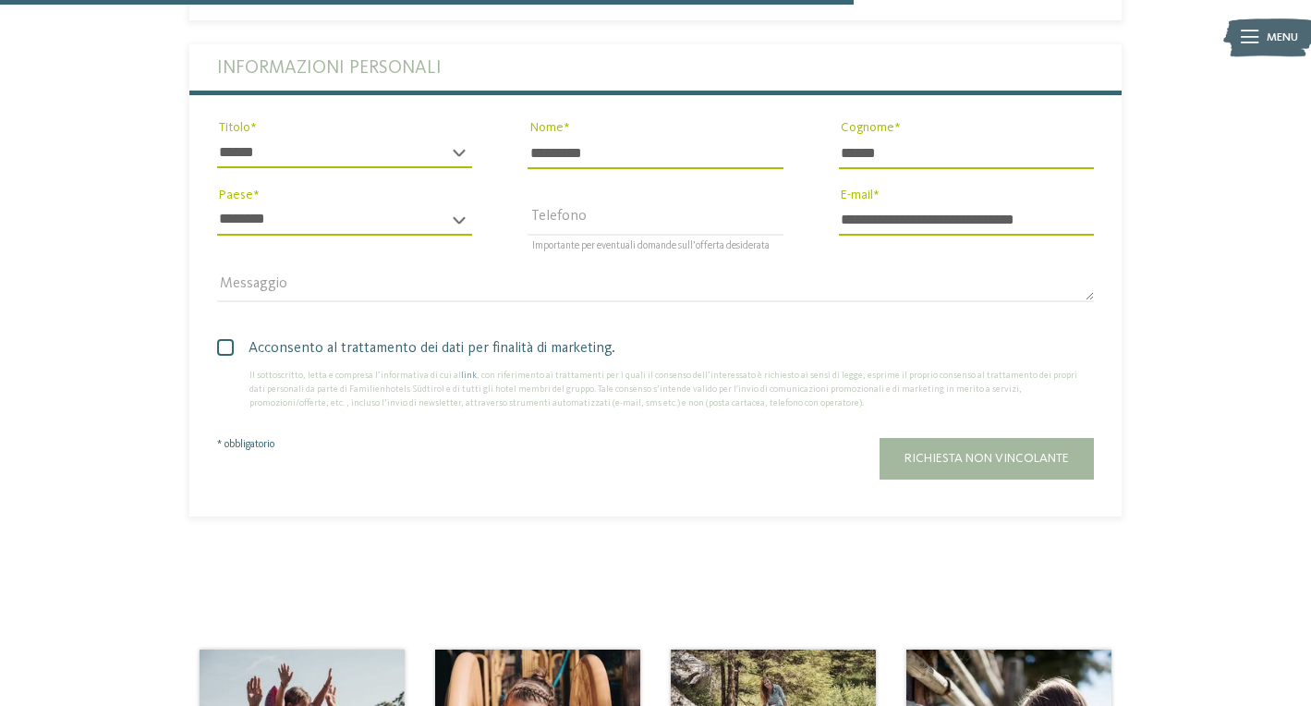
scroll to position [1109, 0]
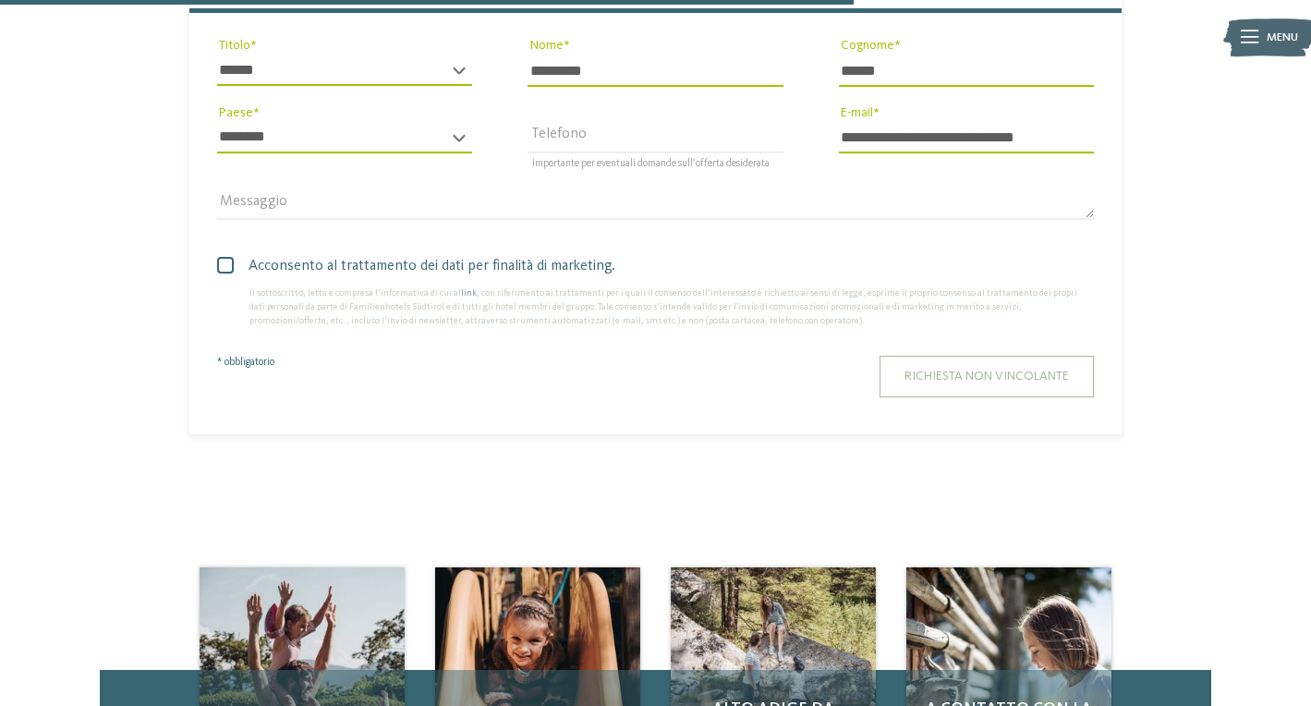
click at [970, 369] on span "Richiesta non vincolante" at bounding box center [986, 375] width 164 height 13
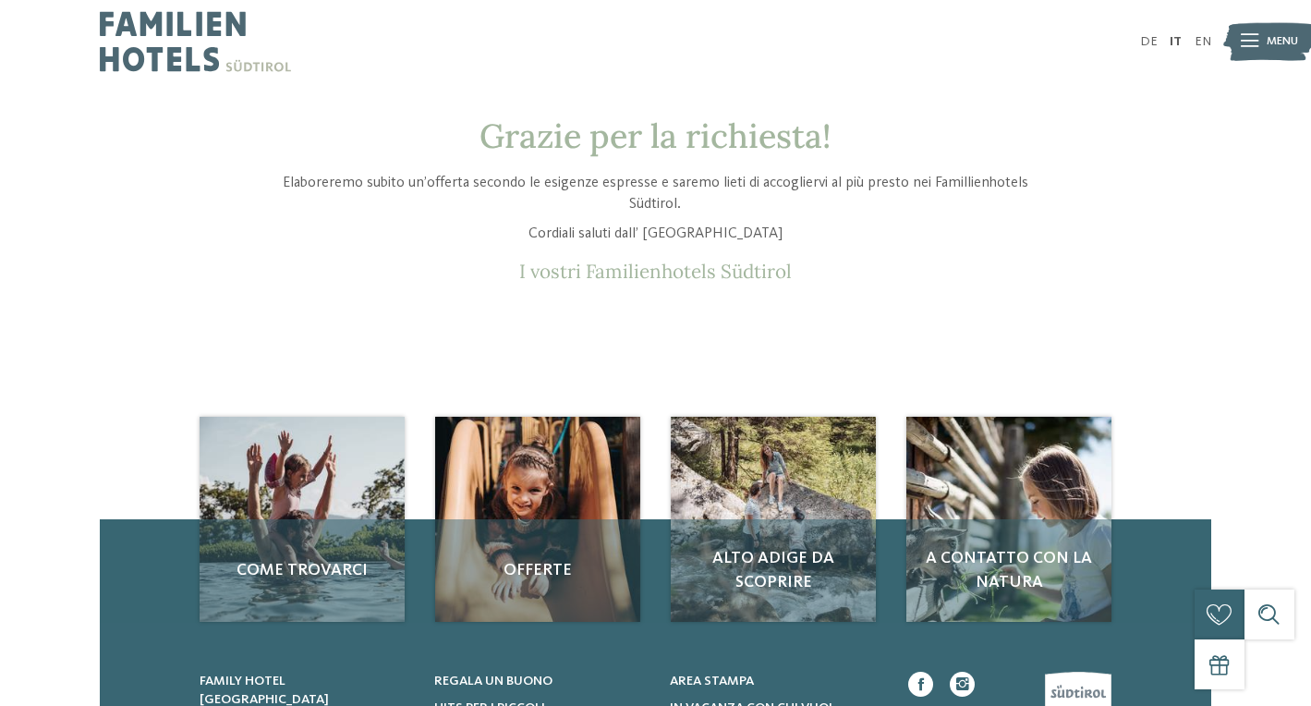
click at [1253, 35] on icon at bounding box center [1249, 41] width 18 height 13
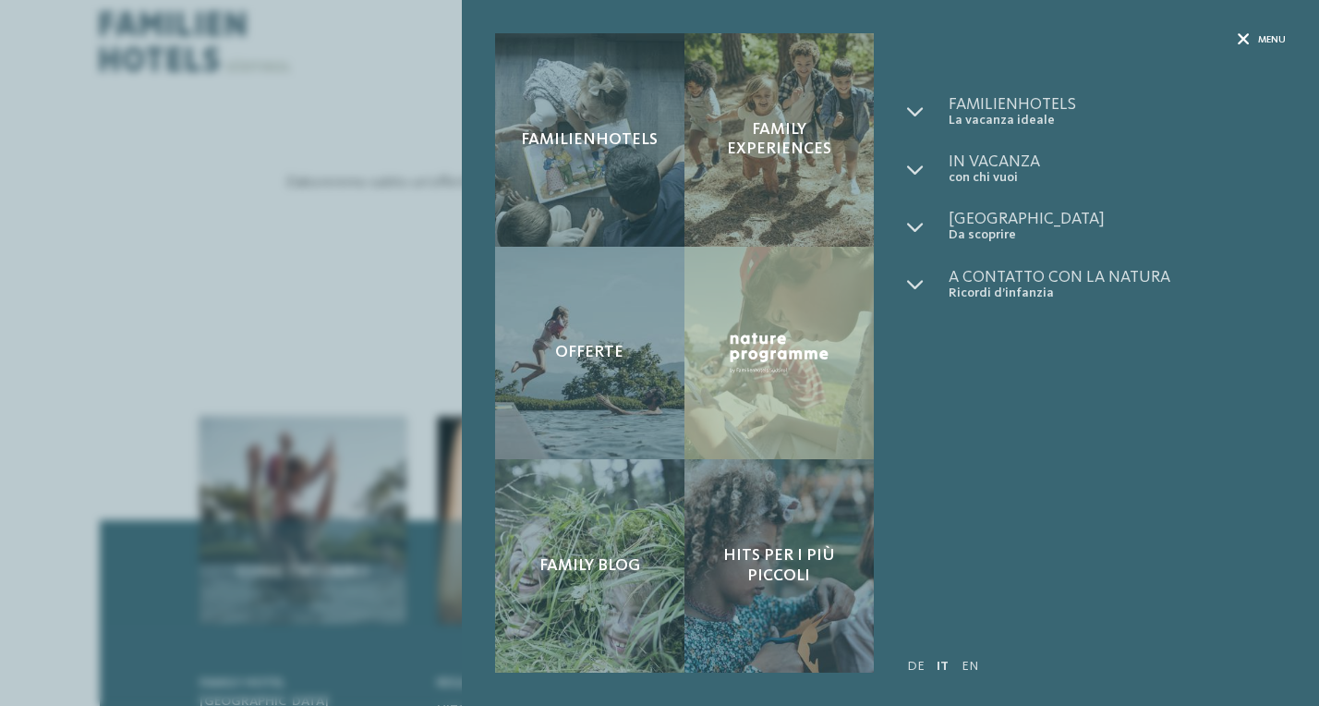
click at [1261, 37] on span "Menu" at bounding box center [1272, 40] width 28 height 14
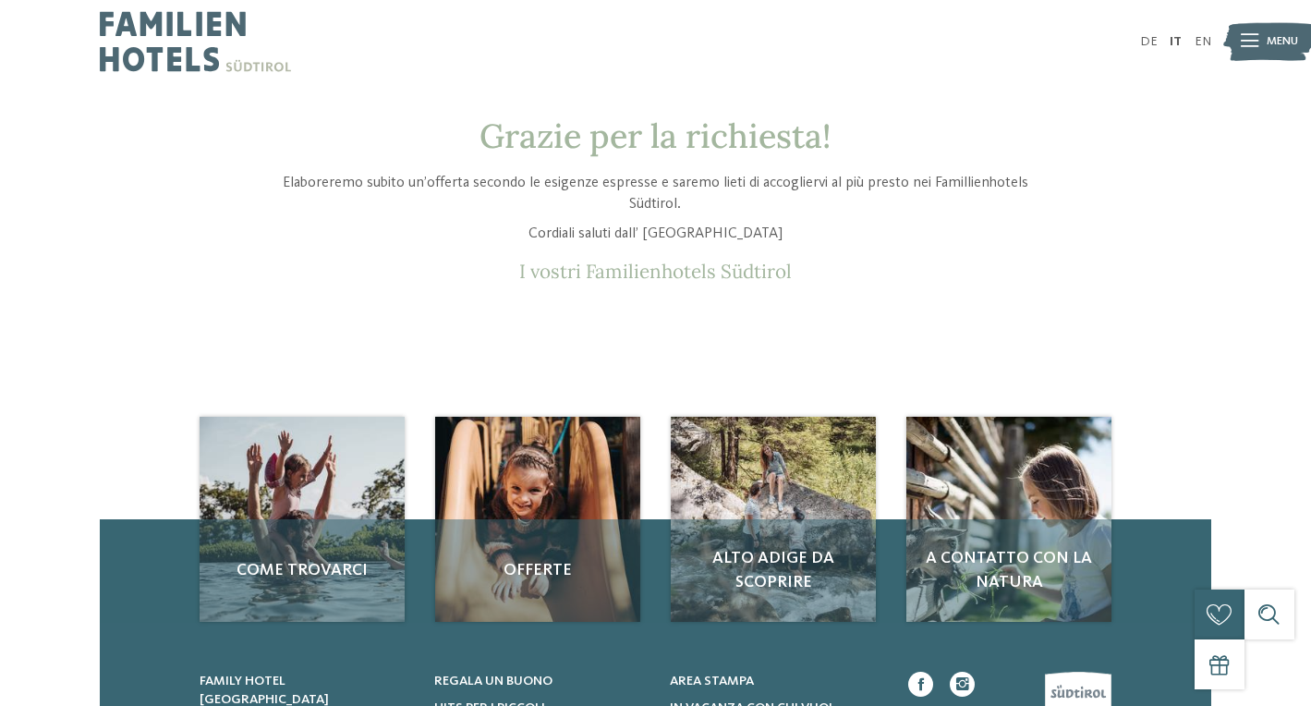
click at [178, 68] on img at bounding box center [195, 41] width 191 height 83
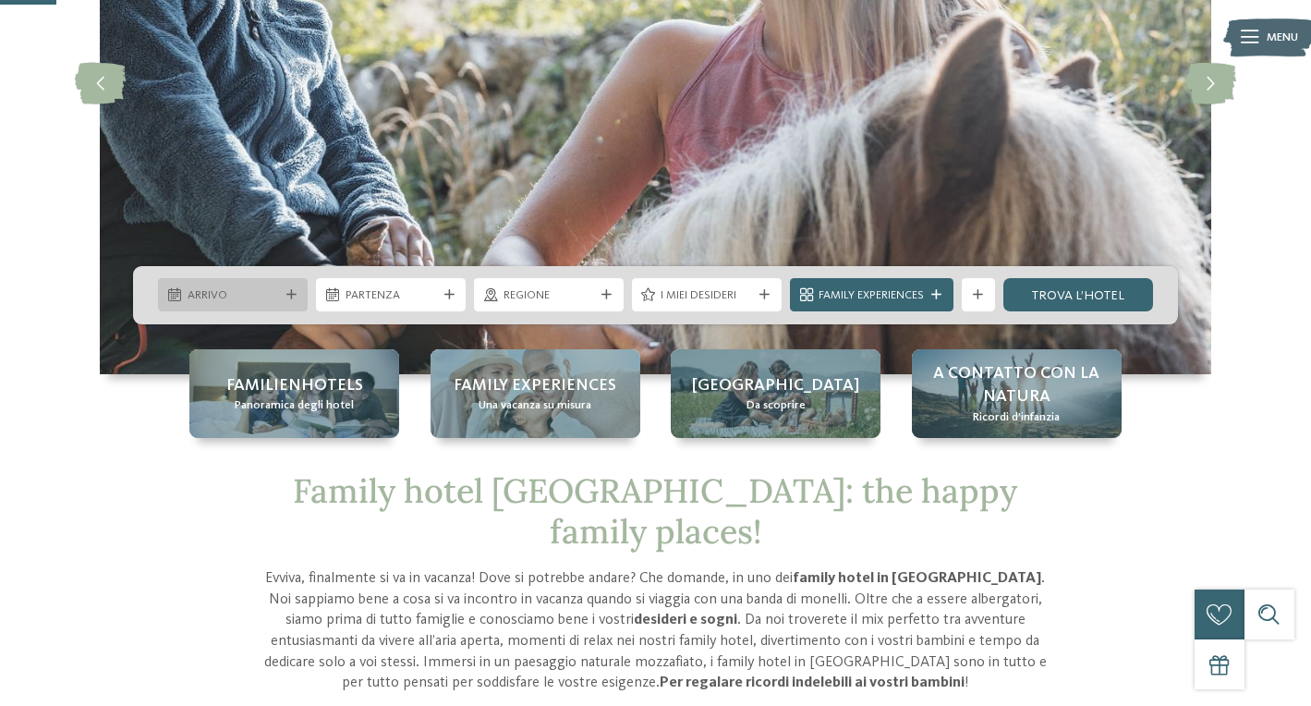
scroll to position [304, 0]
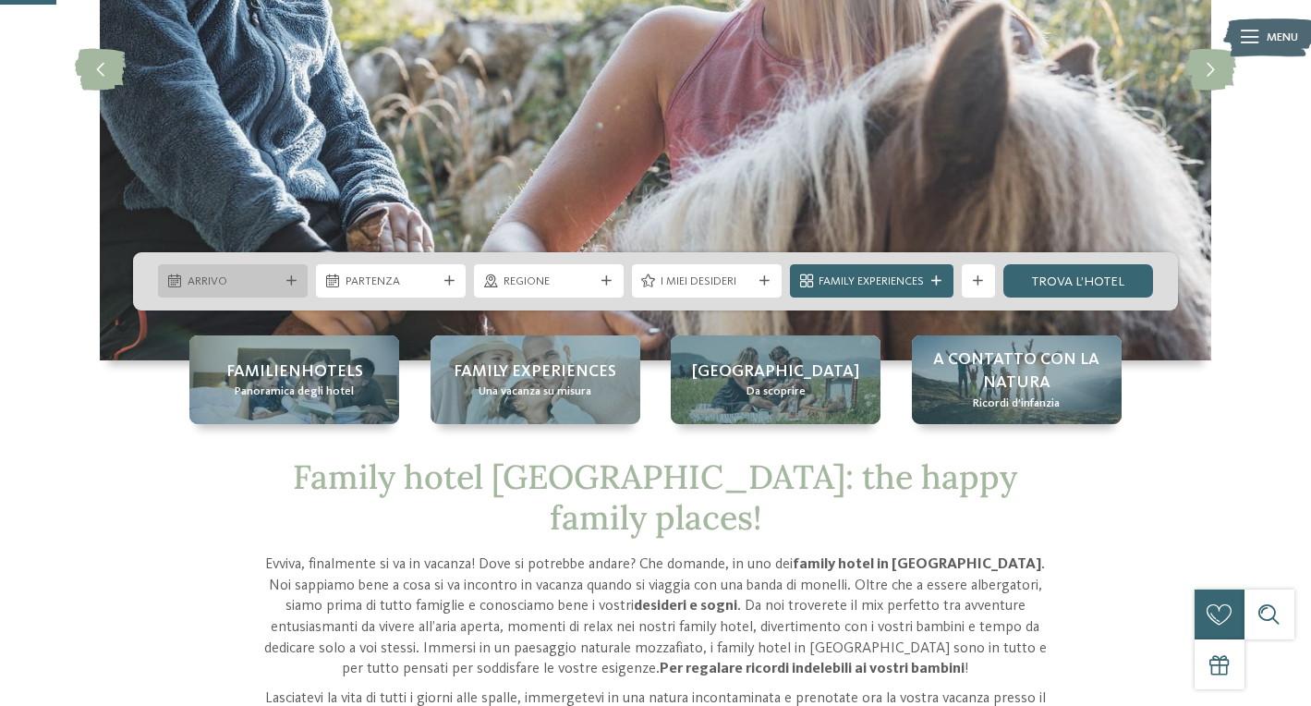
click at [228, 281] on span "Arrivo" at bounding box center [232, 281] width 91 height 17
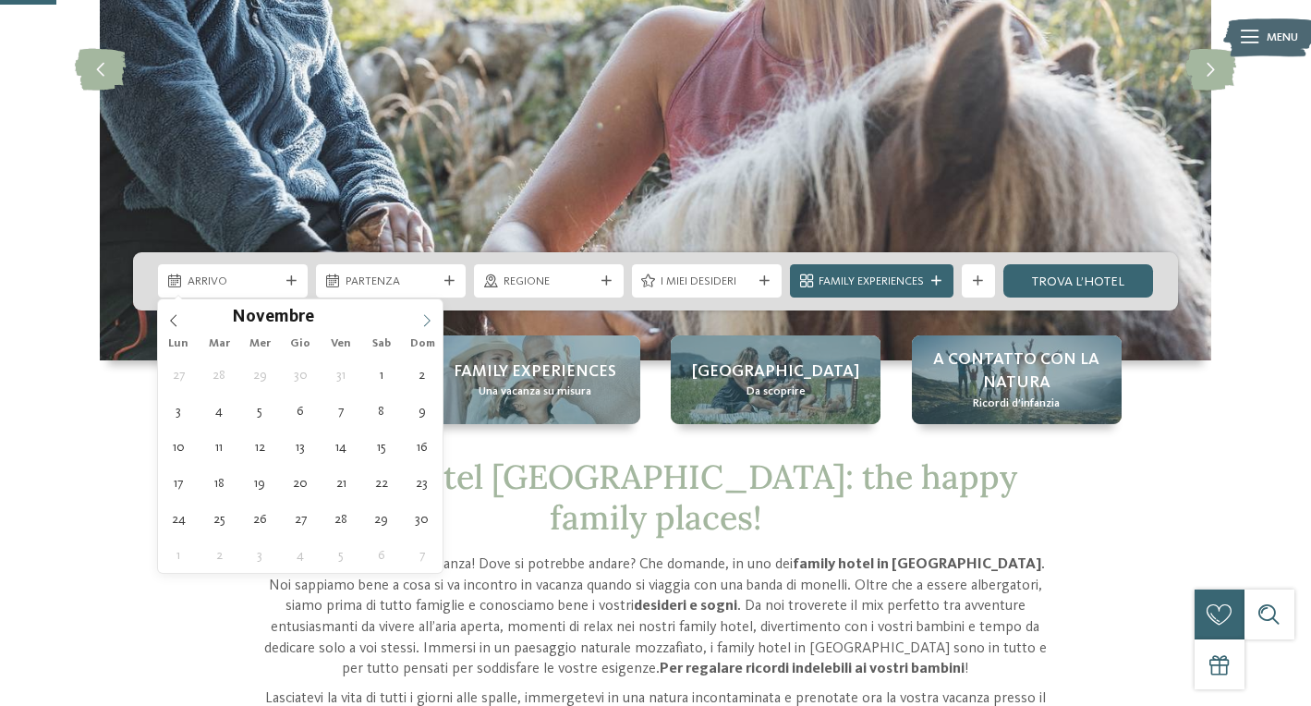
click at [433, 322] on icon at bounding box center [426, 320] width 13 height 13
type div "[DATE]"
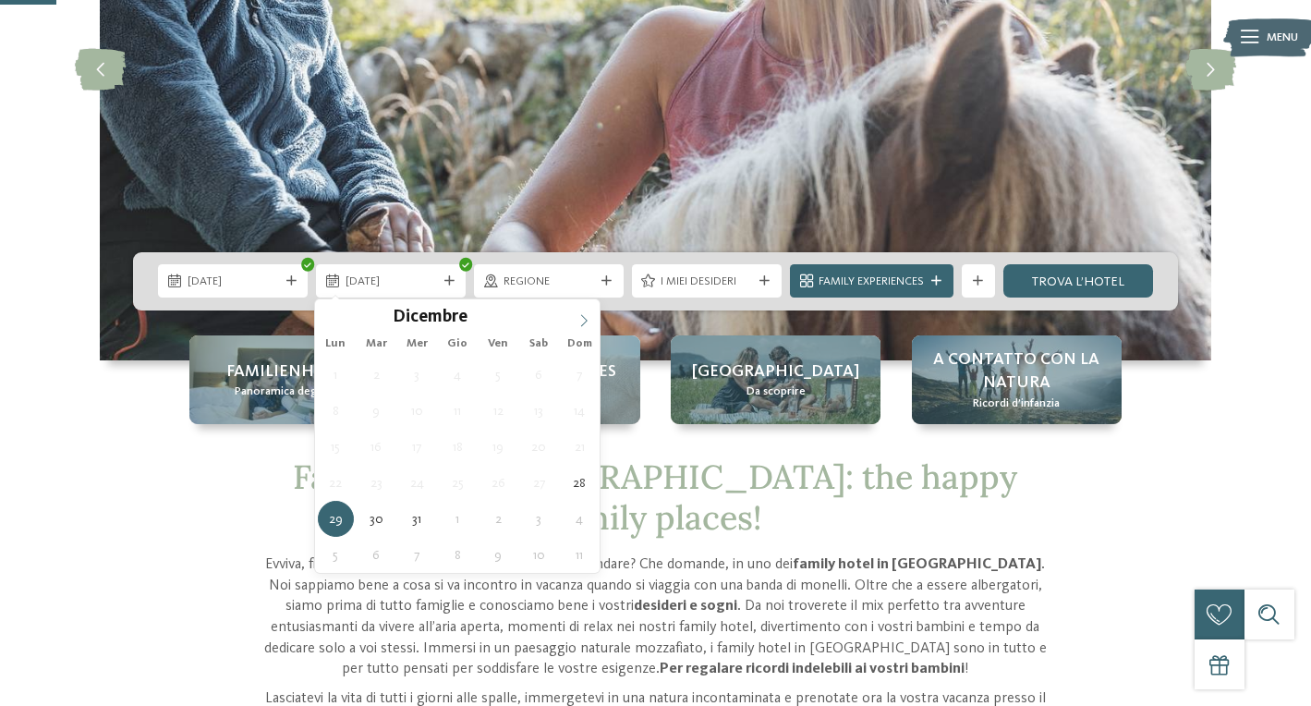
type input "****"
click at [580, 316] on icon at bounding box center [583, 320] width 13 height 13
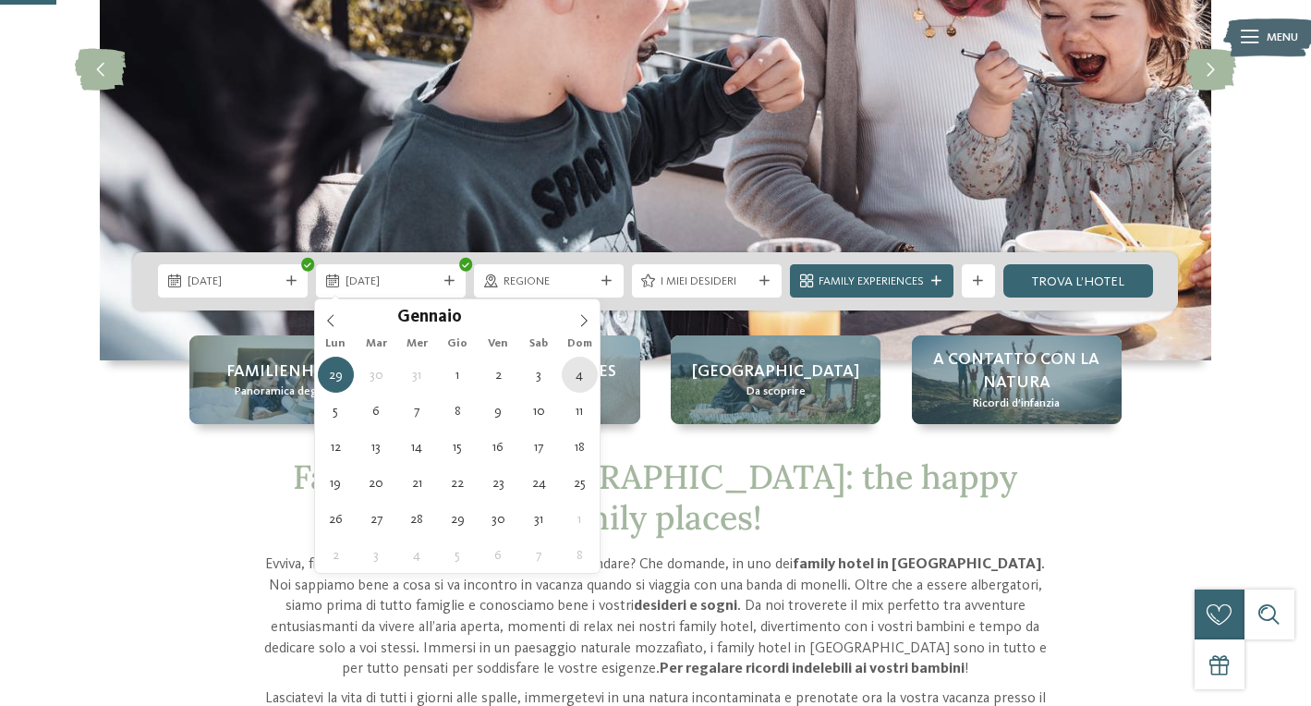
type div "04.01.2026"
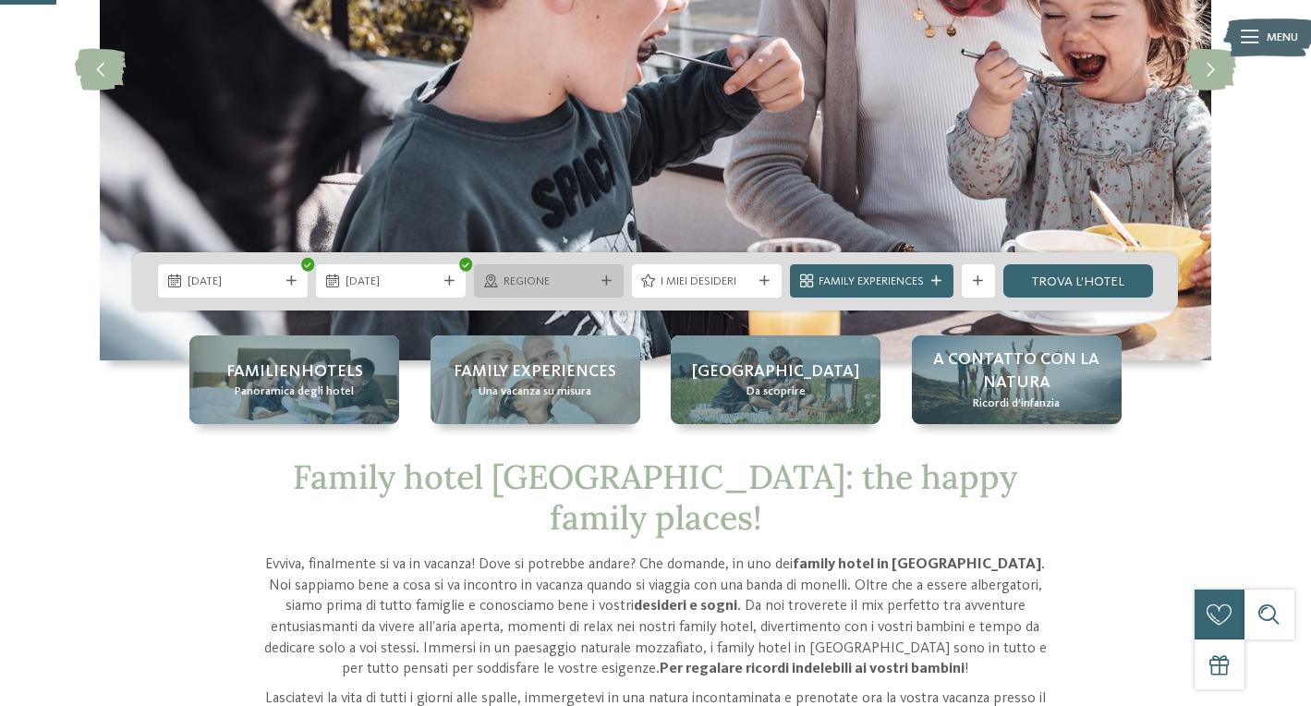
click at [572, 280] on span "Regione" at bounding box center [548, 281] width 91 height 17
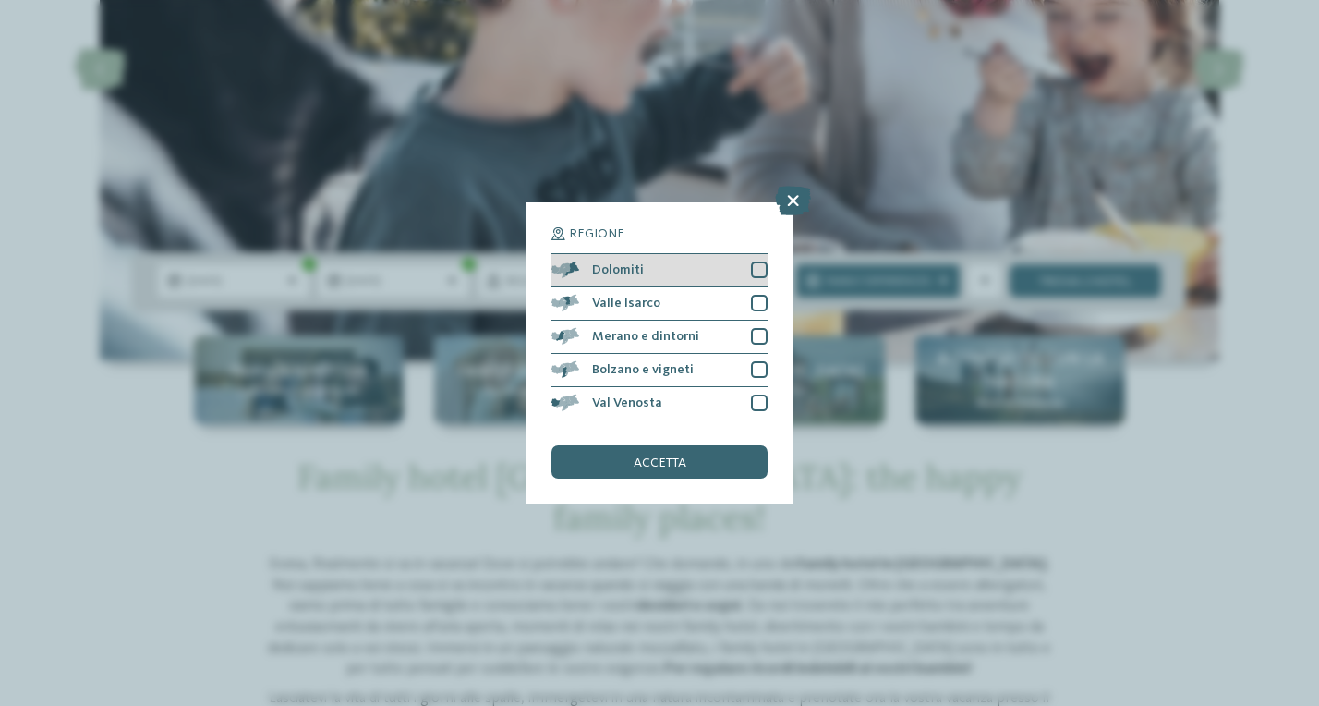
click at [589, 254] on div "Dolomiti" at bounding box center [659, 270] width 216 height 33
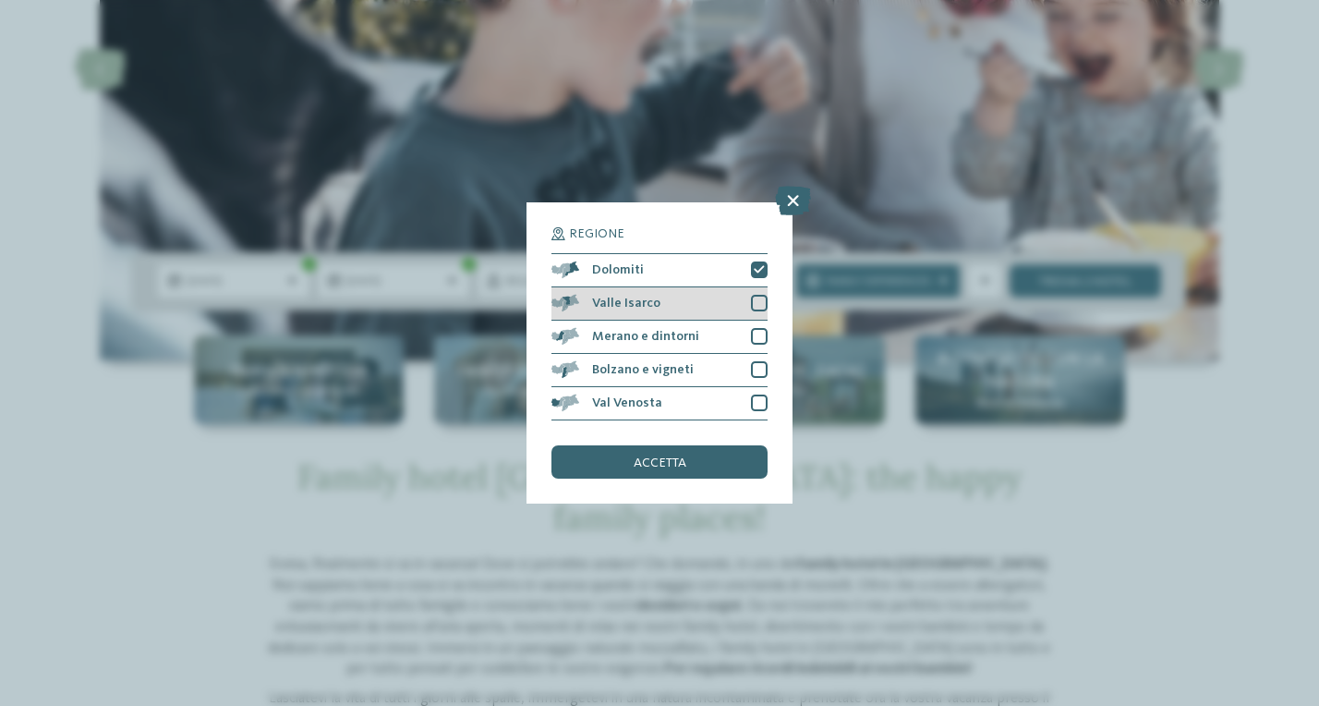
click at [590, 287] on div "Valle Isarco" at bounding box center [659, 303] width 216 height 33
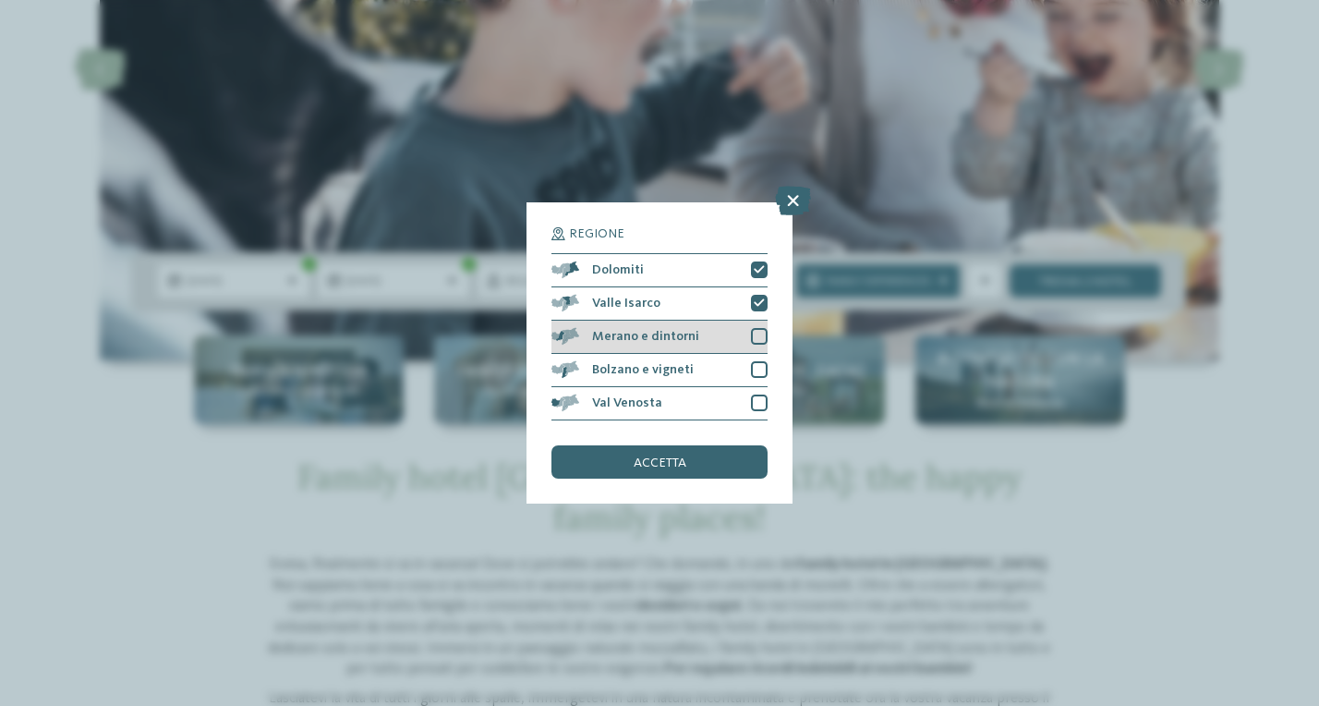
click at [590, 320] on div "Merano e dintorni" at bounding box center [659, 336] width 216 height 33
click at [591, 354] on div "Bolzano e vigneti" at bounding box center [659, 370] width 216 height 33
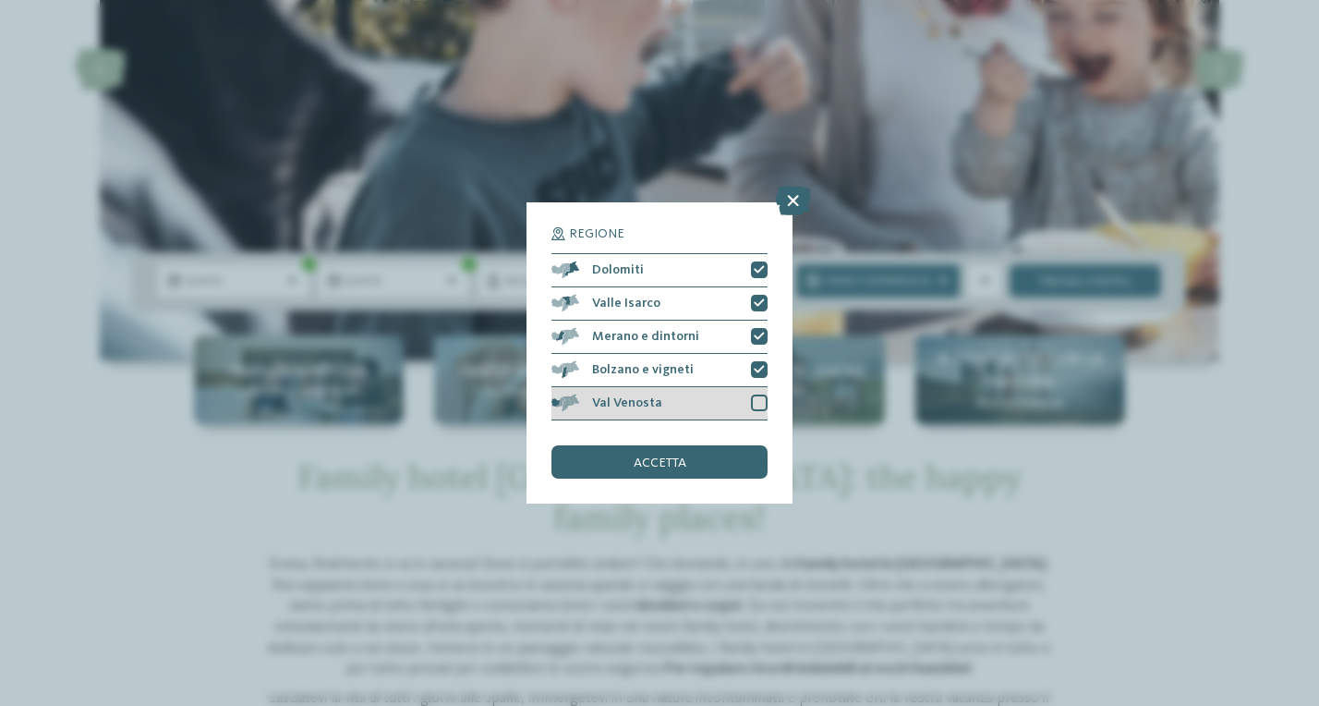
click at [592, 387] on div "Val Venosta" at bounding box center [659, 403] width 216 height 33
click at [619, 445] on div "accetta" at bounding box center [659, 461] width 216 height 33
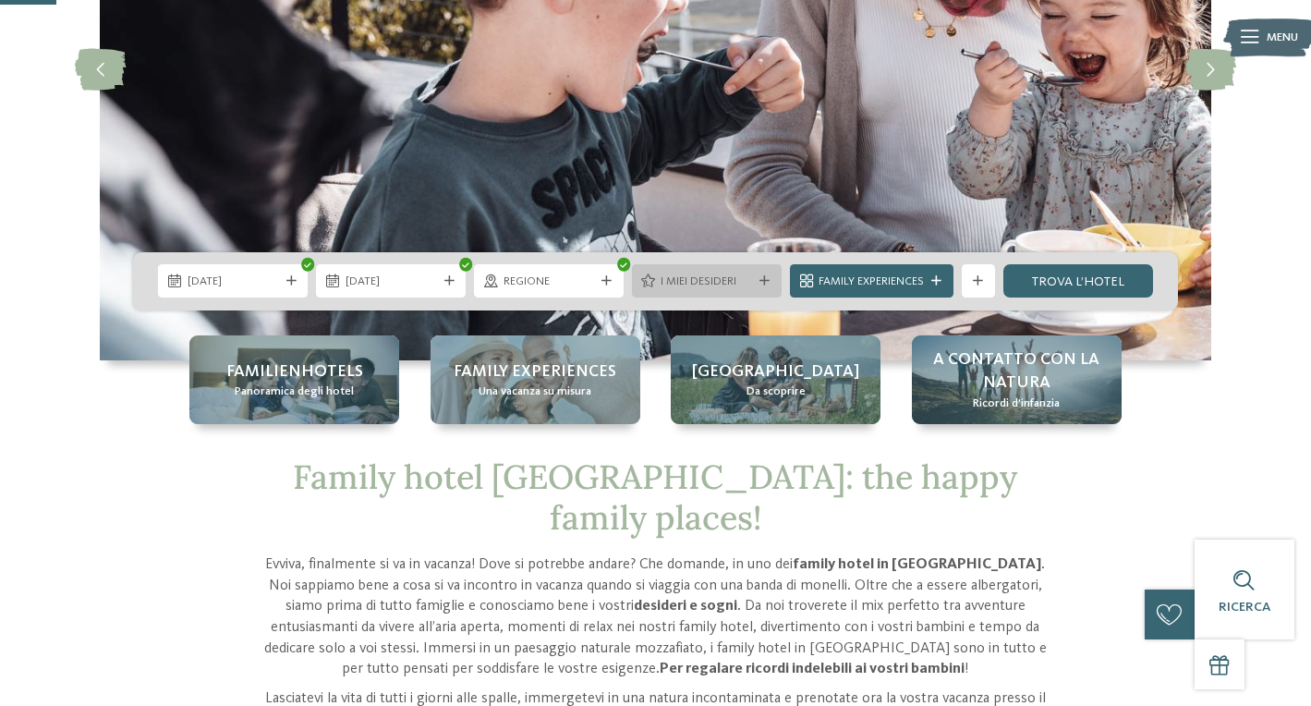
click at [686, 287] on span "I miei desideri" at bounding box center [705, 281] width 91 height 17
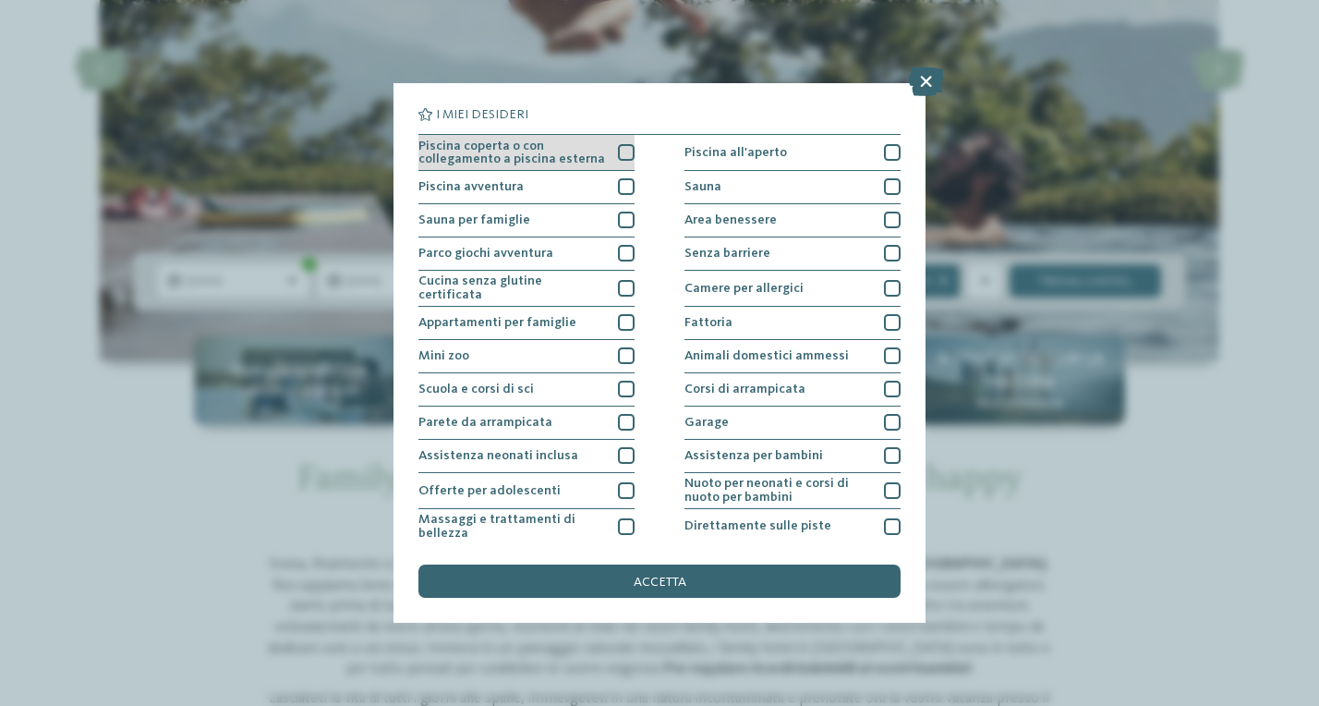
click at [624, 156] on div at bounding box center [626, 152] width 17 height 17
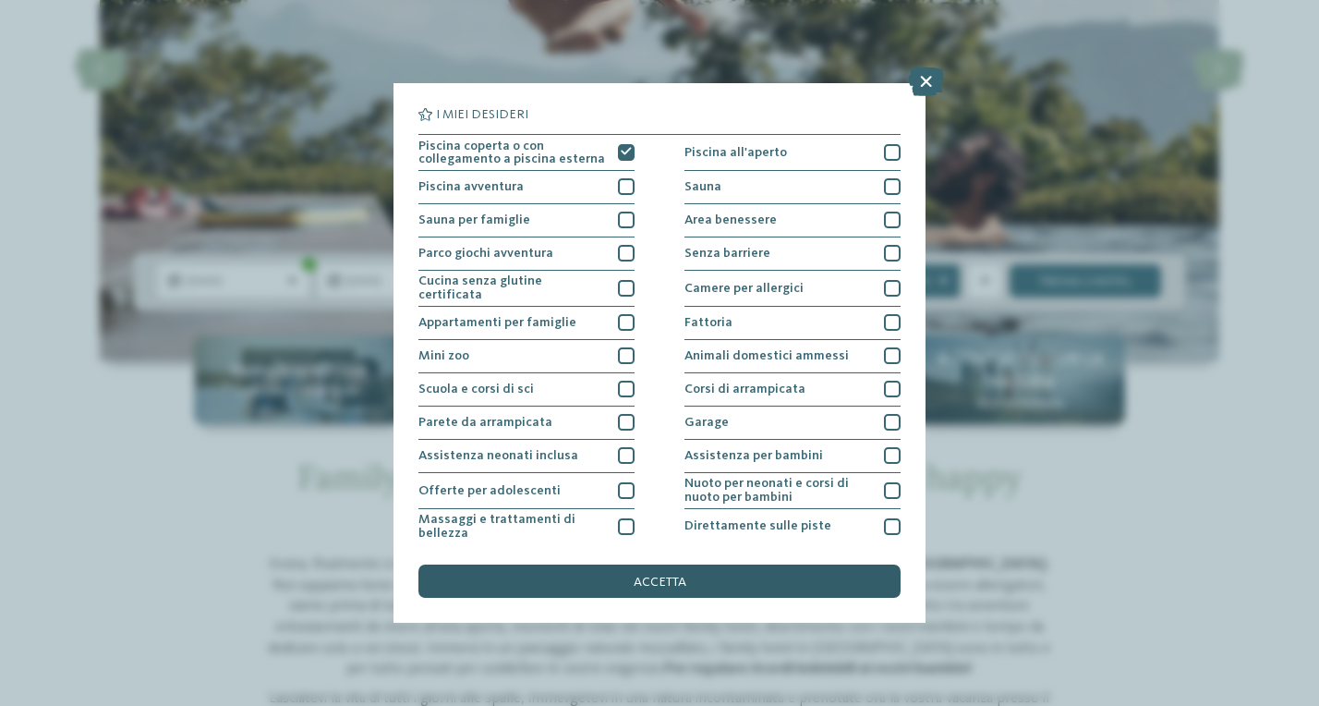
click at [615, 564] on div "accetta" at bounding box center [659, 580] width 482 height 33
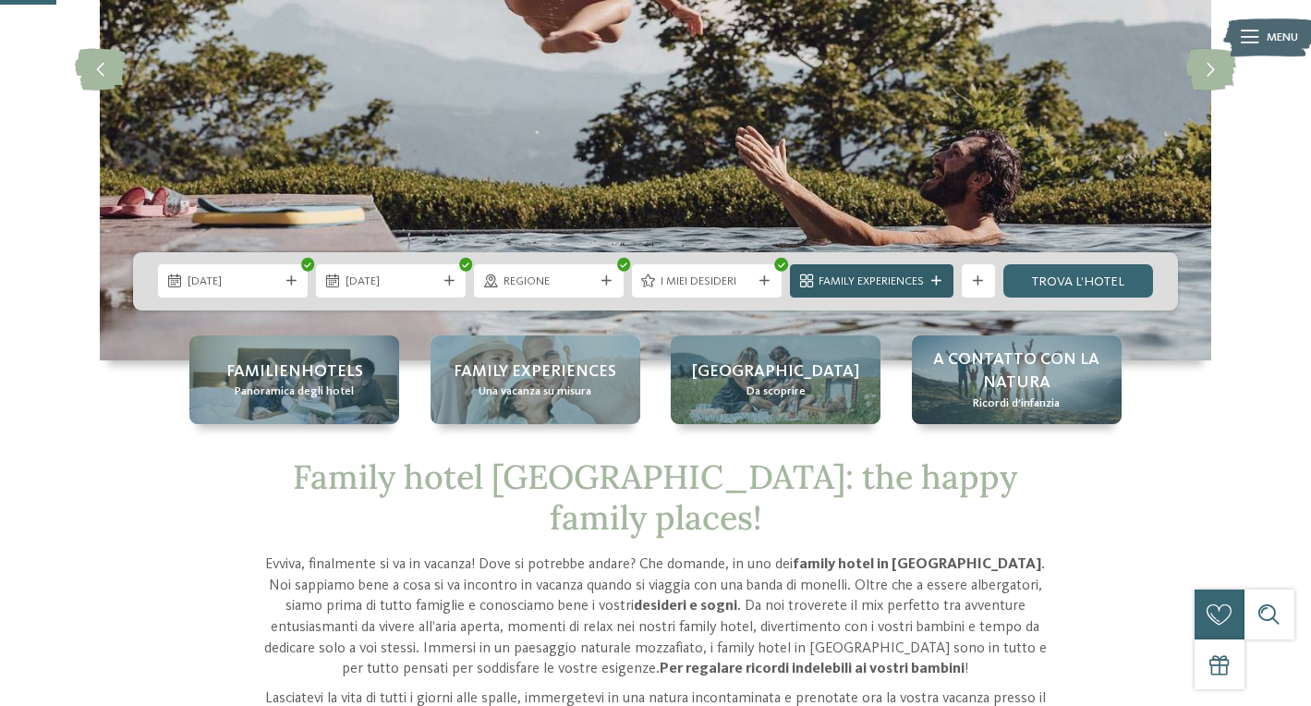
click at [876, 277] on span "Family Experiences" at bounding box center [870, 281] width 105 height 17
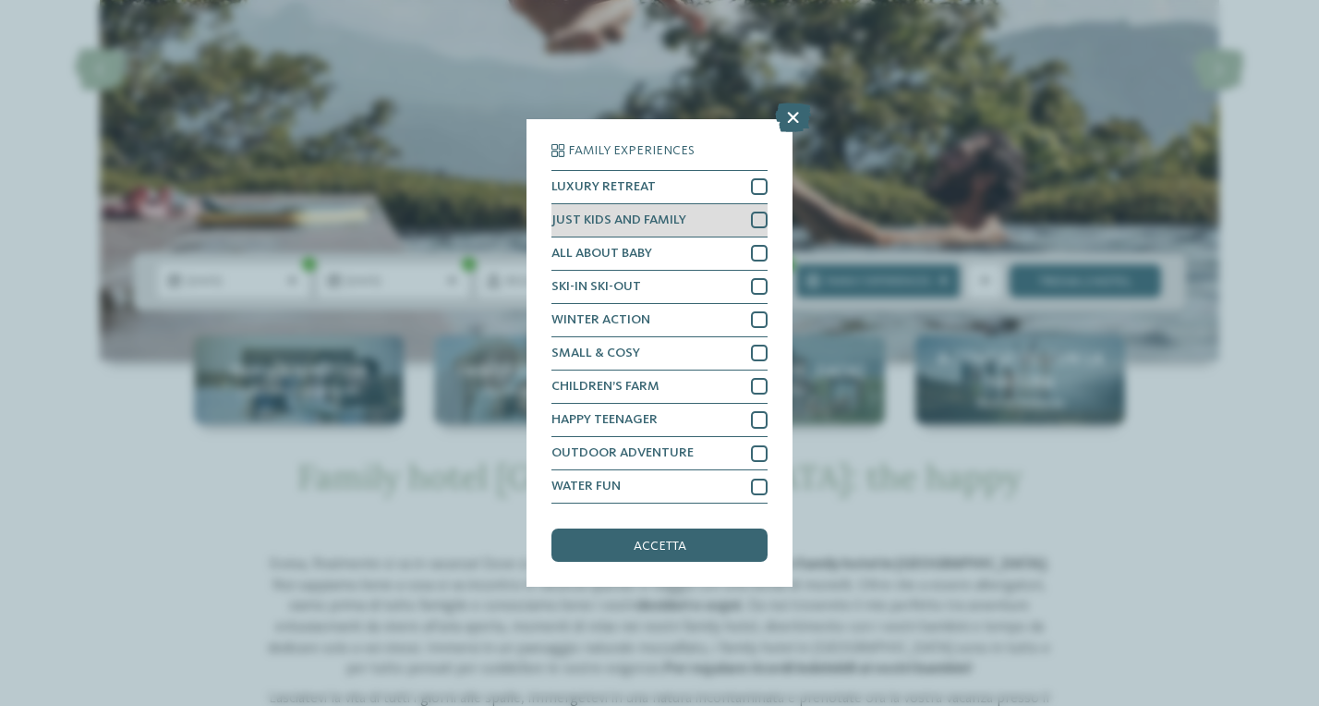
click at [762, 211] on div at bounding box center [759, 219] width 17 height 17
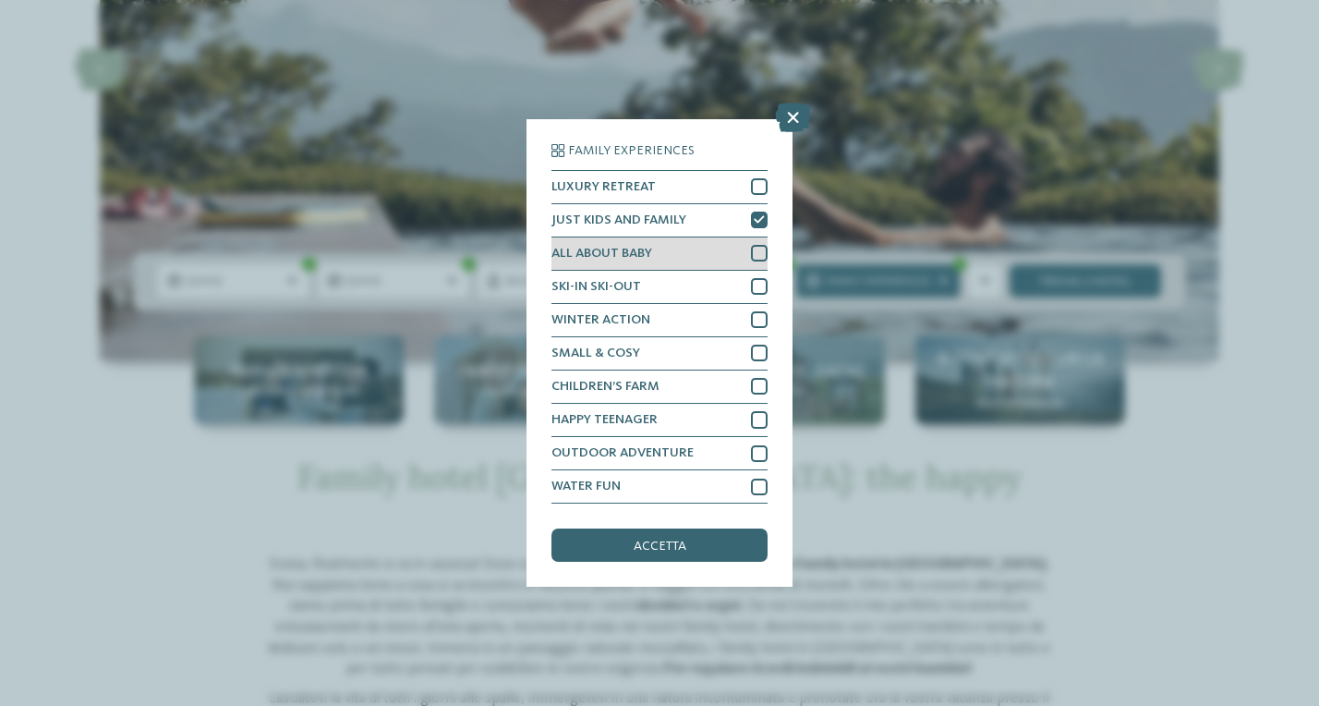
click at [758, 245] on div at bounding box center [759, 253] width 17 height 17
click at [682, 539] on span "accetta" at bounding box center [660, 545] width 53 height 13
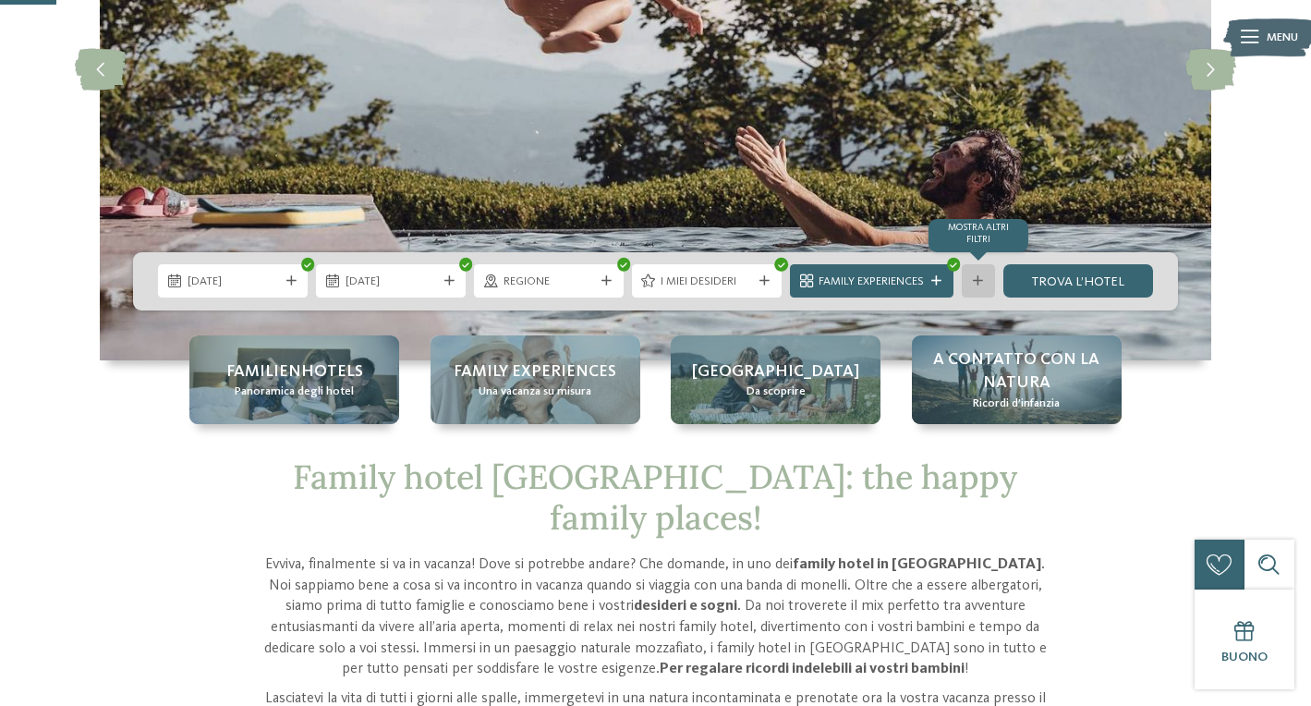
click at [975, 293] on div "mostra altri filtri" at bounding box center [977, 280] width 33 height 33
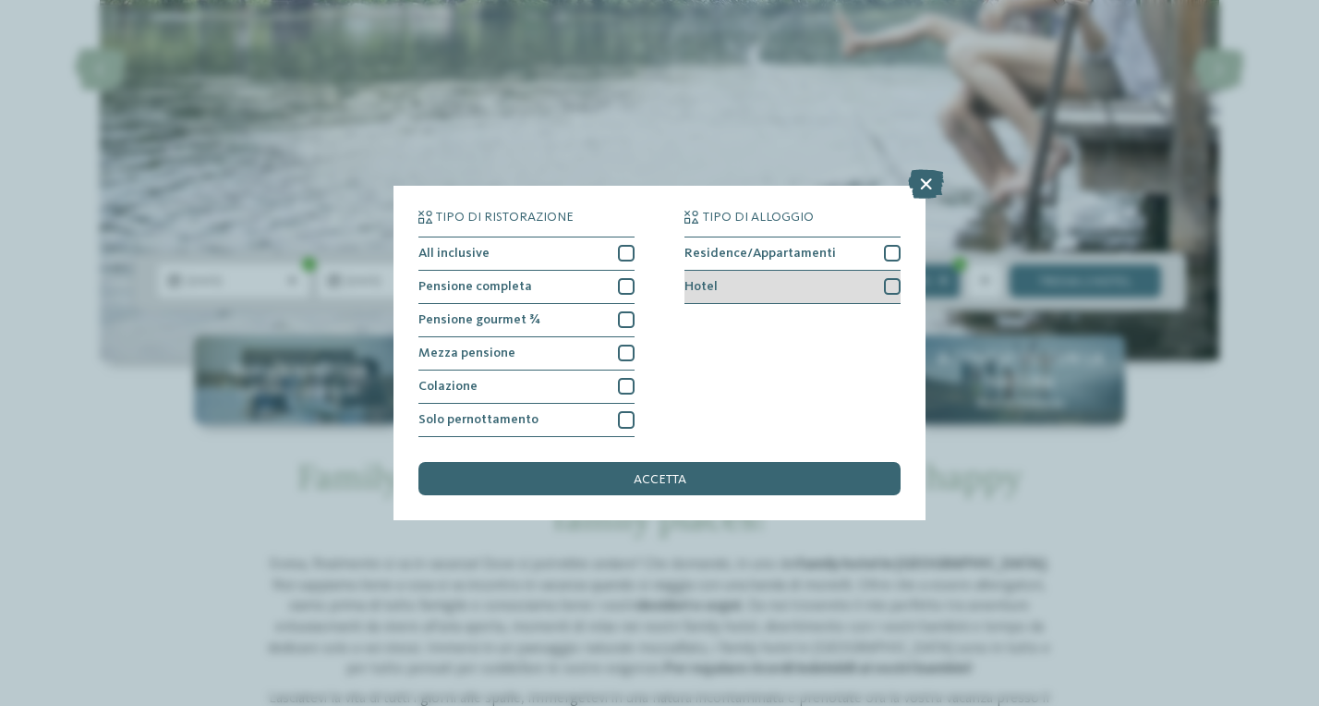
click at [874, 271] on div "Hotel" at bounding box center [792, 287] width 216 height 33
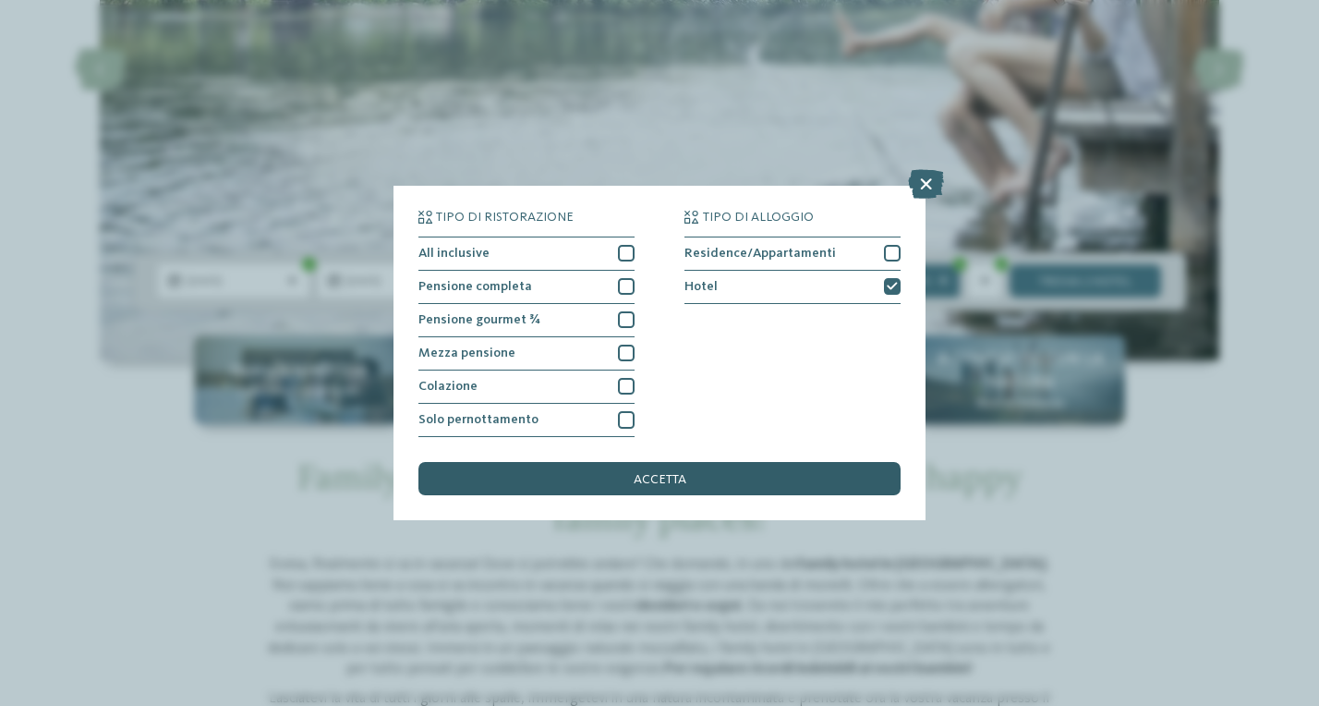
click at [707, 462] on div "accetta" at bounding box center [659, 478] width 482 height 33
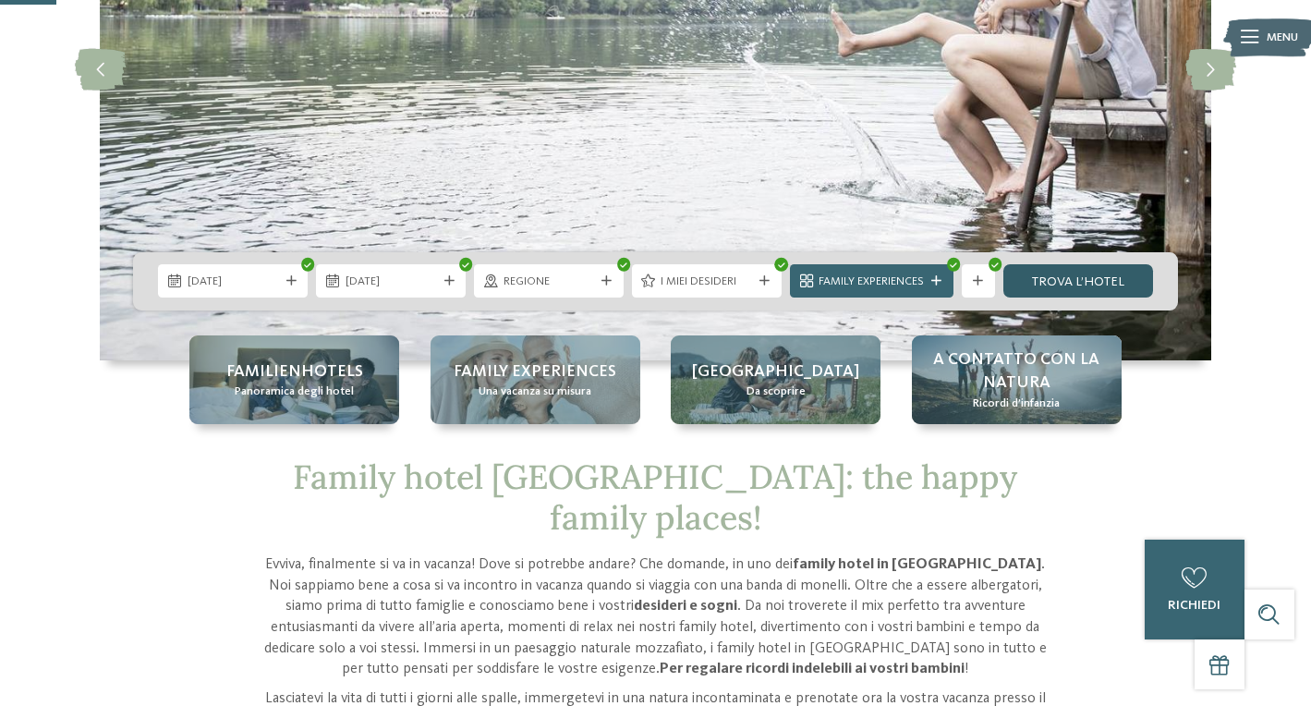
click at [1051, 273] on link "trova l’hotel" at bounding box center [1078, 280] width 150 height 33
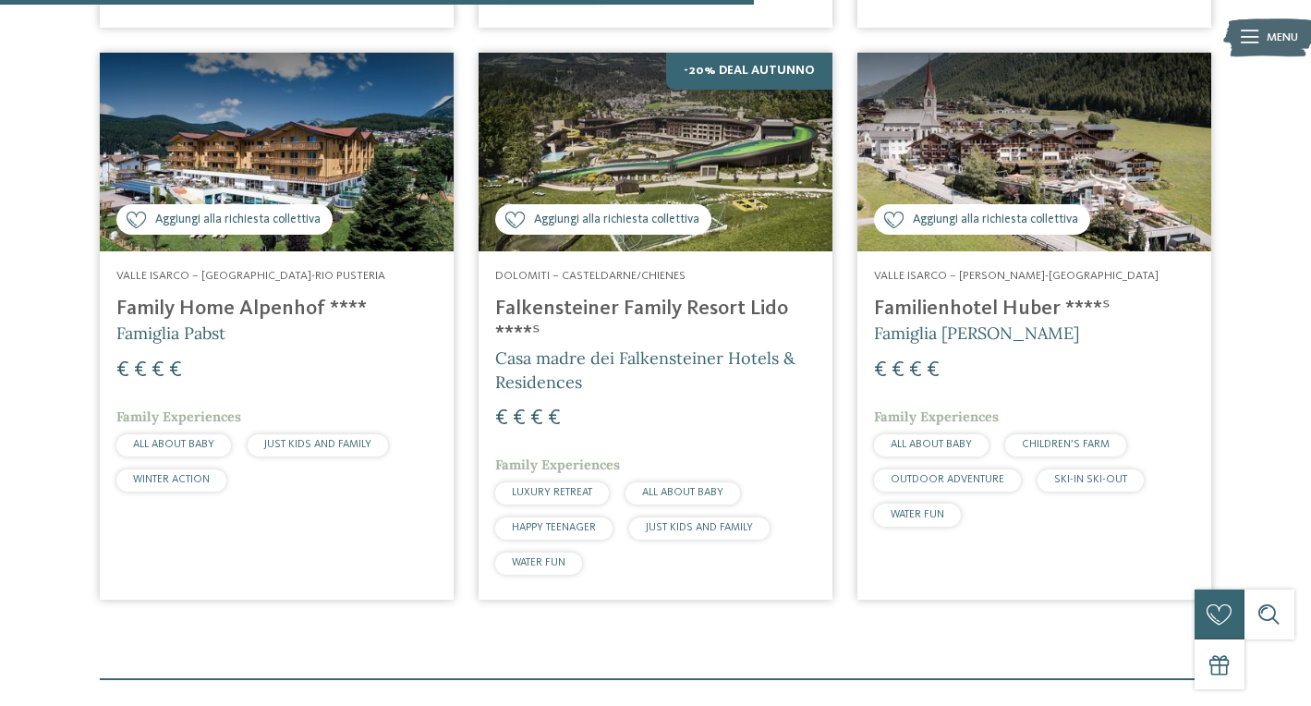
scroll to position [1186, 0]
